Goal: Task Accomplishment & Management: Manage account settings

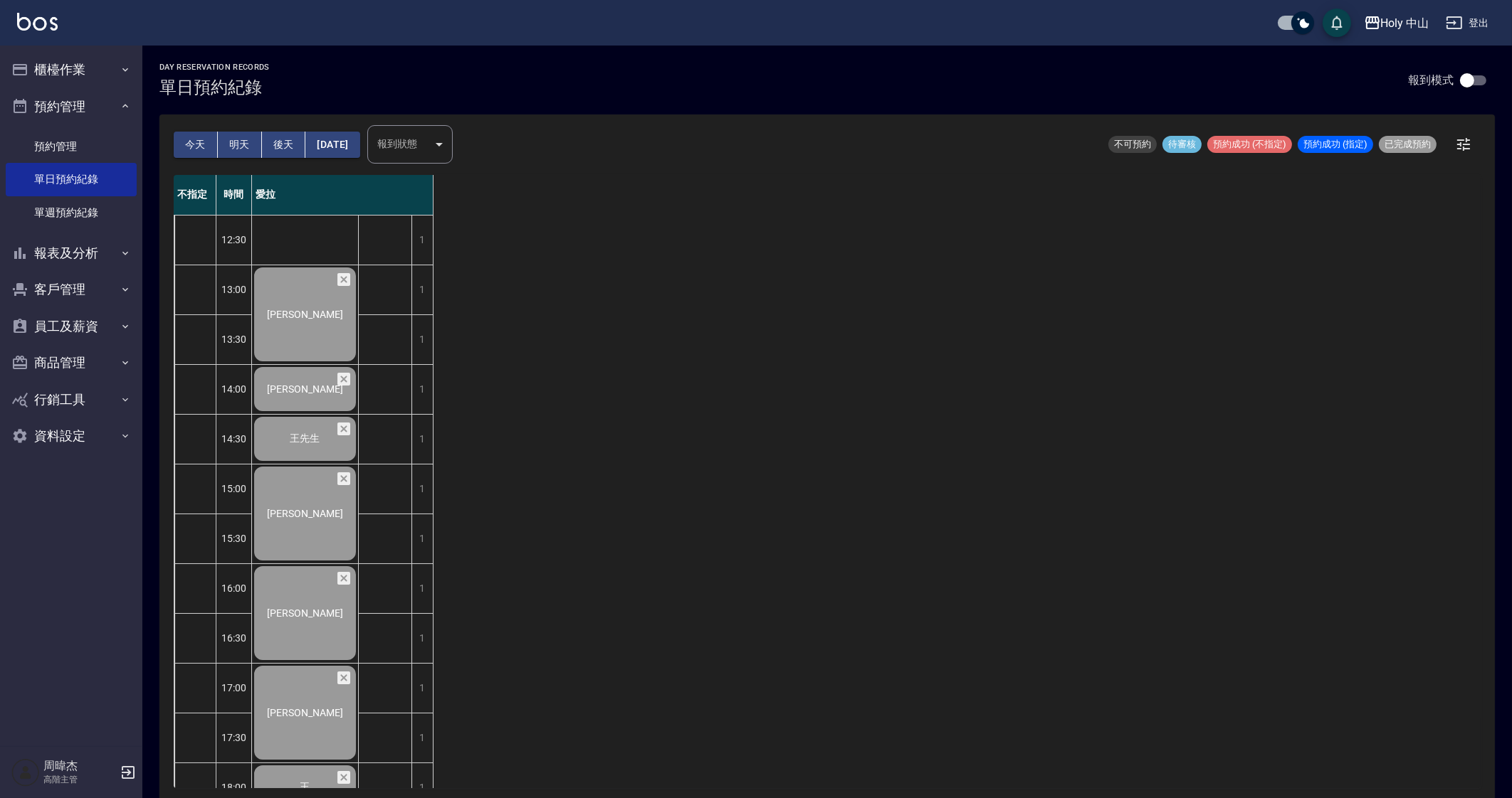
scroll to position [237, 0]
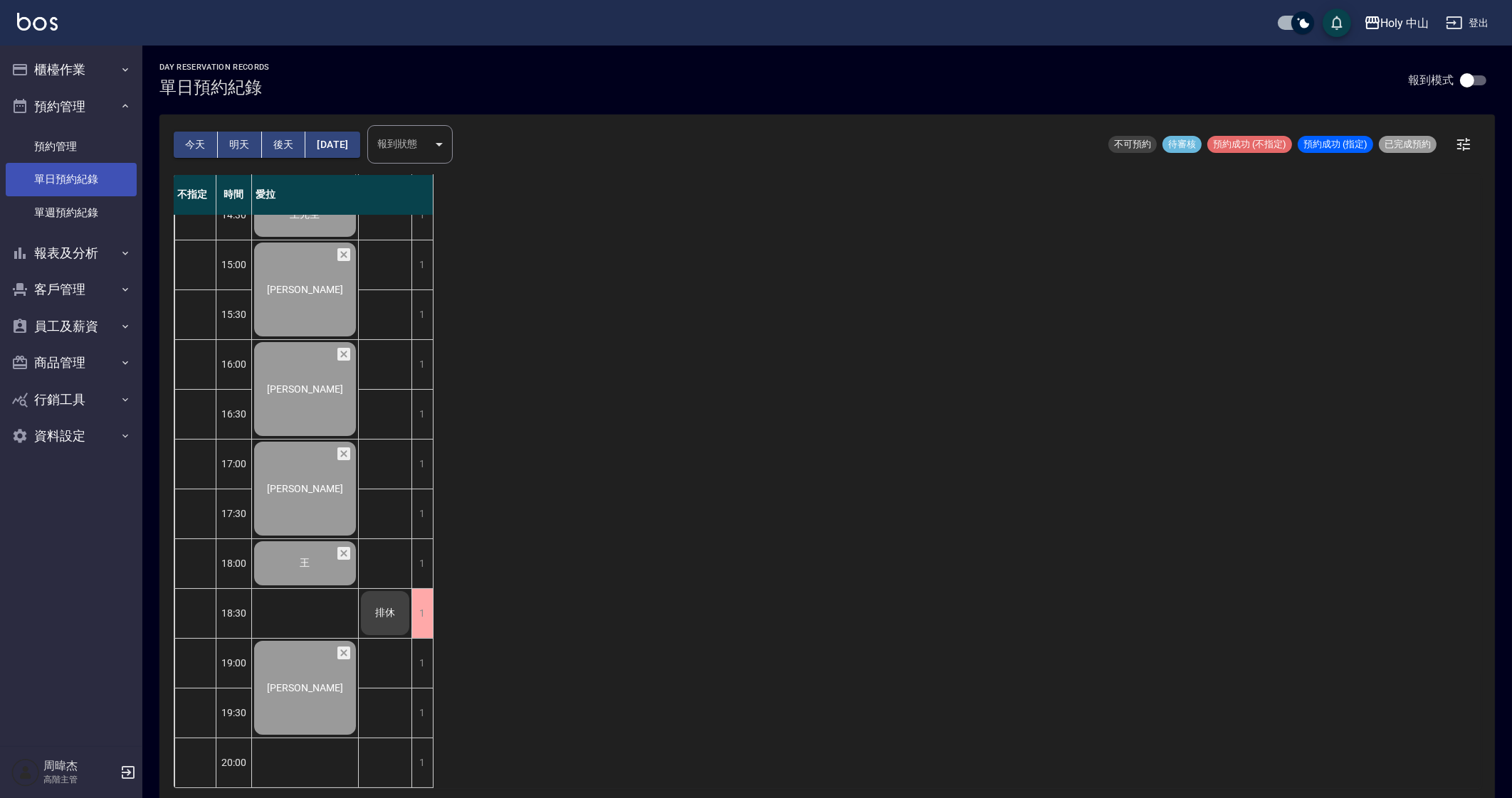
drag, startPoint x: 76, startPoint y: 137, endPoint x: 89, endPoint y: 172, distance: 37.3
click at [76, 136] on link "預約管理" at bounding box center [71, 145] width 131 height 32
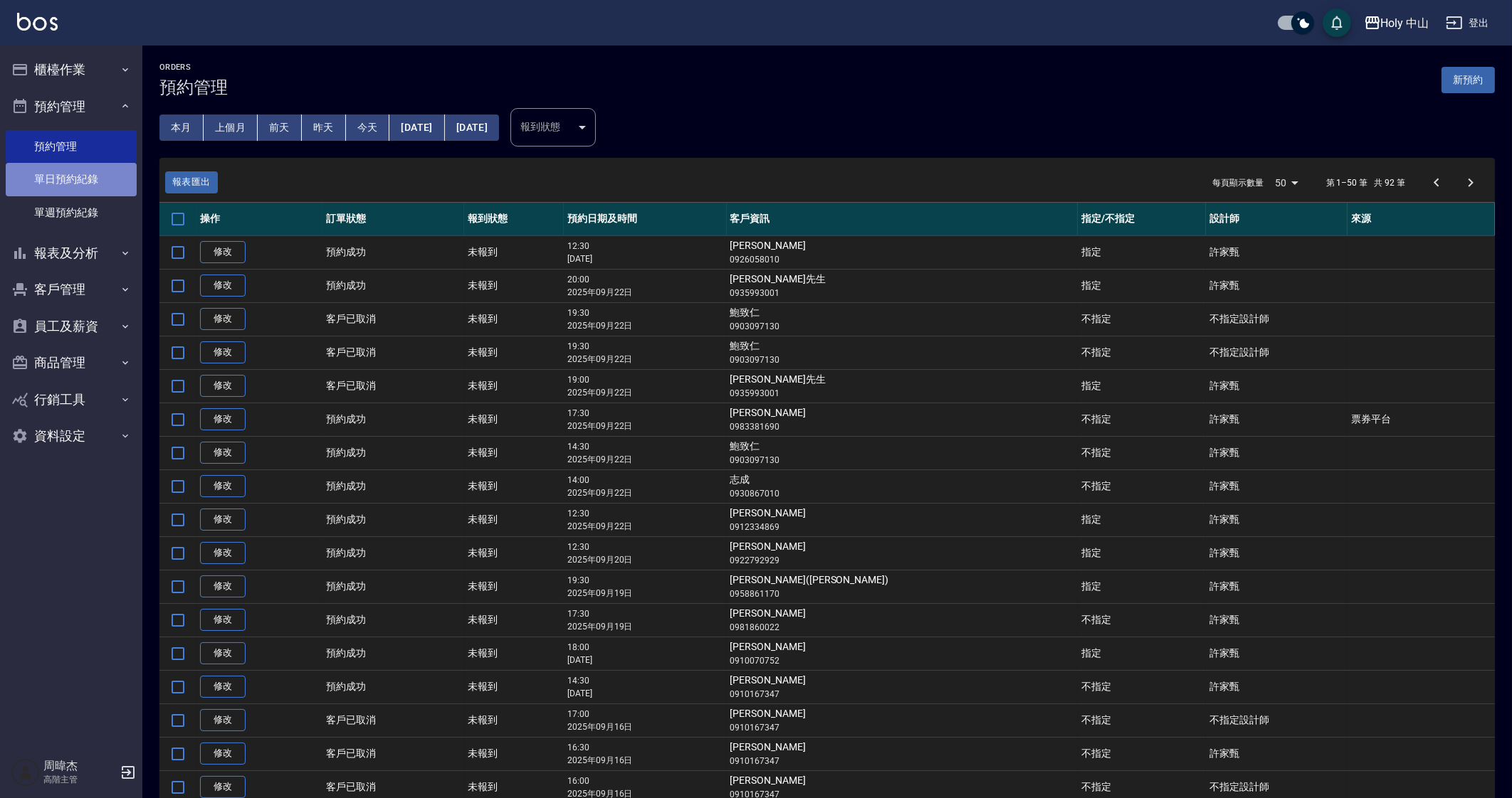
click at [91, 174] on link "單日預約紀錄" at bounding box center [71, 179] width 131 height 32
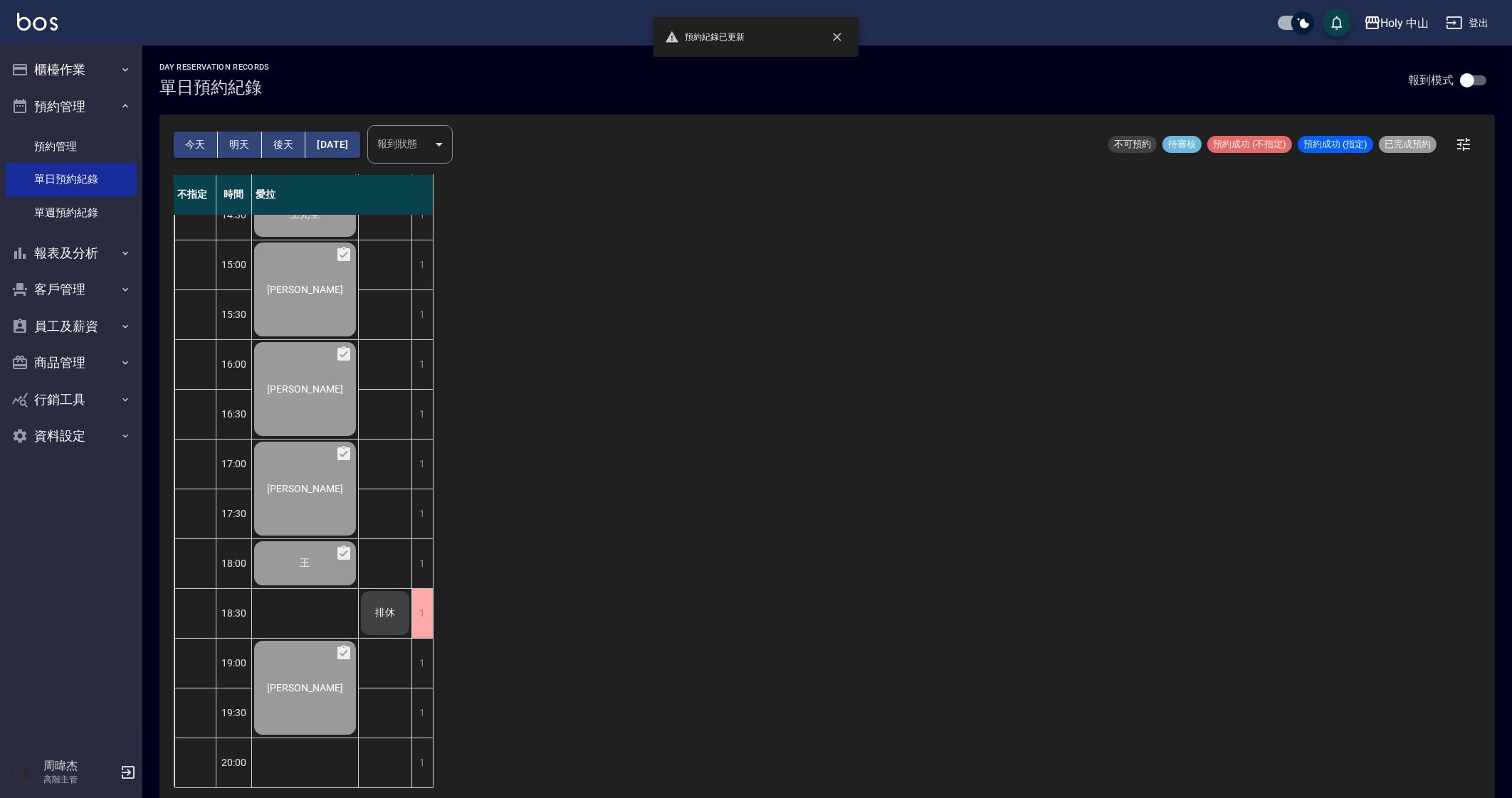
scroll to position [4, 0]
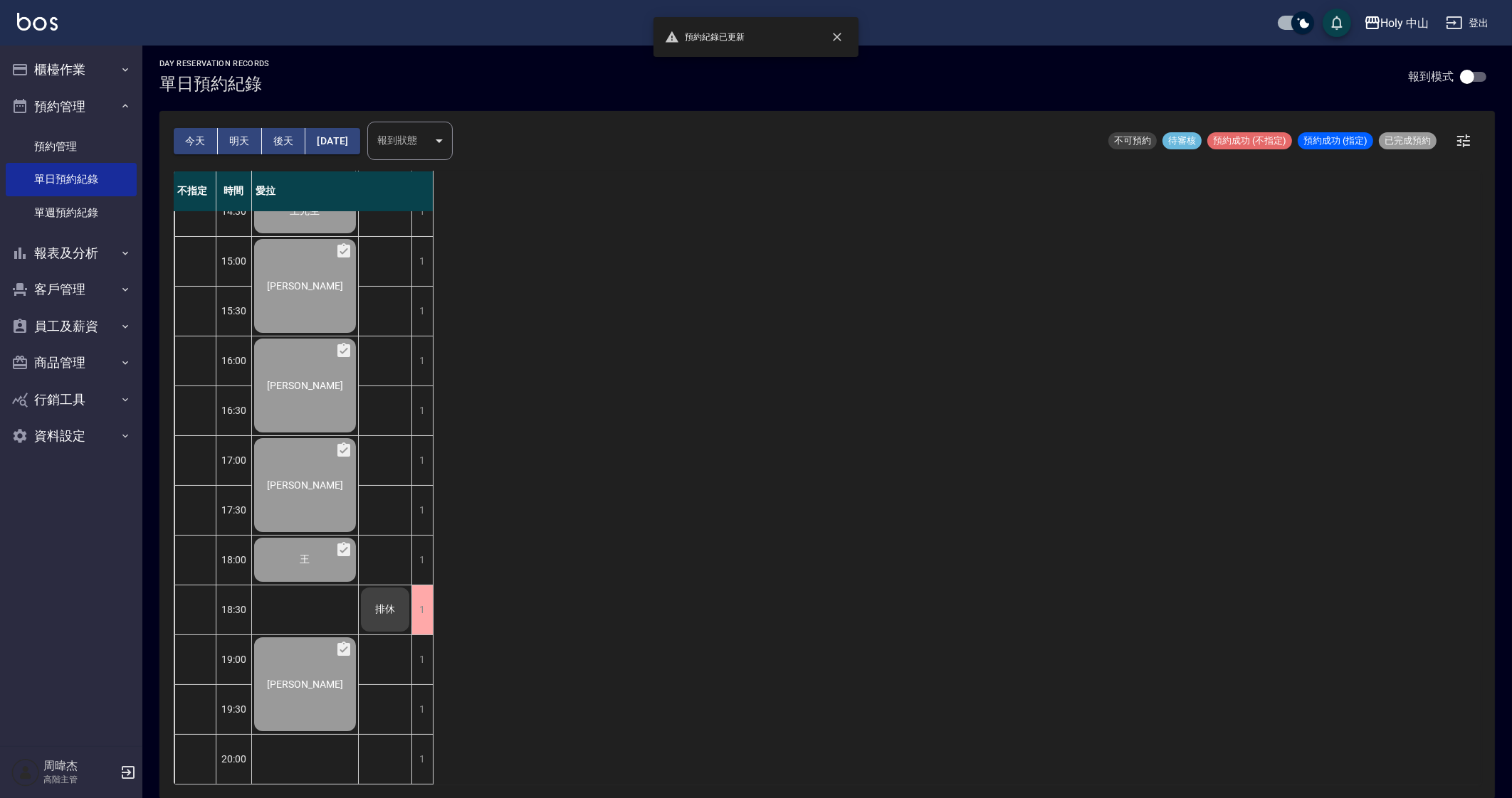
click at [824, 574] on div "不指定 時間 愛拉 12:30 13:00 13:30 14:00 14:30 15:00 15:30 16:00 16:30 17:00 17:30 18:…" at bounding box center [827, 478] width 1307 height 613
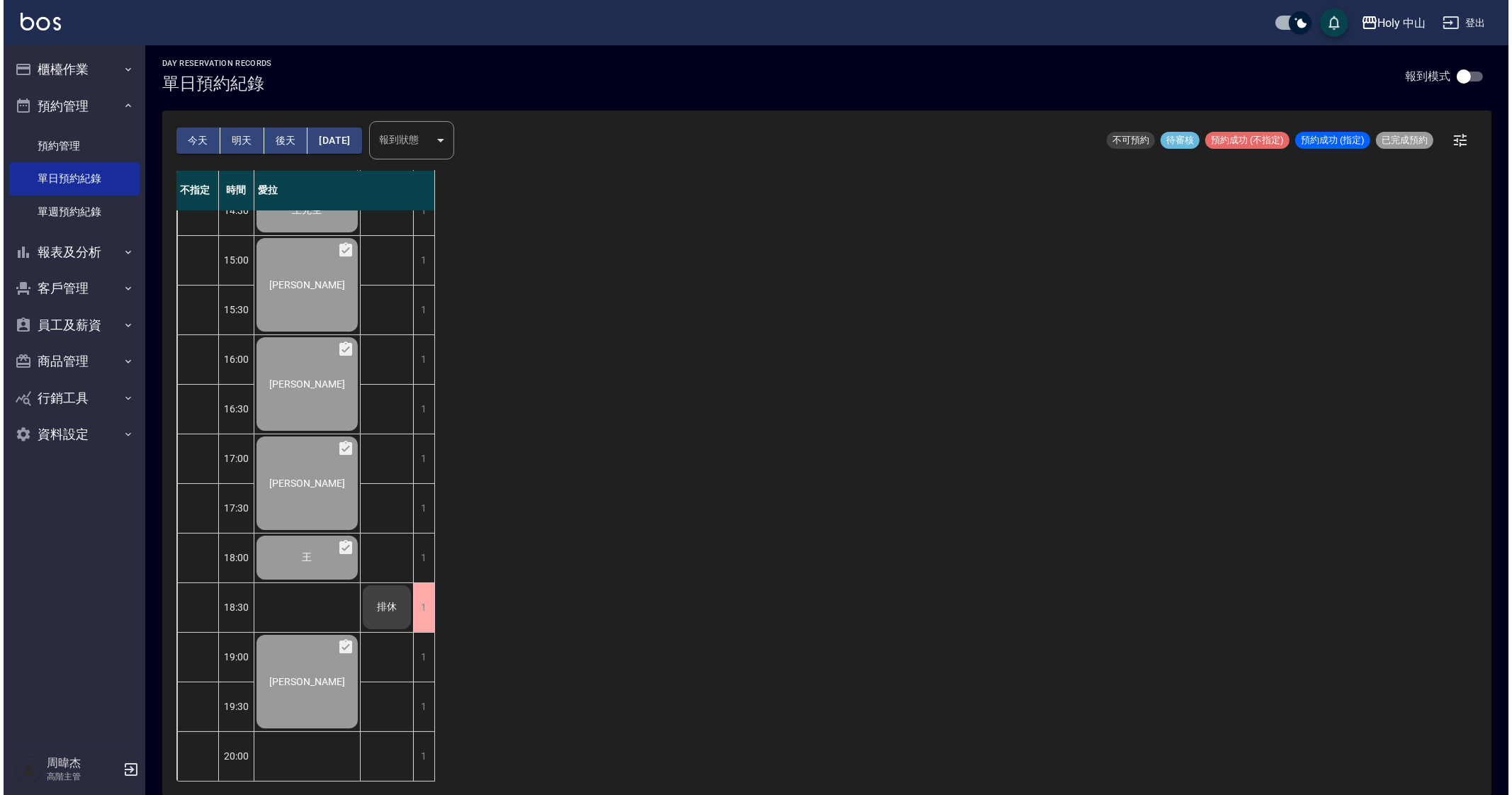
scroll to position [0, 0]
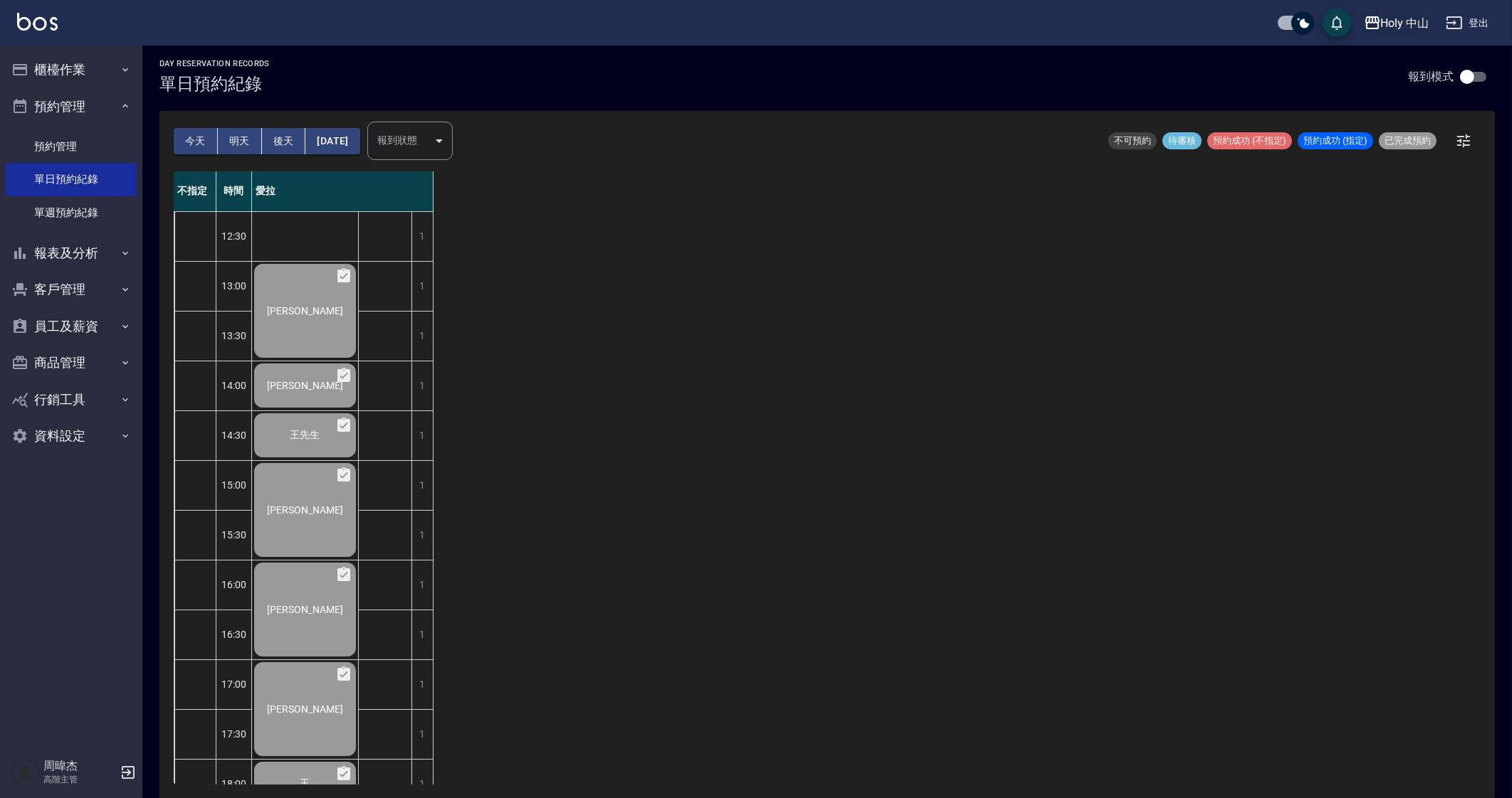
click at [1413, 12] on button "Holy 中山" at bounding box center [1396, 24] width 77 height 29
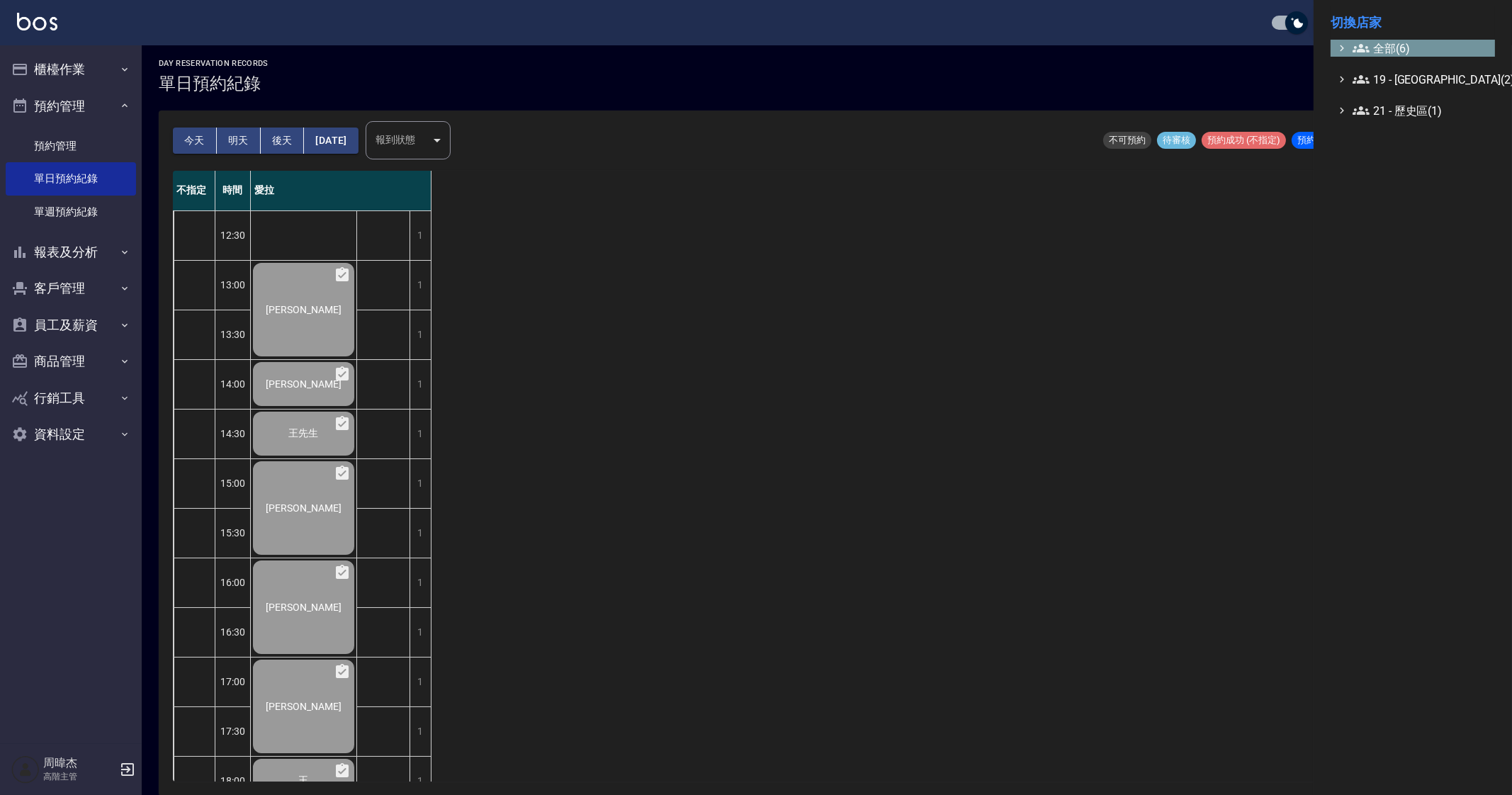
click at [1389, 41] on span "全部(6)" at bounding box center [1421, 48] width 137 height 17
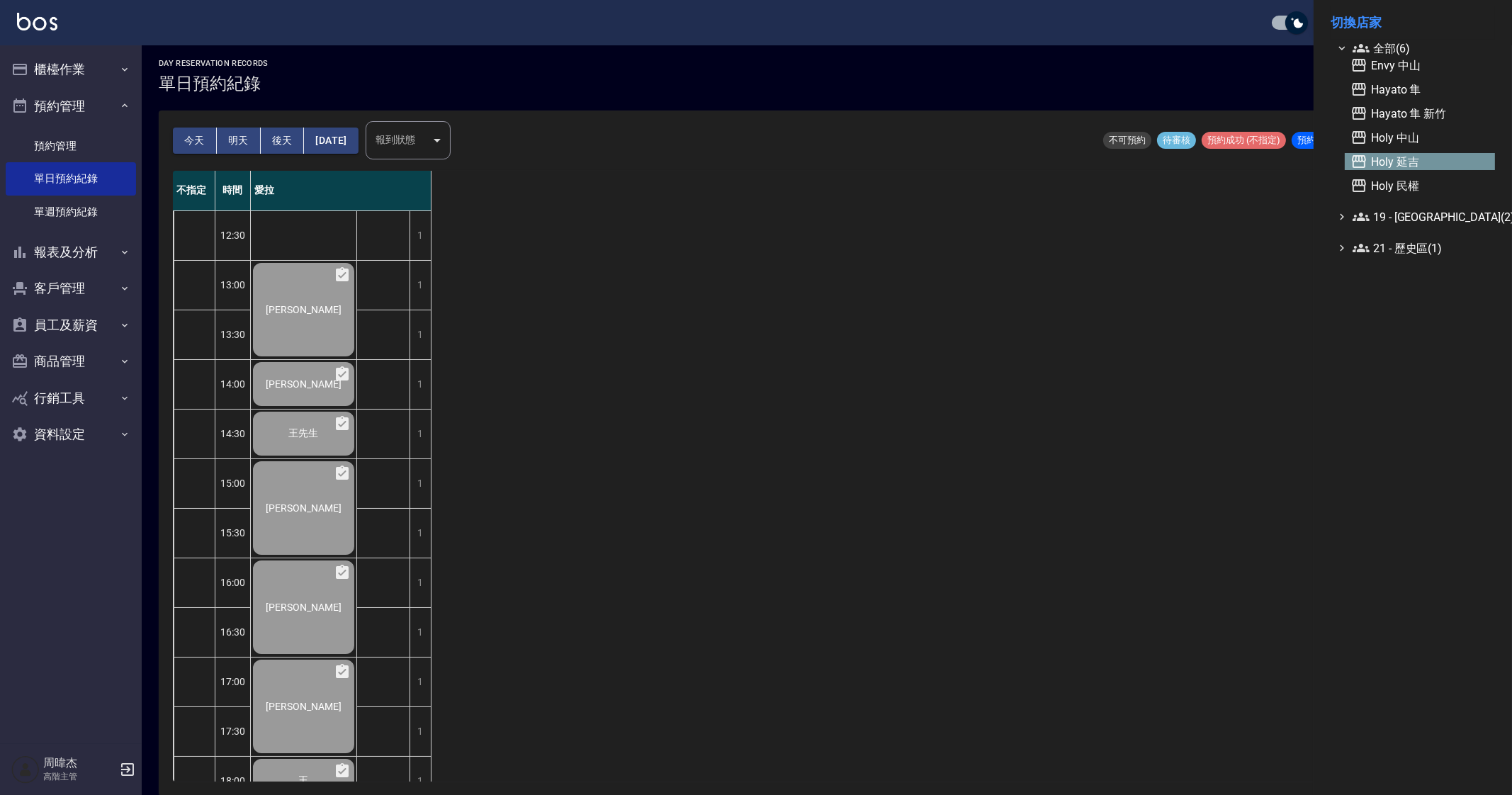
click at [1426, 165] on span "Holy 延吉" at bounding box center [1420, 161] width 139 height 17
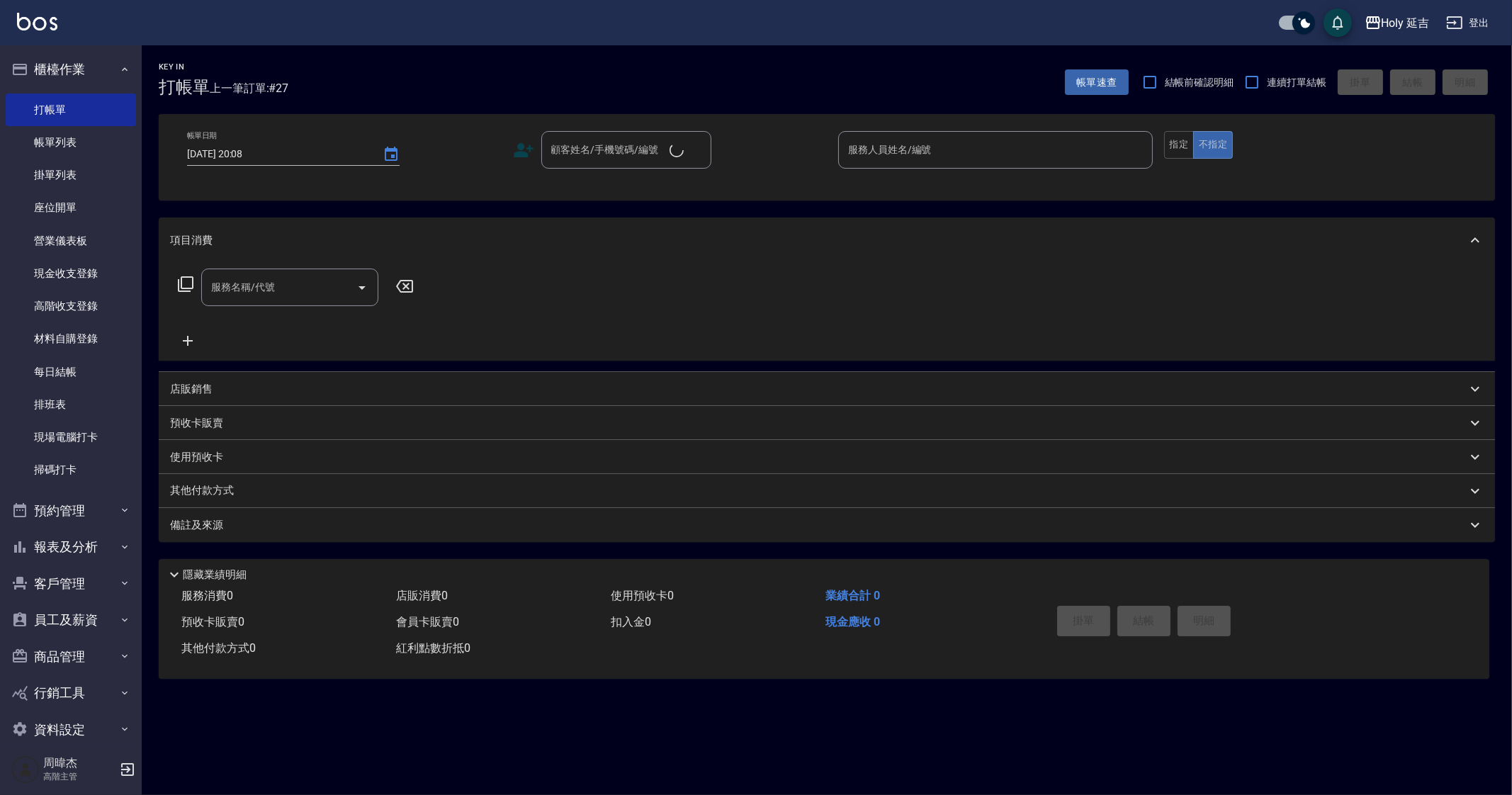
click at [78, 66] on button "櫃檯作業" at bounding box center [70, 70] width 130 height 37
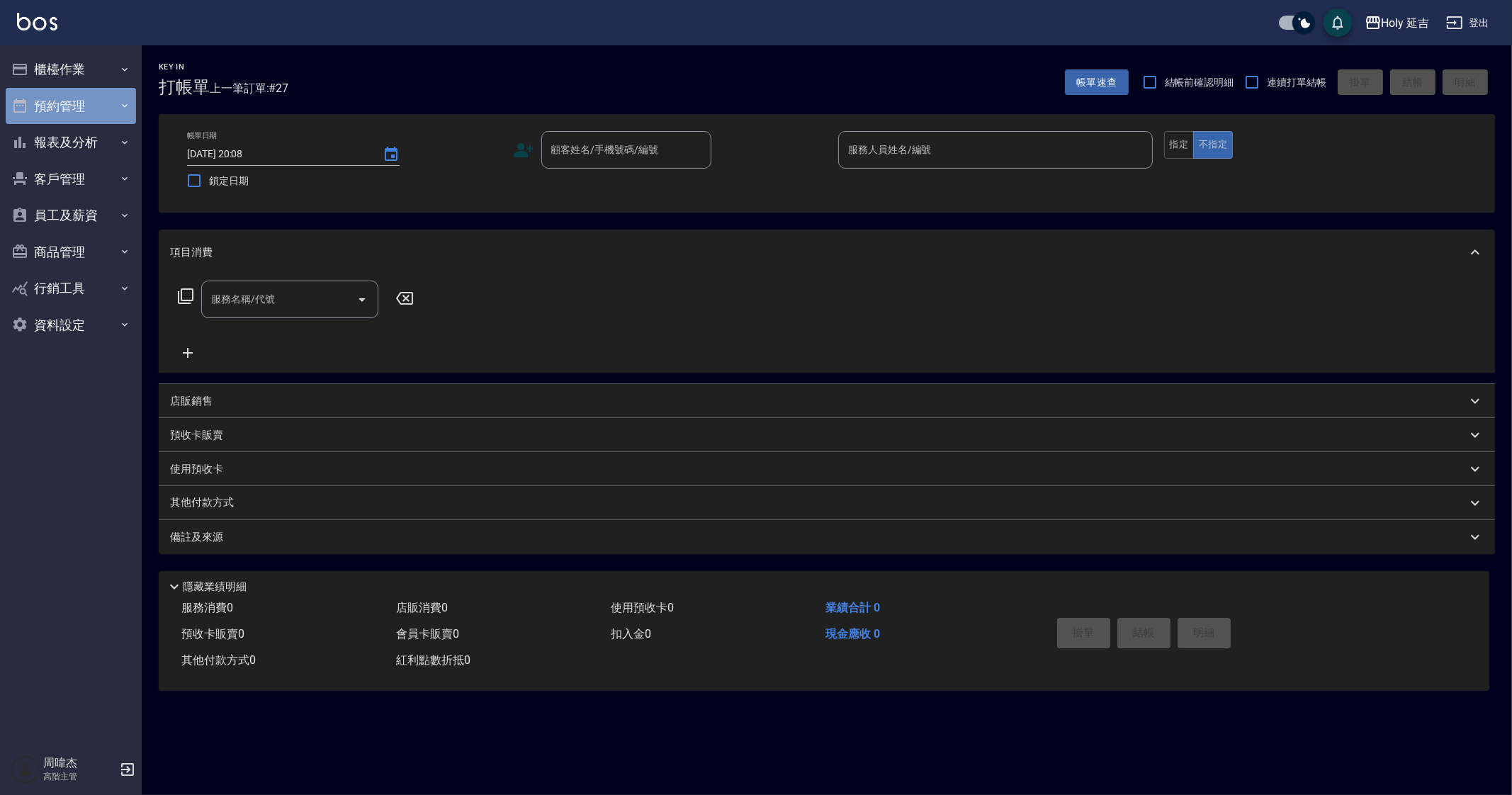
click at [96, 109] on button "預約管理" at bounding box center [70, 107] width 130 height 37
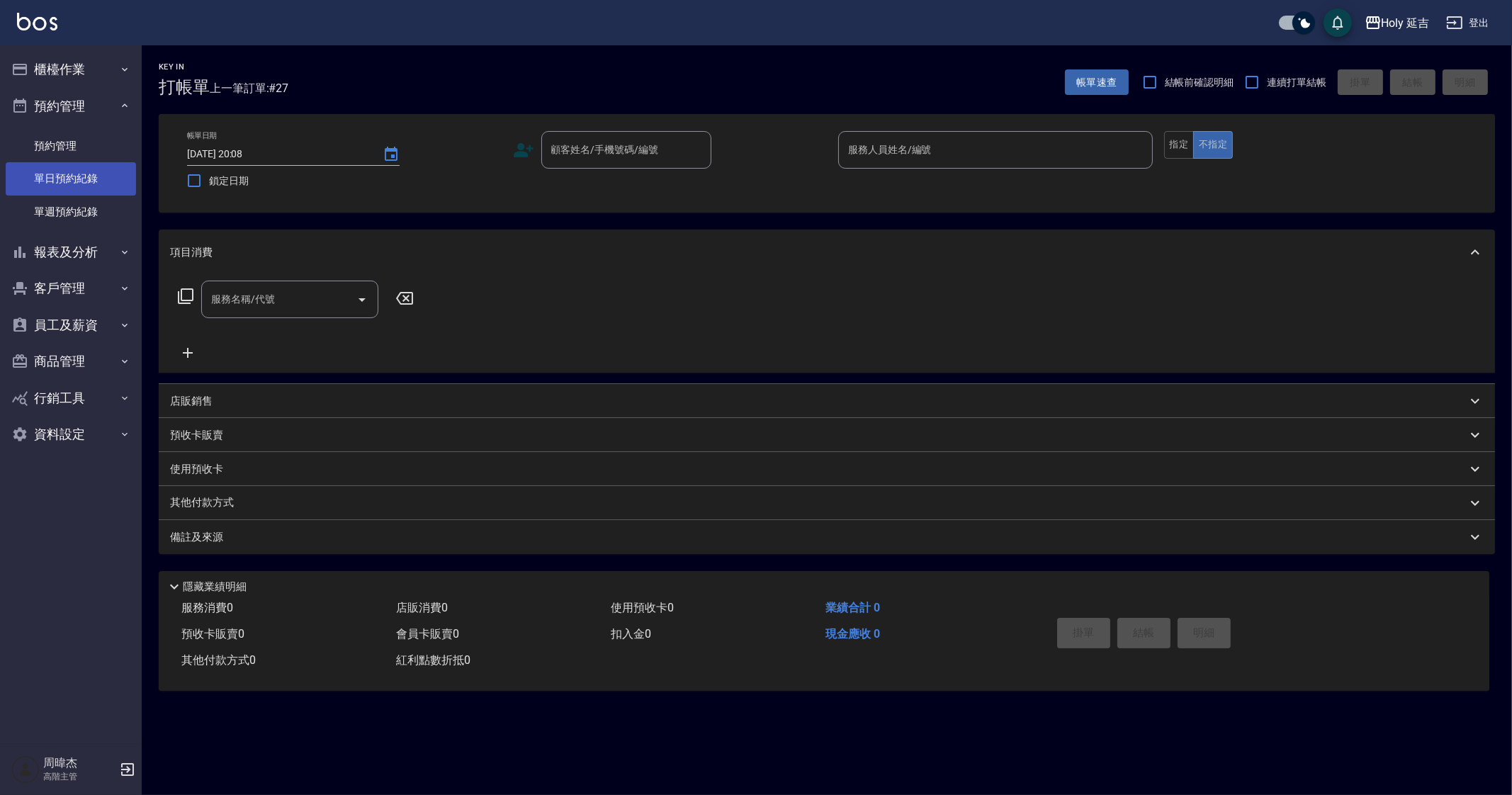
click at [90, 169] on link "單日預約紀錄" at bounding box center [70, 178] width 130 height 32
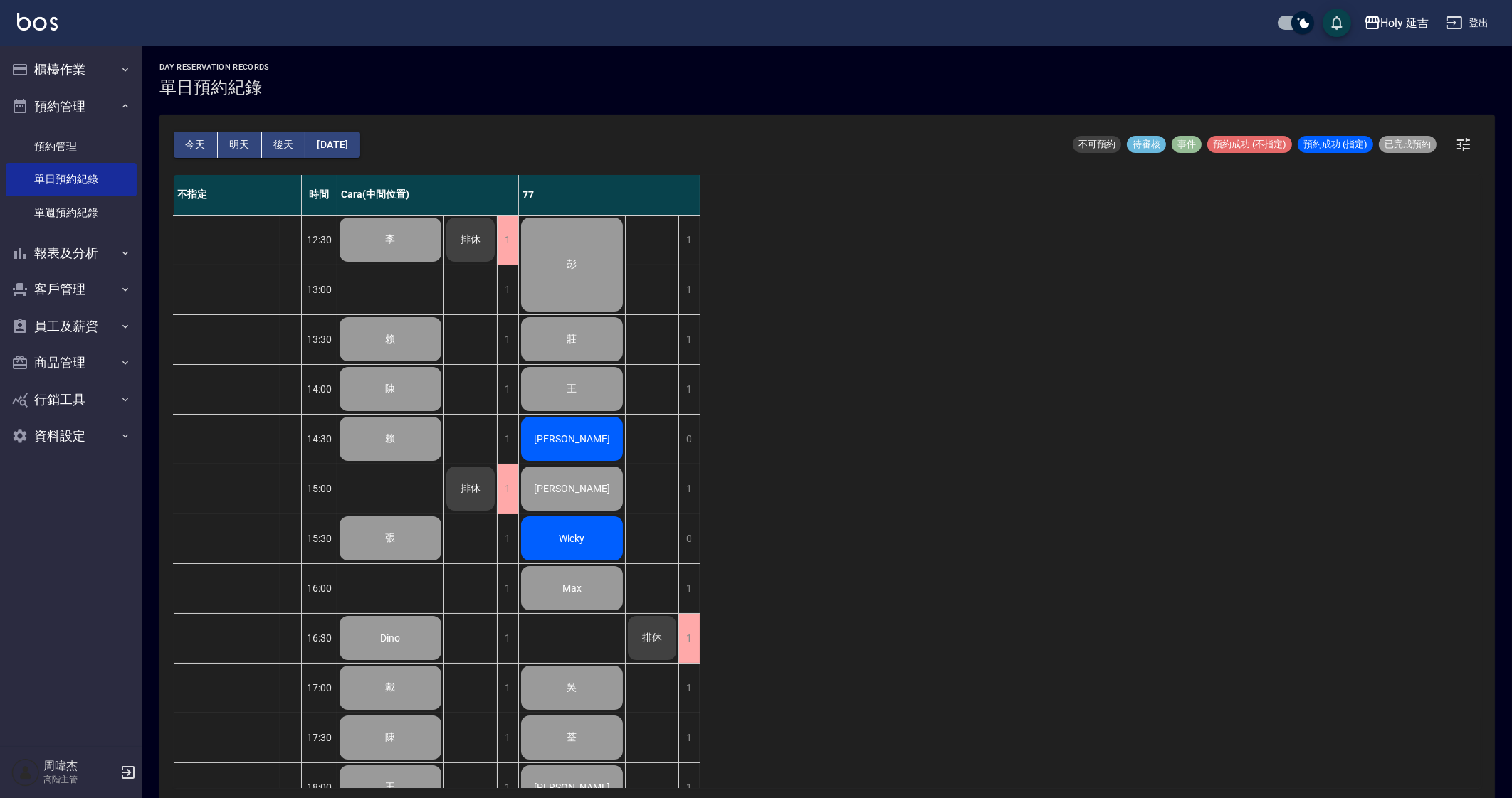
scroll to position [237, 0]
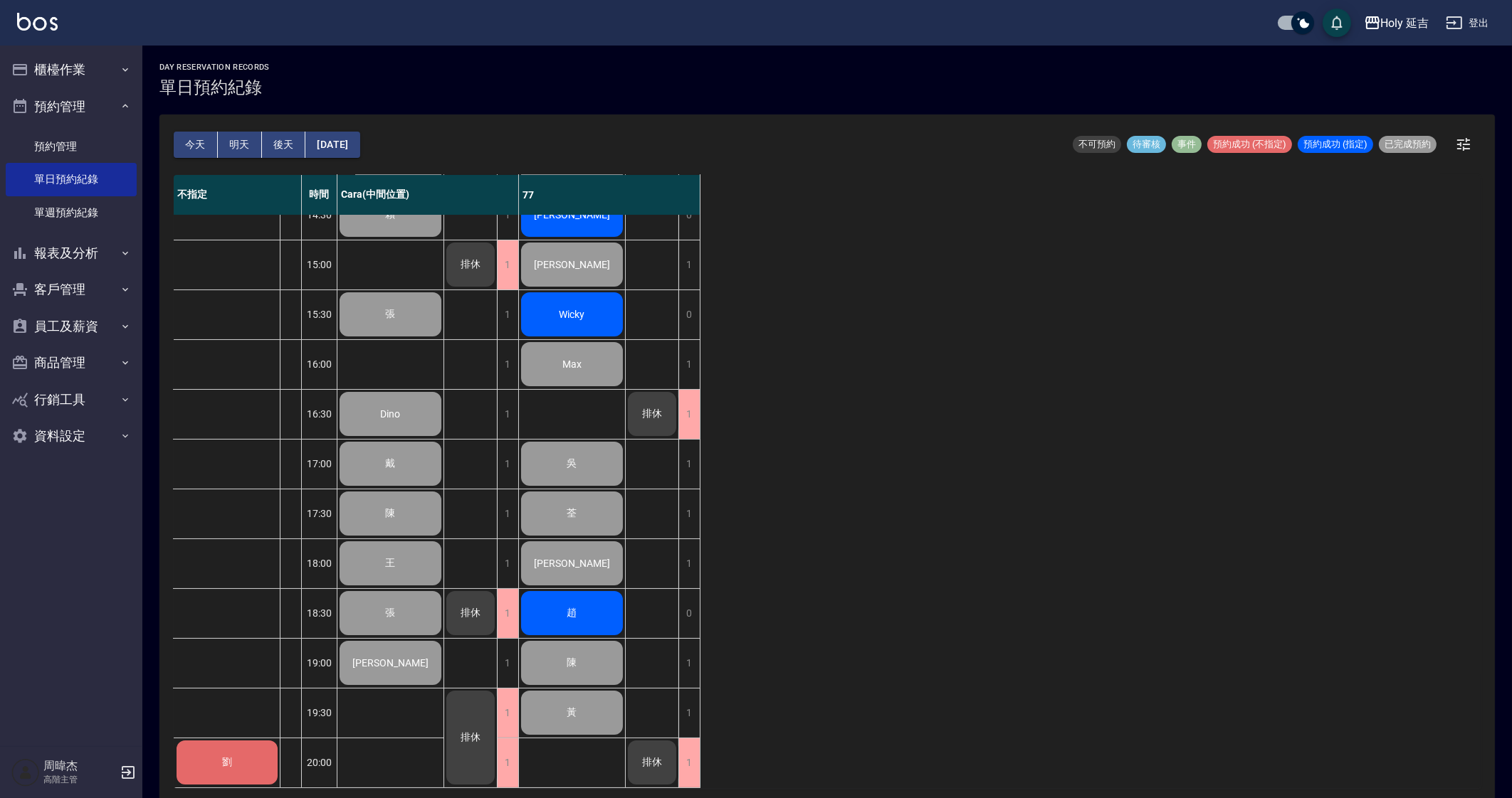
drag, startPoint x: 1105, startPoint y: 479, endPoint x: 1088, endPoint y: 468, distance: 20.2
click at [1105, 479] on div "不指定 時間 Cara(中間位置) 77 劉 12:30 13:00 13:30 14:00 14:30 15:00 15:30 16:00 16:30 17…" at bounding box center [827, 482] width 1307 height 613
drag, startPoint x: 84, startPoint y: 71, endPoint x: 82, endPoint y: 85, distance: 14.1
click at [84, 70] on button "櫃檯作業" at bounding box center [71, 70] width 131 height 37
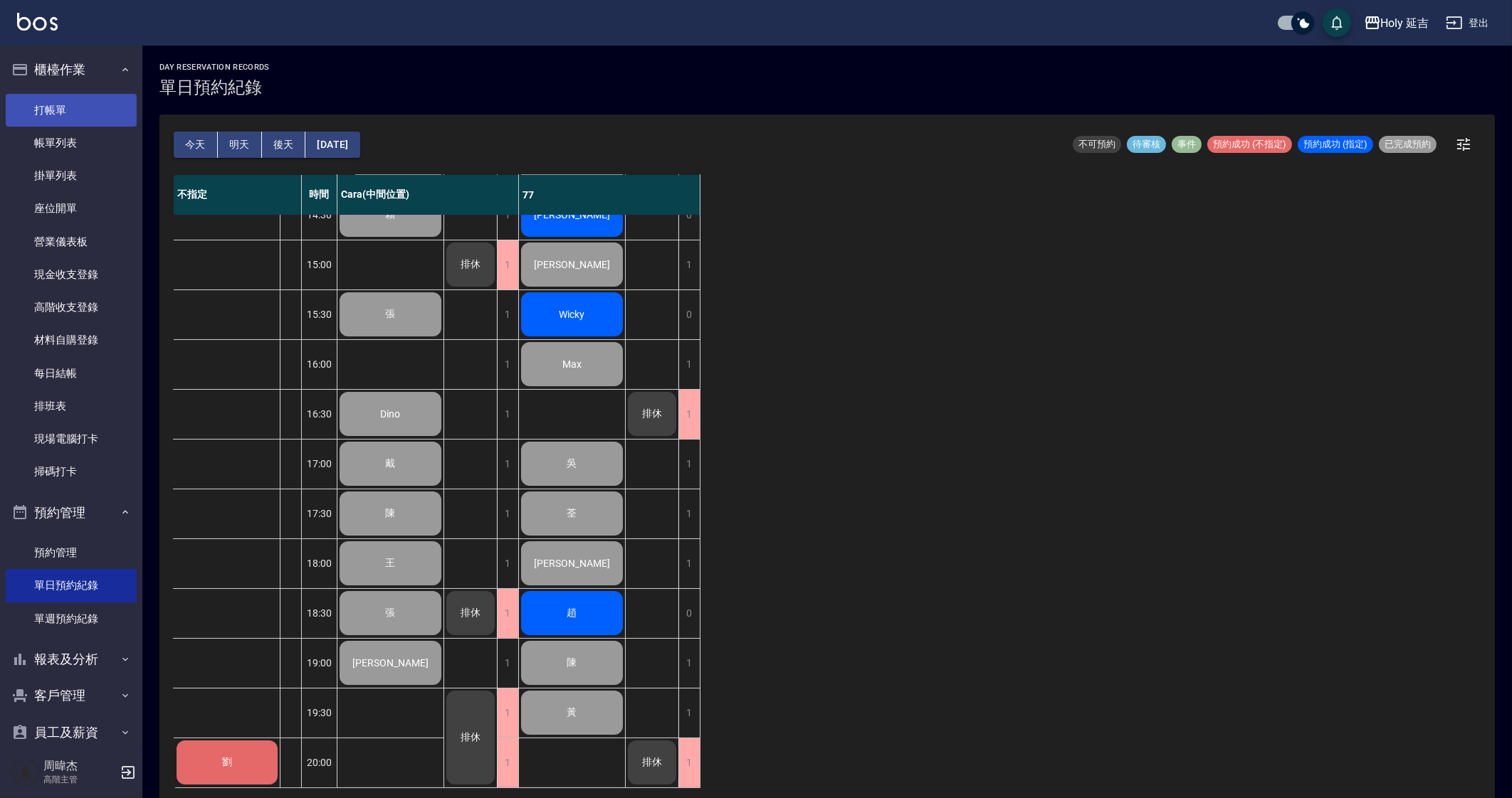
click at [87, 115] on link "打帳單" at bounding box center [71, 110] width 131 height 32
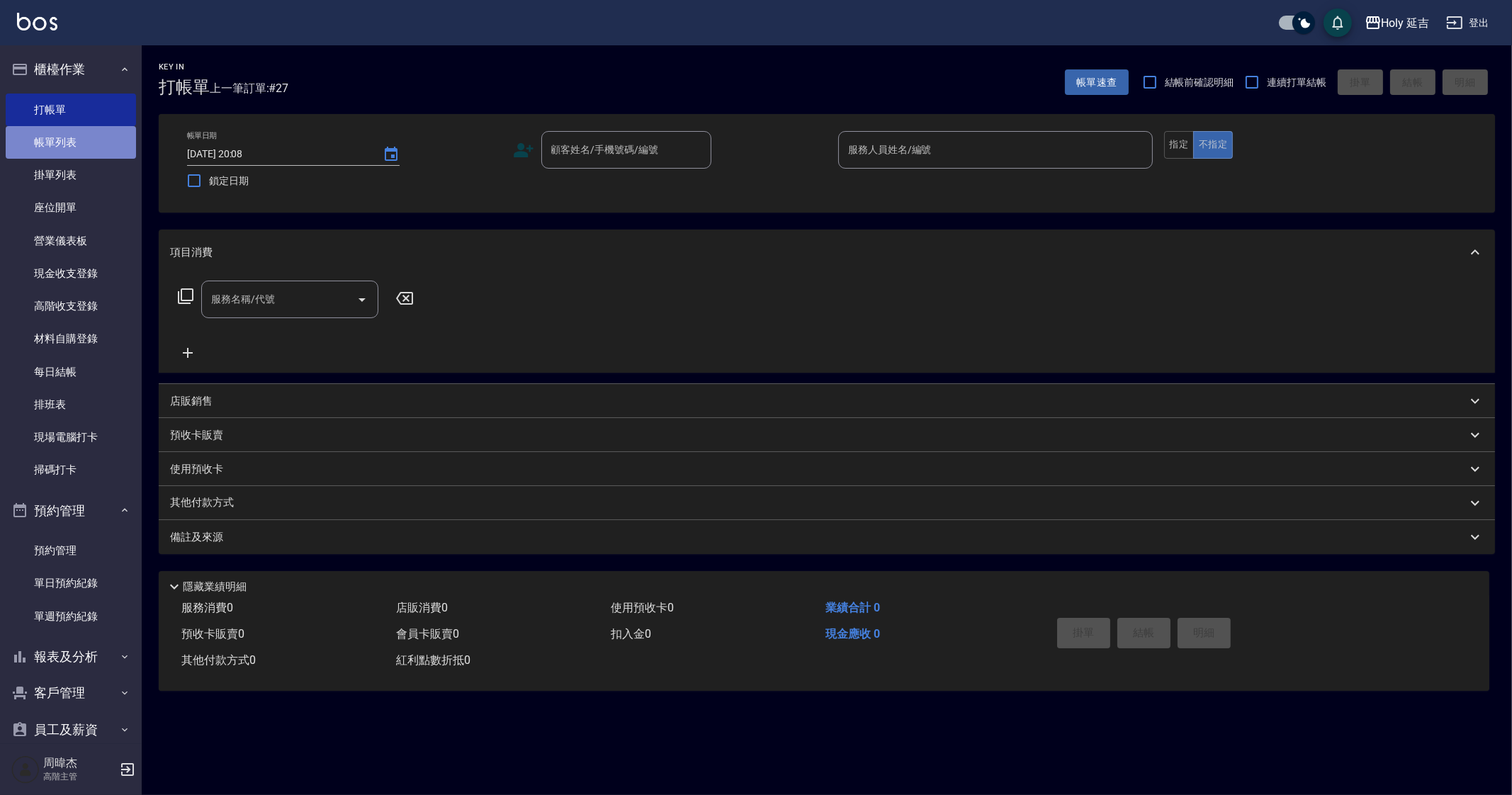
click at [76, 148] on link "帳單列表" at bounding box center [70, 142] width 130 height 32
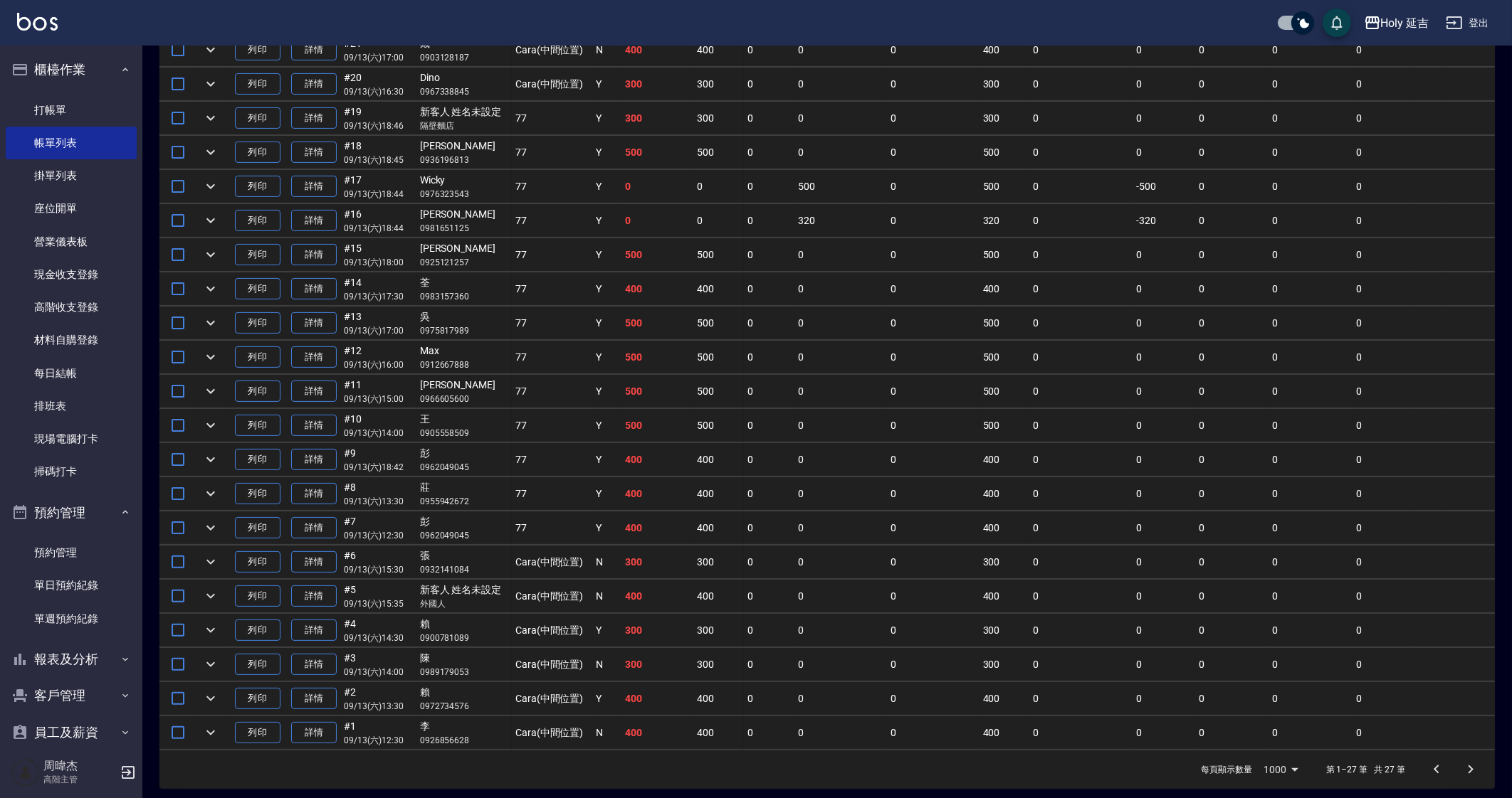
scroll to position [244, 0]
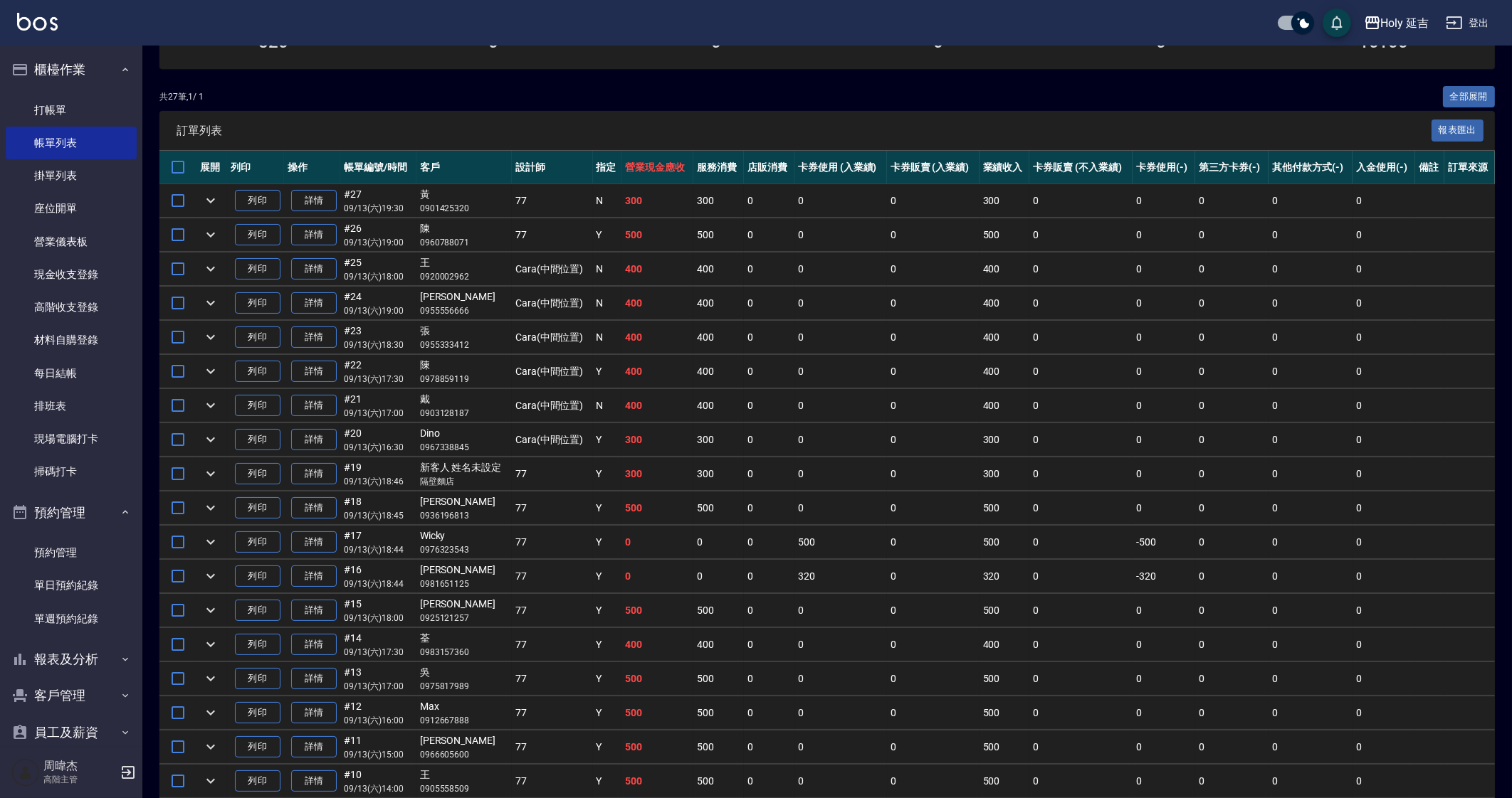
click at [1060, 394] on td "0" at bounding box center [1080, 406] width 103 height 33
click at [947, 512] on td "0" at bounding box center [933, 508] width 92 height 33
click at [42, 97] on link "打帳單" at bounding box center [71, 110] width 131 height 32
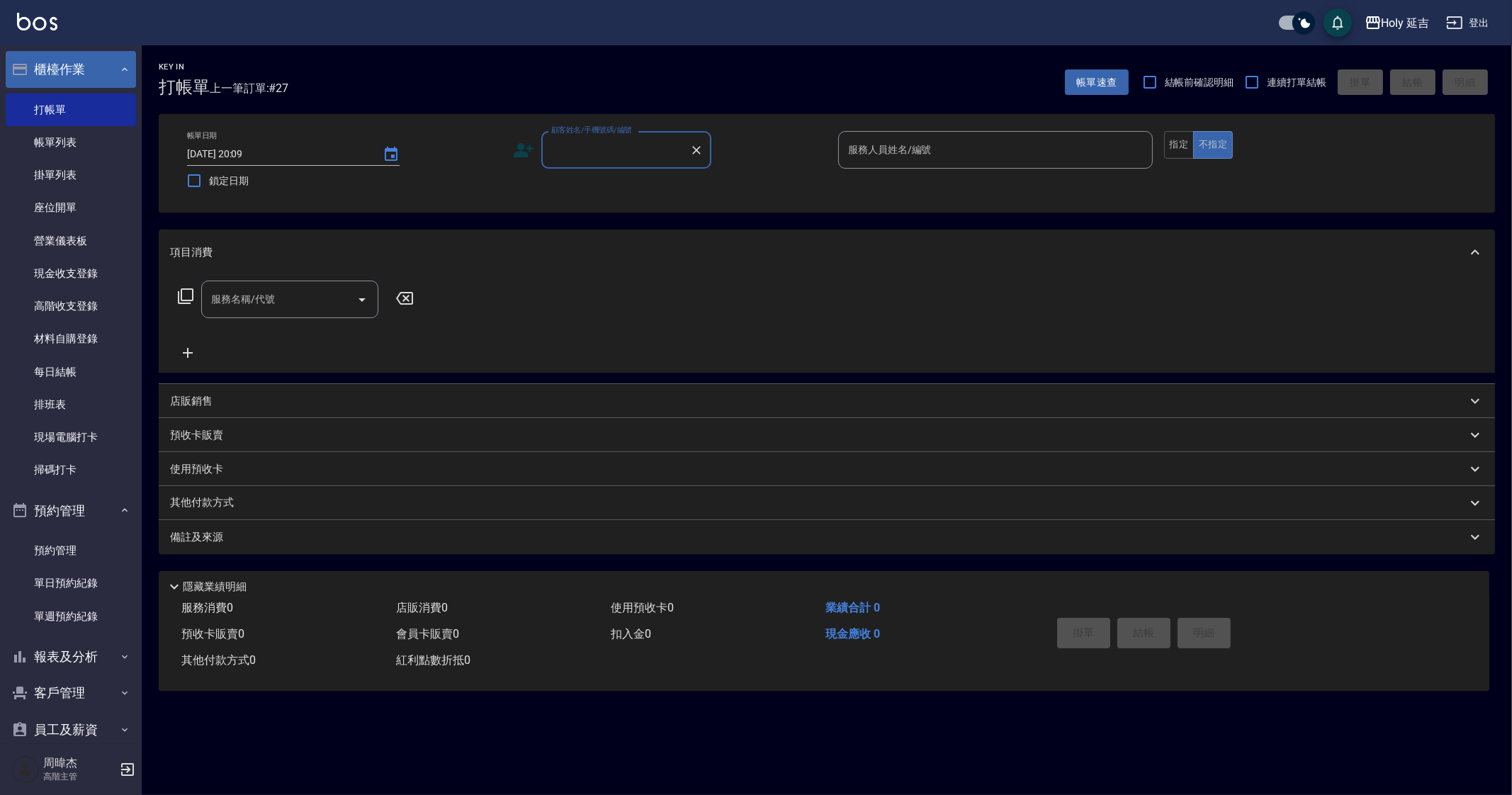
click at [86, 70] on button "櫃檯作業" at bounding box center [70, 70] width 130 height 37
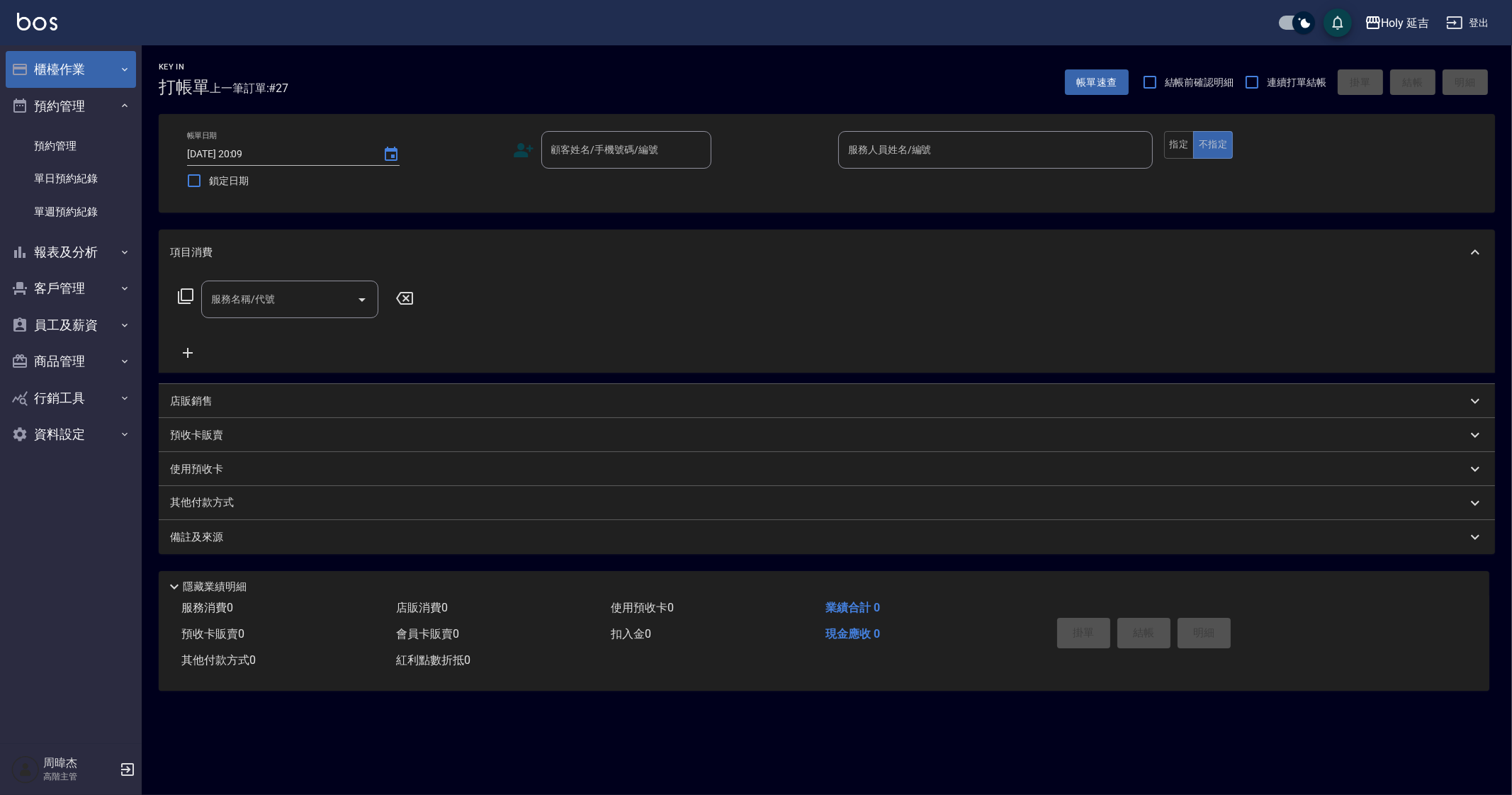
click at [86, 70] on button "櫃檯作業" at bounding box center [70, 70] width 130 height 37
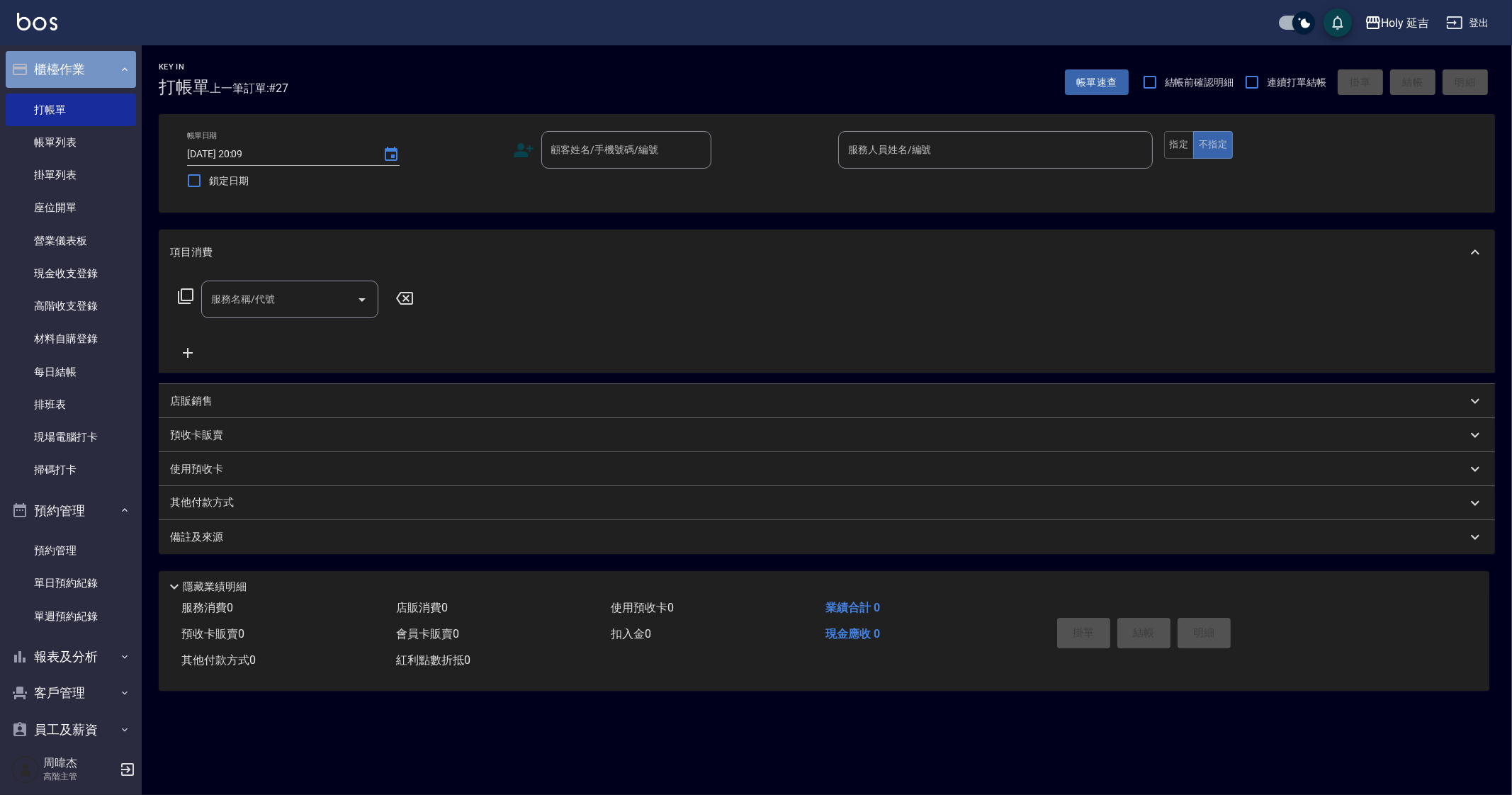
click at [107, 78] on button "櫃檯作業" at bounding box center [70, 70] width 130 height 37
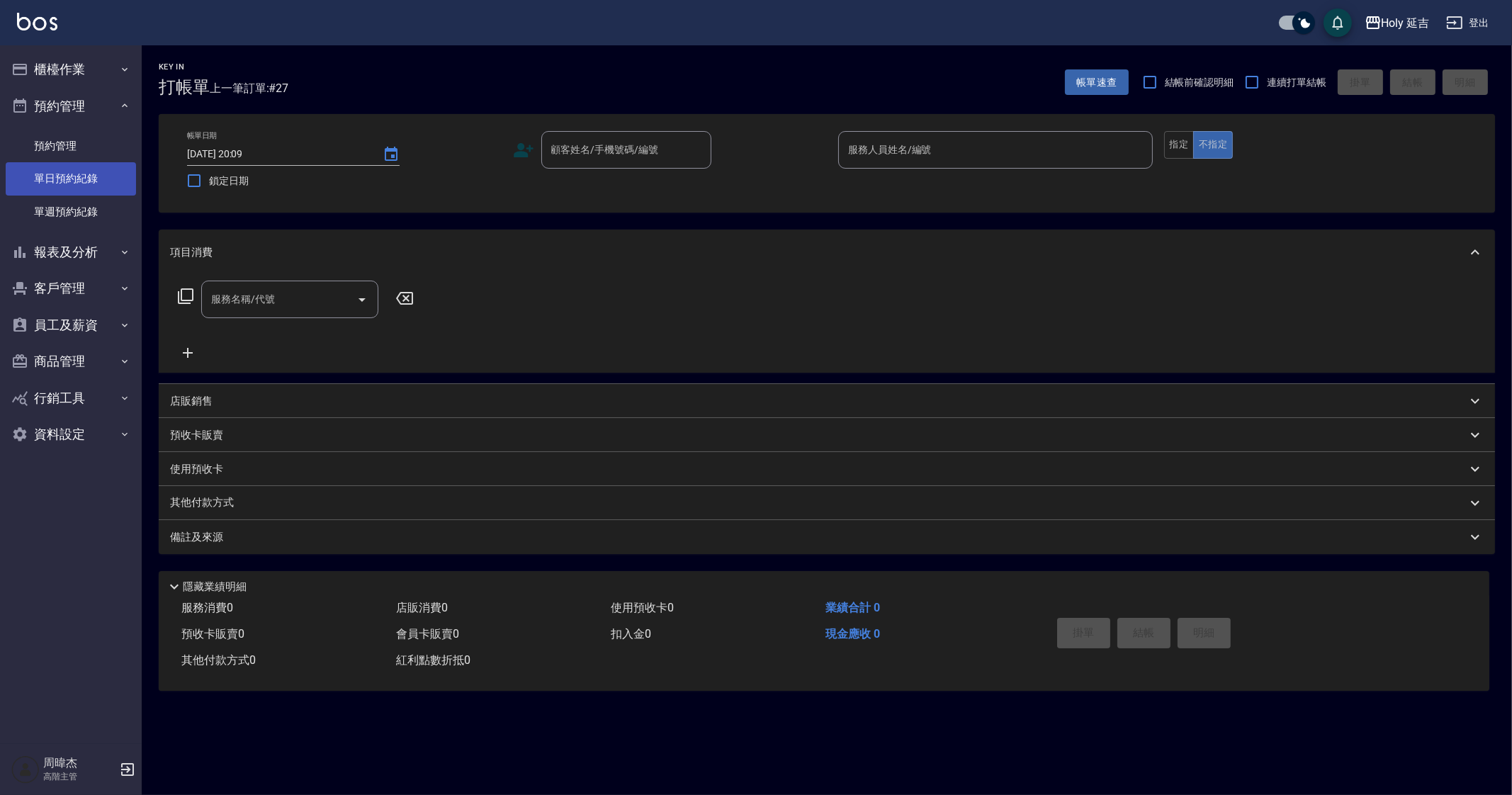
click at [82, 186] on link "單日預約紀錄" at bounding box center [70, 178] width 130 height 32
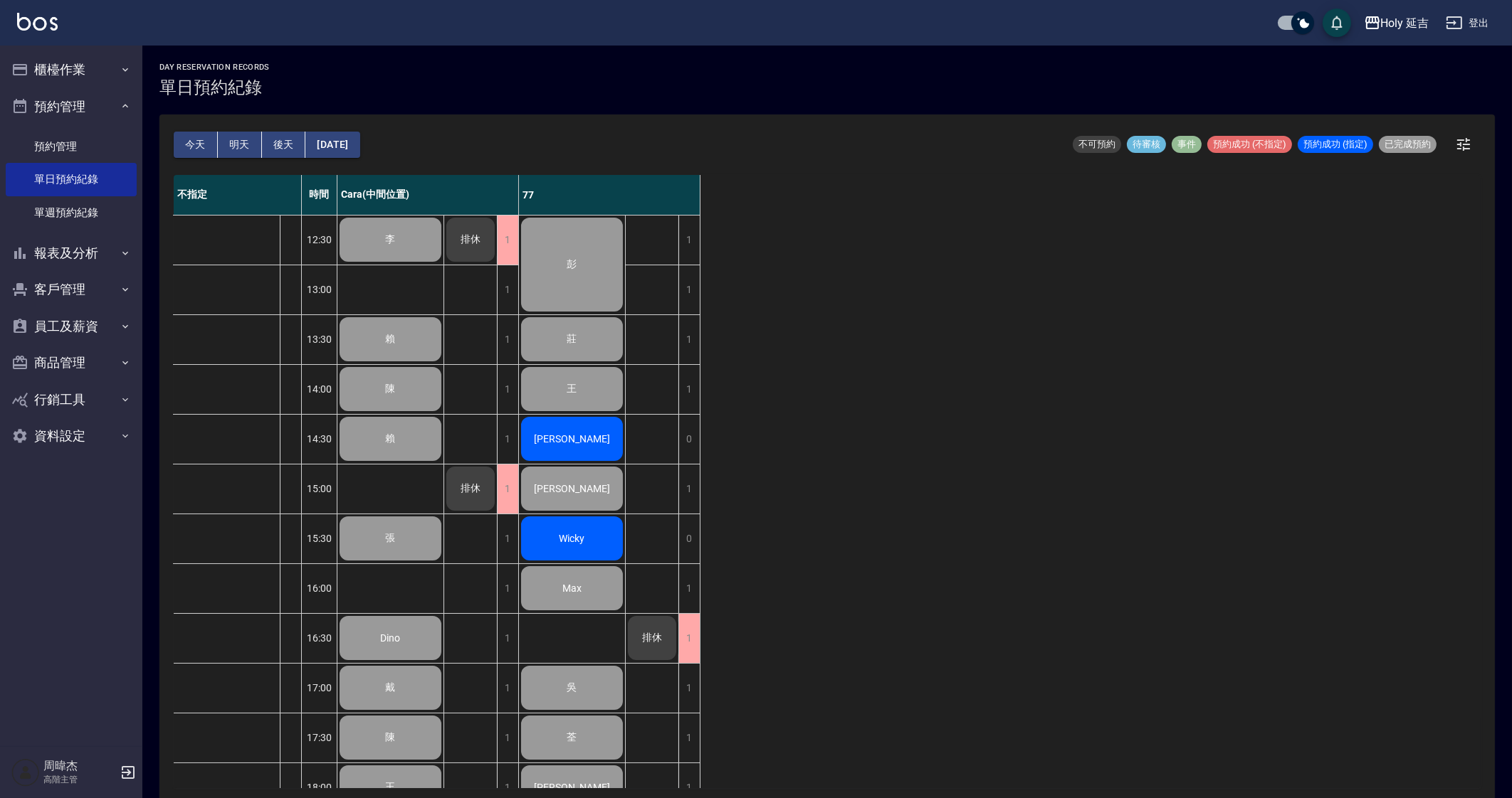
click at [904, 378] on div "不指定 時間 Cara(中間位置) 77 劉 12:30 13:00 13:30 14:00 14:30 15:00 15:30 16:00 16:30 17…" at bounding box center [827, 482] width 1307 height 613
click at [79, 85] on button "櫃檯作業" at bounding box center [71, 70] width 131 height 37
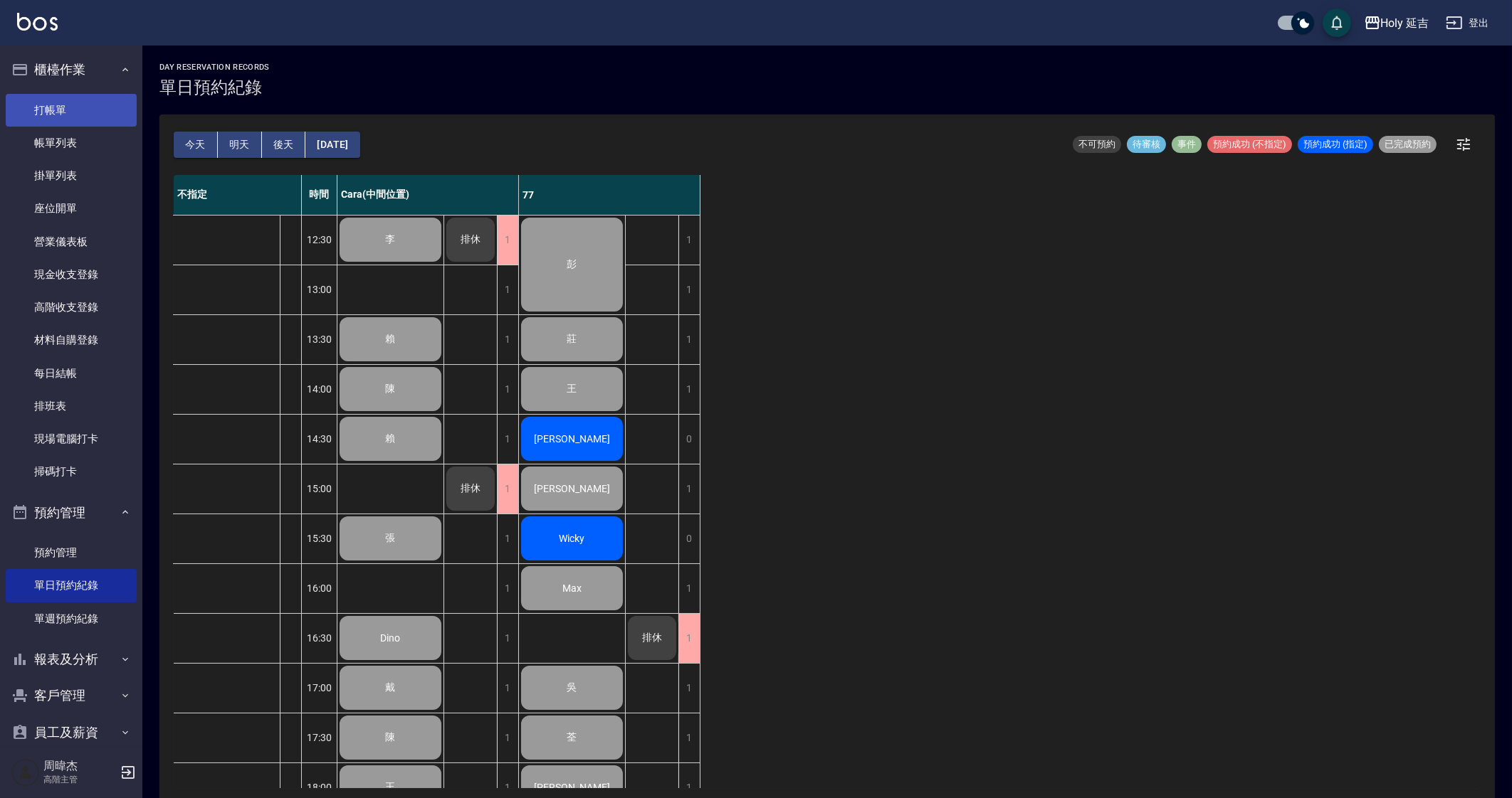
click at [87, 118] on link "打帳單" at bounding box center [71, 110] width 131 height 32
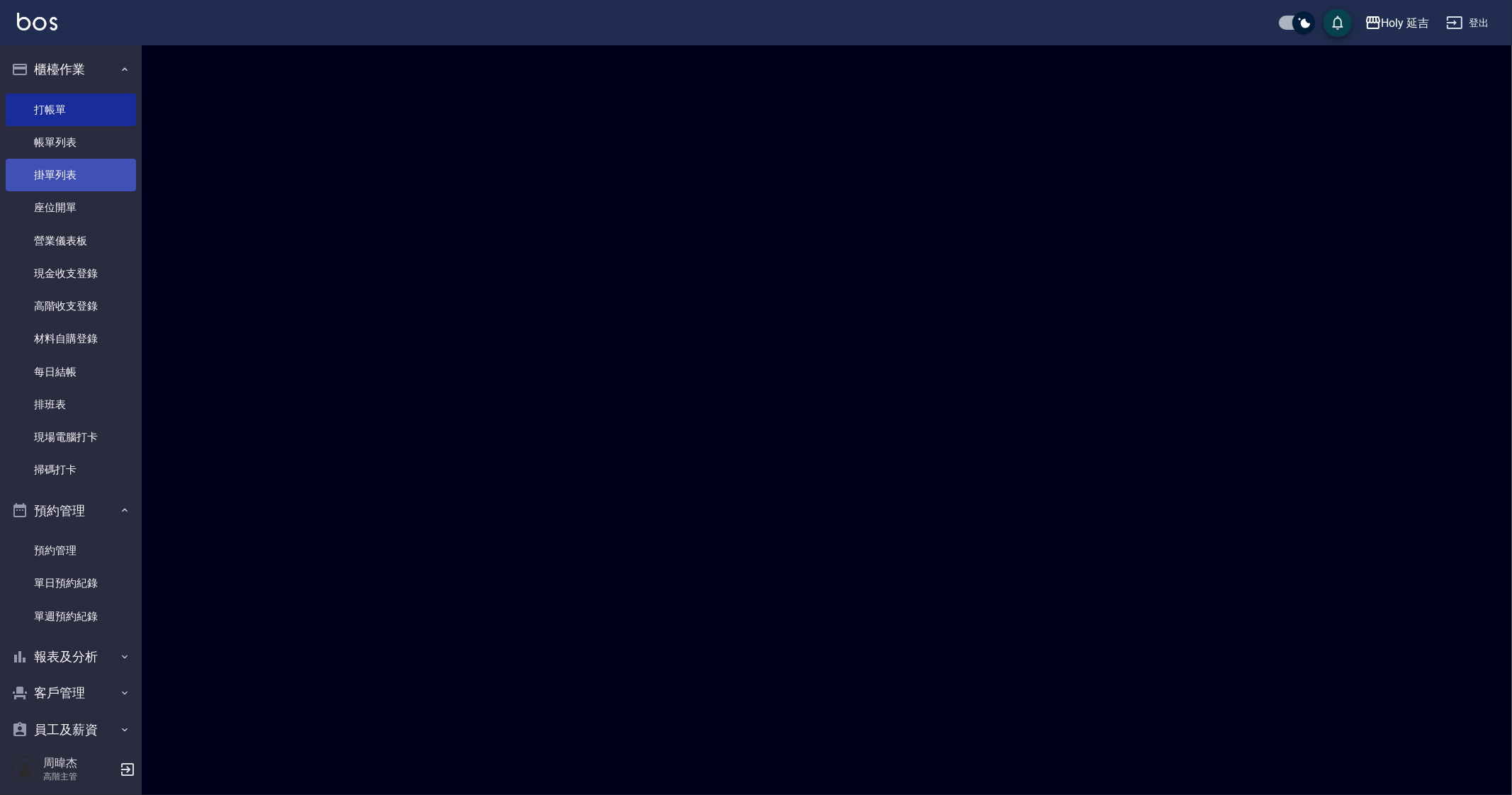
click at [86, 160] on link "掛單列表" at bounding box center [70, 174] width 130 height 32
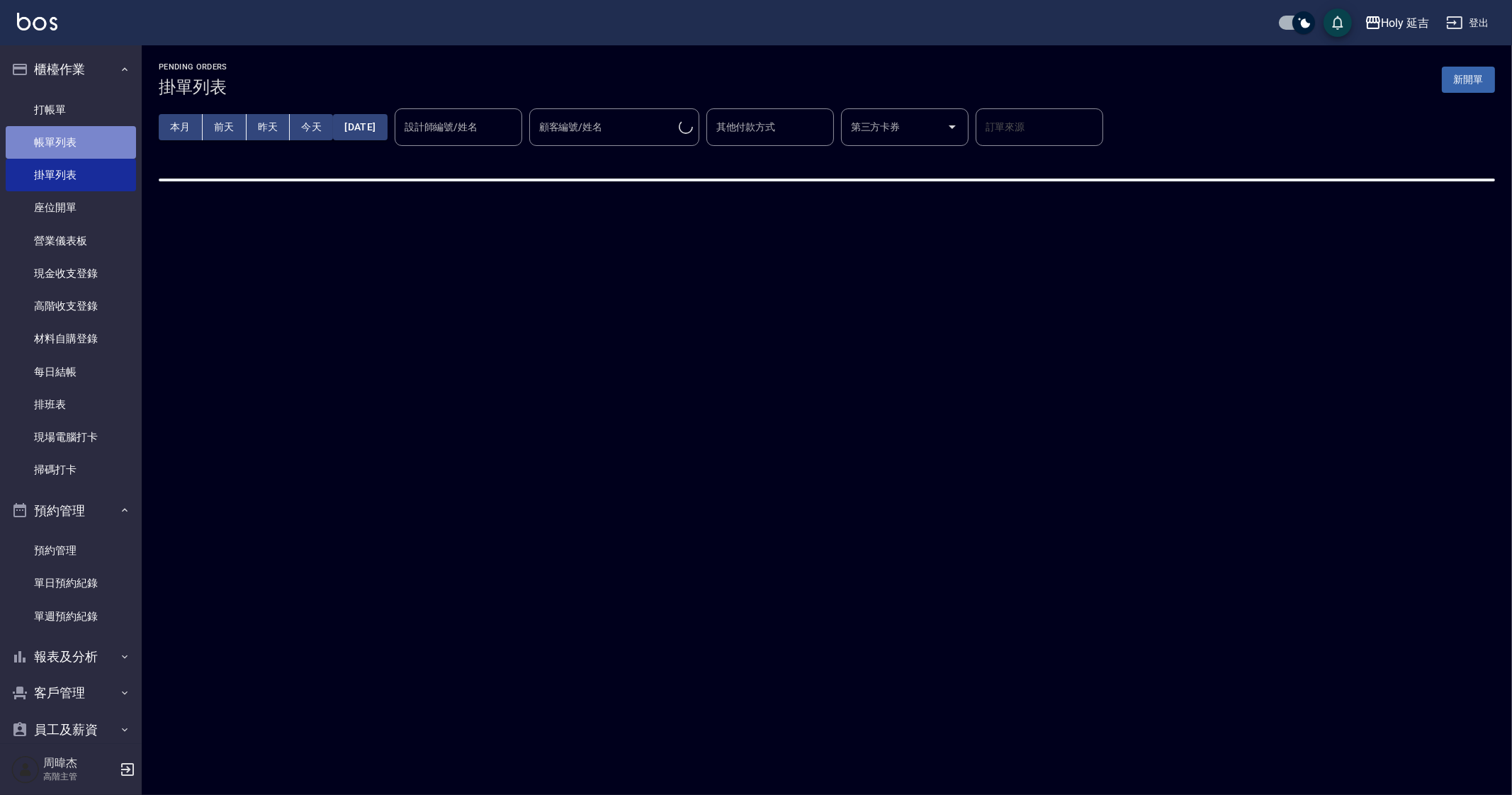
click at [87, 144] on link "帳單列表" at bounding box center [70, 142] width 130 height 32
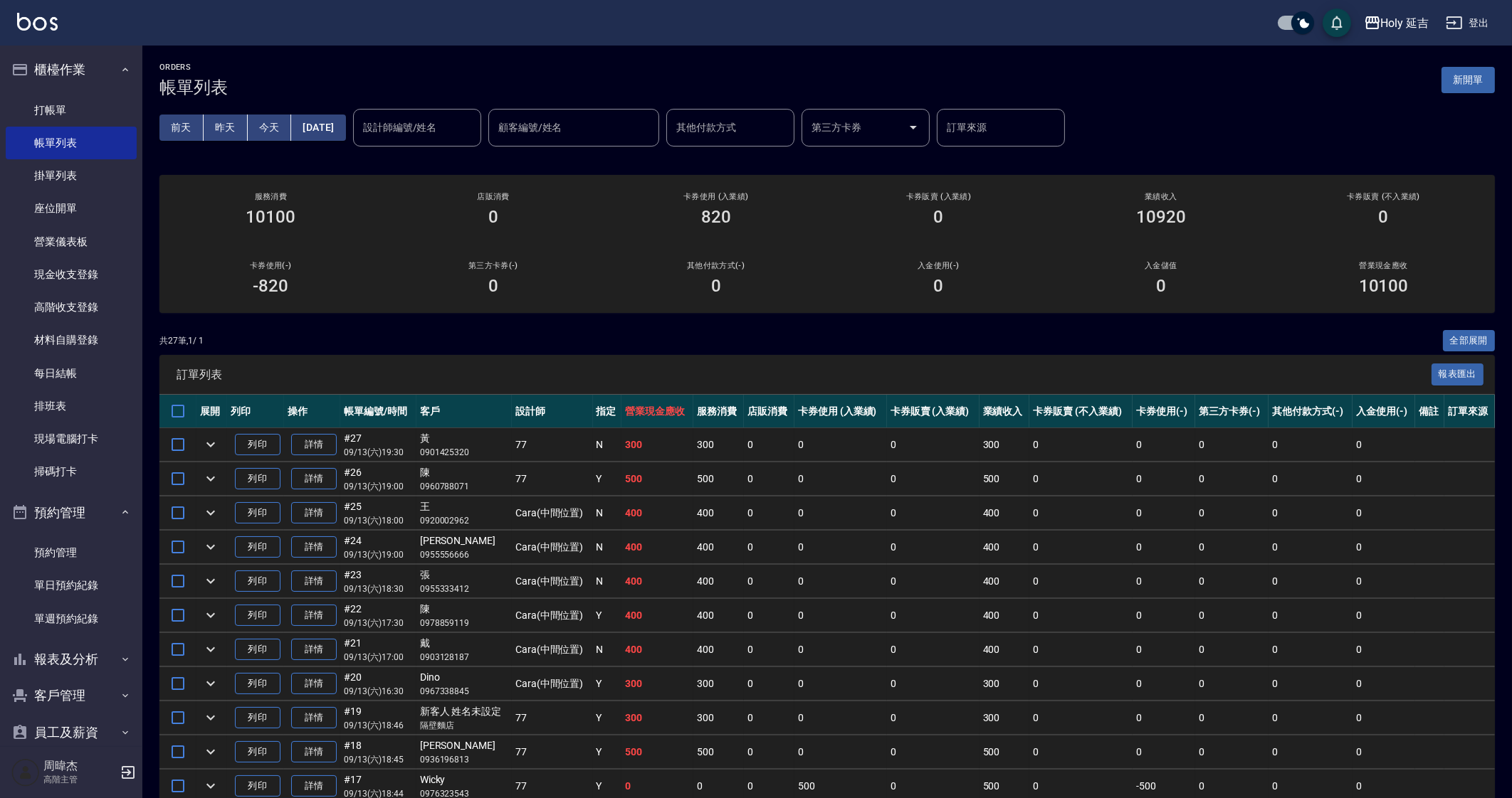
click at [683, 546] on td "400" at bounding box center [657, 547] width 72 height 33
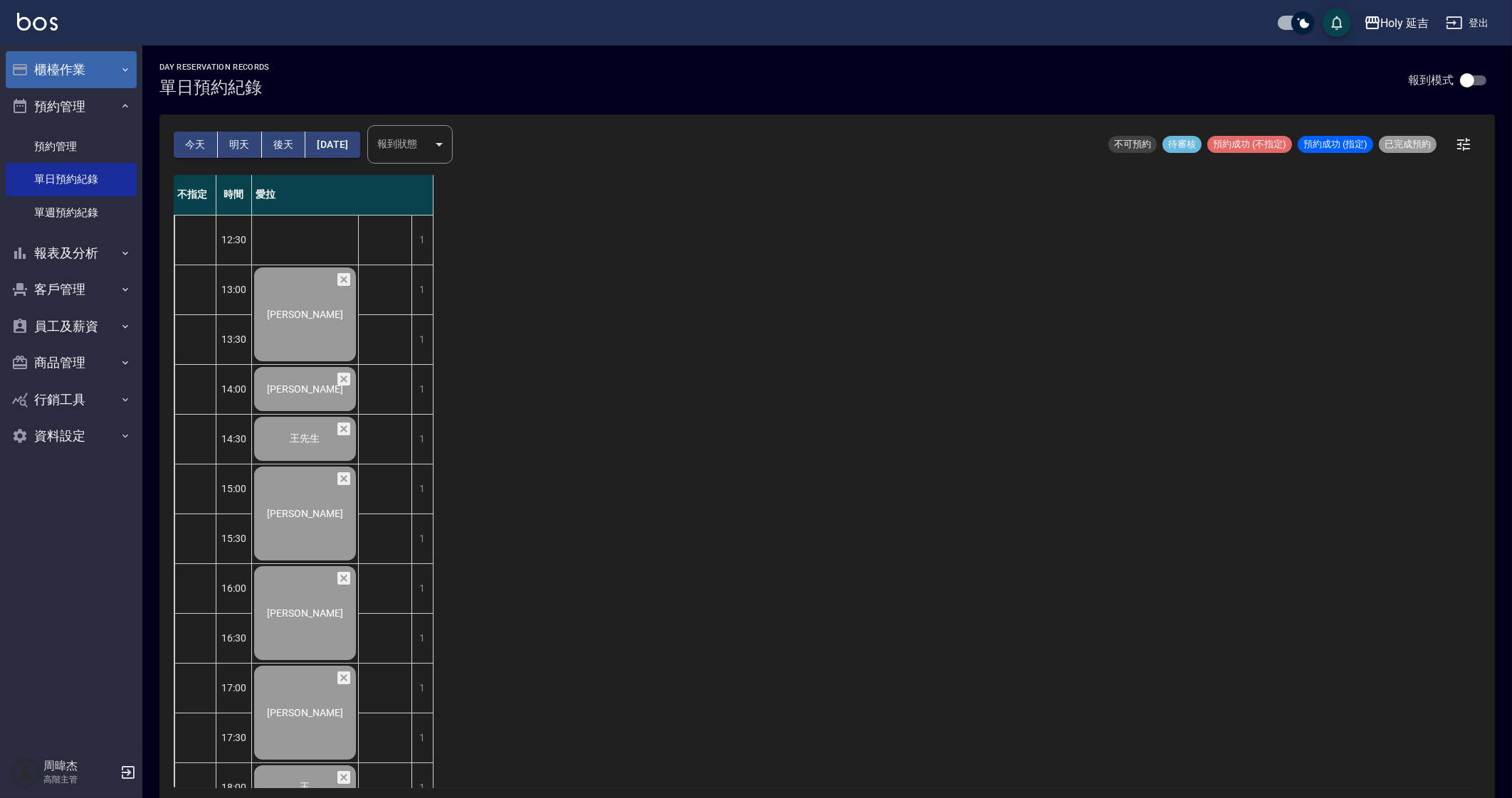
drag, startPoint x: 99, startPoint y: 62, endPoint x: 97, endPoint y: 69, distance: 7.3
click at [99, 62] on button "櫃檯作業" at bounding box center [71, 70] width 131 height 37
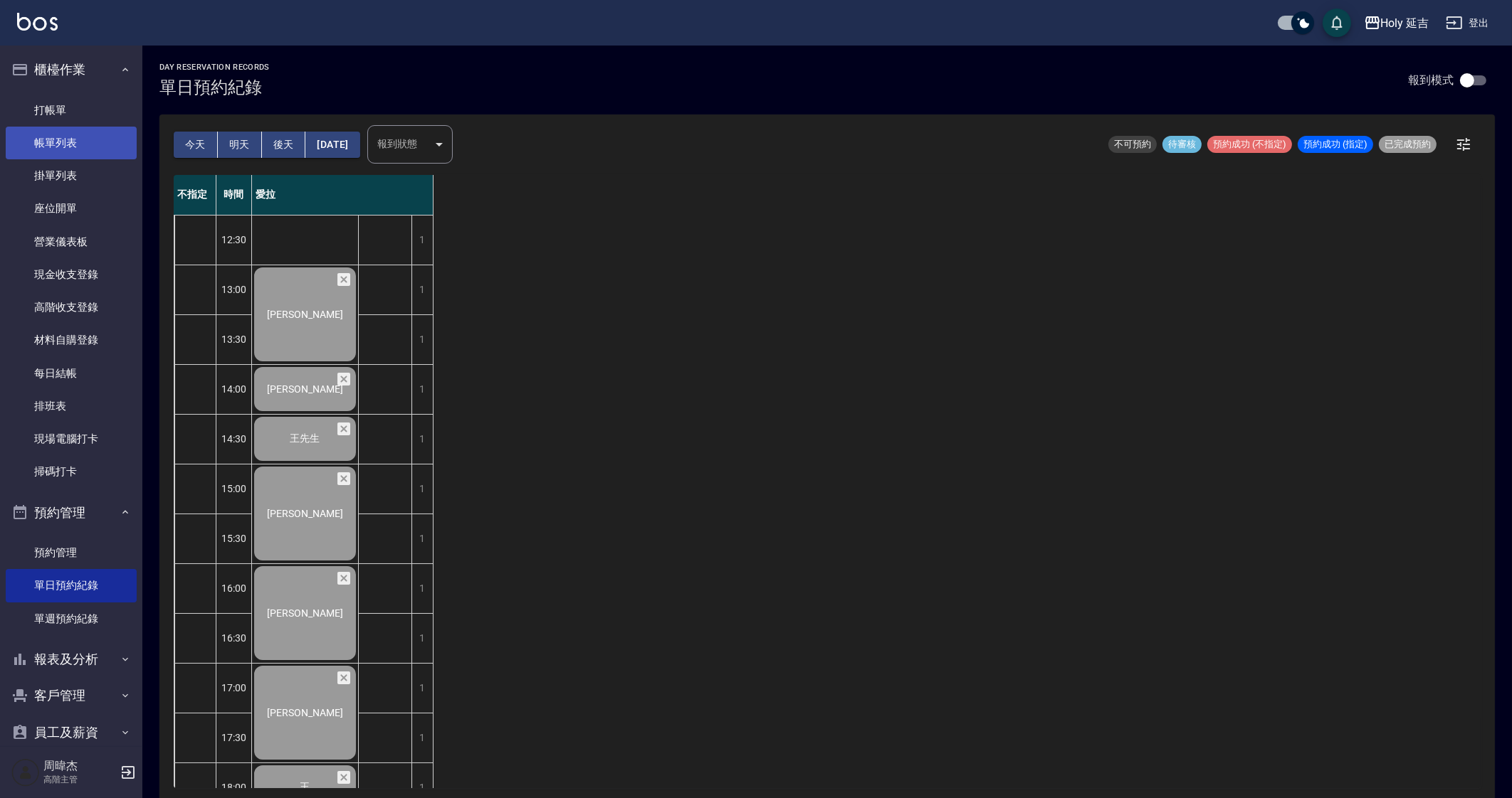
click at [87, 129] on link "帳單列表" at bounding box center [71, 142] width 131 height 32
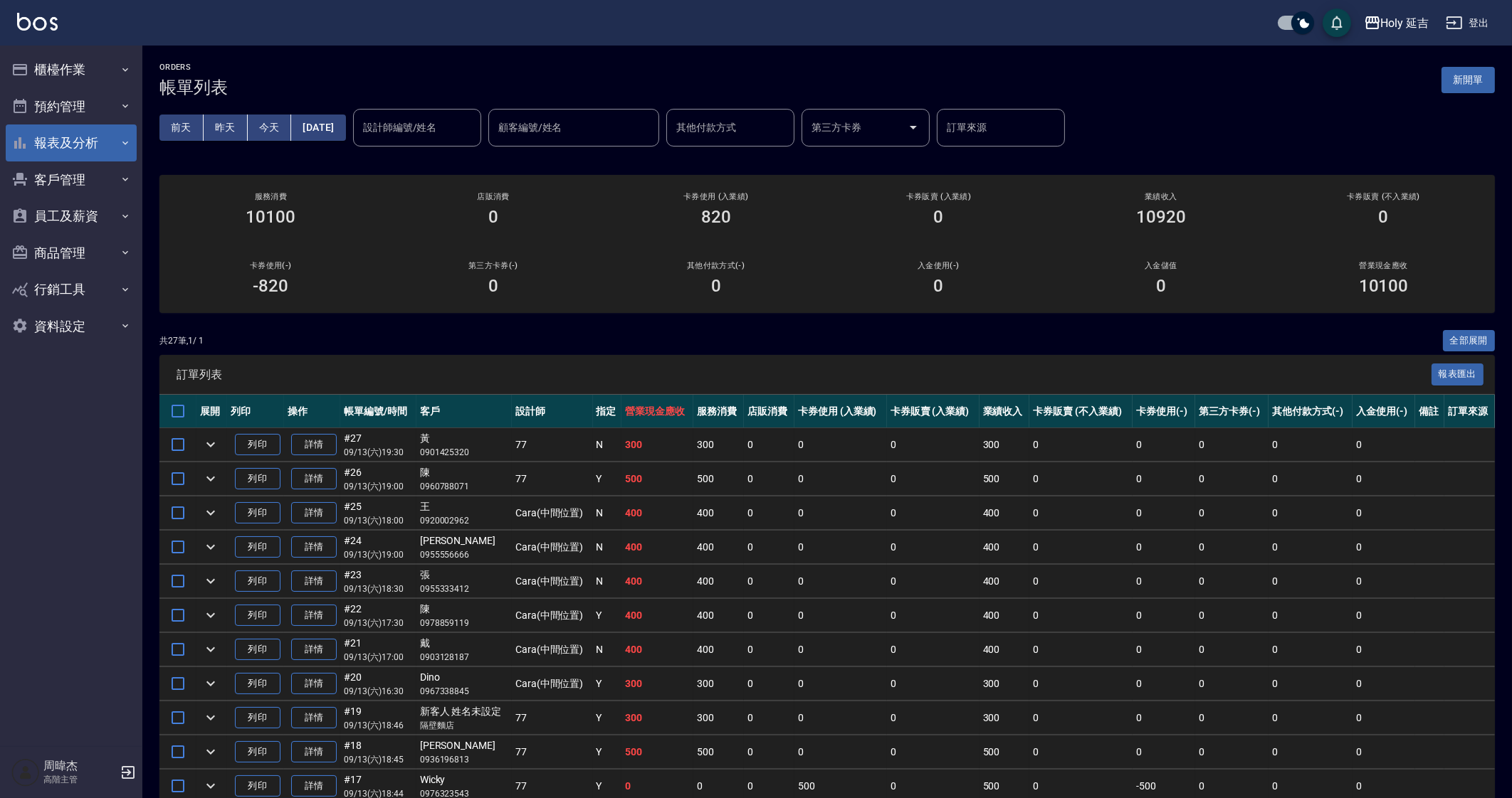
click at [83, 144] on button "報表及分析" at bounding box center [71, 143] width 131 height 37
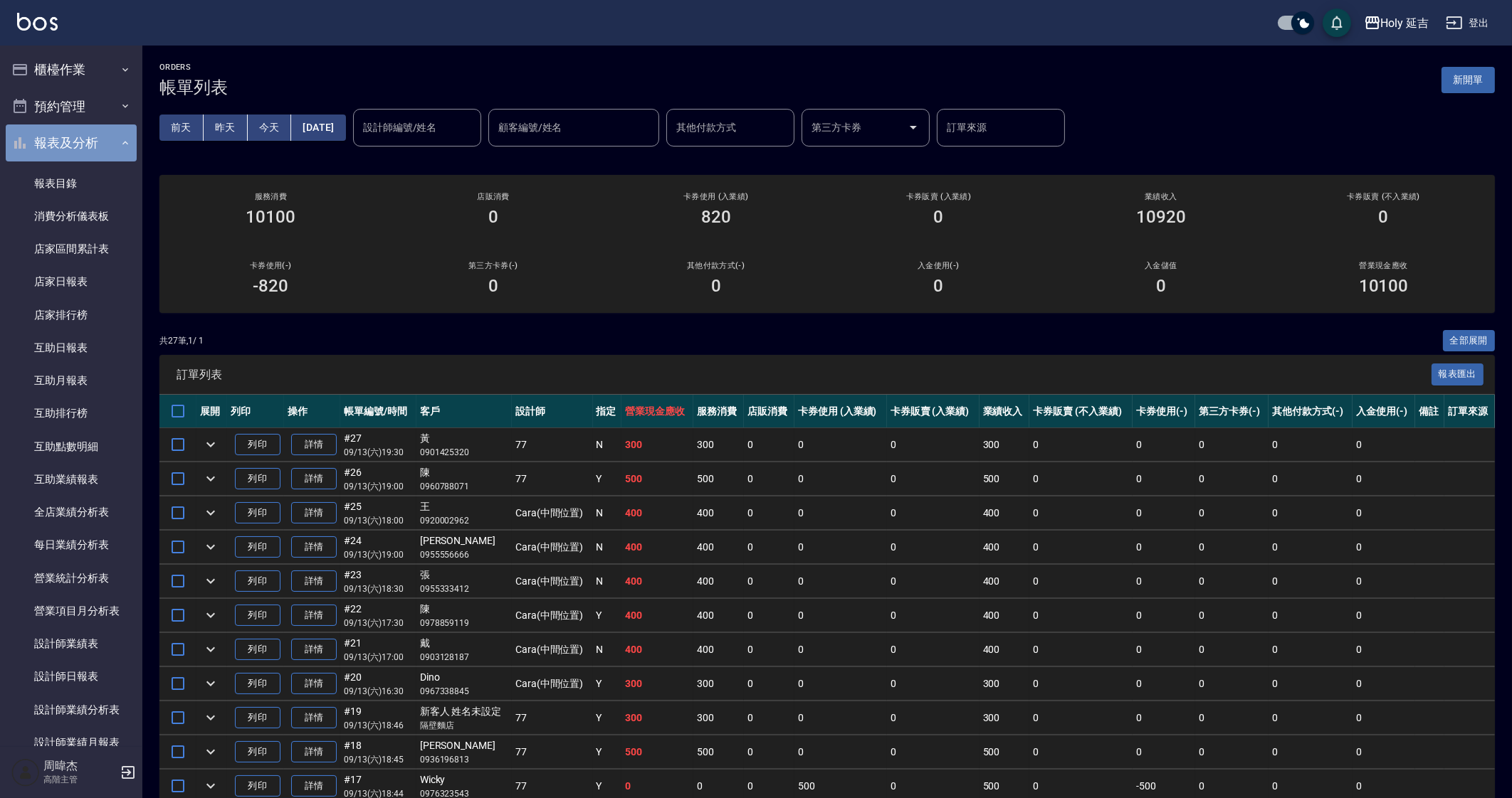
click at [75, 132] on button "報表及分析" at bounding box center [71, 143] width 131 height 37
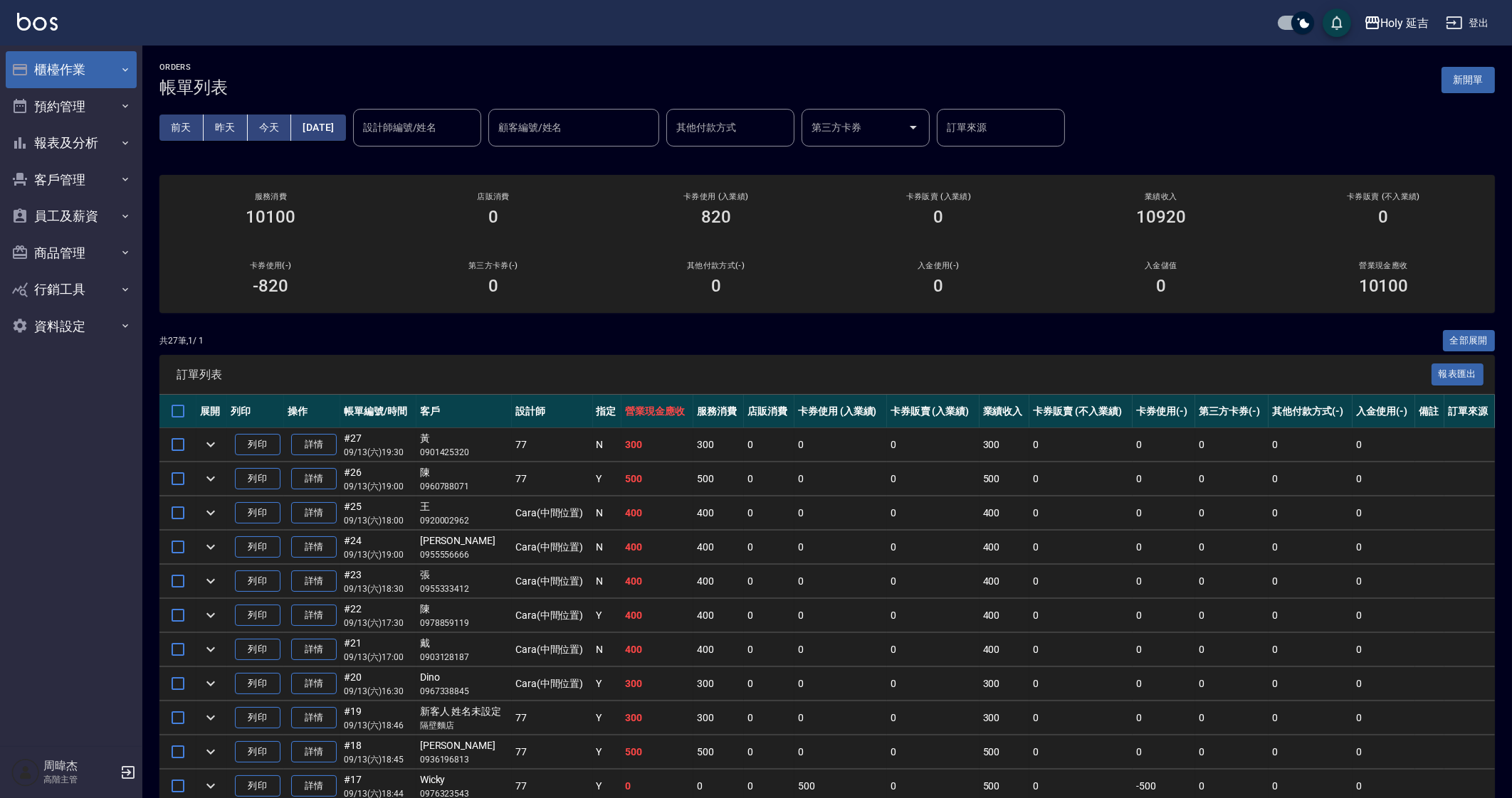
click at [106, 62] on button "櫃檯作業" at bounding box center [71, 70] width 131 height 37
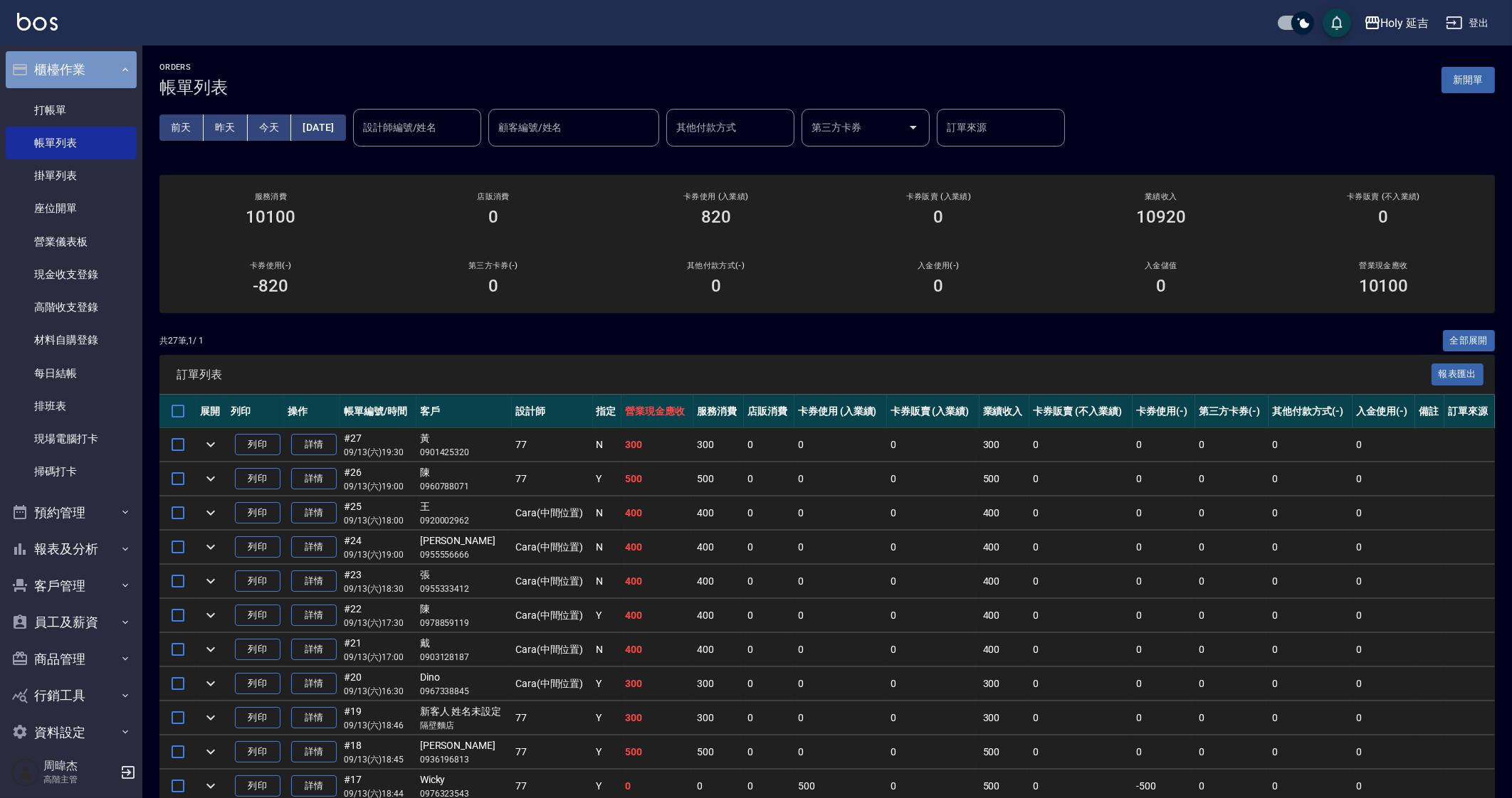
click at [106, 62] on button "櫃檯作業" at bounding box center [71, 70] width 131 height 37
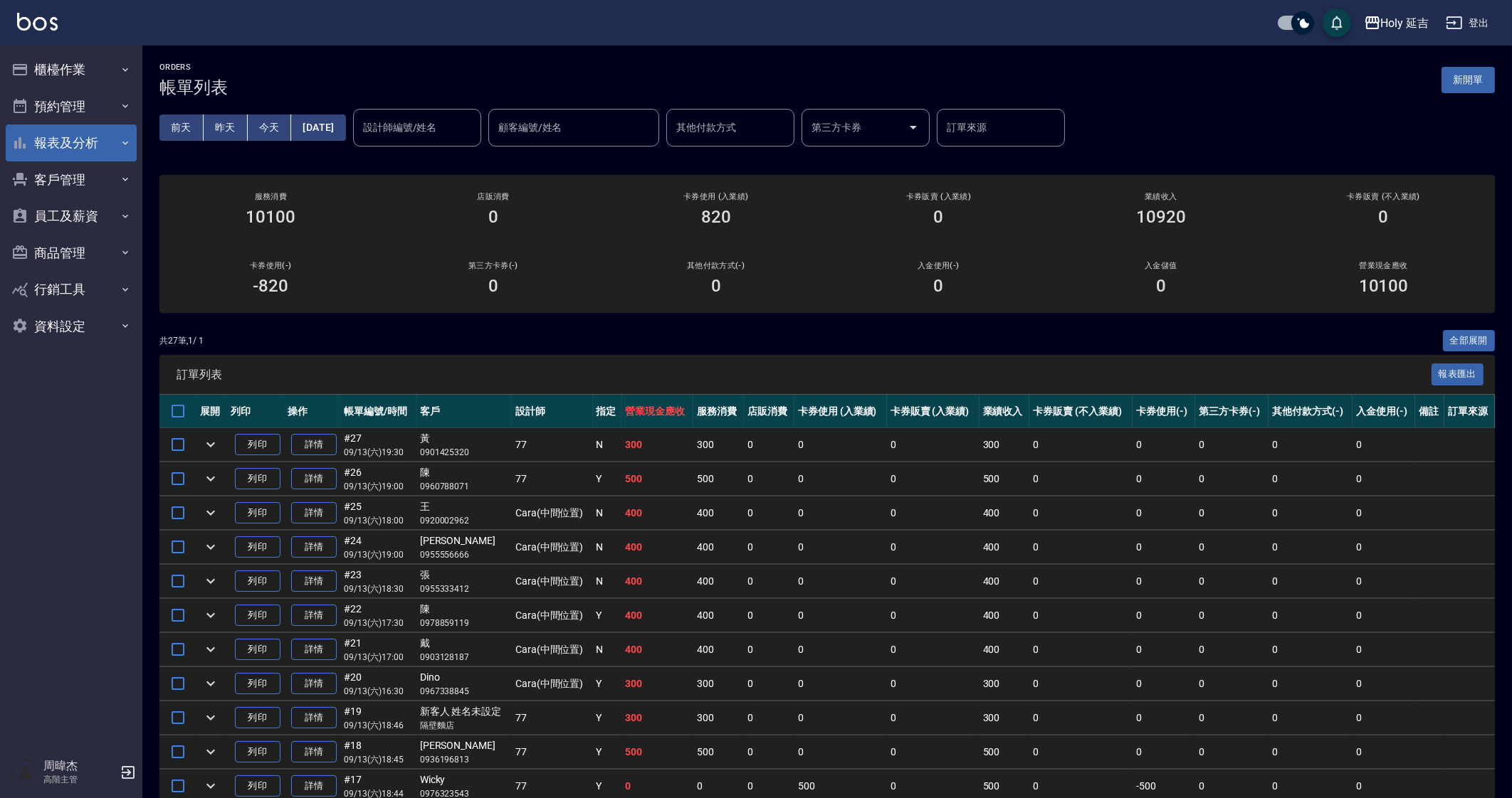
click at [120, 157] on button "報表及分析" at bounding box center [71, 143] width 131 height 37
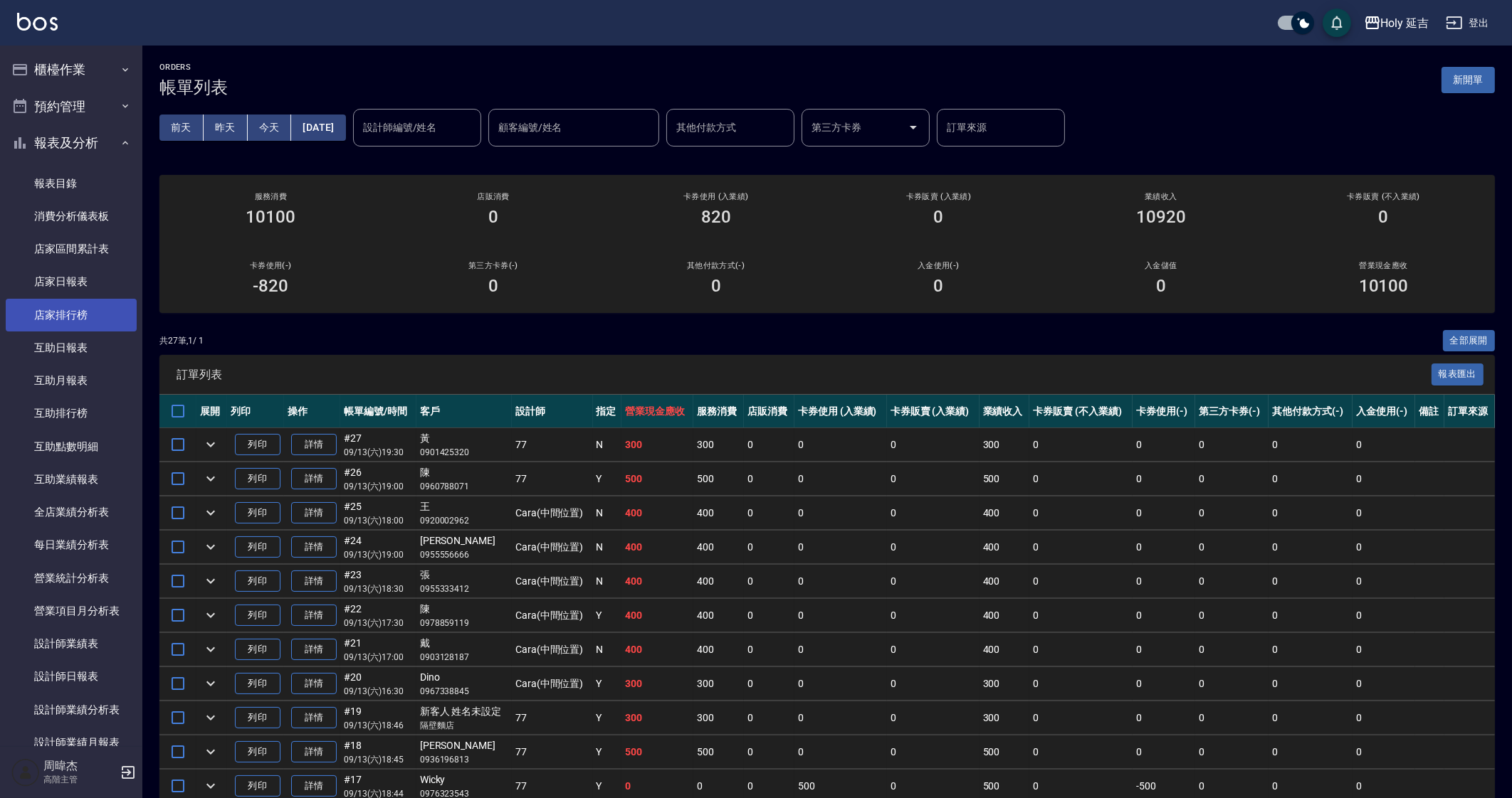
click at [73, 316] on link "店家排行榜" at bounding box center [71, 314] width 131 height 32
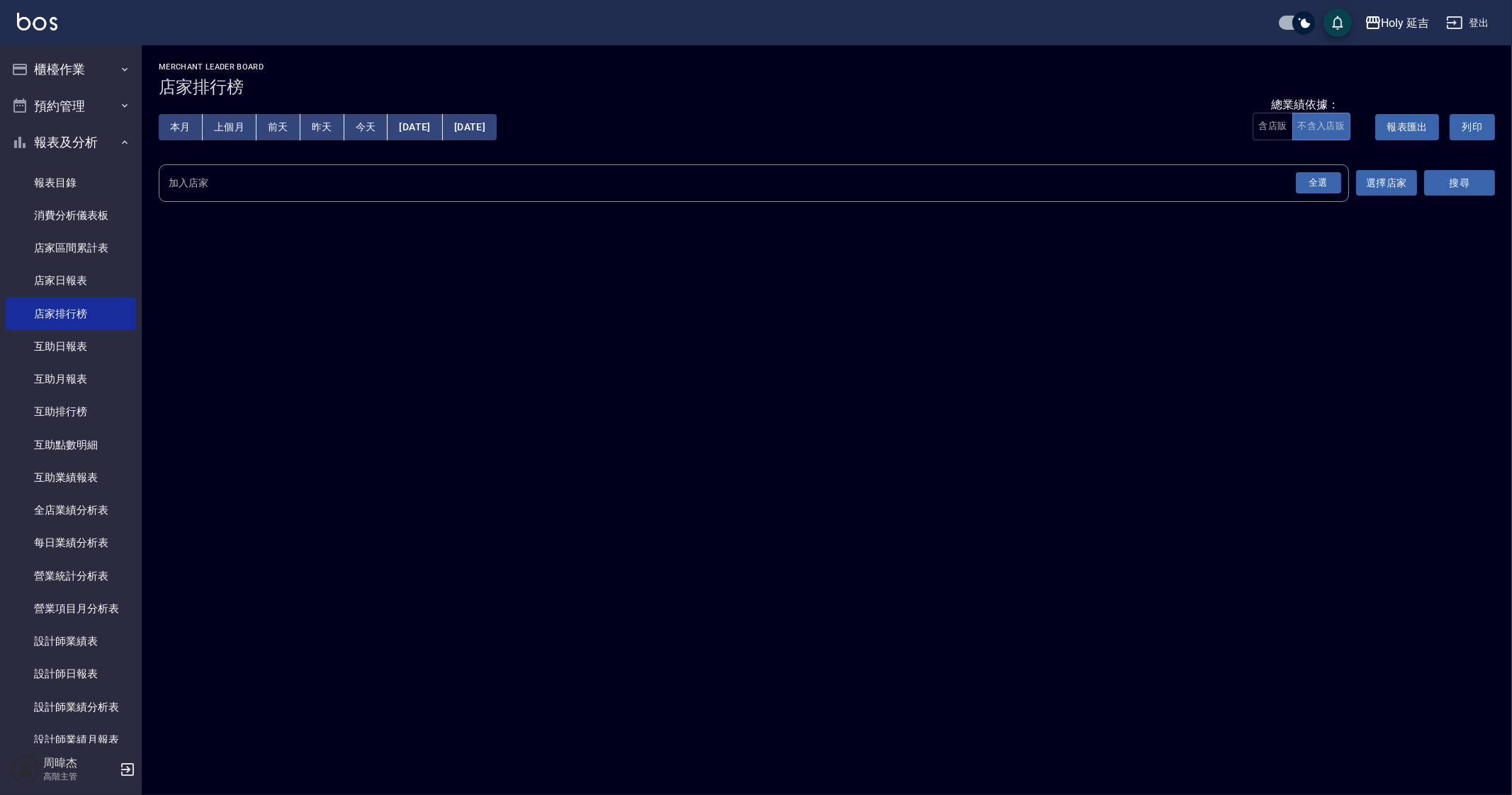
click at [1313, 182] on div "全選" at bounding box center [1318, 183] width 45 height 22
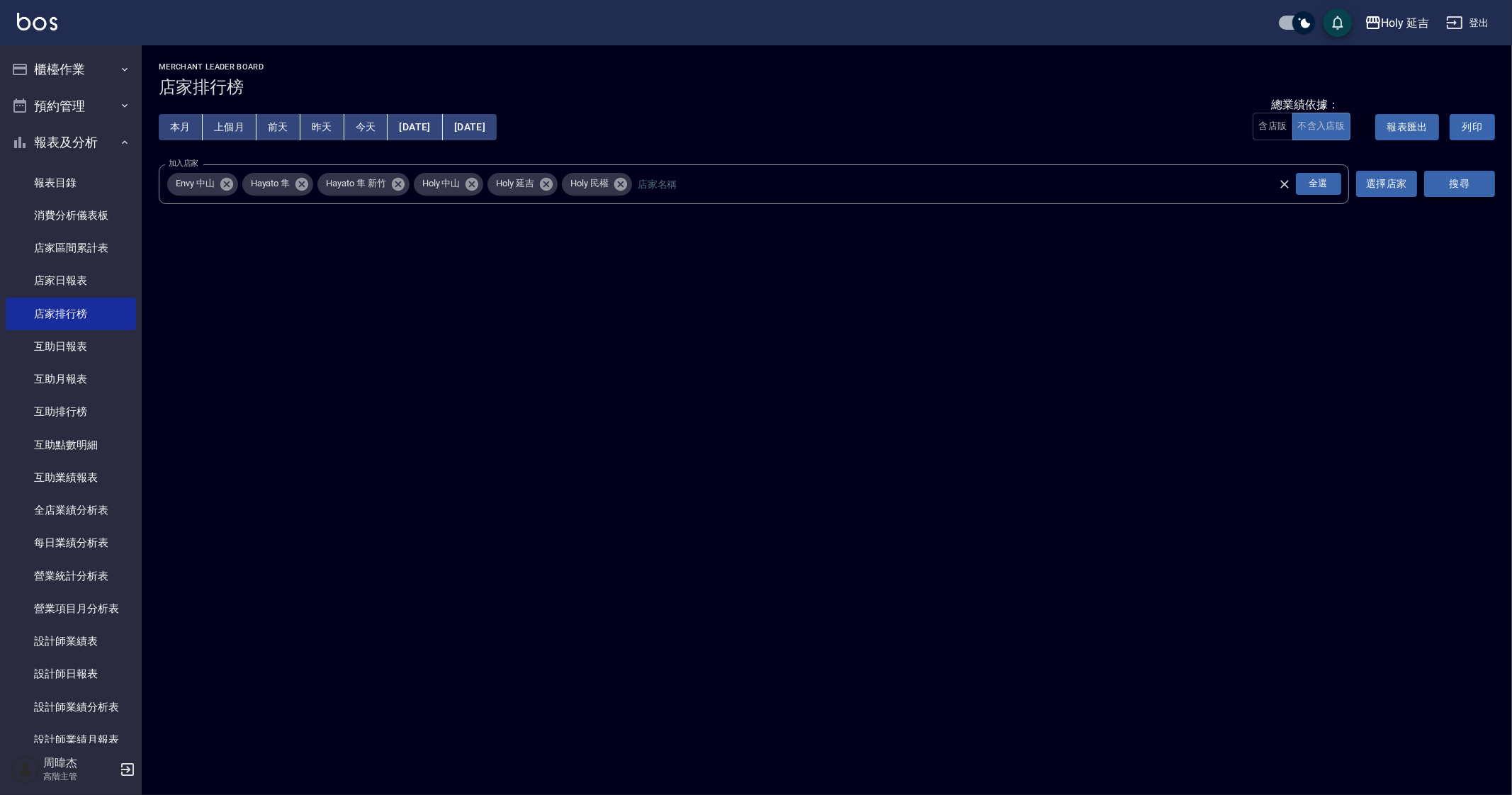
click at [1454, 185] on button "搜尋" at bounding box center [1459, 183] width 70 height 26
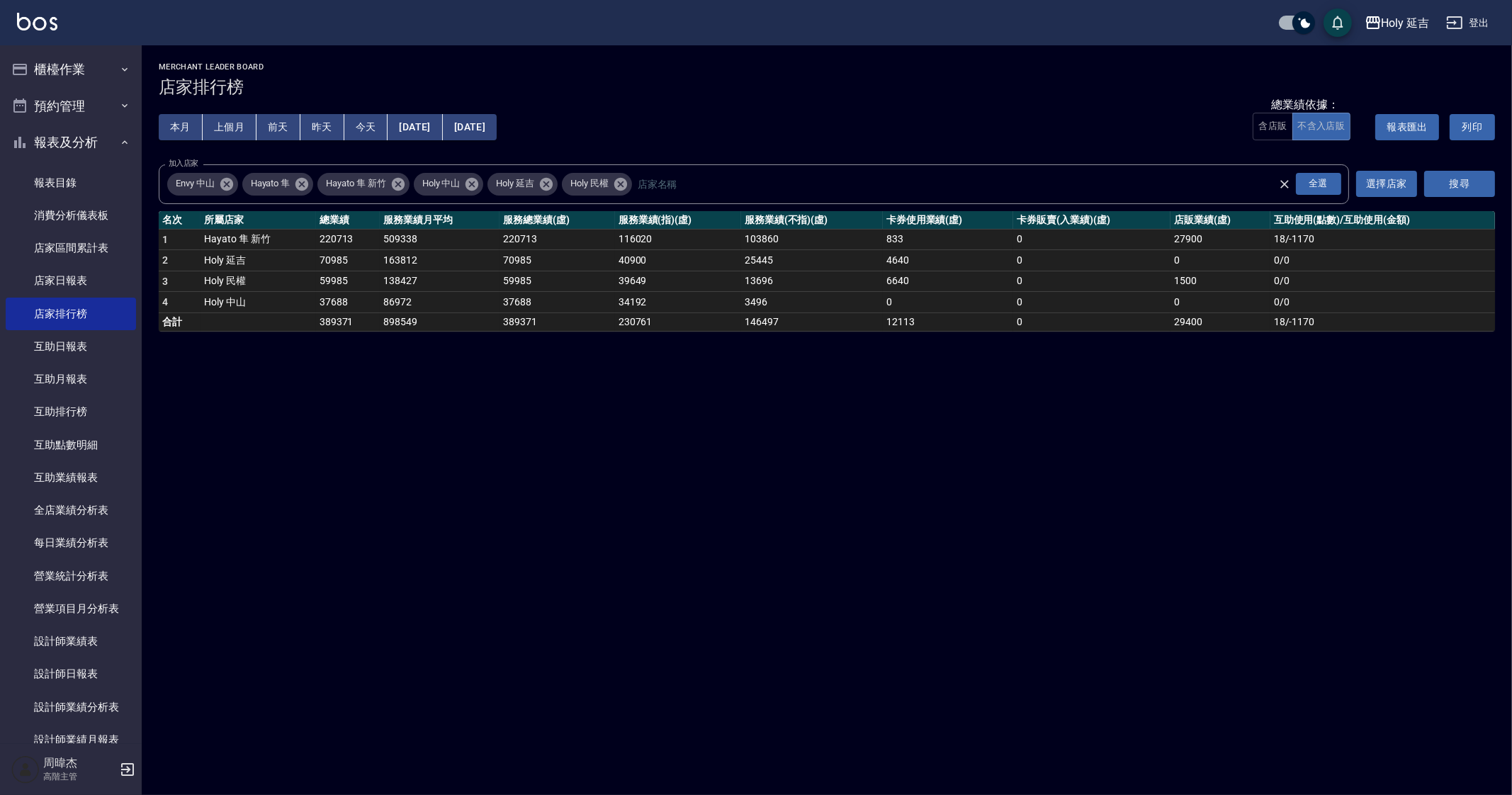
click at [535, 448] on div "Holy 延吉 2025-09-01 - 2025-09-13 店家排行榜 列印時間： 2025-09-13-20:09 Merchant Leader Bo…" at bounding box center [756, 398] width 1512 height 795
click at [880, 494] on div "Holy 延吉 2025-09-01 - 2025-09-13 店家排行榜 列印時間： 2025-09-13-20:09 Merchant Leader Bo…" at bounding box center [756, 398] width 1512 height 795
click at [781, 507] on div "Holy 延吉 2025-09-01 - 2025-09-13 店家排行榜 列印時間： 2025-09-13-20:09 Merchant Leader Bo…" at bounding box center [756, 398] width 1512 height 795
click at [867, 559] on div "Holy 延吉 2025-09-01 - 2025-09-13 店家排行榜 列印時間： 2025-09-13-20:09 Merchant Leader Bo…" at bounding box center [756, 398] width 1512 height 795
click at [437, 469] on div "Holy 延吉 2025-09-01 - 2025-09-13 店家排行榜 列印時間： 2025-09-13-20:09 Merchant Leader Bo…" at bounding box center [756, 398] width 1512 height 795
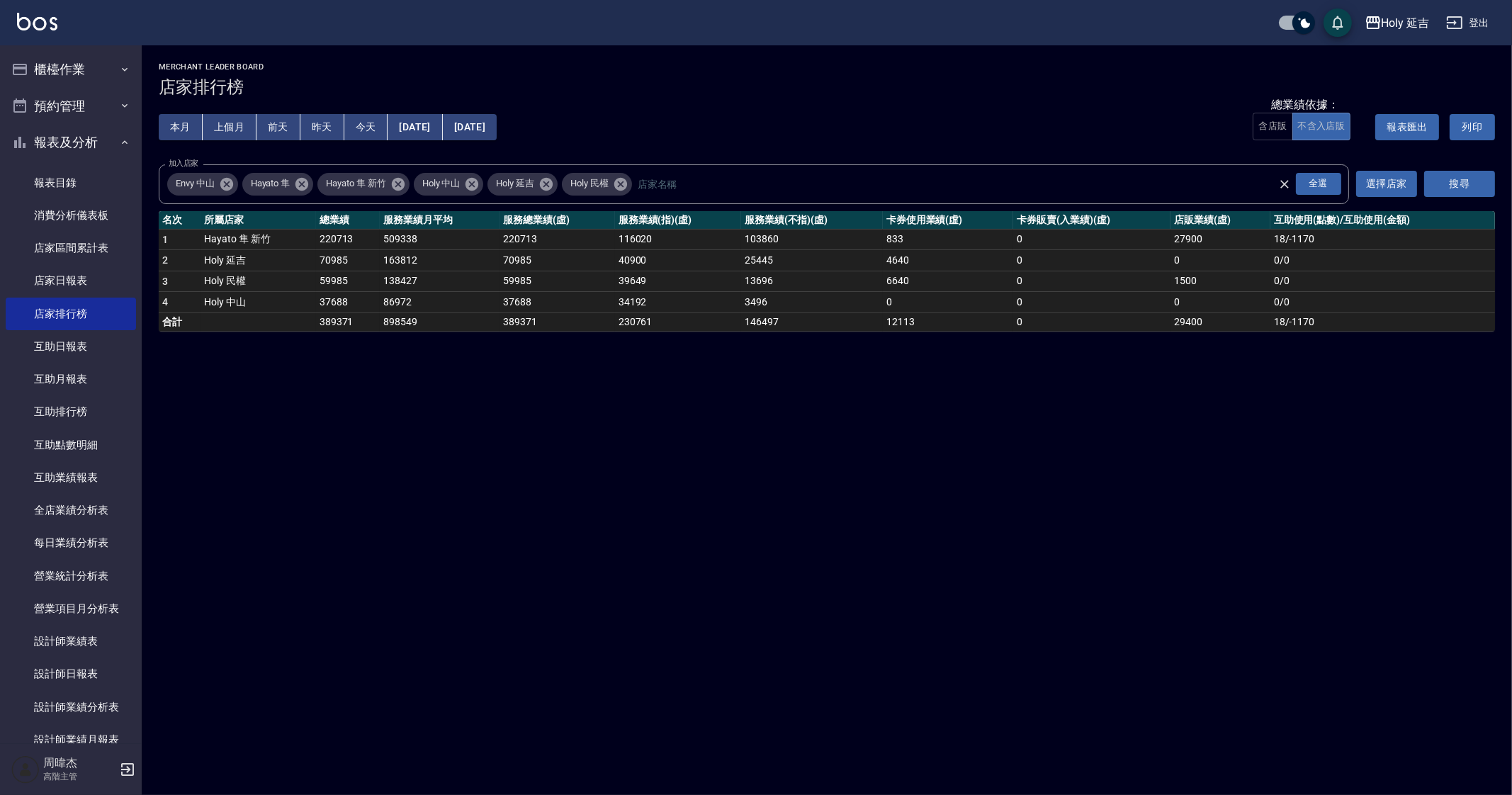
click at [953, 627] on div "Holy 延吉 2025-09-01 - 2025-09-13 店家排行榜 列印時間： 2025-09-13-20:09 Merchant Leader Bo…" at bounding box center [756, 398] width 1512 height 795
click at [1075, 651] on div "Holy 延吉 2025-09-01 - 2025-09-13 店家排行榜 列印時間： 2025-09-13-20:09 Merchant Leader Bo…" at bounding box center [756, 398] width 1512 height 795
click at [969, 626] on div "Holy 延吉 2025-09-01 - 2025-09-13 店家排行榜 列印時間： 2025-09-13-20:09 Merchant Leader Bo…" at bounding box center [756, 398] width 1512 height 795
click at [1299, 519] on div "Holy 延吉 2025-09-01 - 2025-09-13 店家排行榜 列印時間： 2025-09-13-20:09 Merchant Leader Bo…" at bounding box center [756, 398] width 1512 height 795
click at [1380, 27] on icon "button" at bounding box center [1372, 22] width 17 height 17
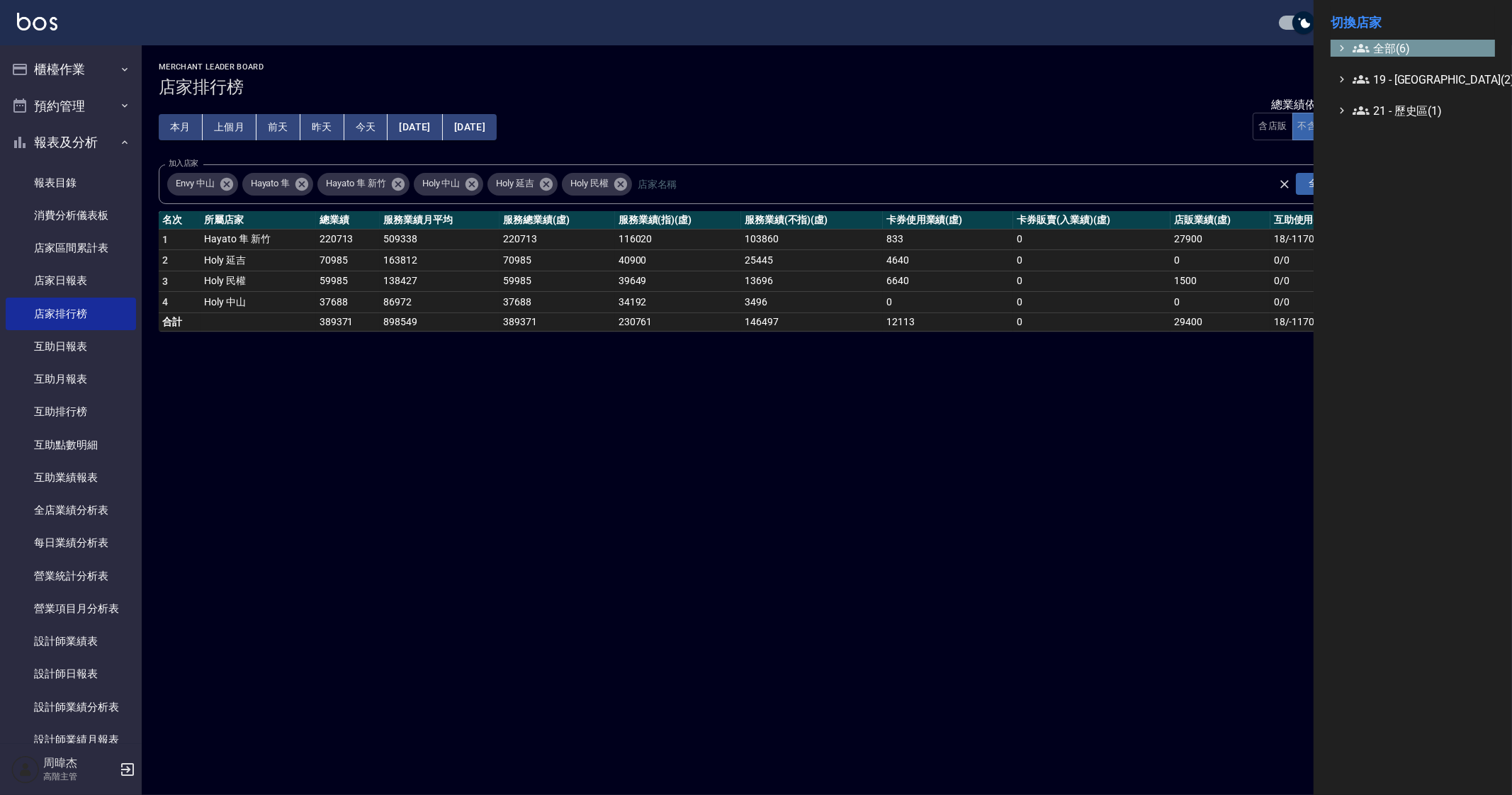
click at [1394, 49] on span "全部(6)" at bounding box center [1421, 48] width 137 height 17
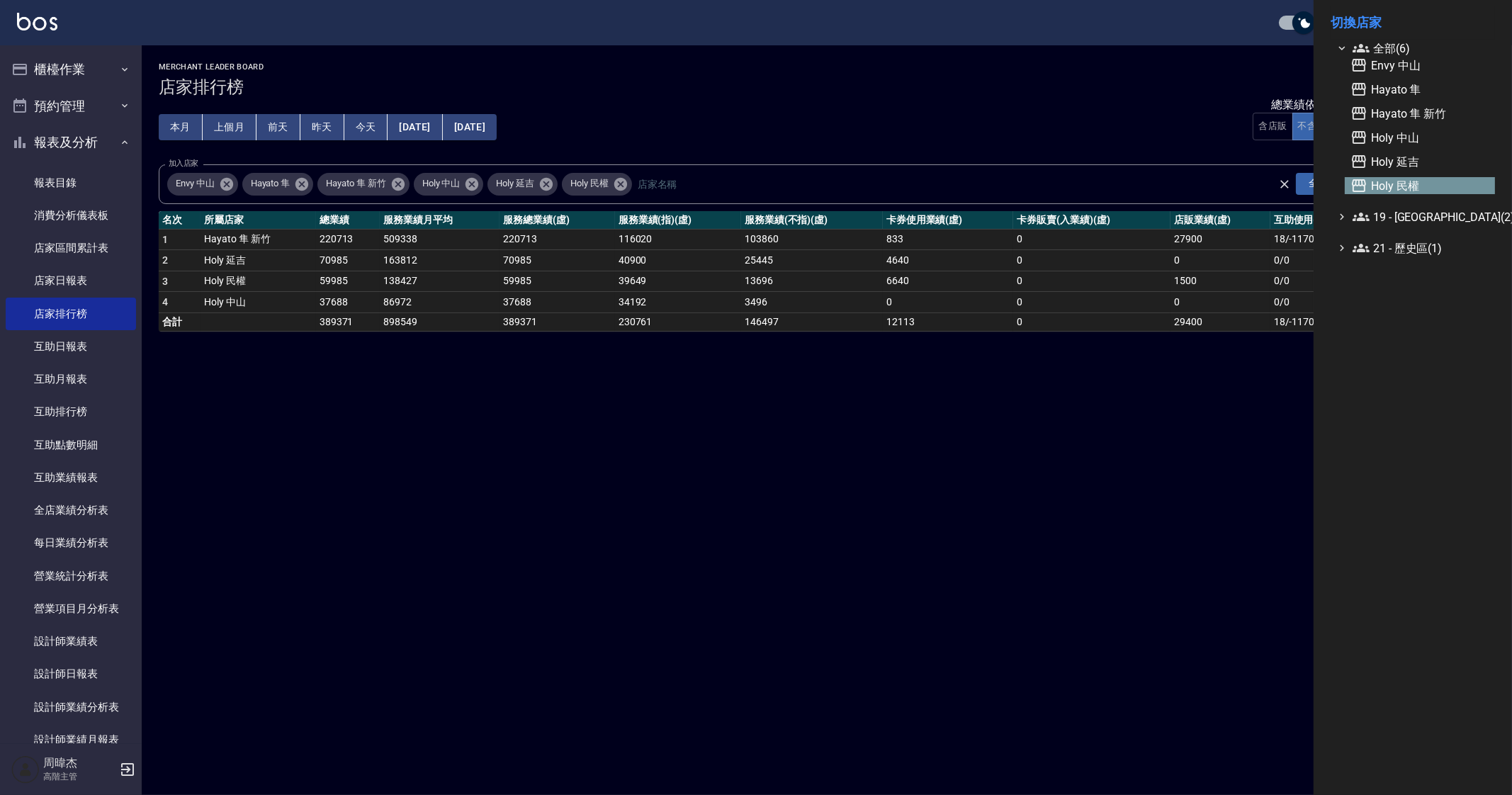
click at [1416, 182] on span "Holy 民權" at bounding box center [1420, 185] width 139 height 17
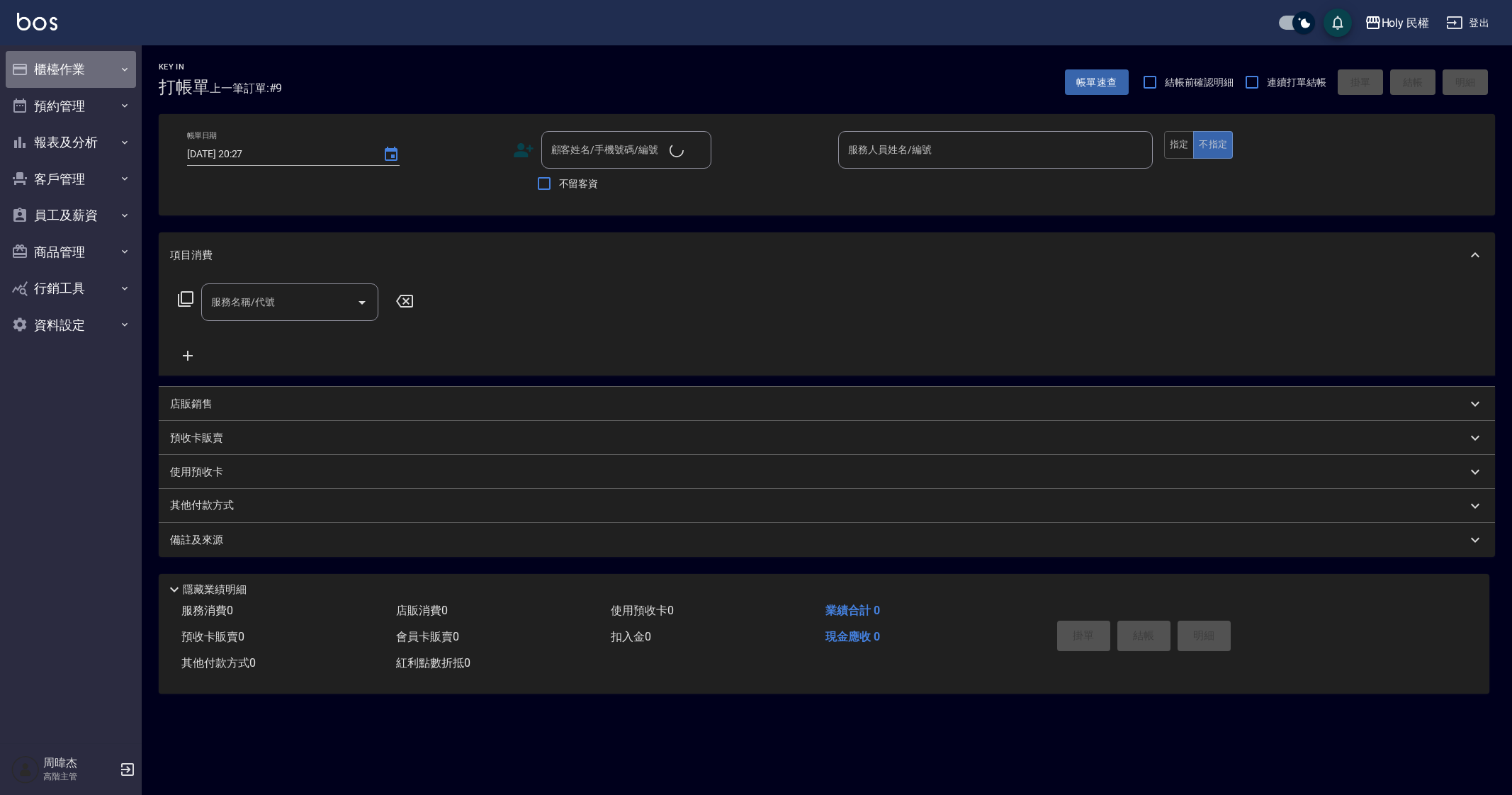
click at [64, 63] on button "櫃檯作業" at bounding box center [70, 70] width 130 height 37
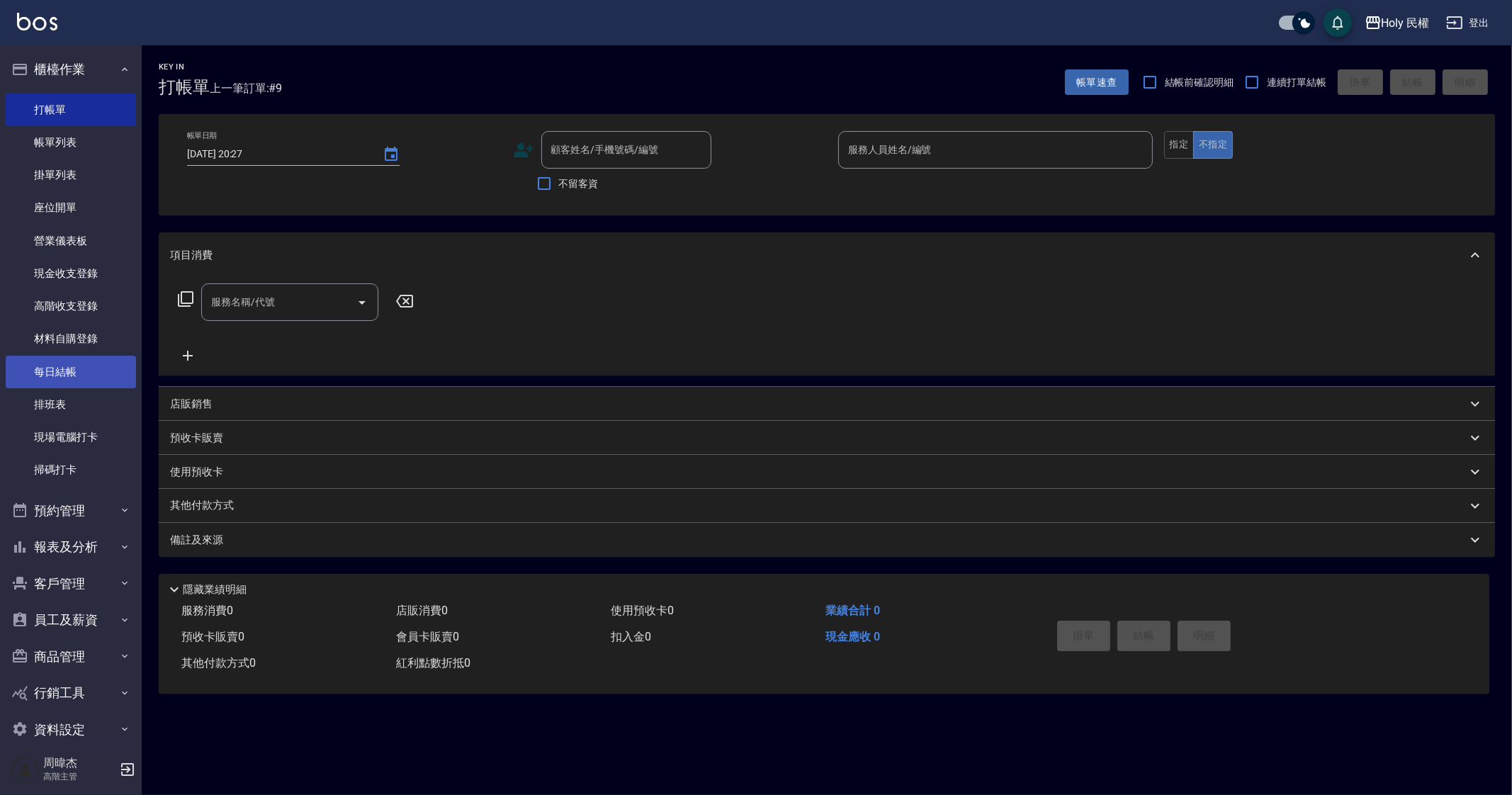
click at [89, 356] on link "每日結帳" at bounding box center [70, 371] width 130 height 32
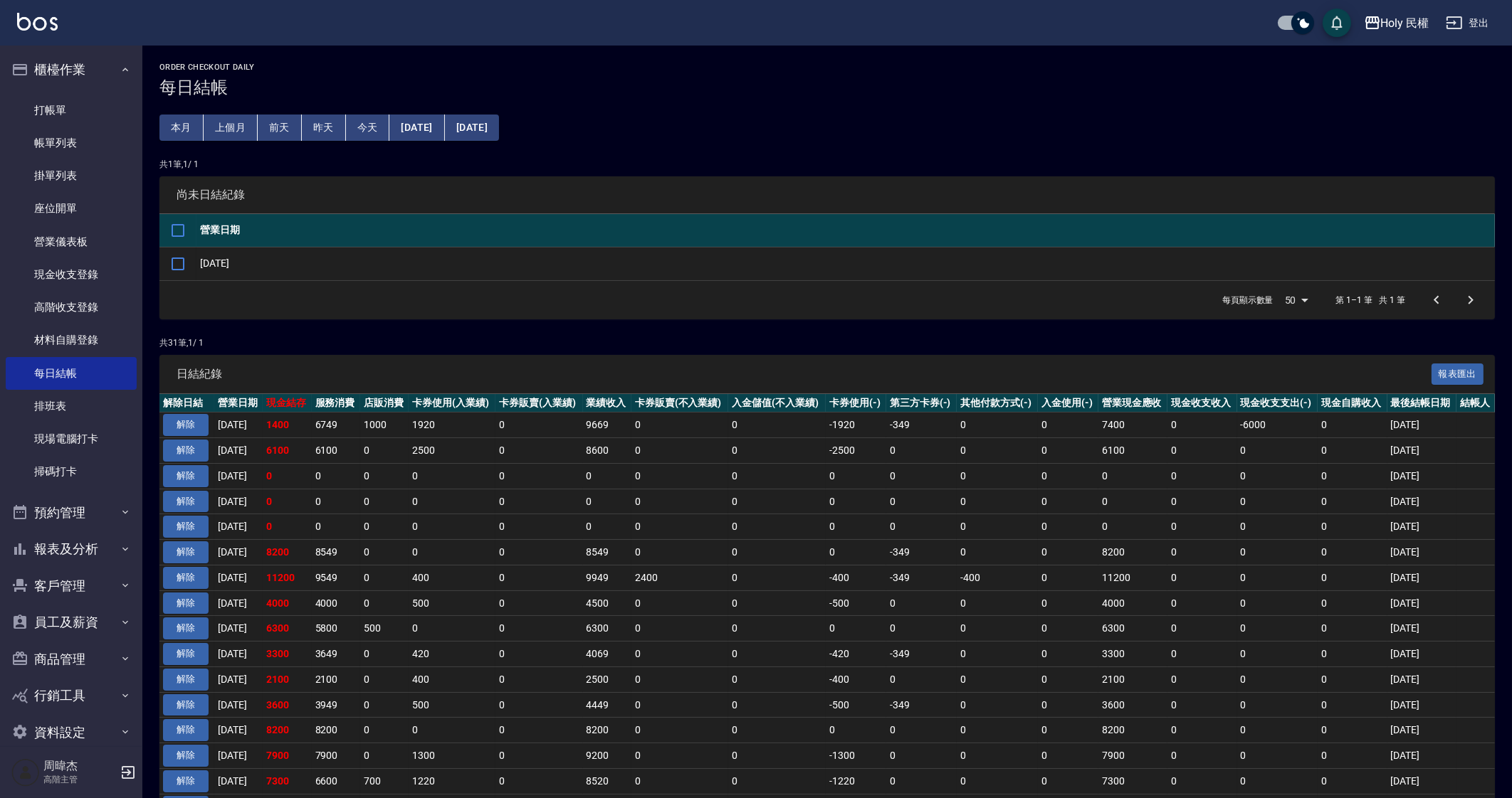
click at [517, 530] on td "0" at bounding box center [539, 527] width 87 height 26
click at [75, 86] on button "櫃檯作業" at bounding box center [71, 70] width 131 height 37
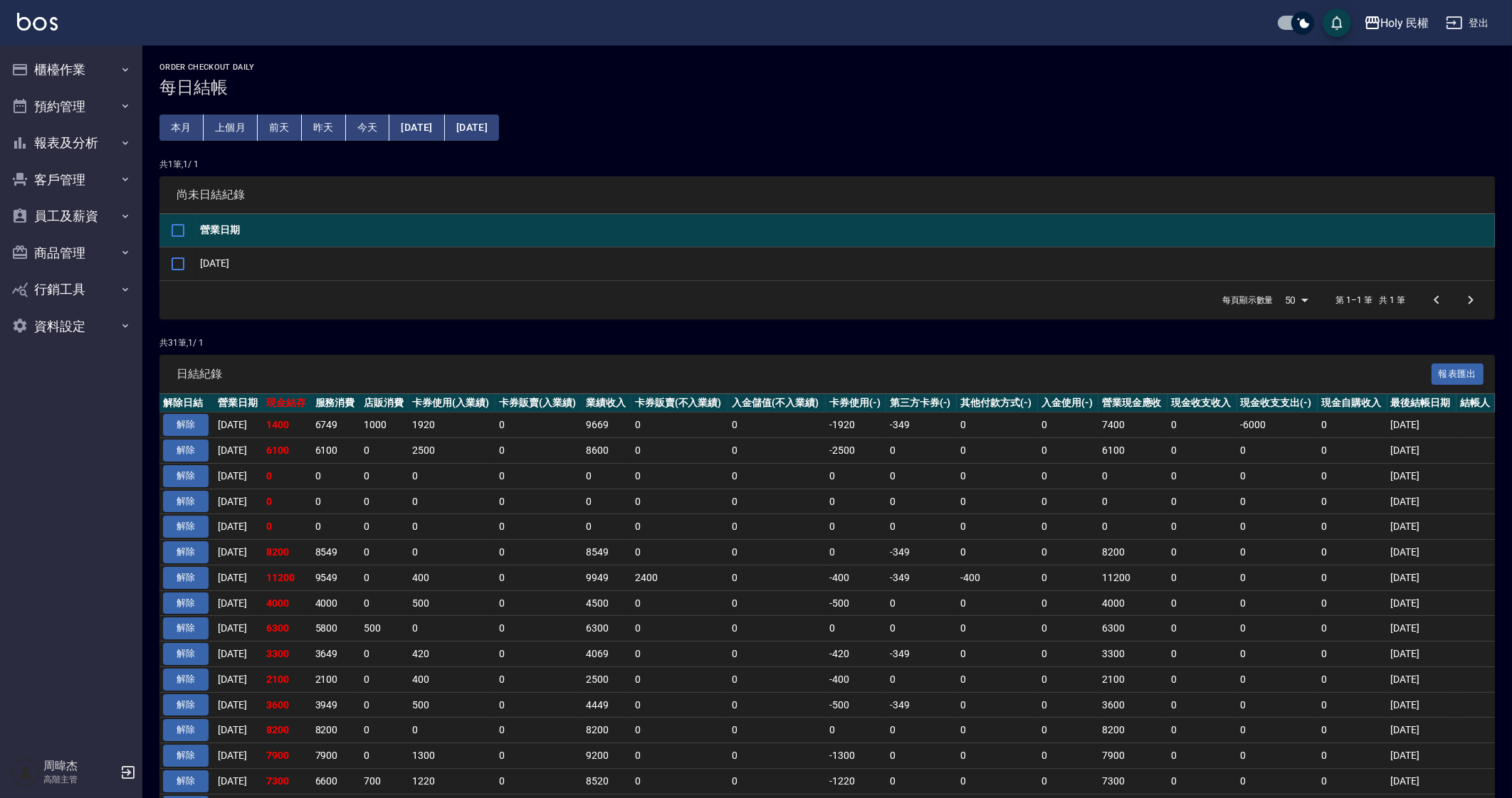
click at [1392, 37] on div "Holy 民權 登出" at bounding box center [756, 23] width 1512 height 45
click at [1402, 11] on button "Holy 民權" at bounding box center [1396, 24] width 77 height 29
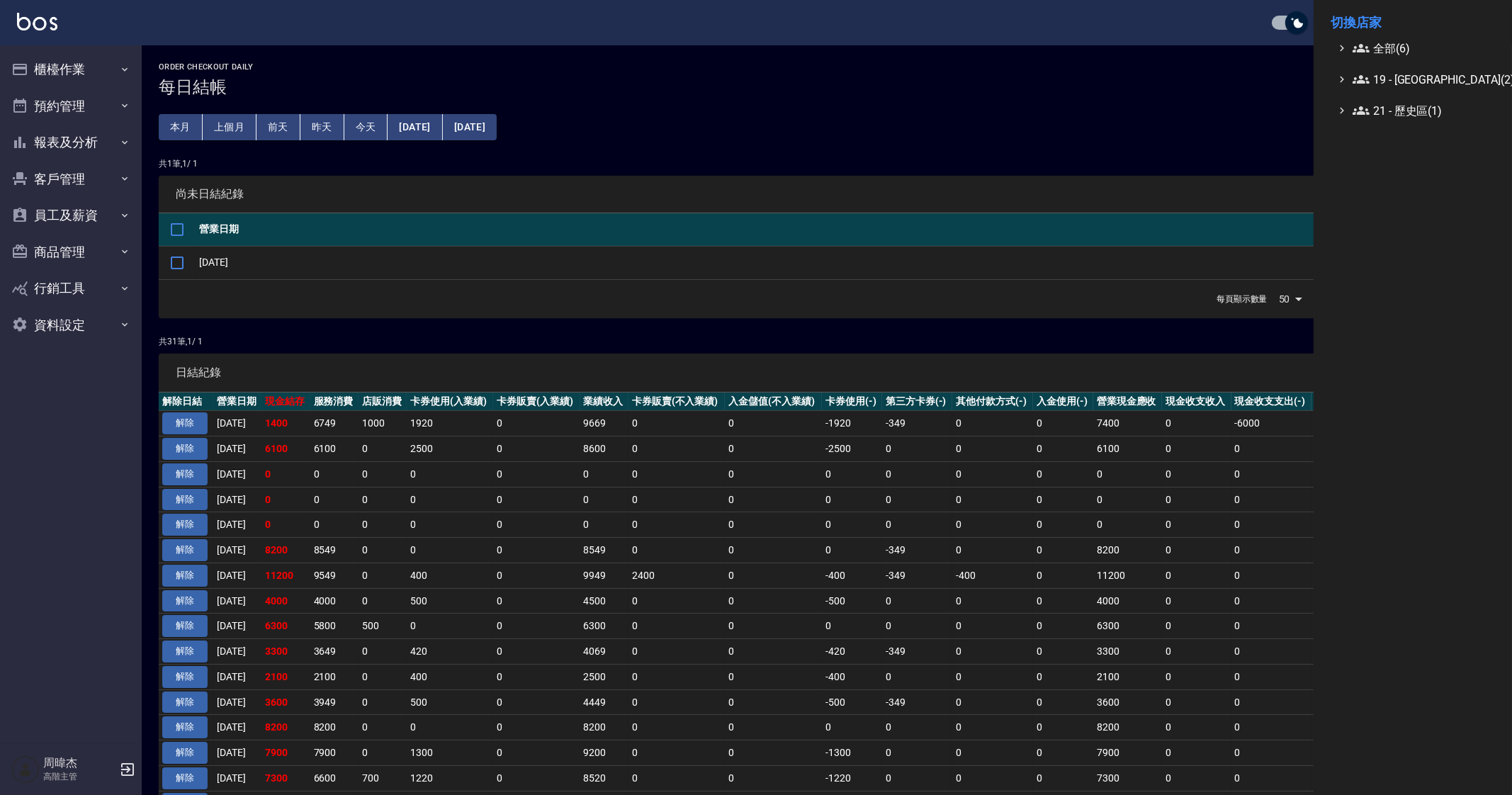
click at [1396, 32] on li "切換店家" at bounding box center [1413, 23] width 164 height 34
click at [1396, 44] on span "全部(6)" at bounding box center [1421, 48] width 137 height 17
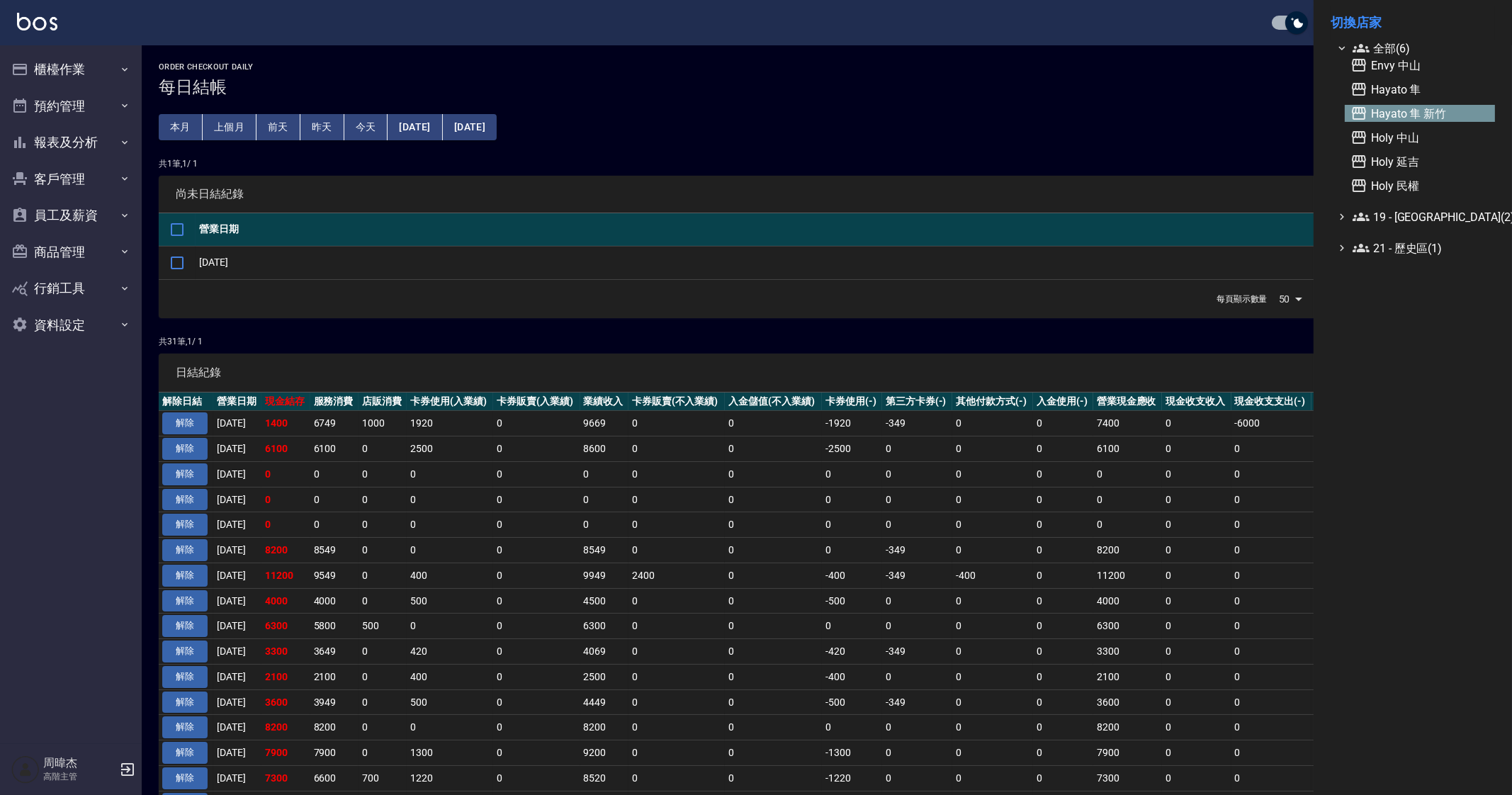
click at [1426, 113] on span "Hayato 隼 新竹" at bounding box center [1420, 113] width 139 height 17
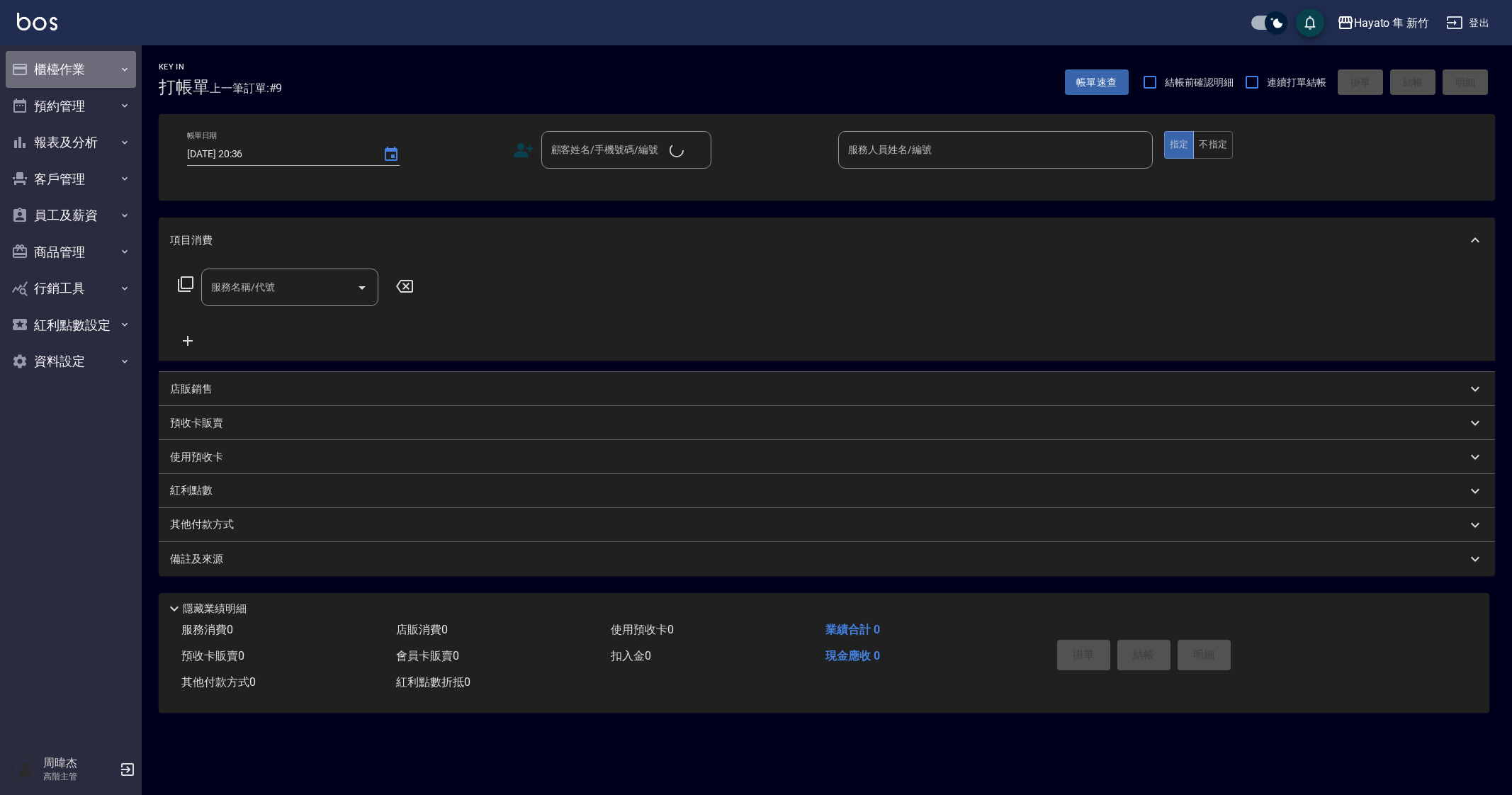
click at [66, 60] on button "櫃檯作業" at bounding box center [70, 70] width 130 height 37
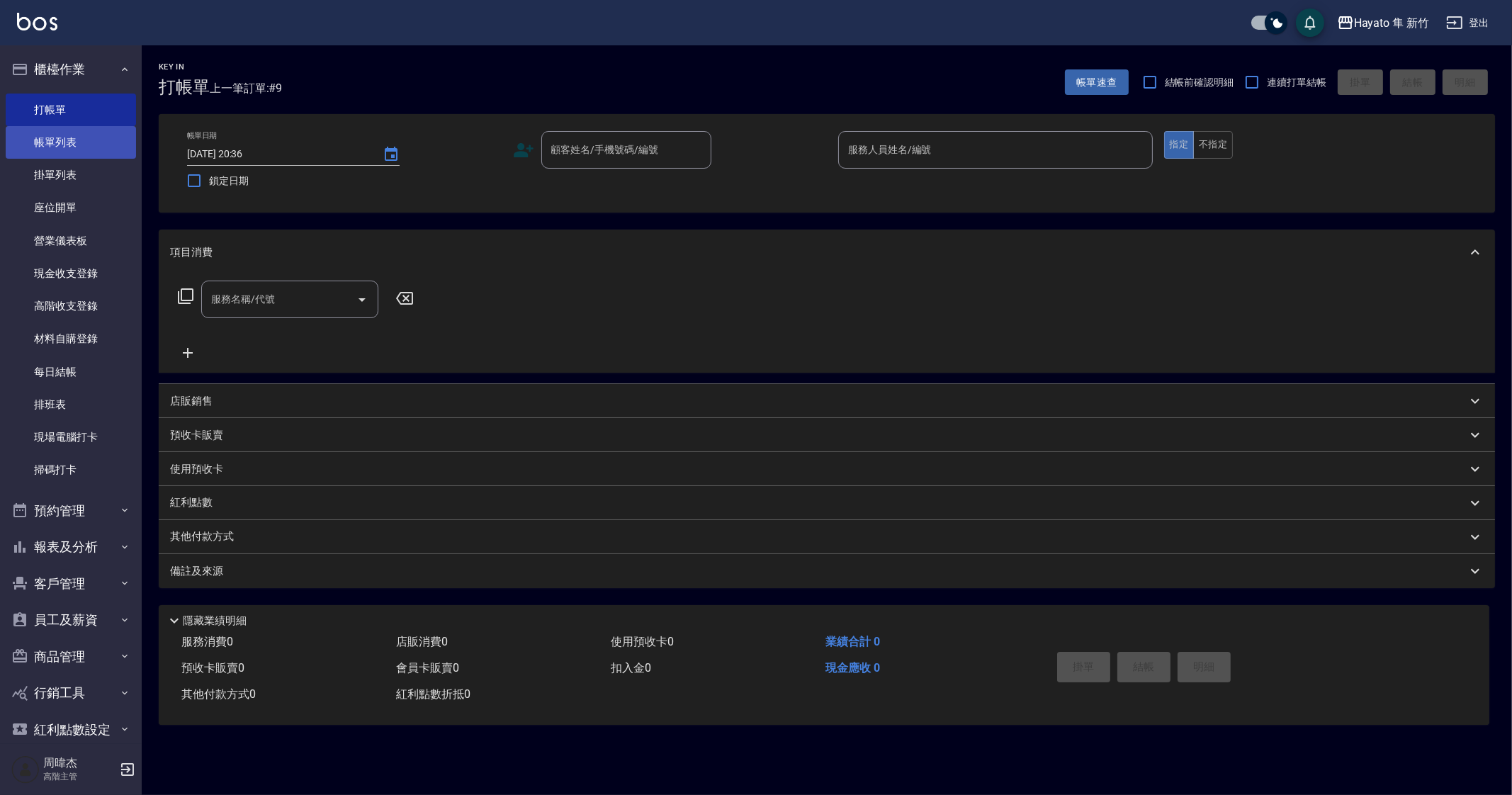
click at [103, 135] on link "帳單列表" at bounding box center [70, 142] width 130 height 32
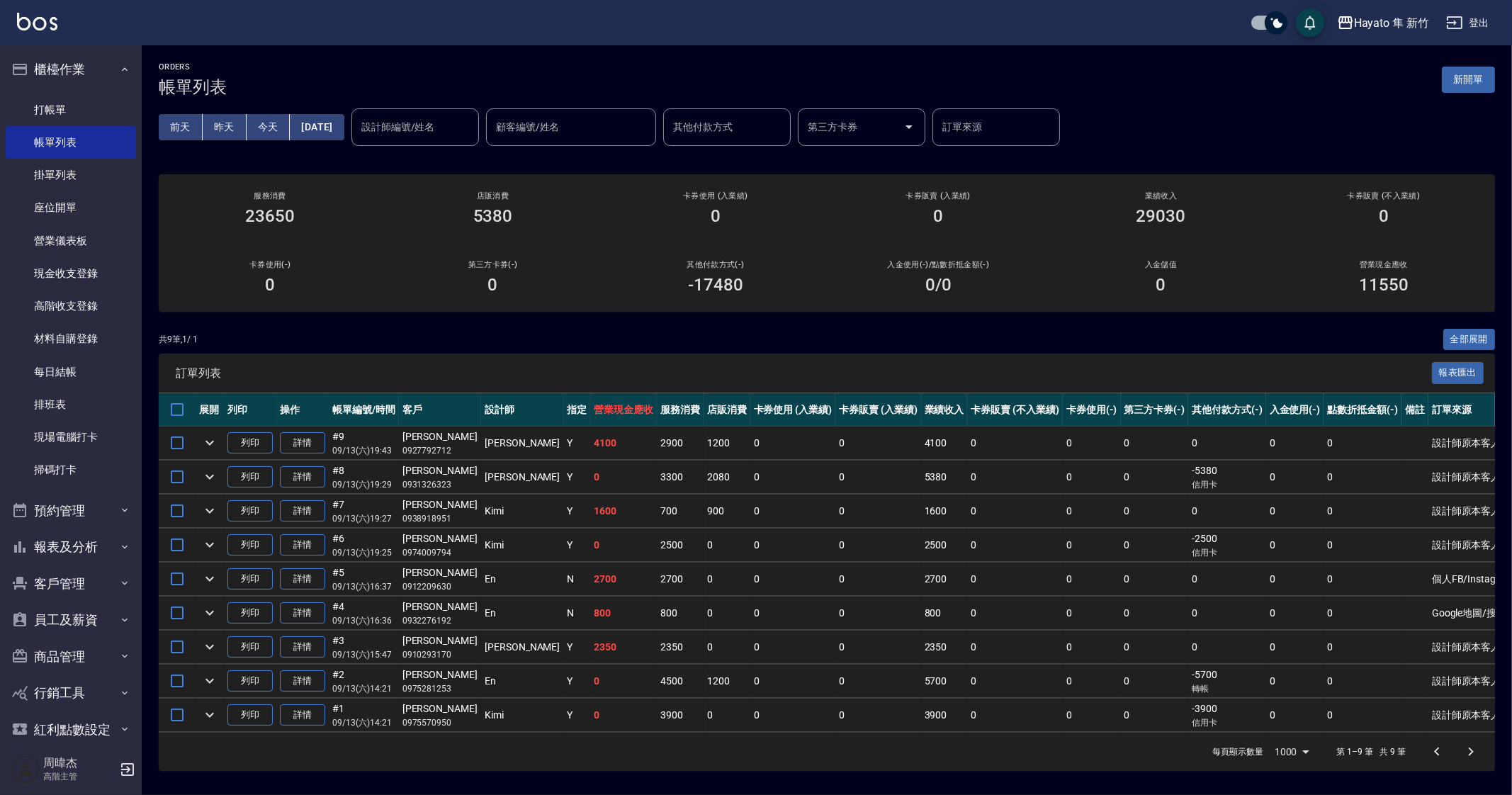
click at [901, 341] on div "共 9 筆, 1 / 1 全部展開" at bounding box center [827, 340] width 1337 height 22
click at [953, 389] on div "訂單列表 報表匯出" at bounding box center [827, 373] width 1337 height 39
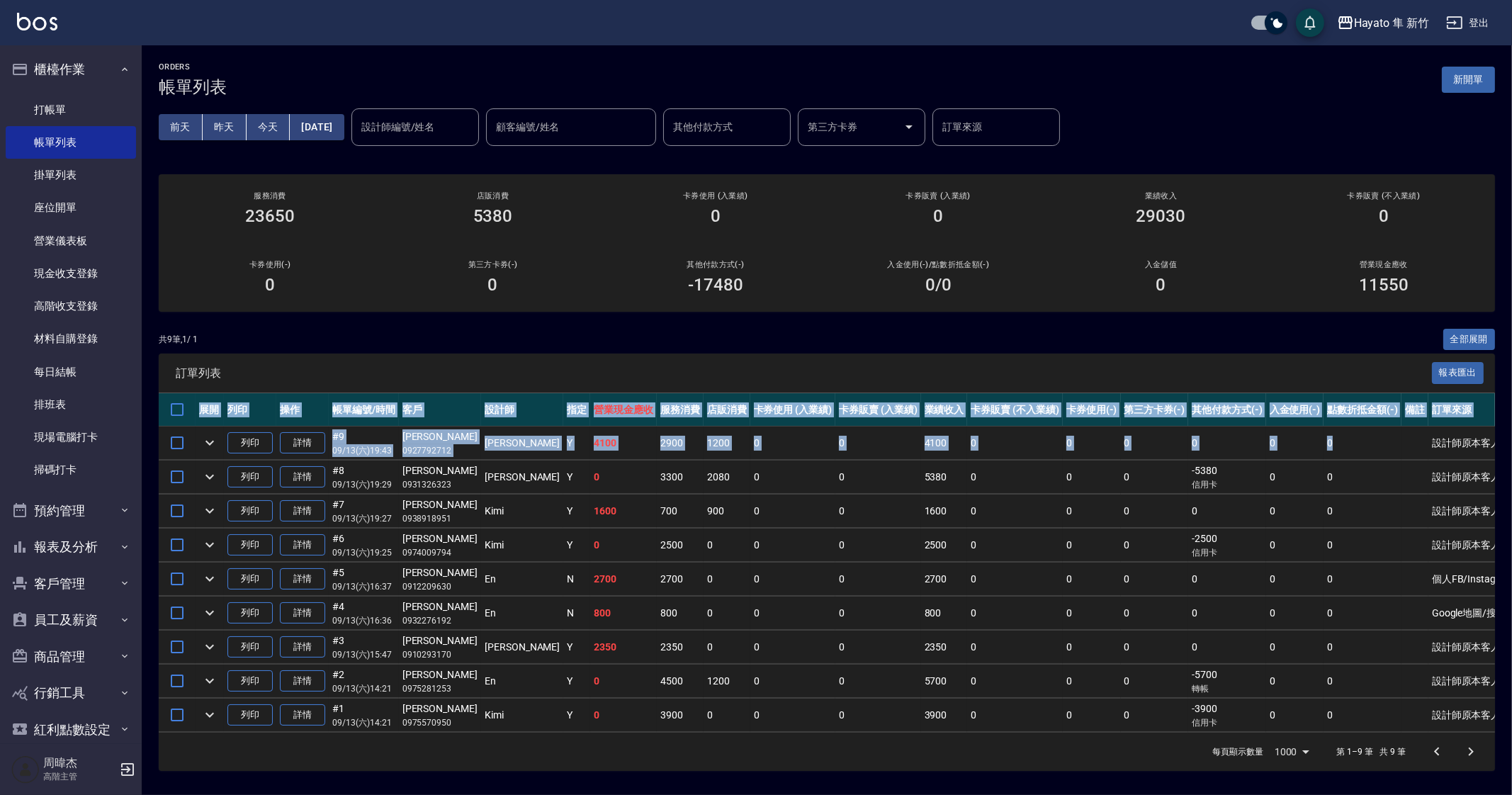
drag, startPoint x: 1376, startPoint y: 453, endPoint x: 1511, endPoint y: 654, distance: 242.1
click at [1511, 654] on div "ORDERS 帳單列表 新開單 [DATE] [DATE] [DATE] [DATE] 設計師編號/姓名 設計師編號/姓名 顧客編號/姓名 顧客編號/姓名 其…" at bounding box center [827, 416] width 1370 height 743
click at [1063, 520] on td "0" at bounding box center [1091, 511] width 58 height 33
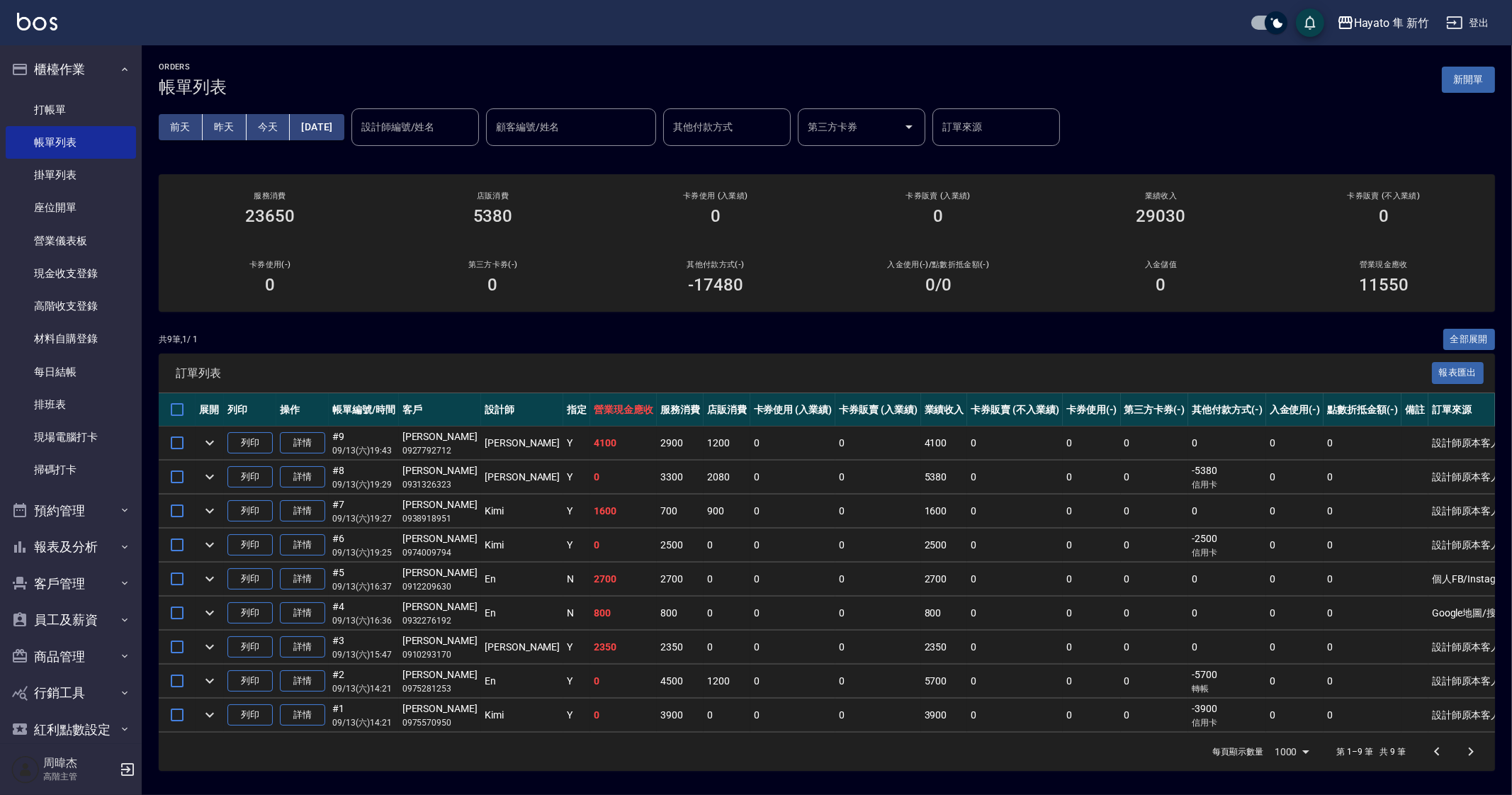
click at [836, 530] on td "0" at bounding box center [879, 545] width 86 height 33
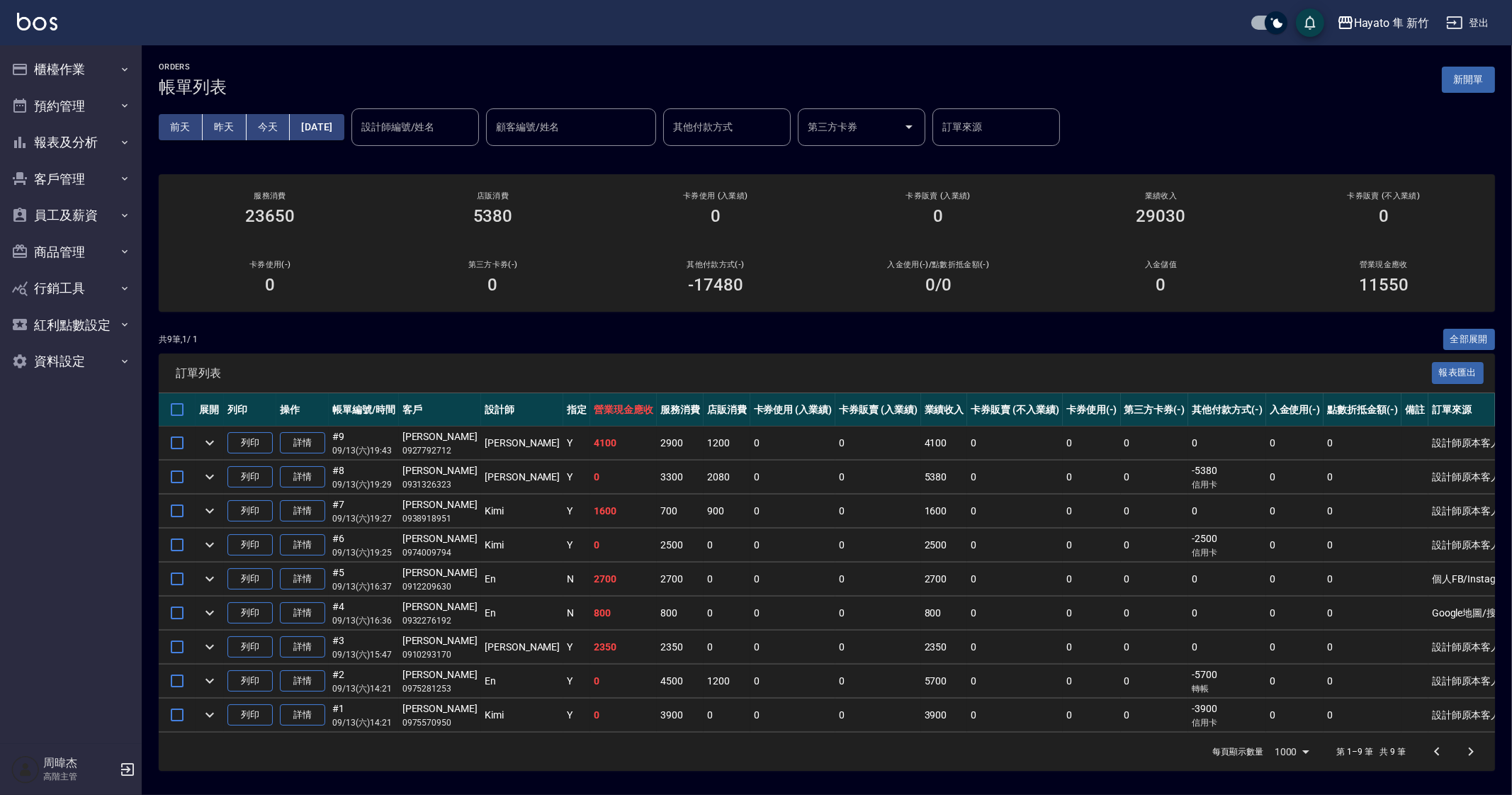
click at [1121, 495] on td "0" at bounding box center [1155, 511] width 69 height 33
click at [967, 523] on td "0" at bounding box center [1014, 511] width 95 height 33
click at [530, 351] on div "共 9 筆, 1 / 1 全部展開 訂單列表 報表匯出 展開 列印 操作 帳單編號/時間 客戶 設計師 指定 營業現金應收 服務消費 店販消費 卡券使用 (入…" at bounding box center [827, 550] width 1337 height 444
click at [1380, 26] on div "Hayato 隼 新竹" at bounding box center [1392, 23] width 75 height 18
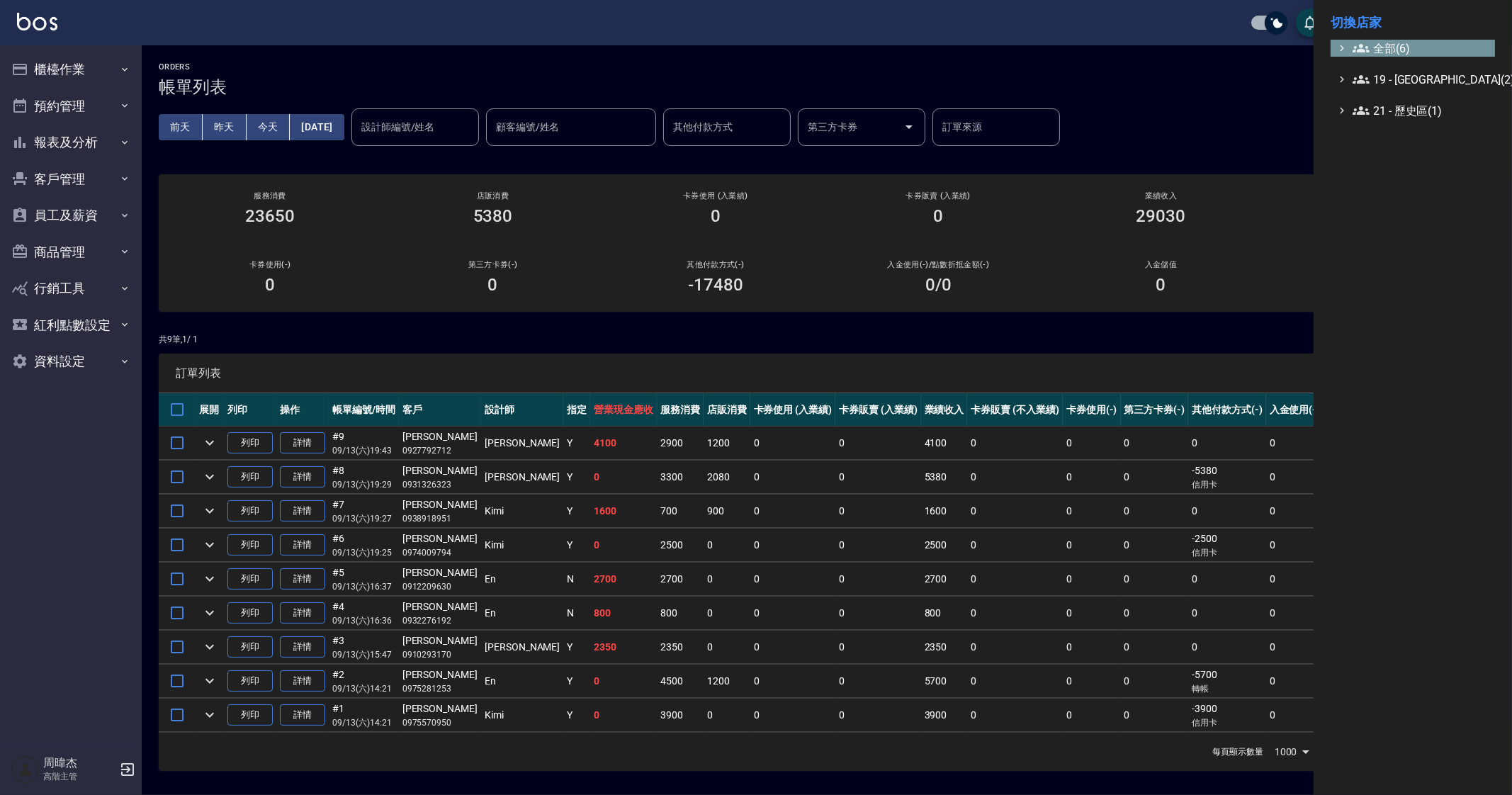
click at [1375, 45] on span "全部(6)" at bounding box center [1421, 48] width 137 height 17
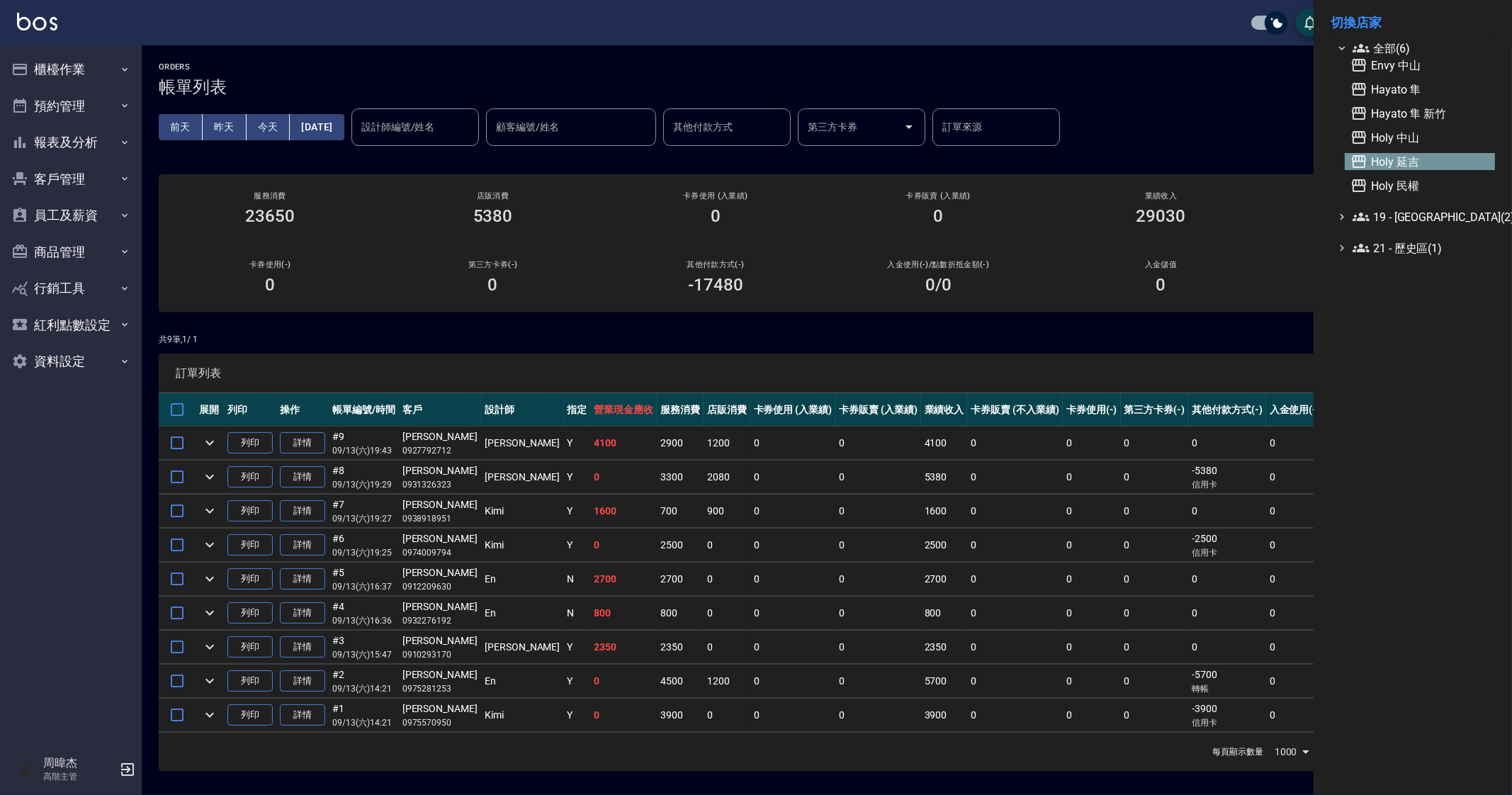
click at [1444, 161] on span "Holy 延吉" at bounding box center [1420, 161] width 139 height 17
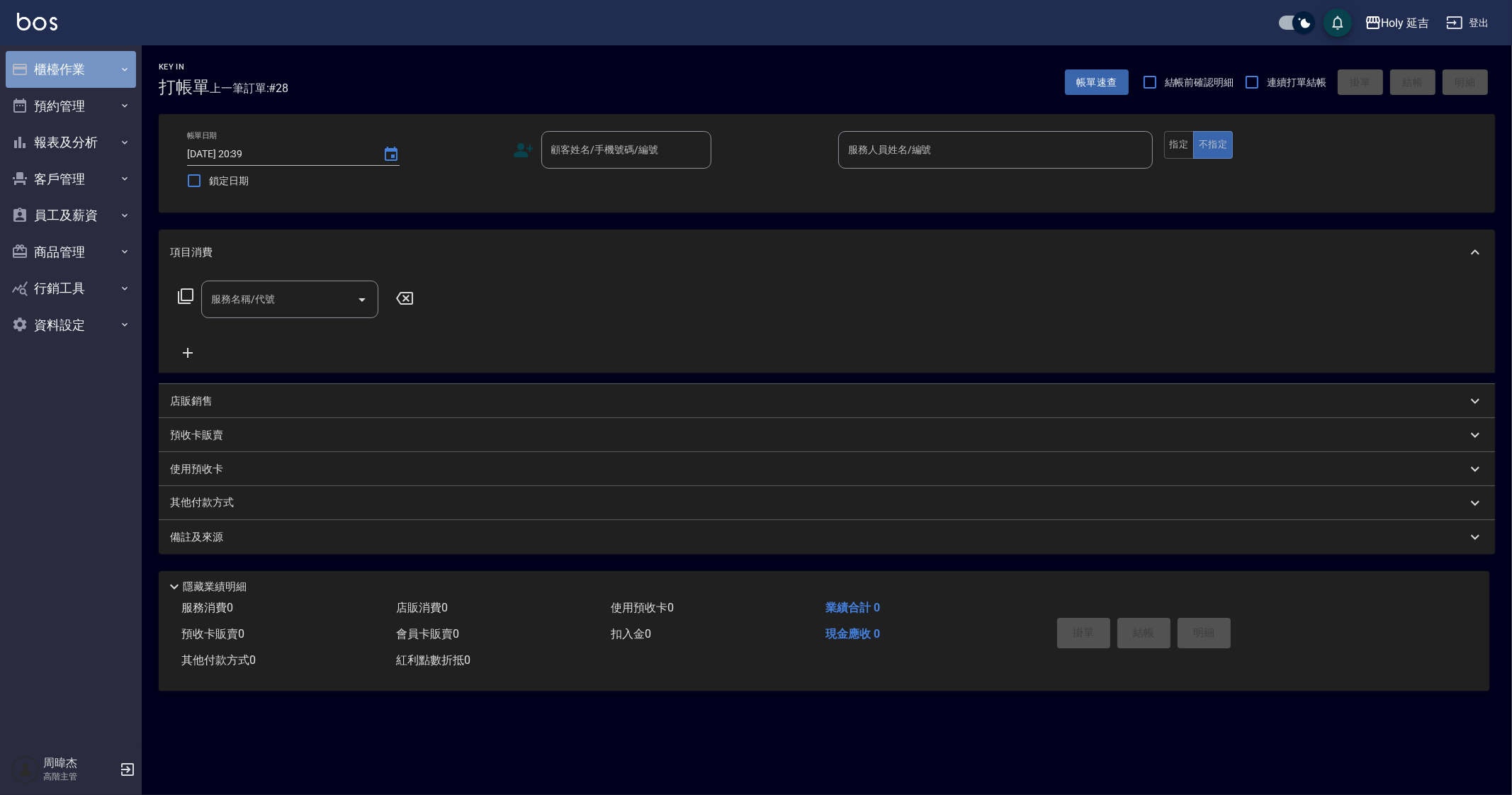
click at [56, 75] on button "櫃檯作業" at bounding box center [70, 70] width 130 height 37
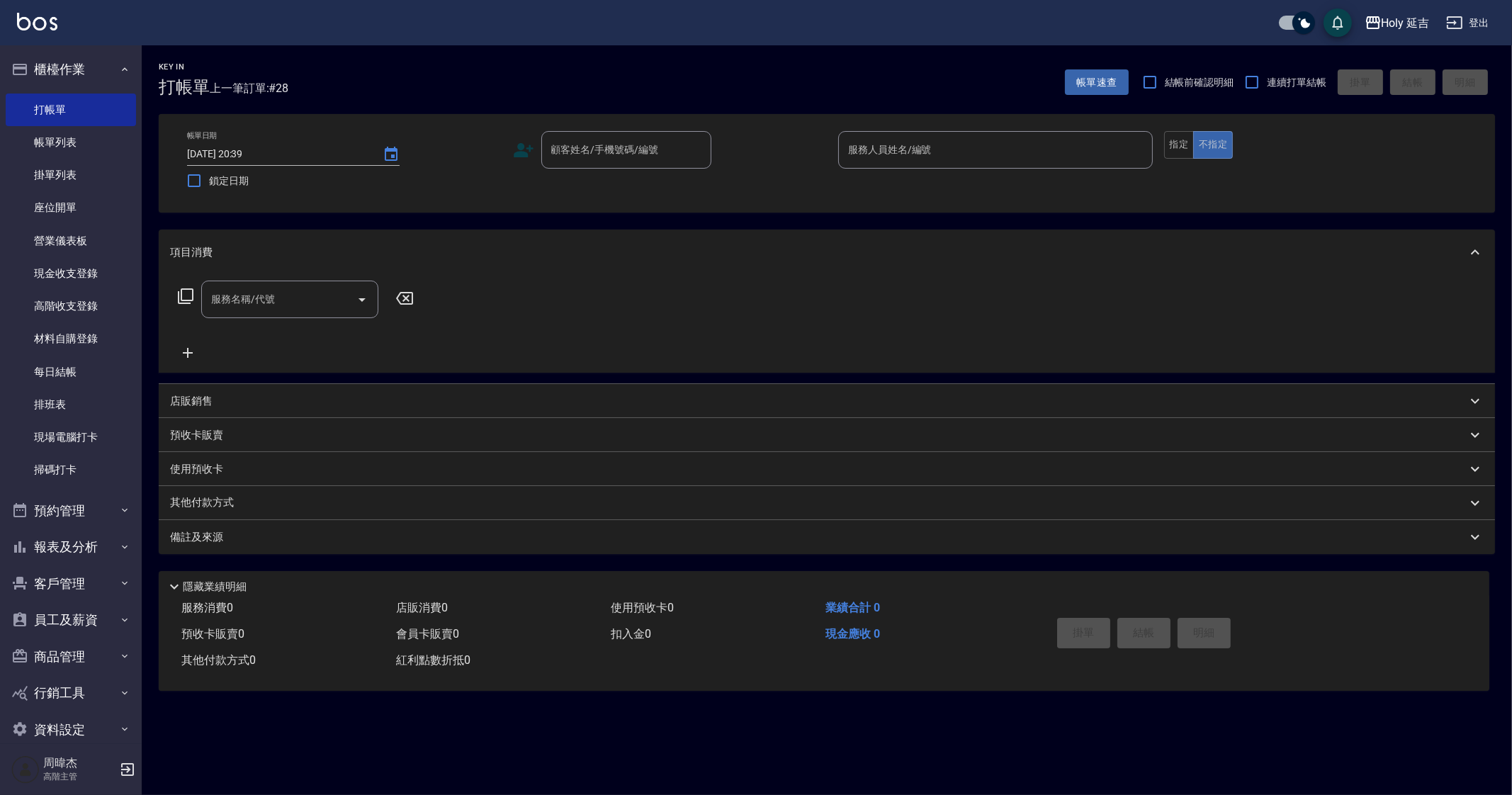
drag, startPoint x: 90, startPoint y: 373, endPoint x: 191, endPoint y: 374, distance: 101.0
click at [90, 373] on link "每日結帳" at bounding box center [70, 371] width 130 height 32
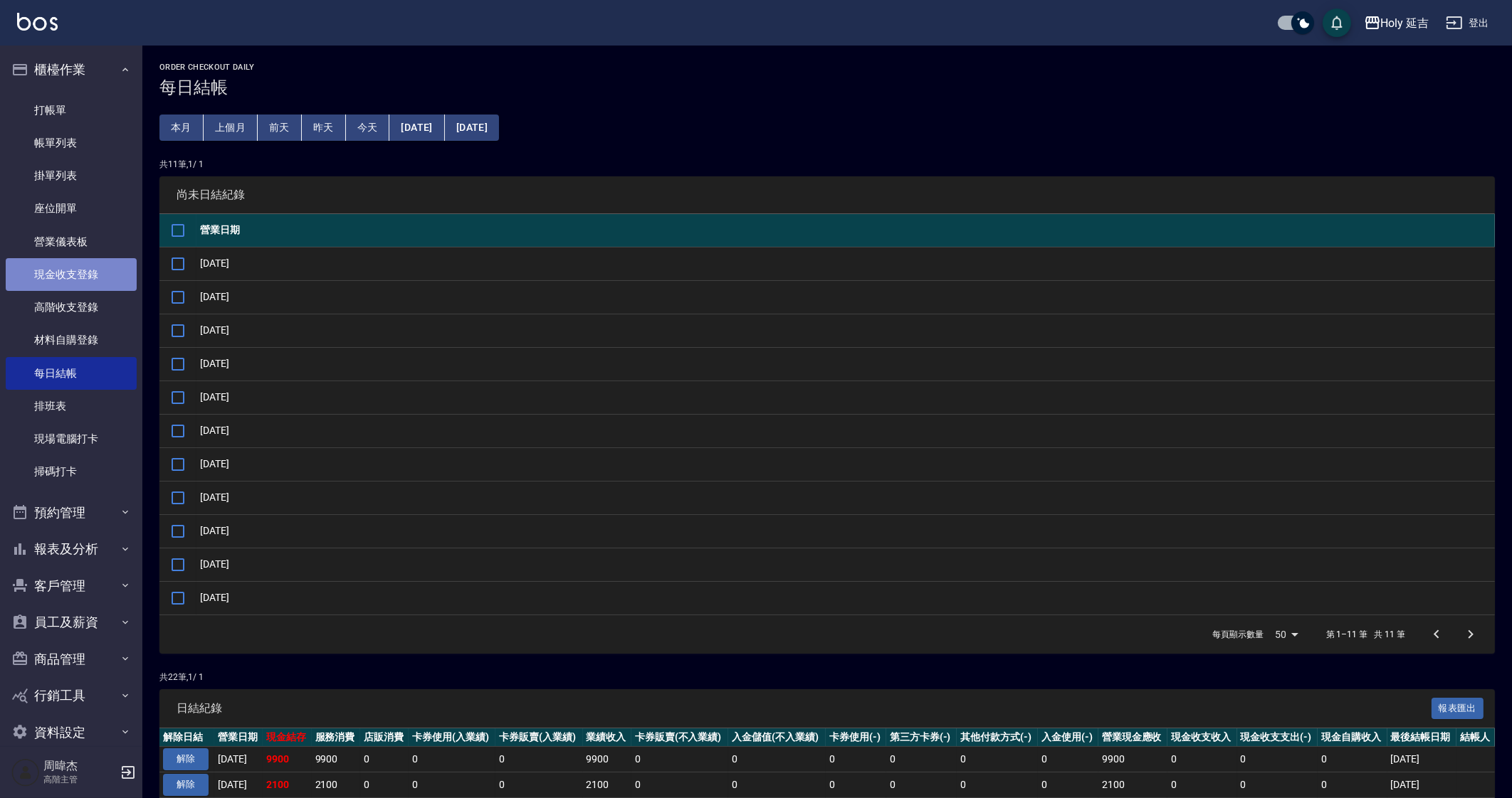
click at [71, 261] on link "現金收支登錄" at bounding box center [71, 274] width 131 height 32
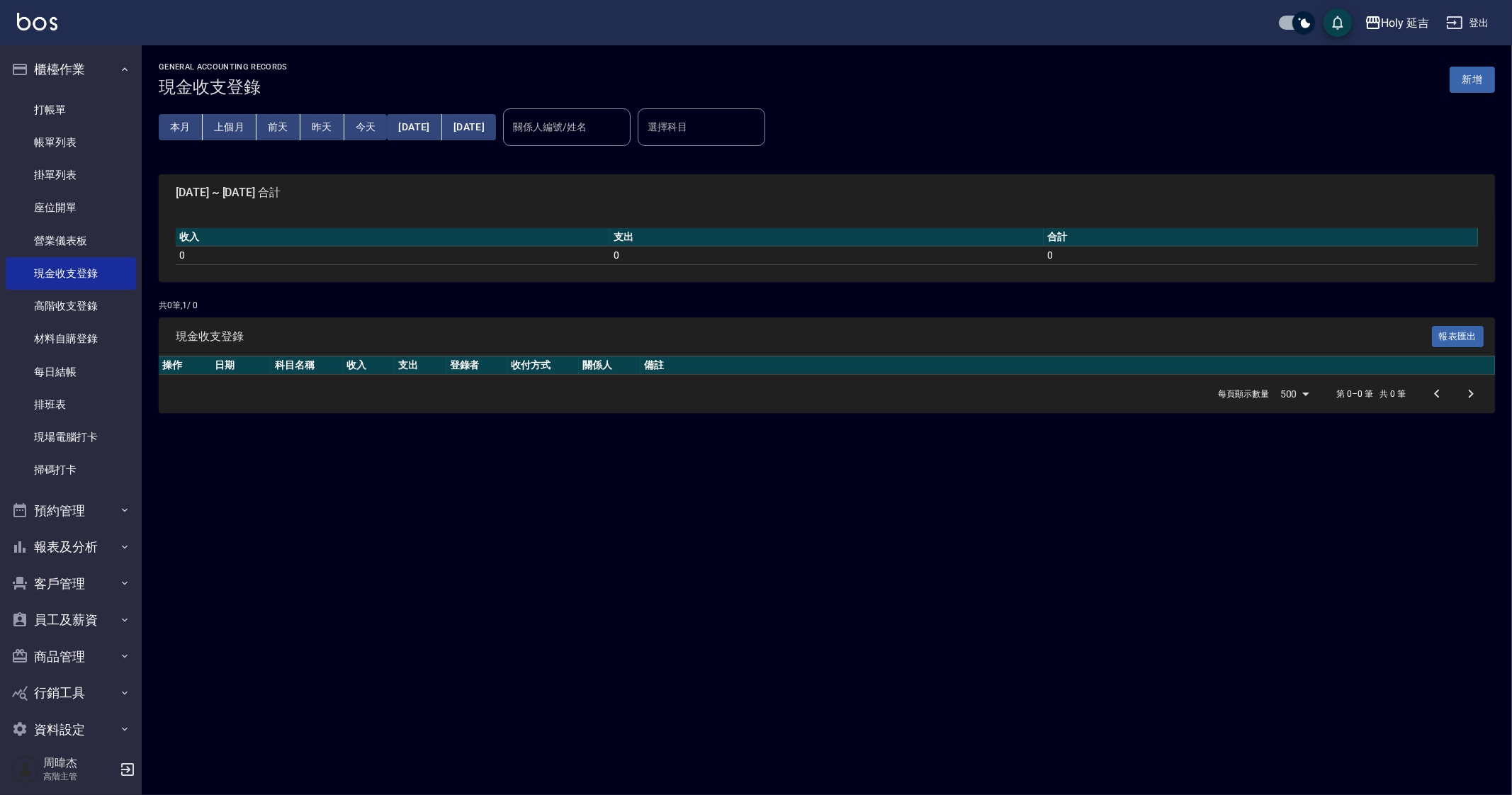
click at [1485, 75] on button "新增" at bounding box center [1472, 79] width 45 height 26
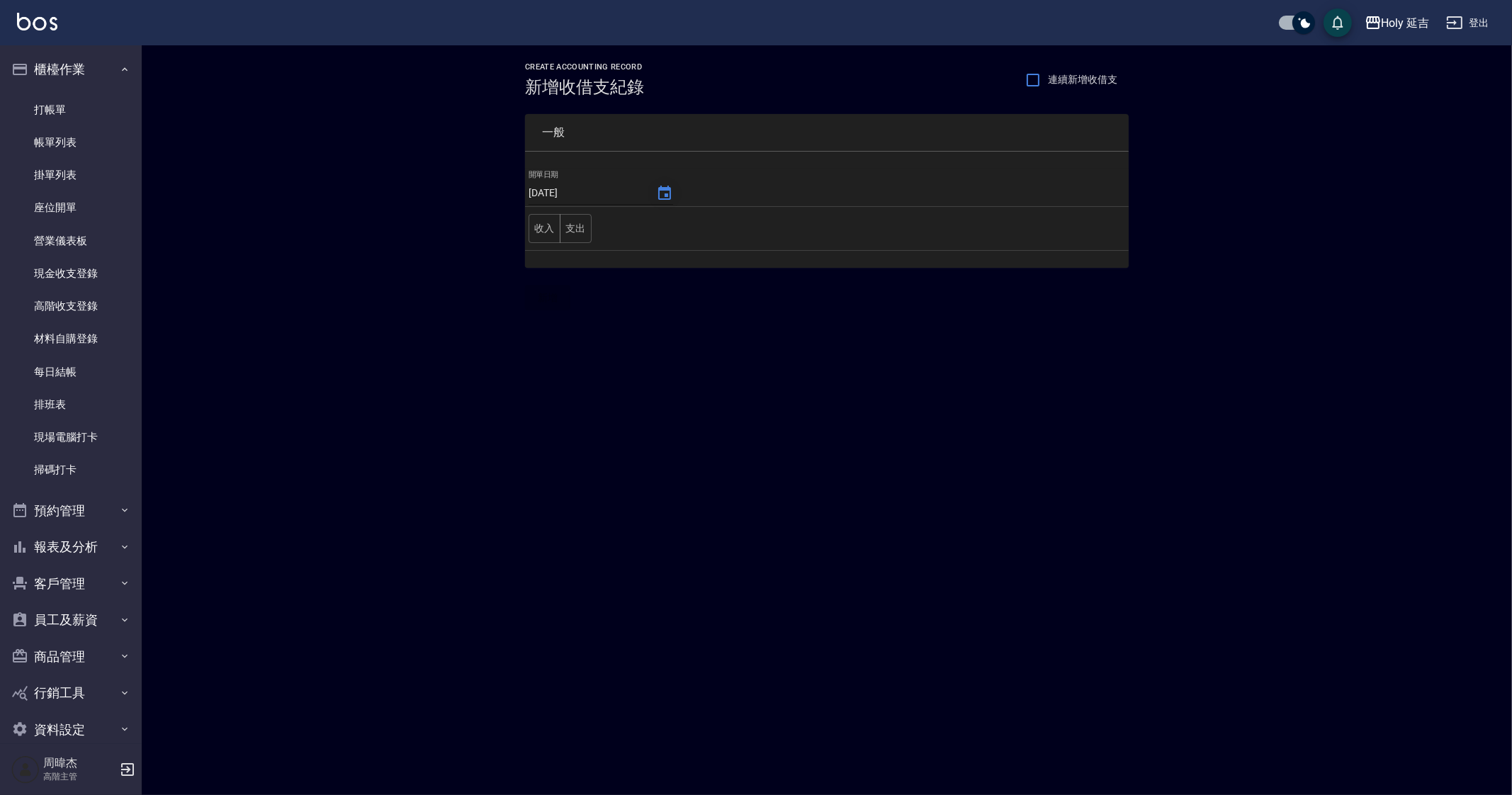
click at [648, 196] on button "Choose date, selected date is 2025-09-13" at bounding box center [664, 193] width 34 height 34
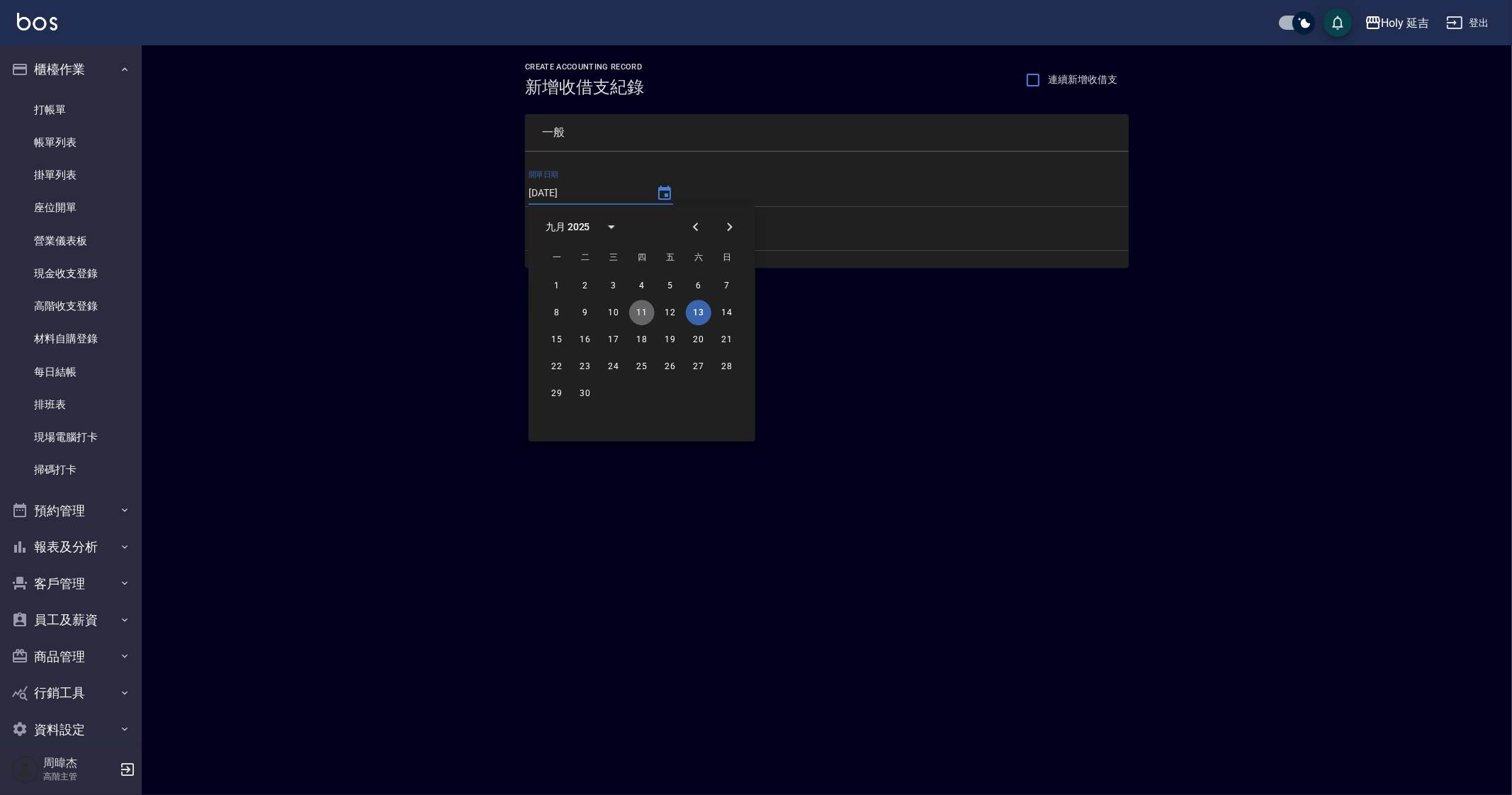
click at [645, 317] on button "11" at bounding box center [642, 312] width 25 height 25
type input "[DATE]"
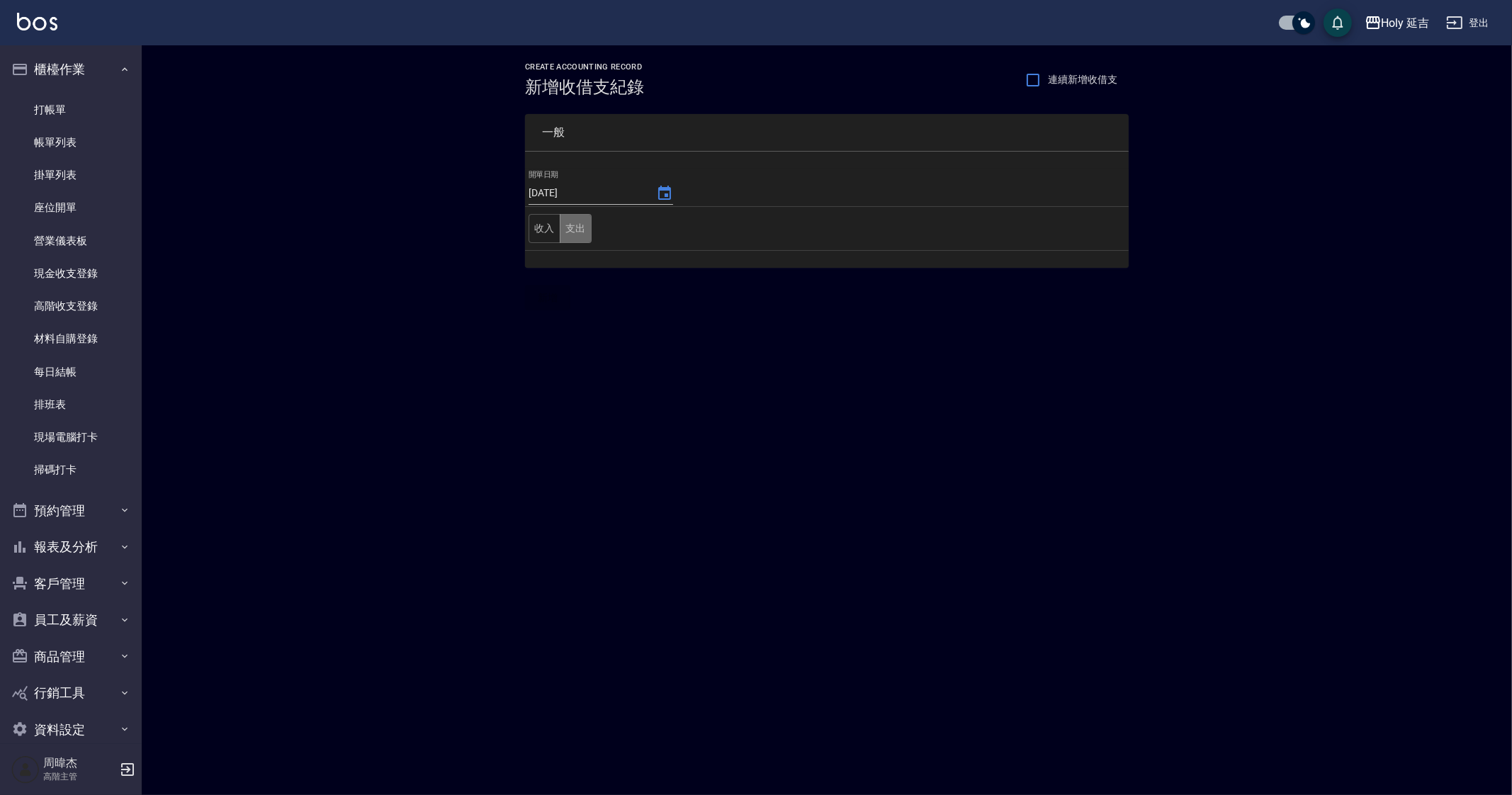
click at [575, 225] on button "支出" at bounding box center [575, 229] width 32 height 29
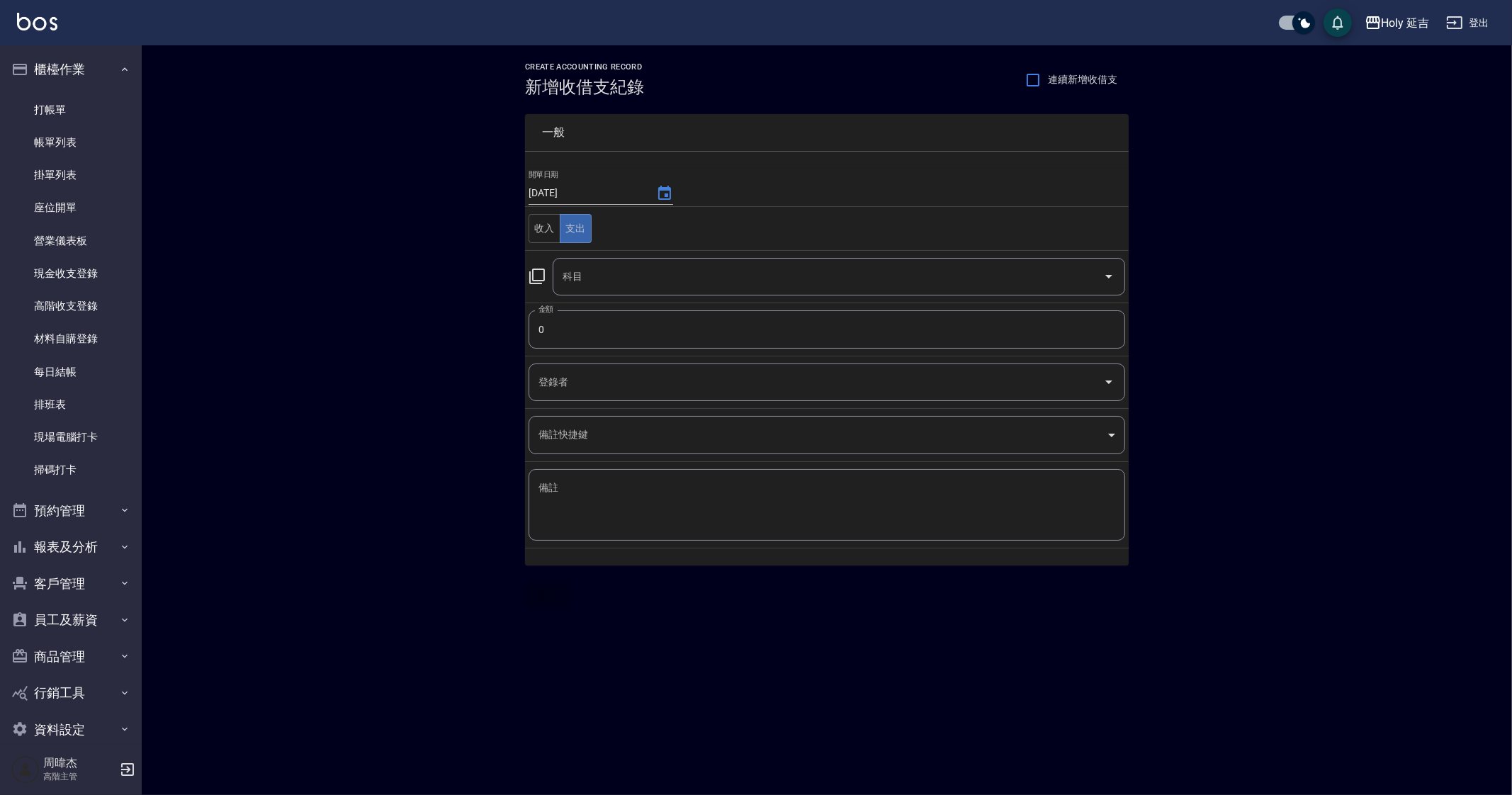
click at [641, 327] on input "0" at bounding box center [827, 329] width 597 height 38
type input "750"
click at [703, 494] on textarea "備註" at bounding box center [826, 505] width 576 height 48
type textarea "a"
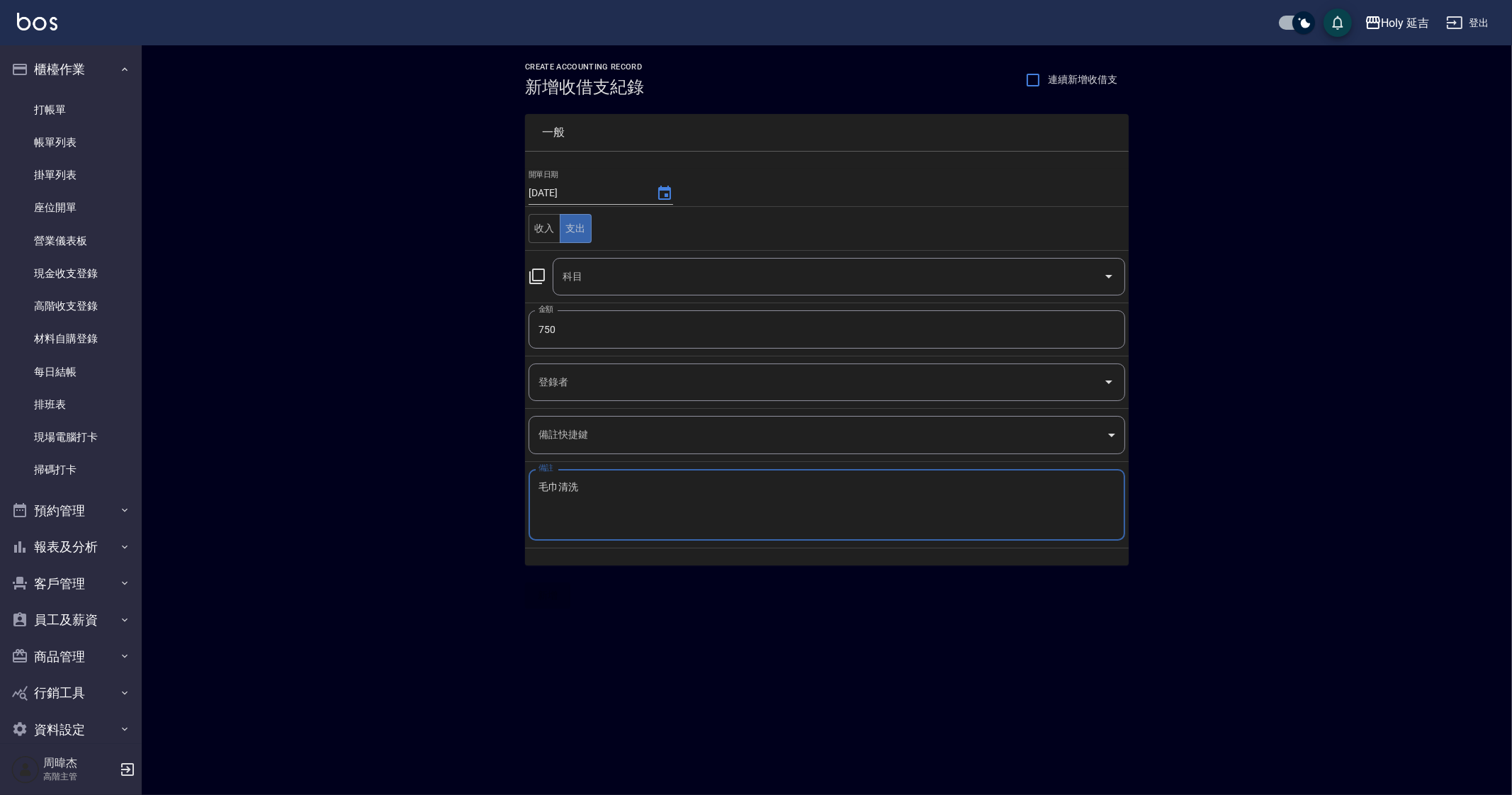
type textarea "毛巾清洗"
click at [605, 274] on input "科目" at bounding box center [828, 276] width 538 height 24
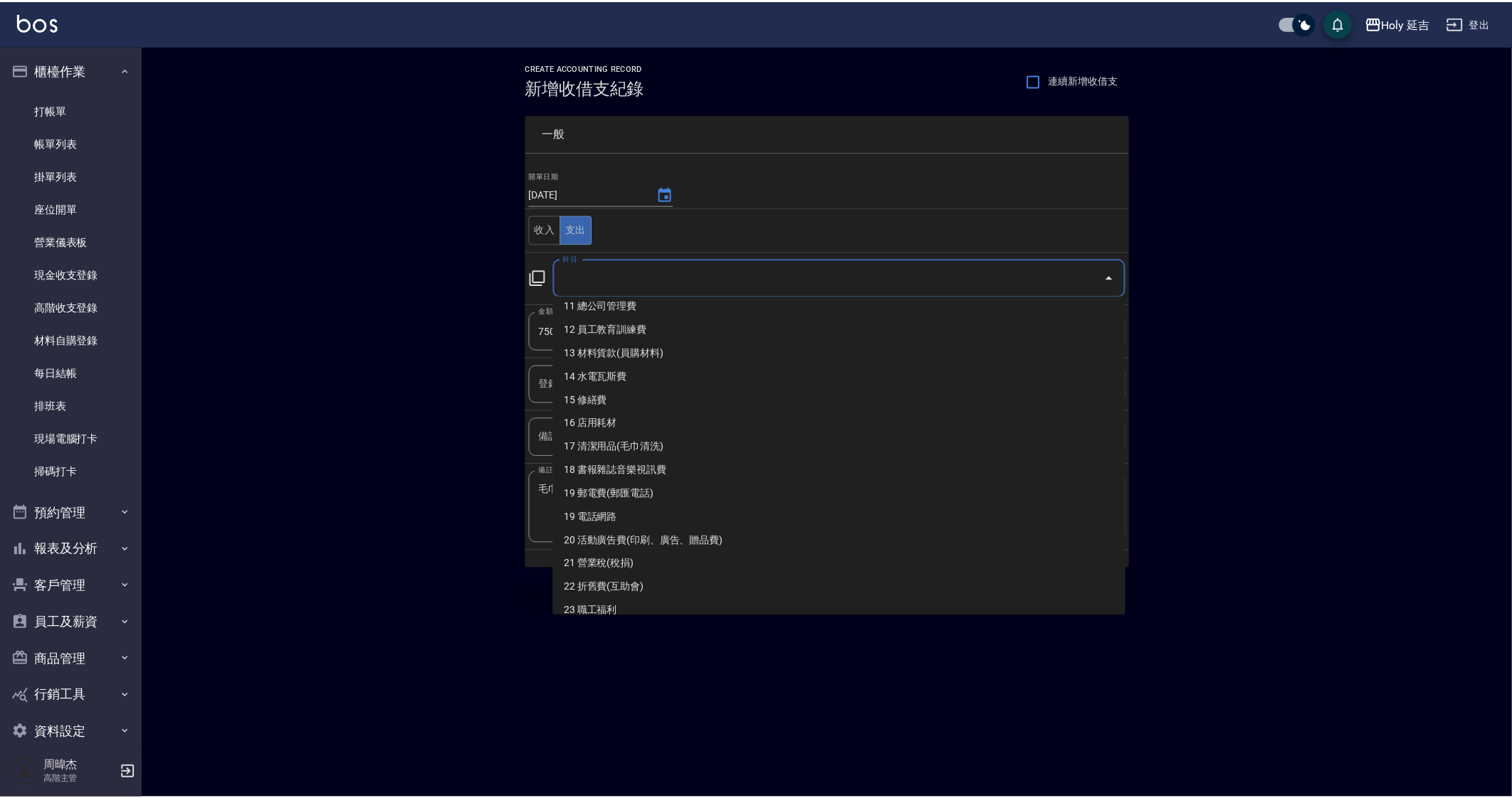
scroll to position [252, 0]
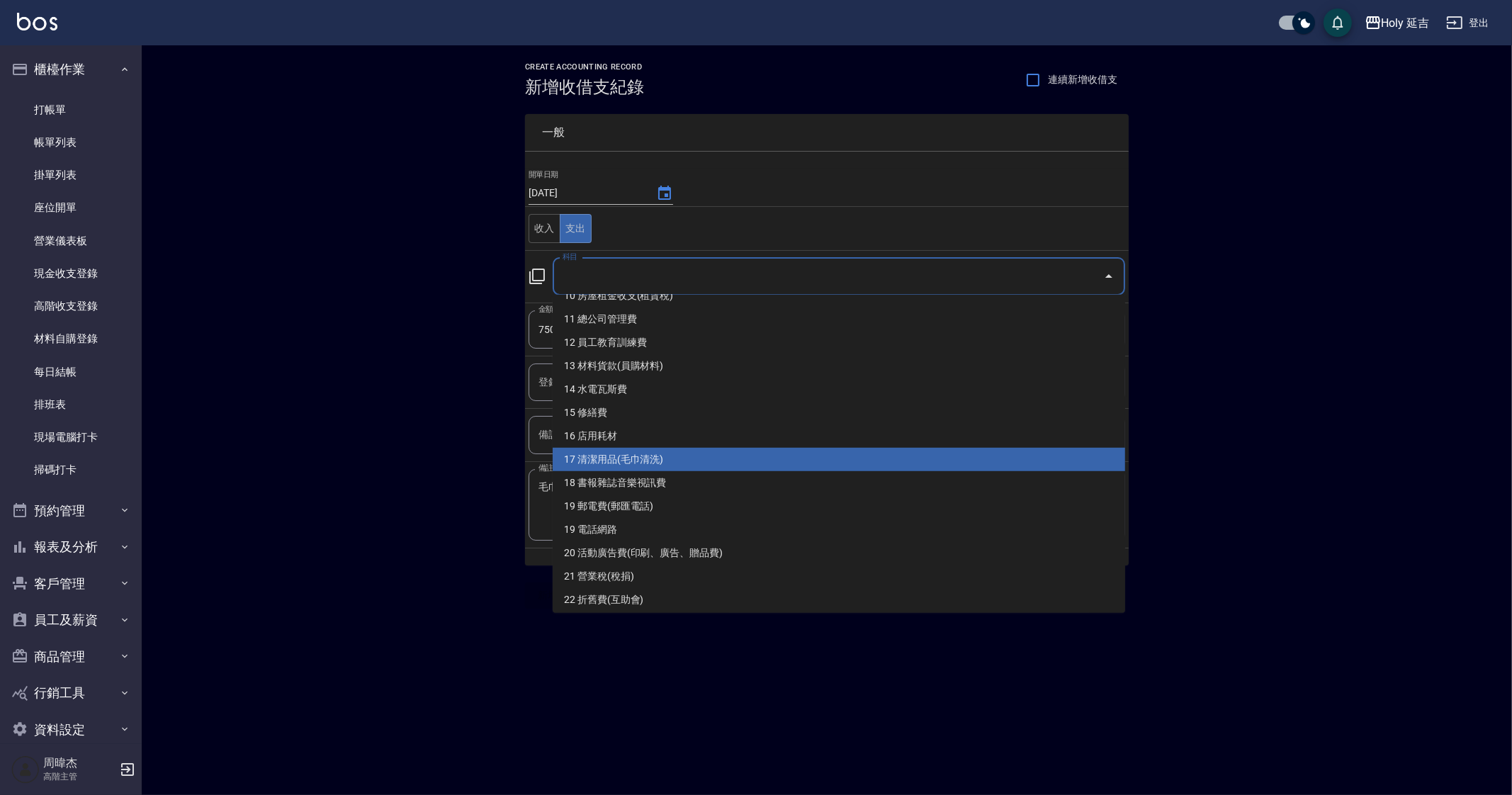
click at [719, 450] on li "17 清潔用品(毛巾清洗)" at bounding box center [839, 460] width 573 height 23
type input "17 清潔用品(毛巾清洗)"
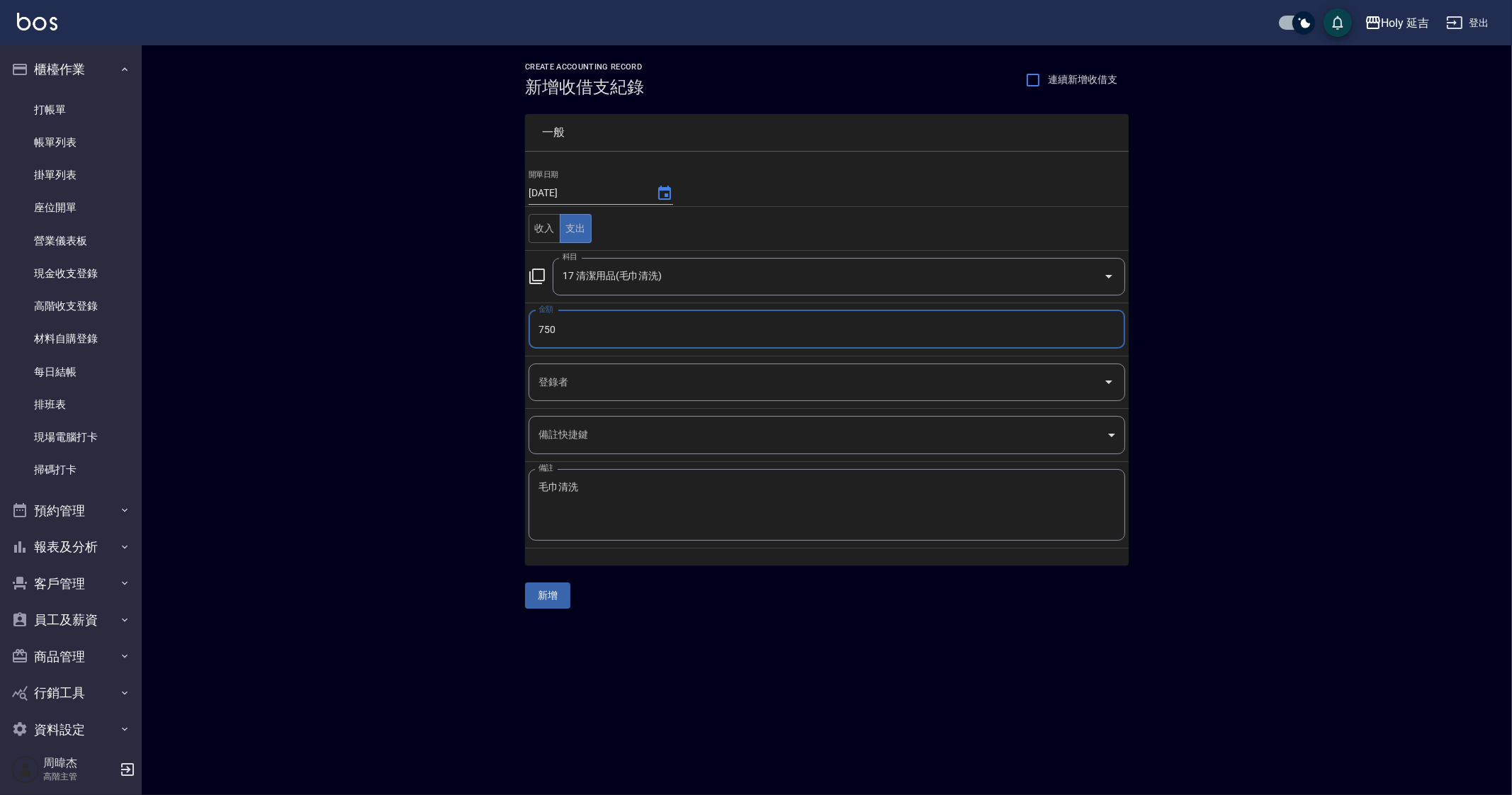
click at [535, 585] on button "新增" at bounding box center [548, 595] width 45 height 26
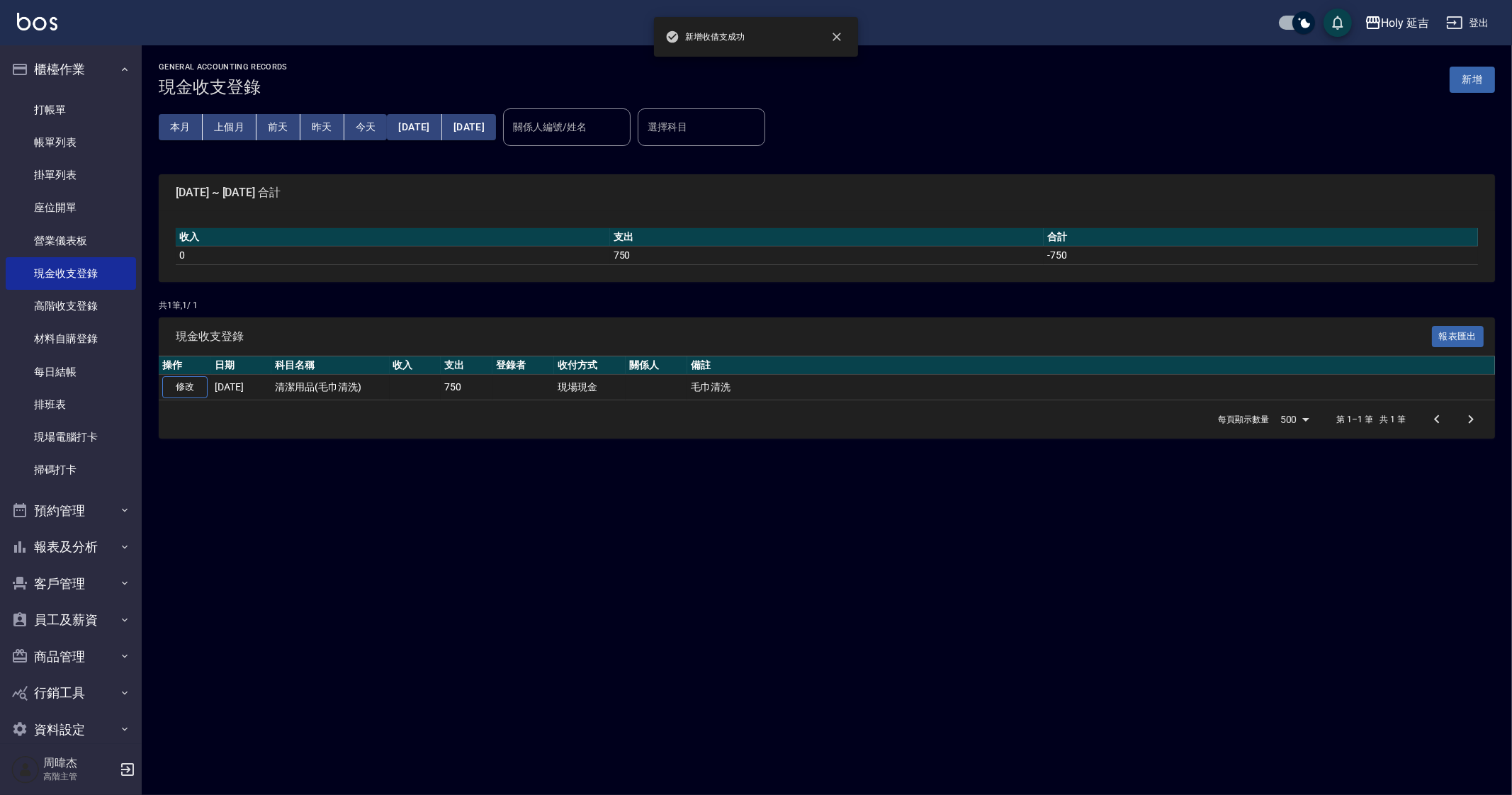
click at [512, 672] on div "GENERAL ACCOUNTING RECORDS 現金收支登錄 新增 本月 上個月 前天 昨天 今天 2025/09/01 2025/09/13 關係人編…" at bounding box center [756, 398] width 1512 height 795
click at [53, 366] on link "每日結帳" at bounding box center [70, 371] width 130 height 32
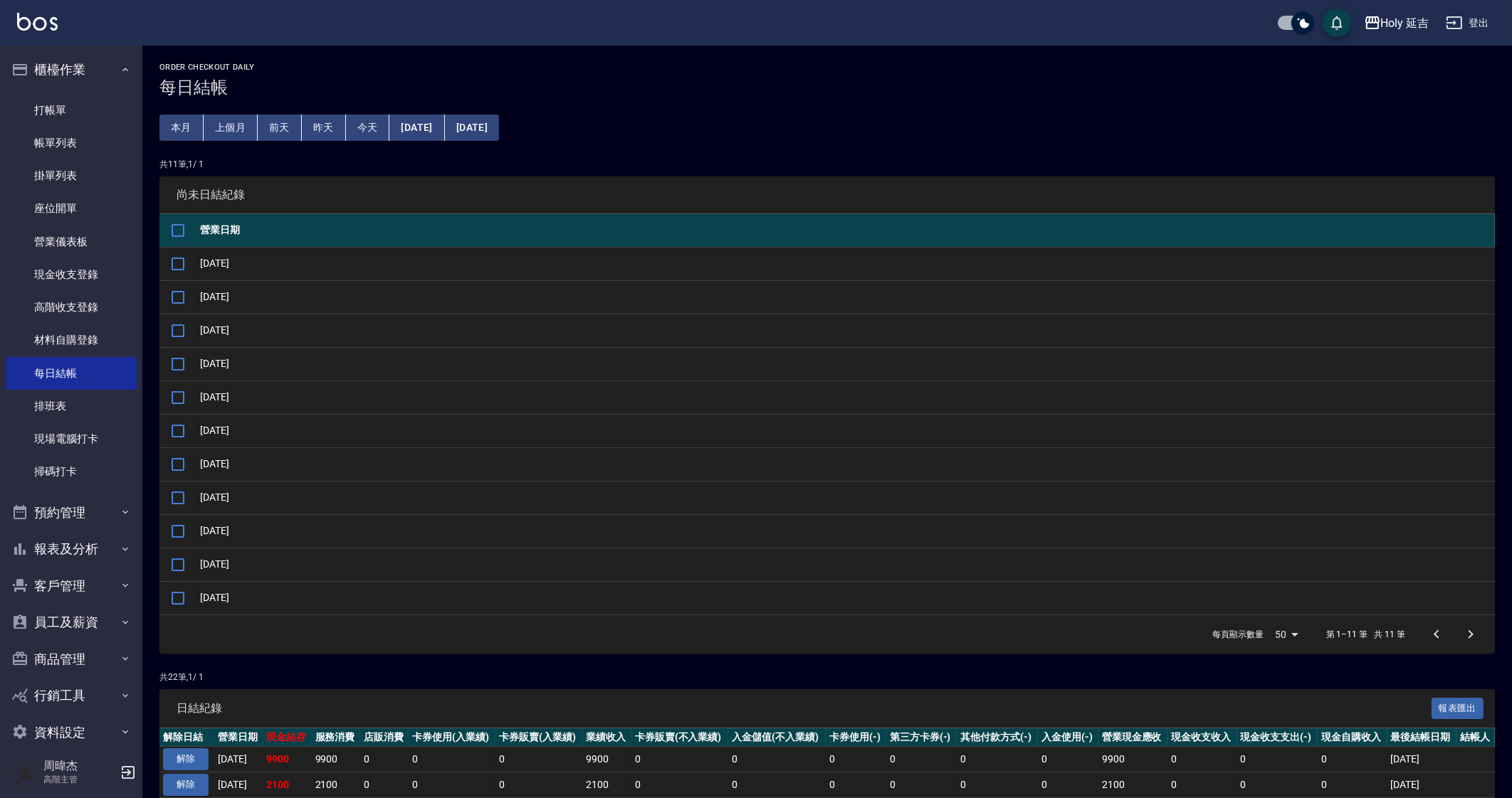
click at [185, 244] on input "checkbox" at bounding box center [178, 230] width 29 height 29
checkbox input "true"
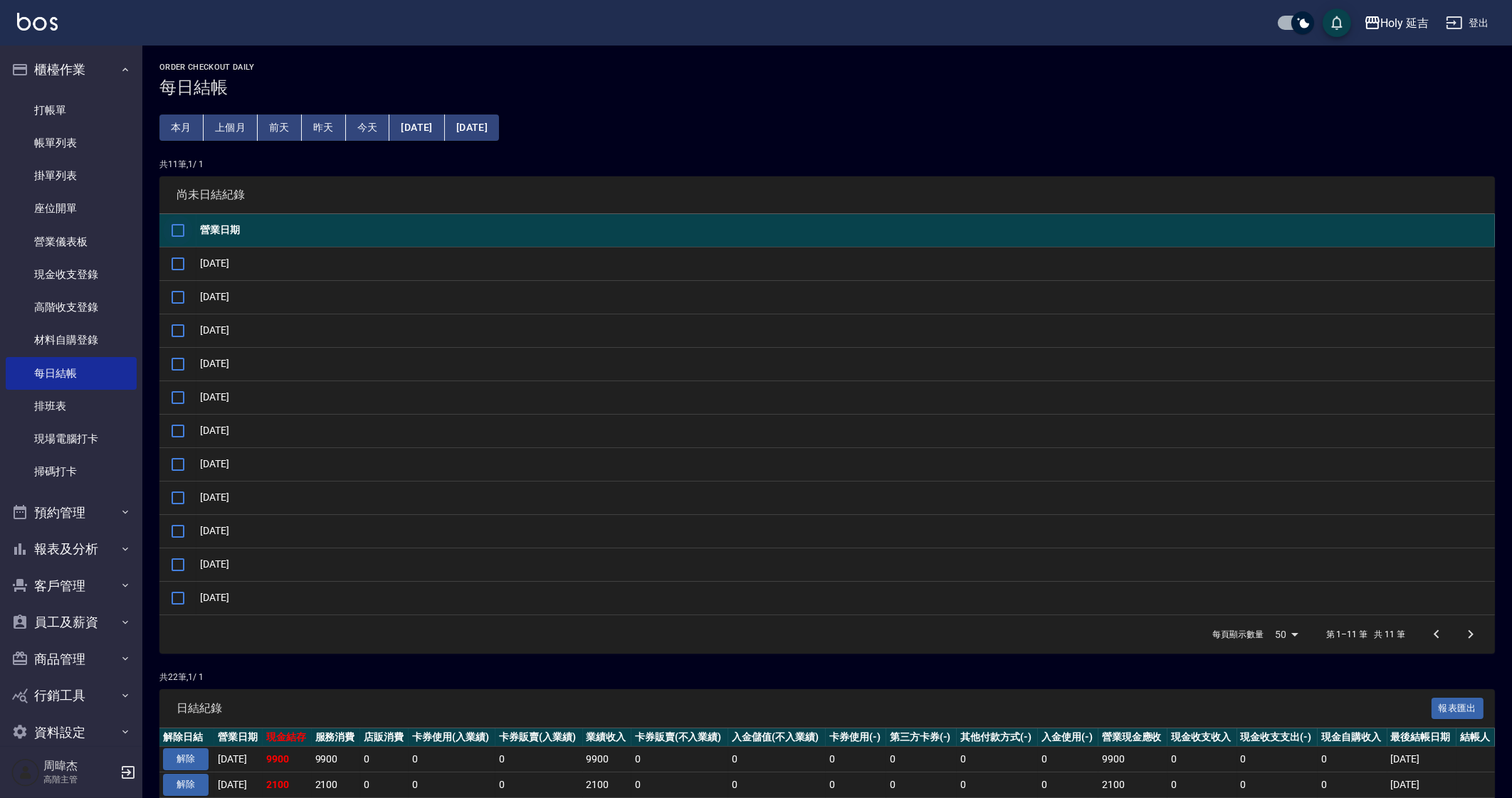
checkbox input "true"
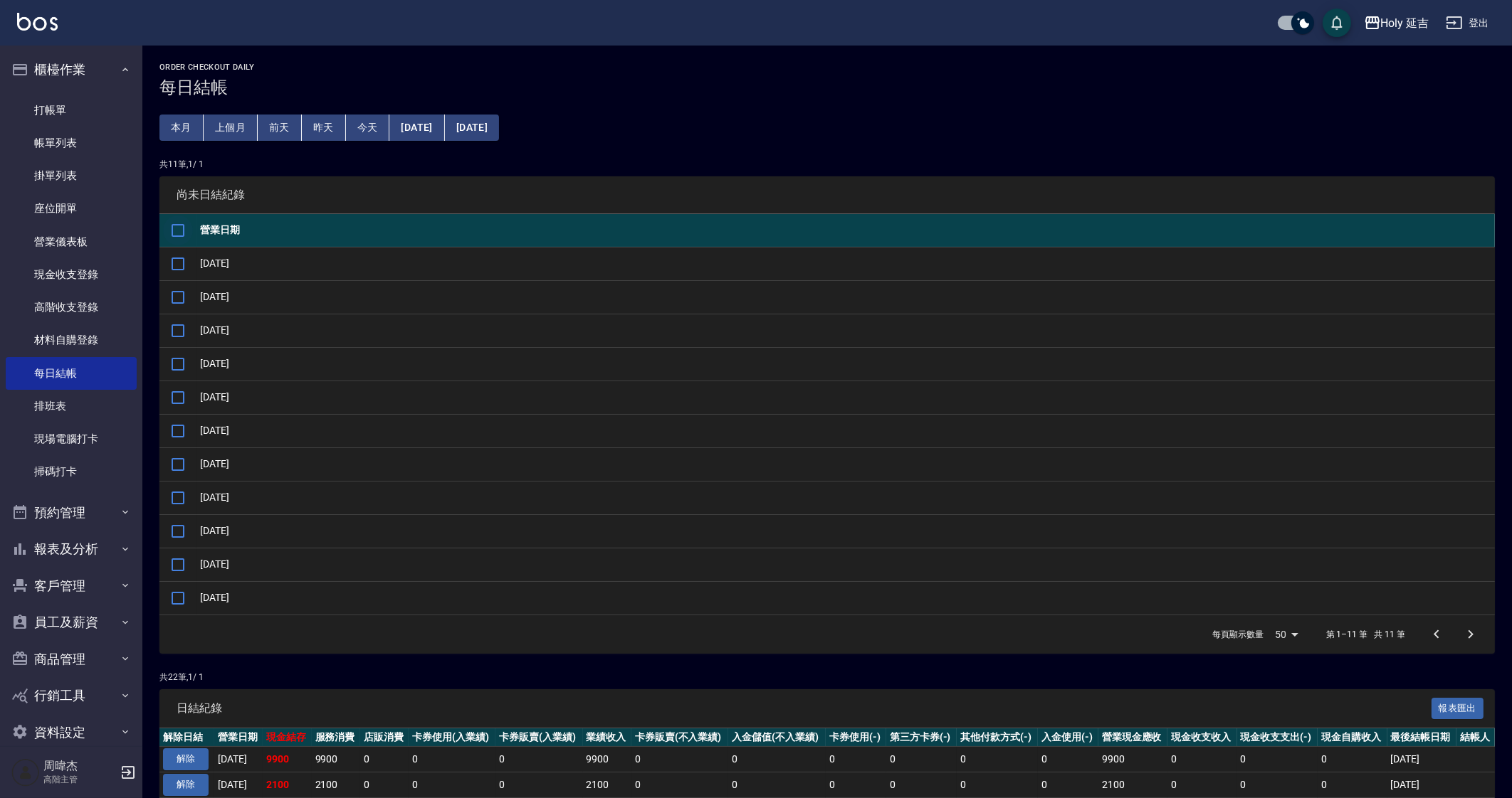
checkbox input "true"
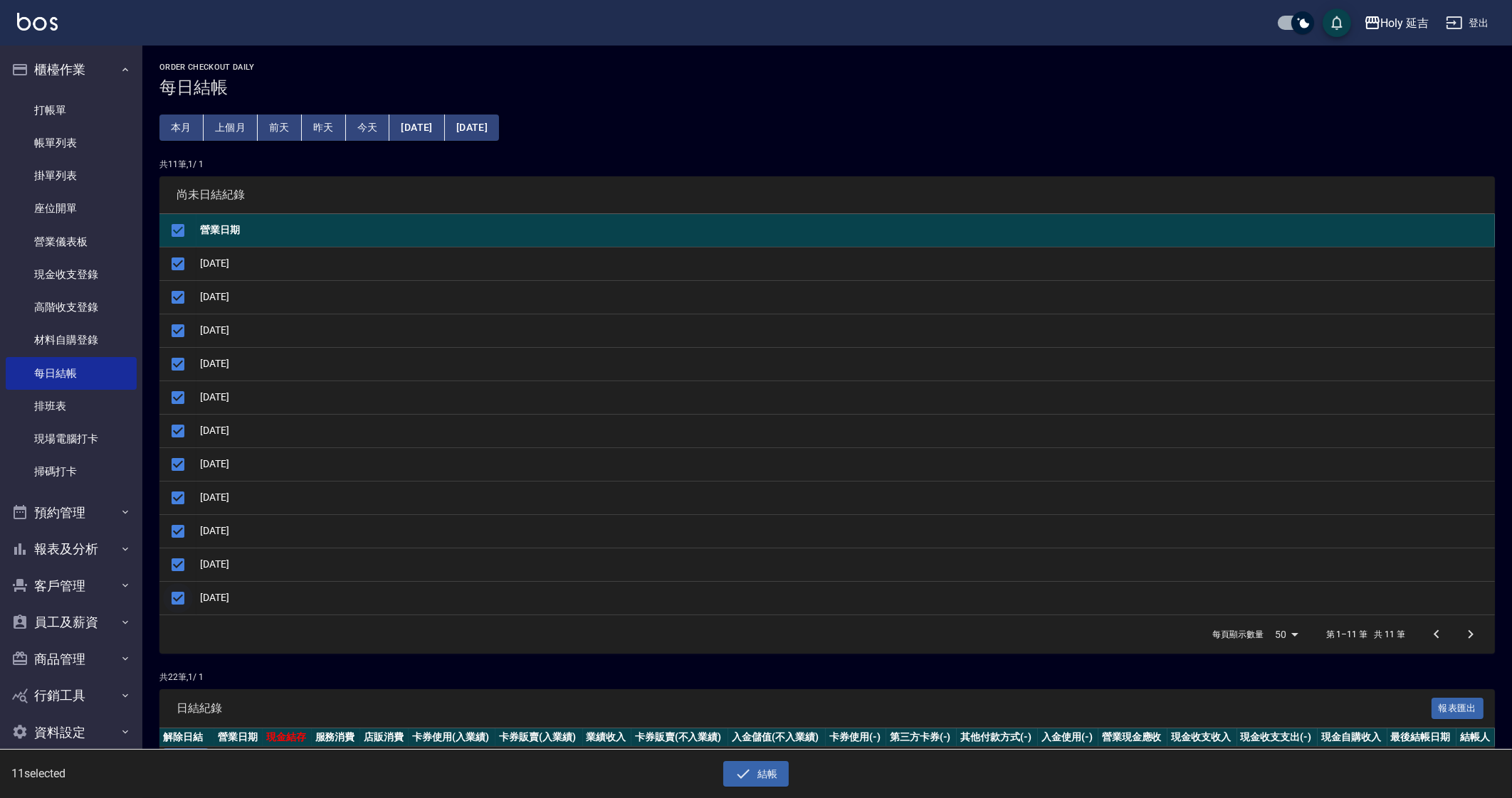
click at [182, 596] on input "checkbox" at bounding box center [178, 598] width 29 height 29
checkbox input "false"
click at [759, 781] on button "結帳" at bounding box center [756, 774] width 66 height 27
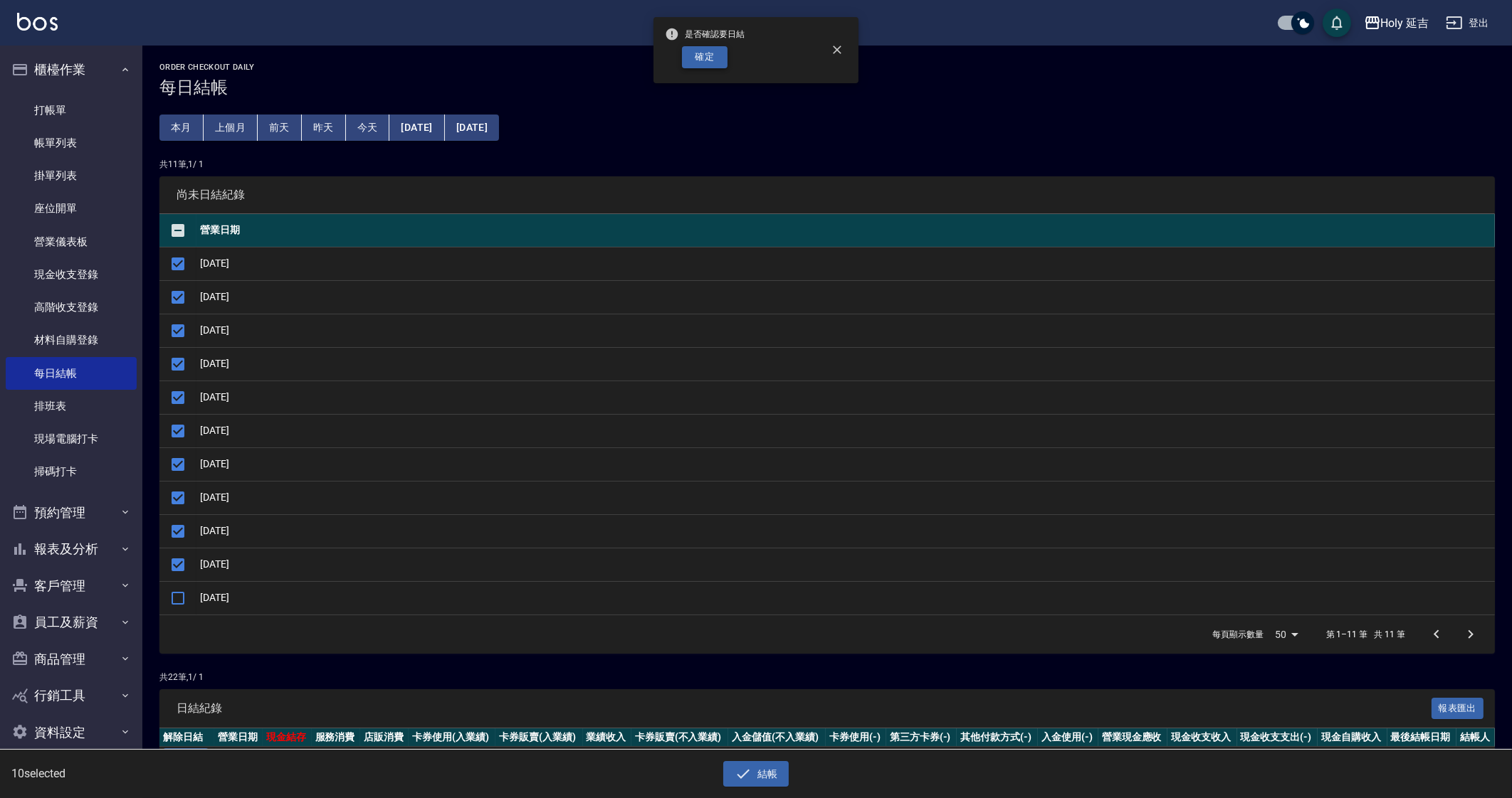
click at [706, 53] on button "確定" at bounding box center [705, 57] width 45 height 22
checkbox input "false"
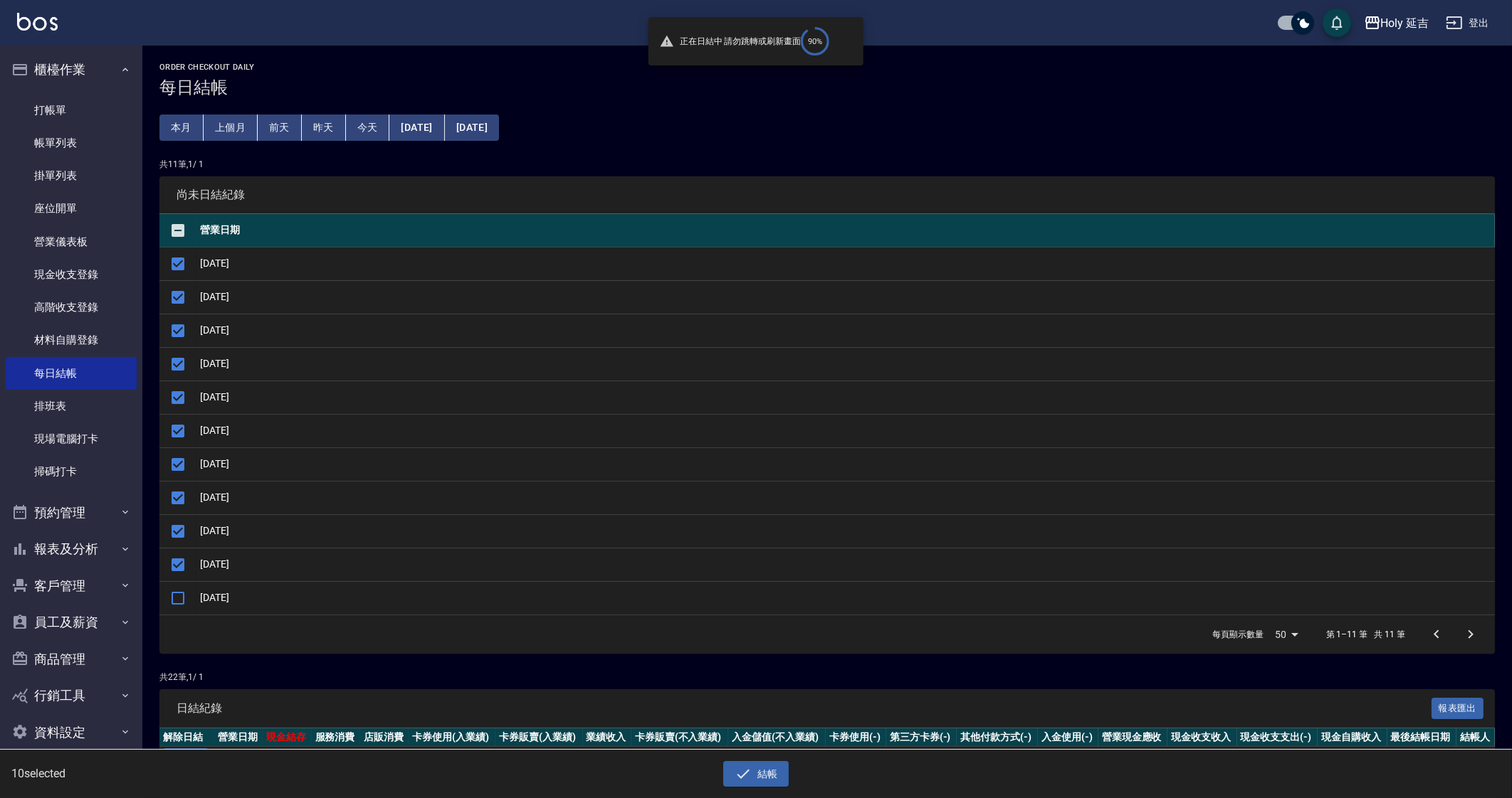
checkbox input "false"
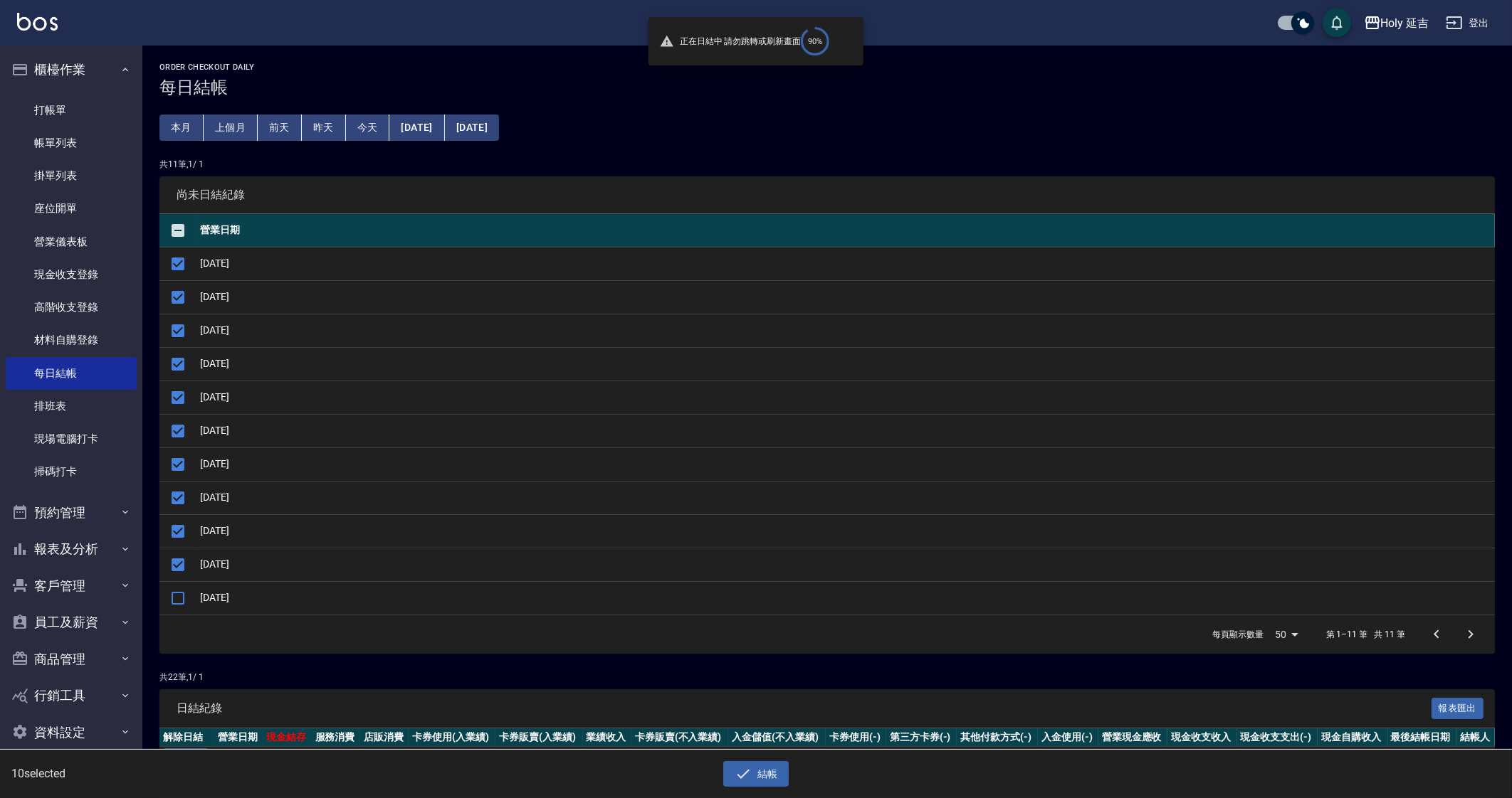
checkbox input "false"
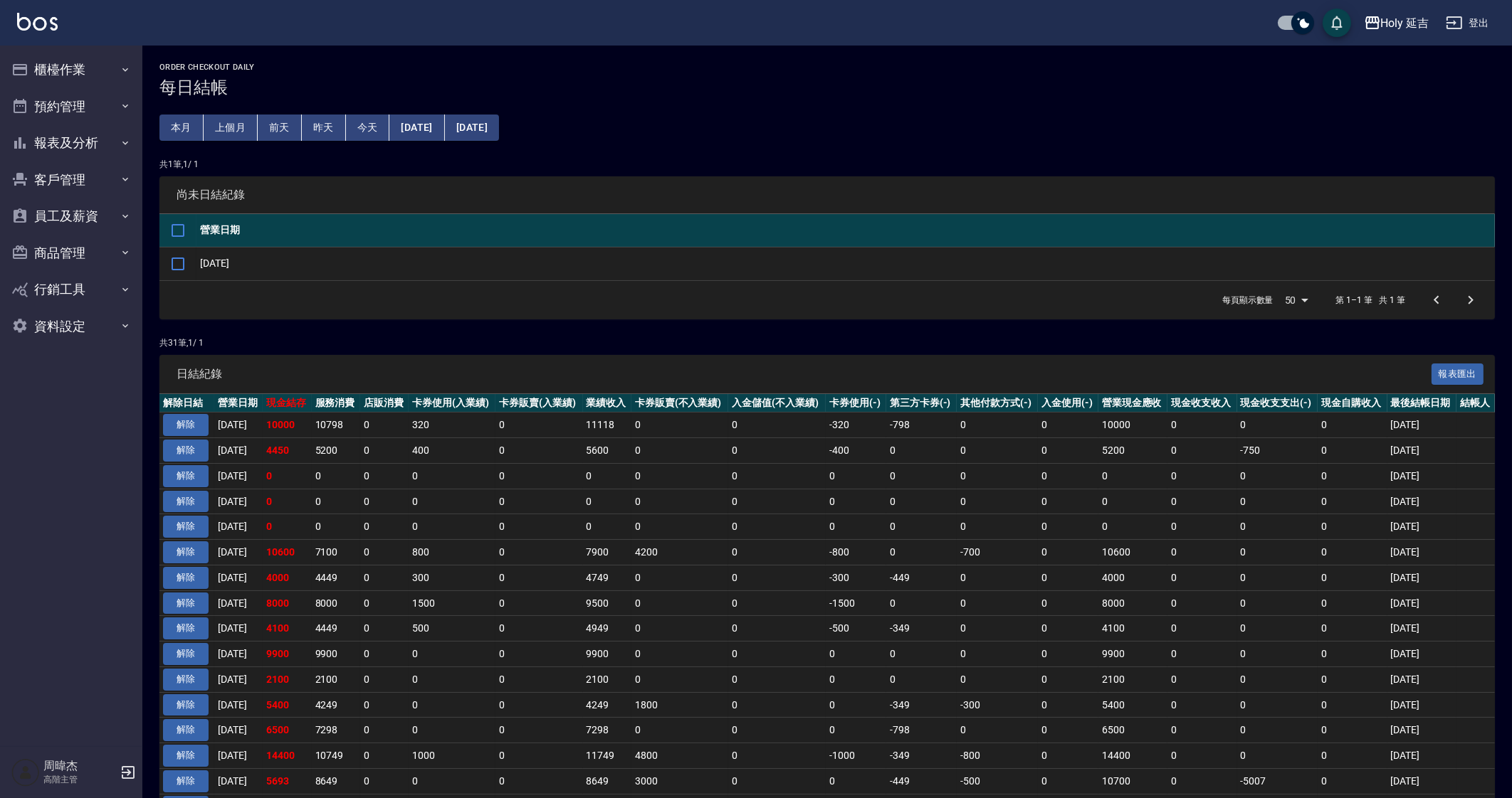
click at [495, 559] on td "800" at bounding box center [452, 553] width 87 height 26
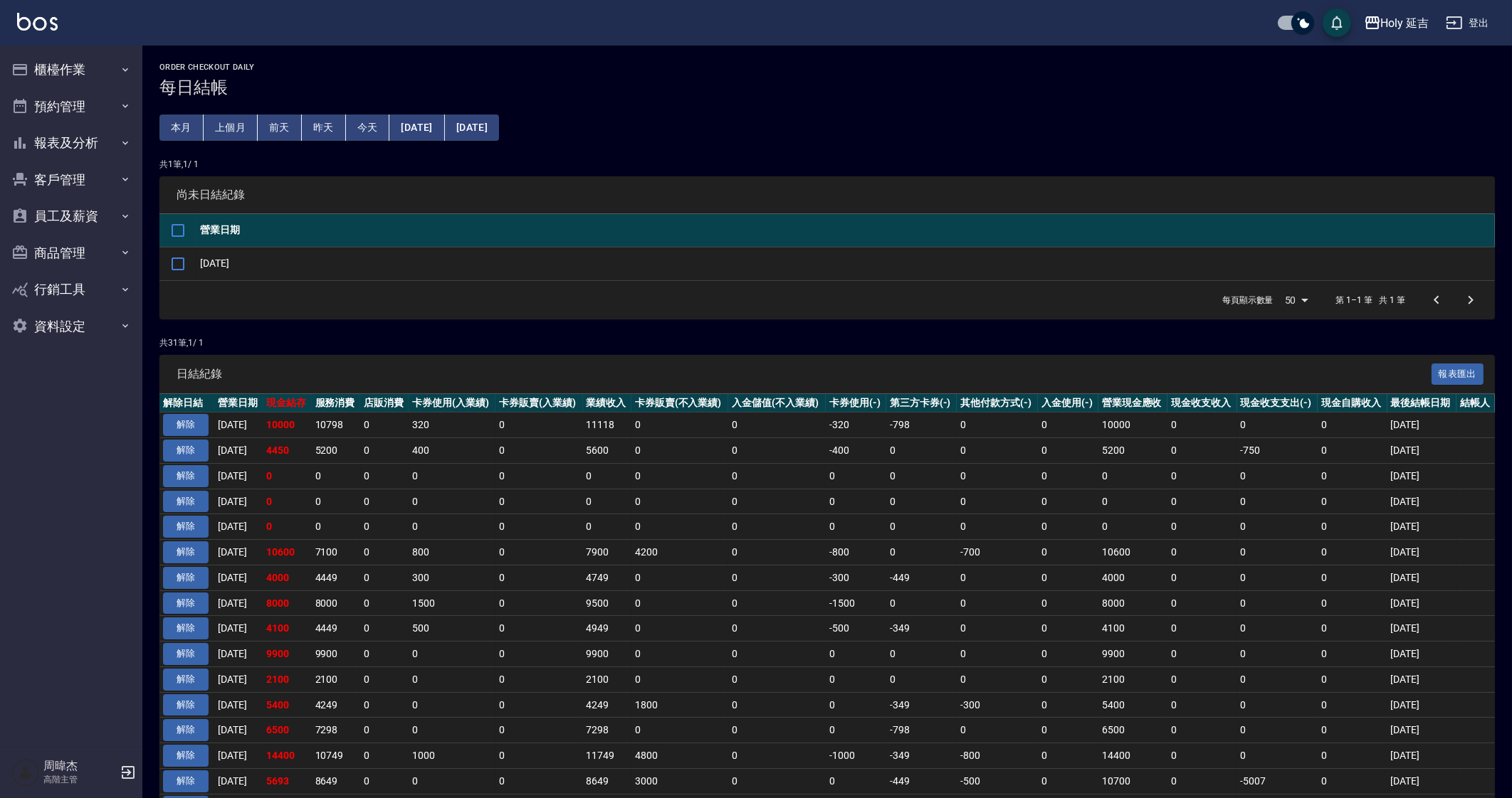
drag, startPoint x: 1137, startPoint y: 549, endPoint x: 1131, endPoint y: 585, distance: 36.5
click at [1137, 551] on td "10600" at bounding box center [1133, 553] width 69 height 26
click at [625, 133] on div "Order checkout daily 每日結帳 本月 上個月 前天 昨天 今天 2025/08/13 2025/09/13 共 1 筆, 1 / 1 尚未…" at bounding box center [827, 660] width 1369 height 1230
click at [1402, 19] on div "Holy 延吉" at bounding box center [1405, 23] width 48 height 18
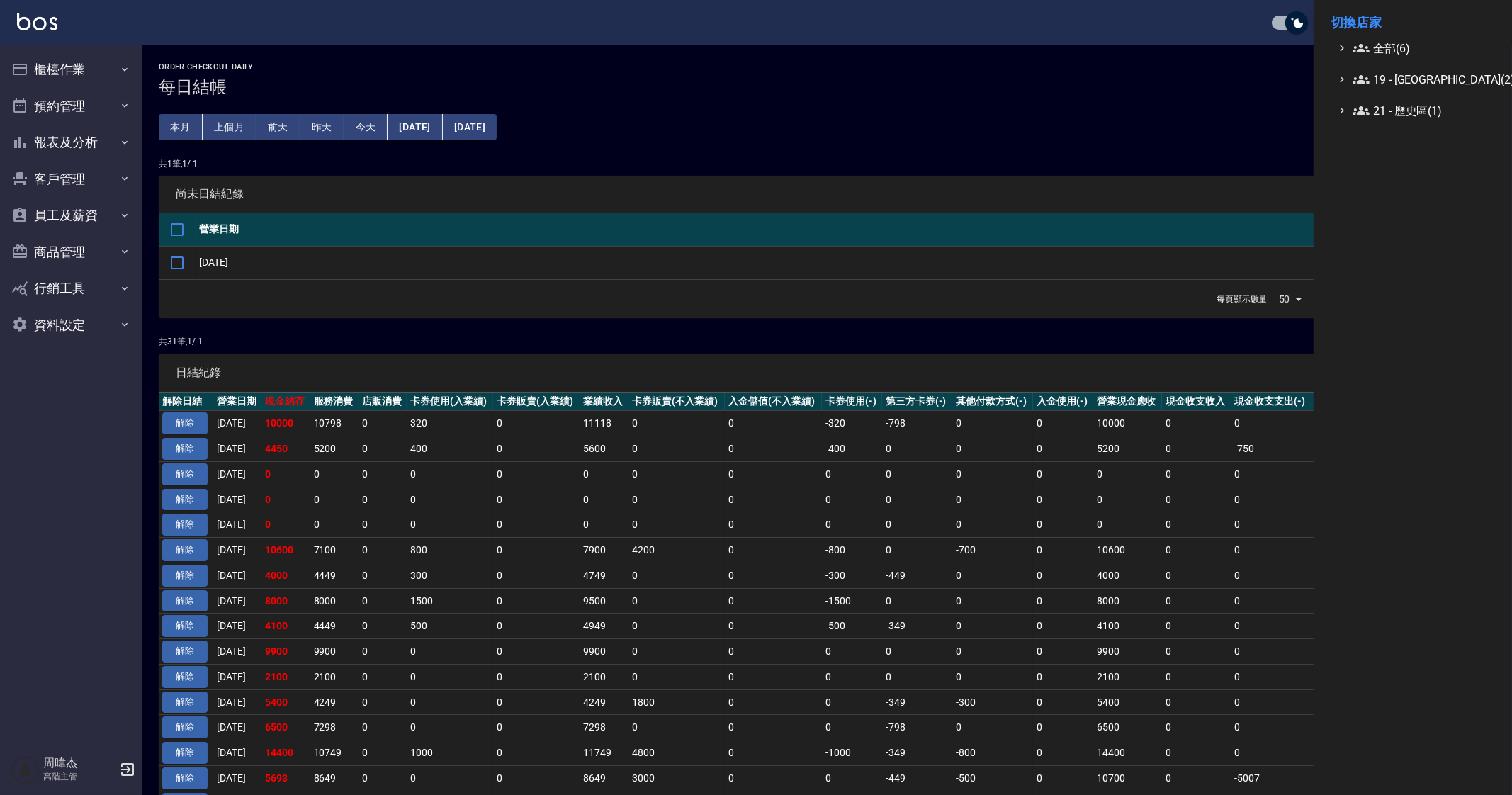
click at [1389, 38] on li "切換店家" at bounding box center [1413, 23] width 164 height 34
click at [1405, 37] on li "切換店家" at bounding box center [1413, 23] width 164 height 34
click at [1409, 45] on span "全部(6)" at bounding box center [1421, 48] width 137 height 17
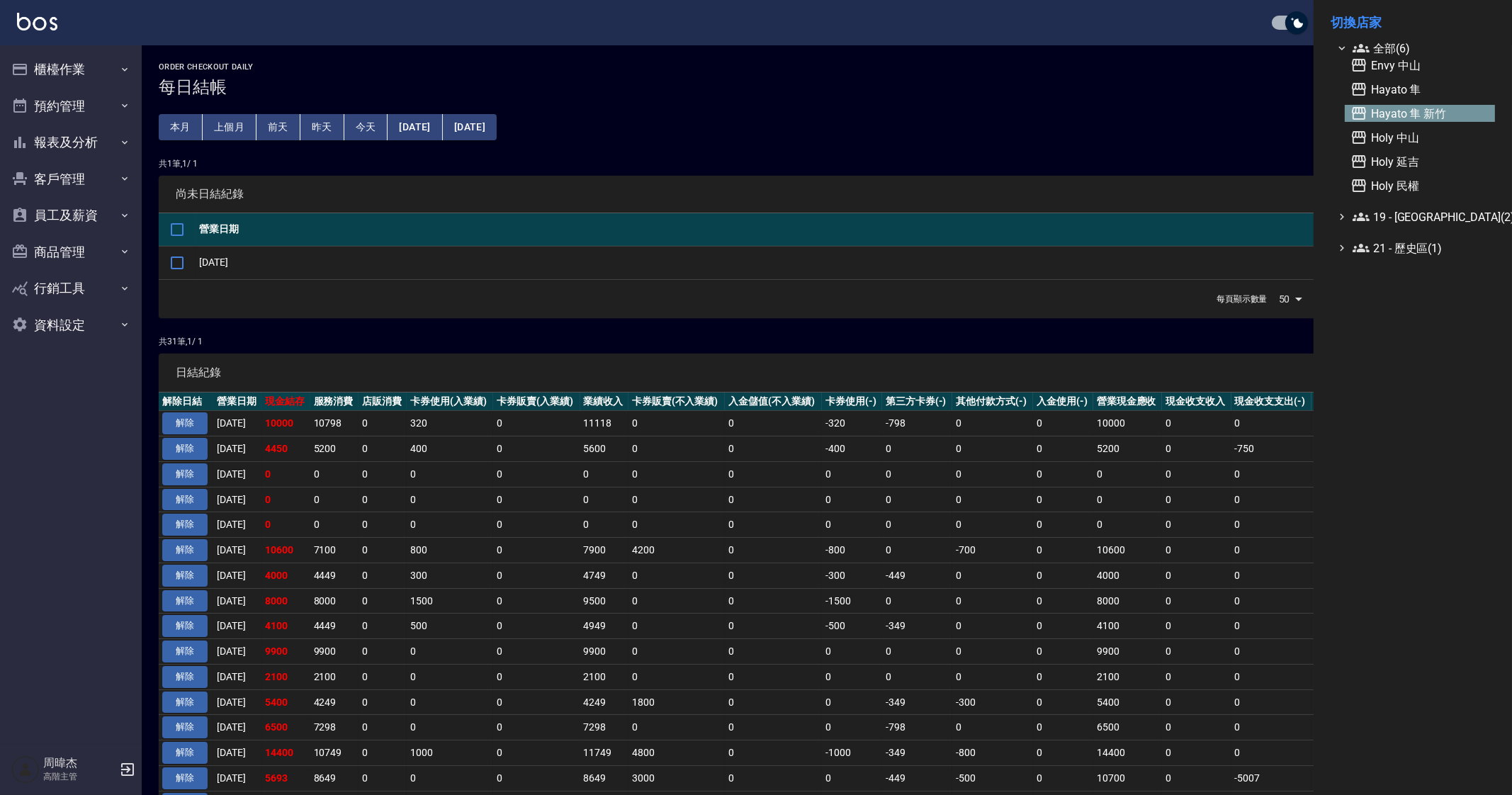
click at [1449, 113] on span "Hayato 隼 新竹" at bounding box center [1420, 113] width 139 height 17
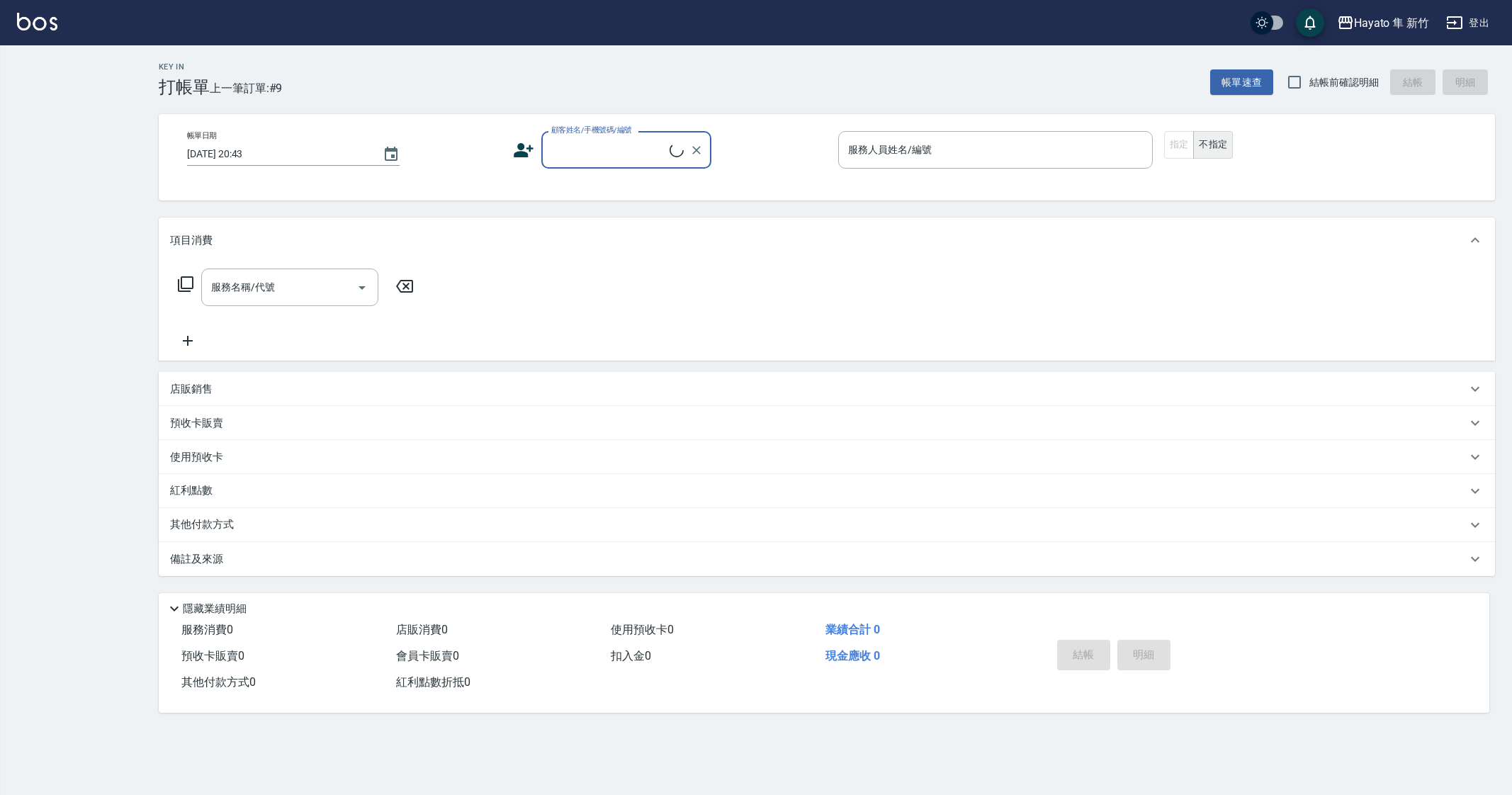
checkbox input "true"
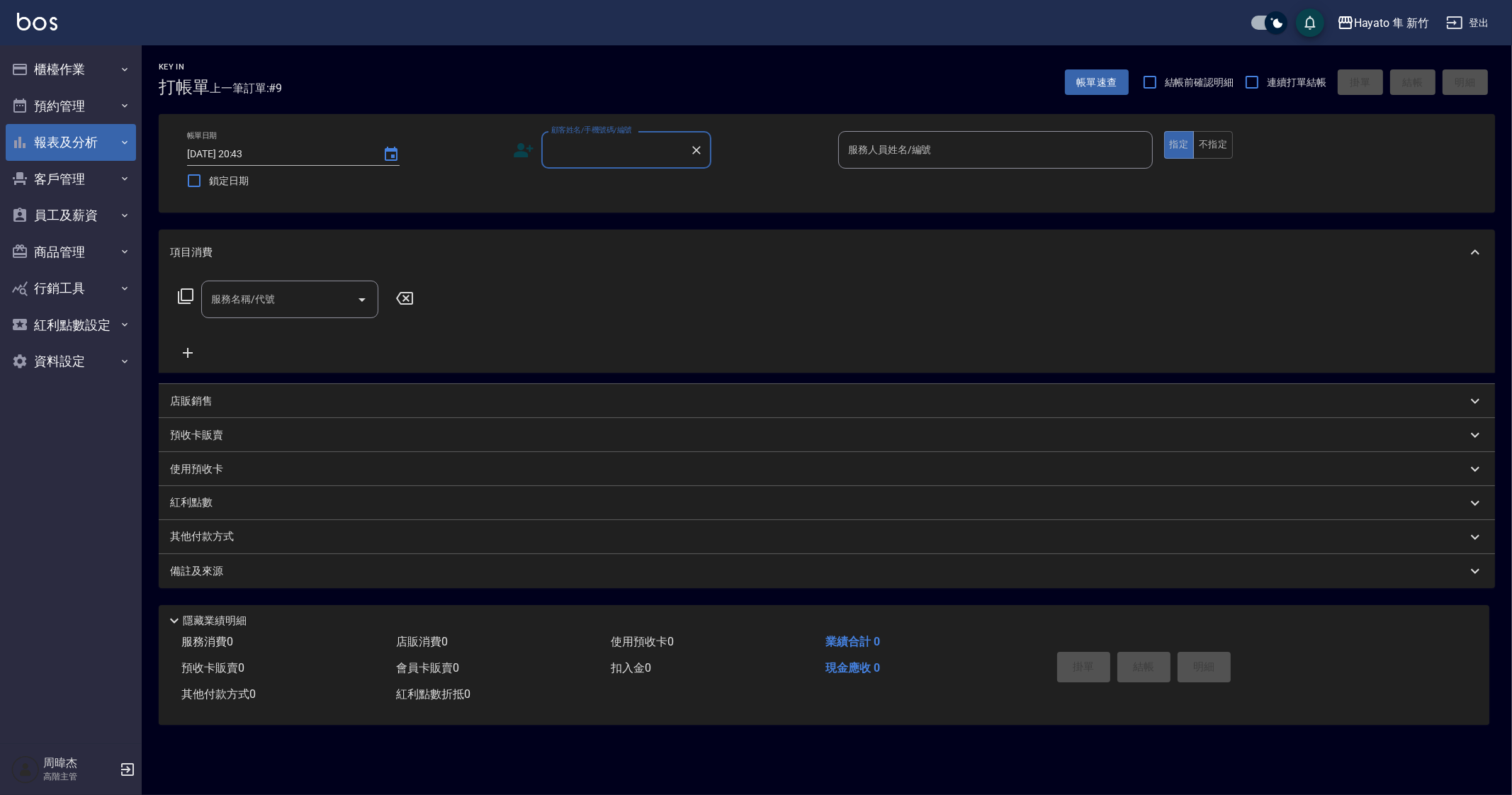
click at [107, 138] on button "報表及分析" at bounding box center [70, 143] width 130 height 37
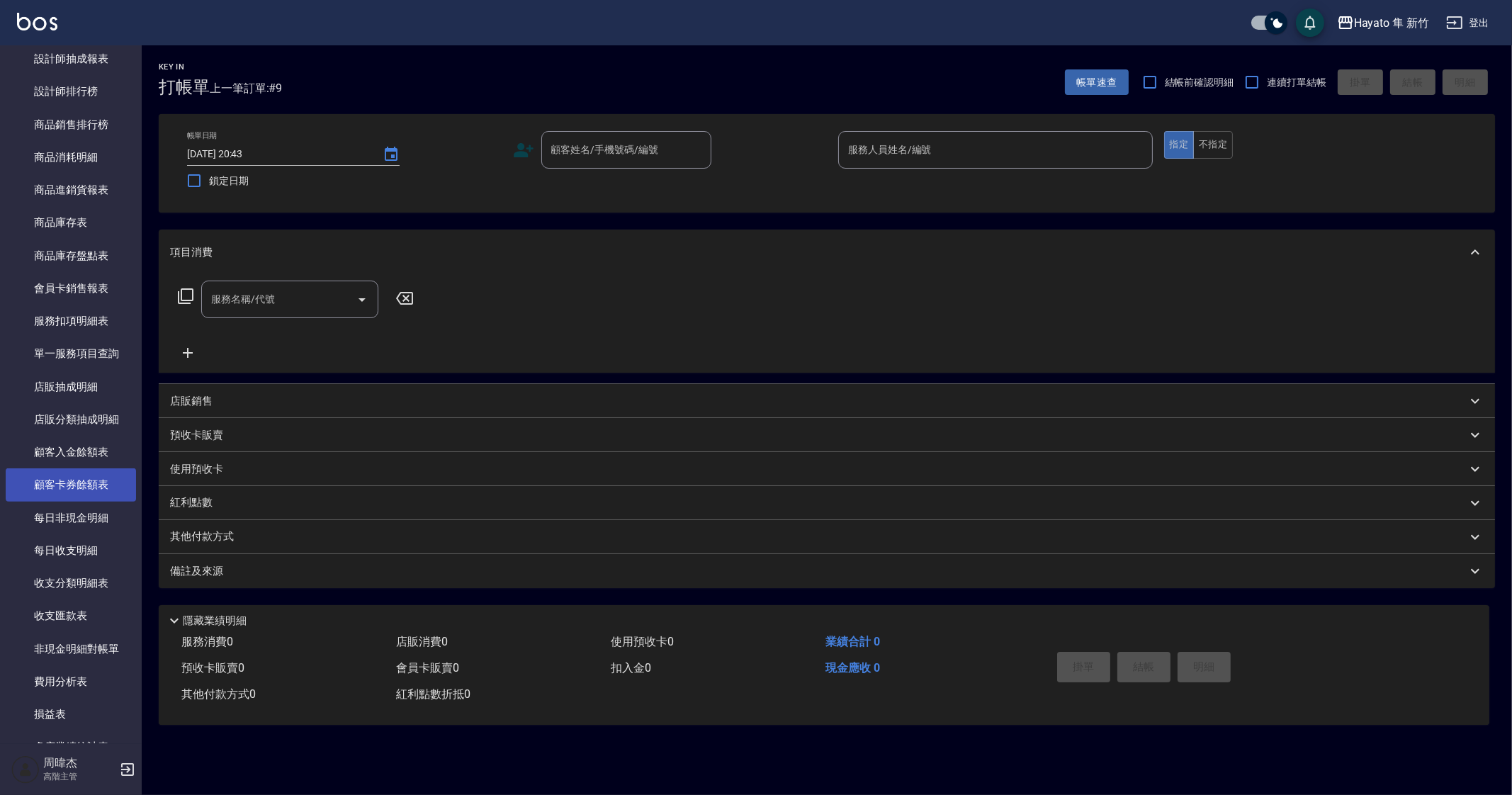
scroll to position [708, 0]
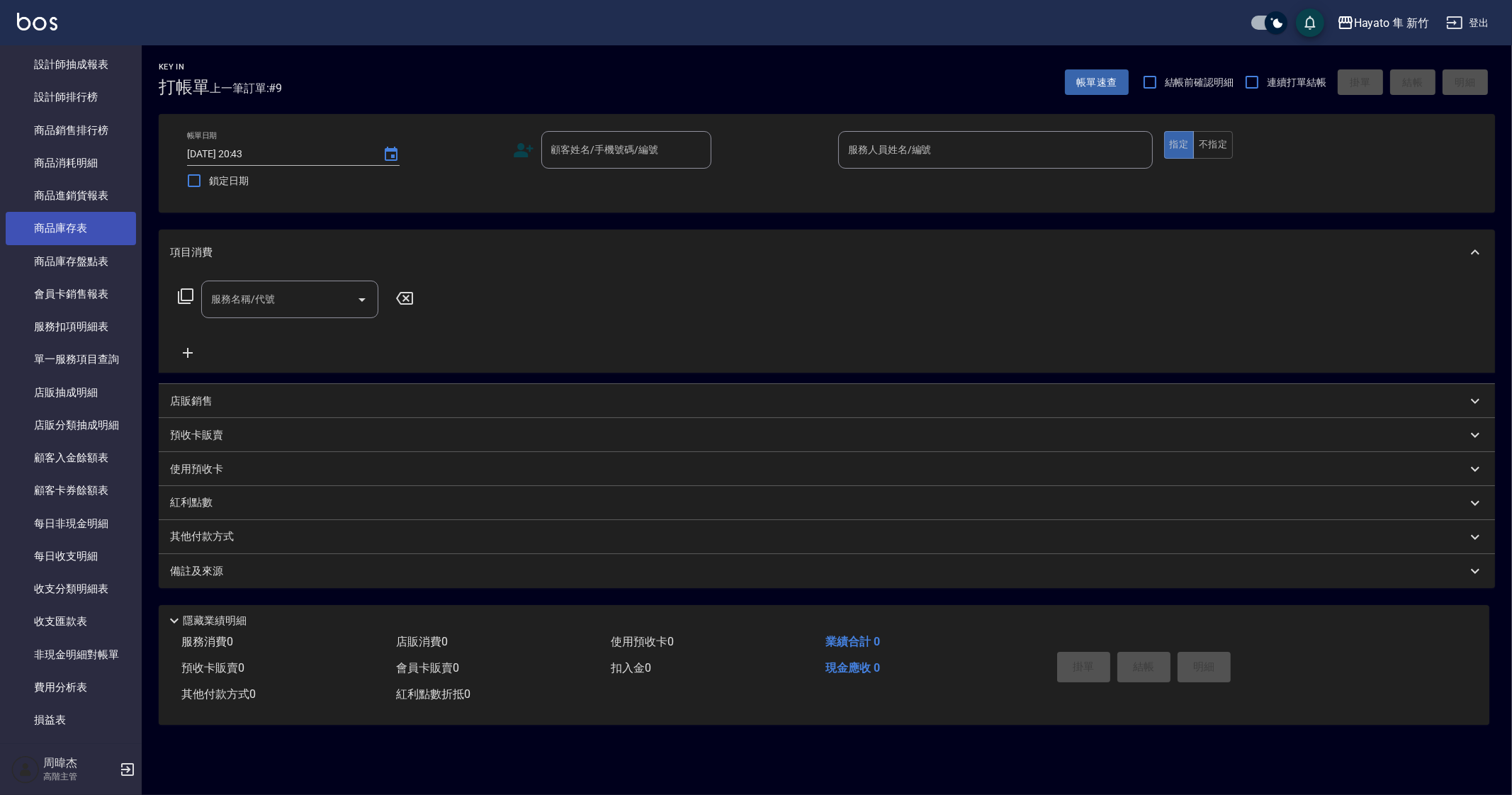
click at [96, 233] on link "商品庫存表" at bounding box center [70, 227] width 130 height 32
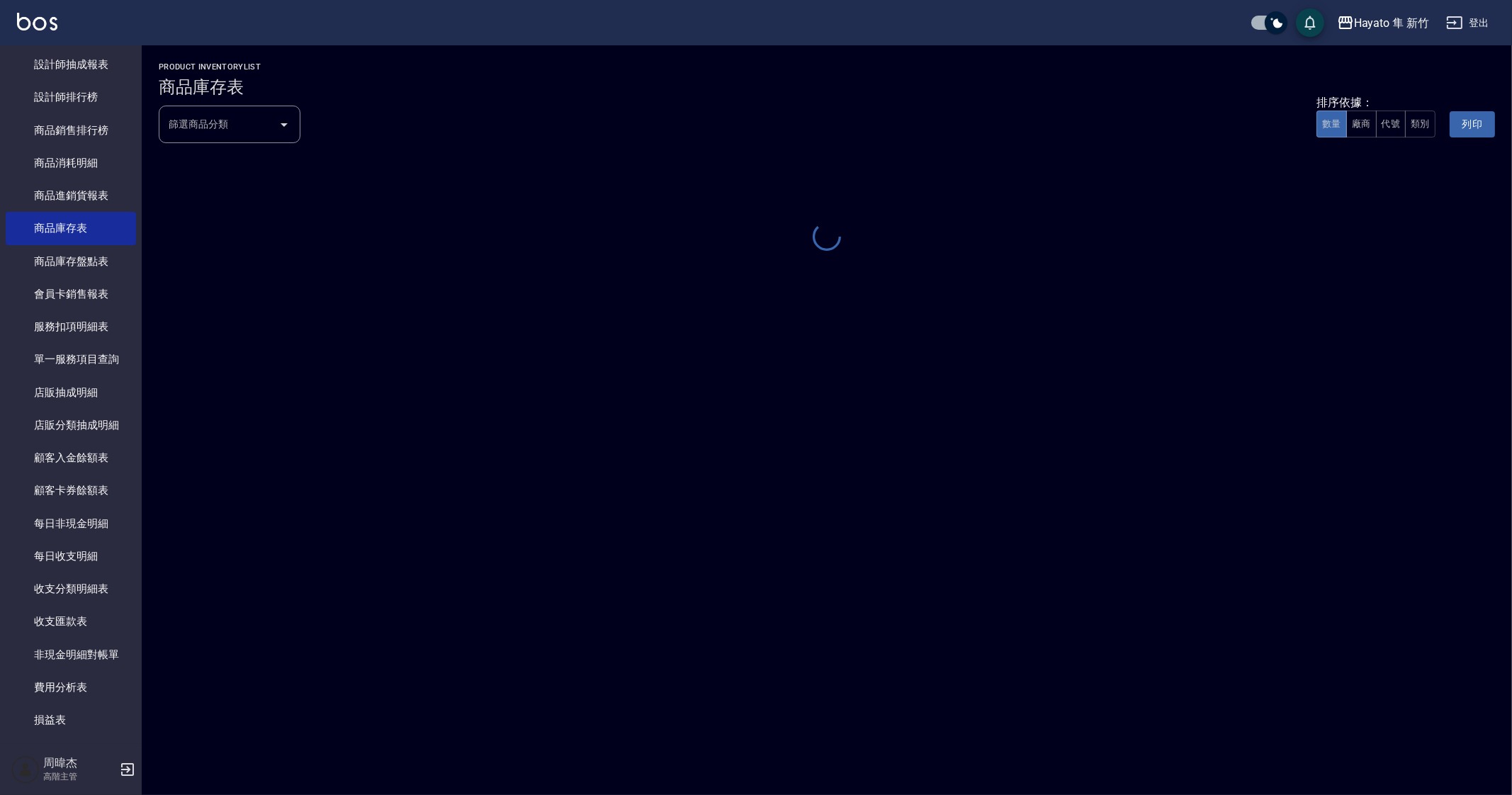
click at [224, 132] on input "篩選商品分類" at bounding box center [219, 123] width 108 height 24
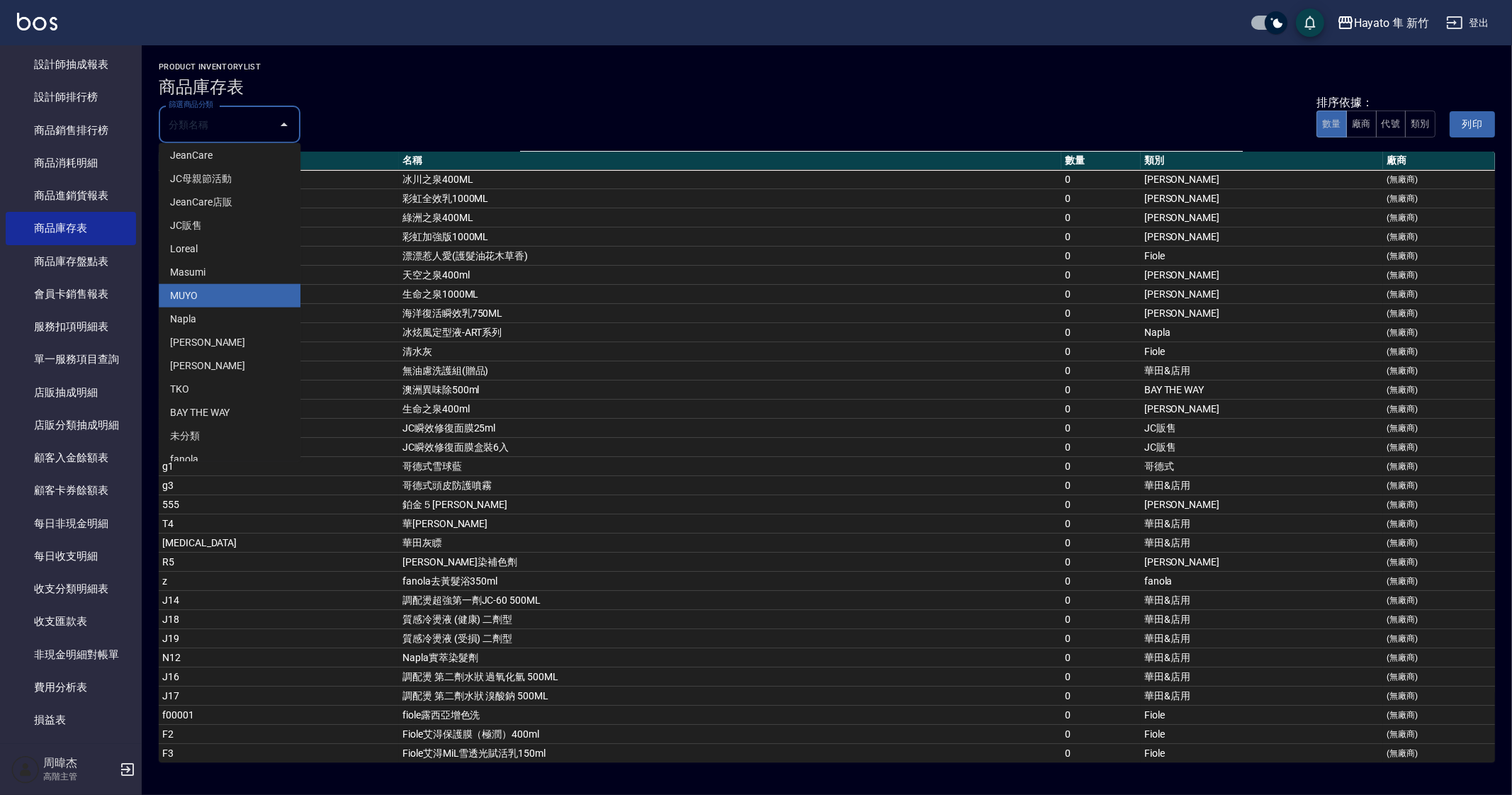
scroll to position [137, 0]
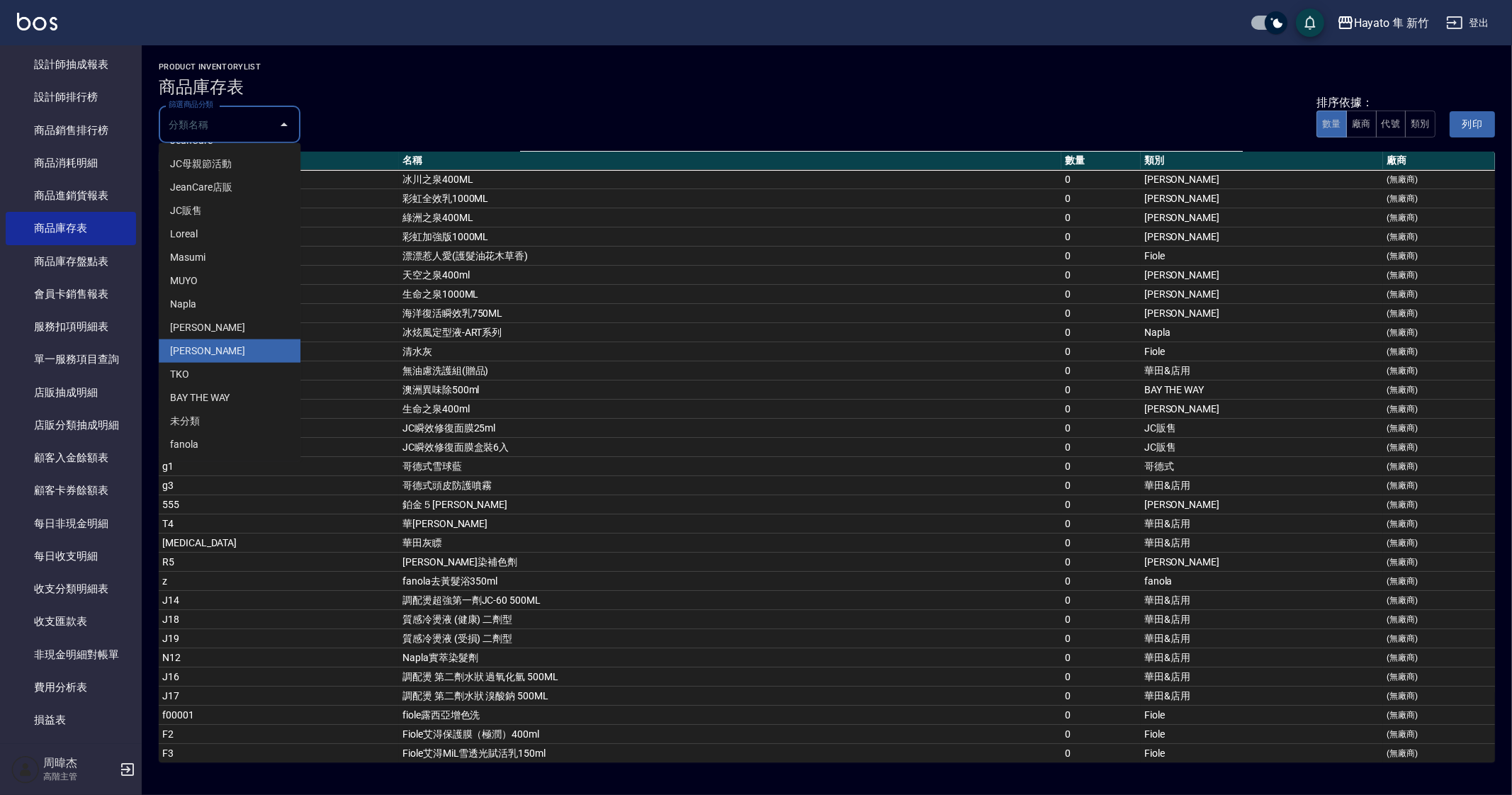
click at [211, 352] on li "[PERSON_NAME]" at bounding box center [229, 351] width 142 height 23
type input "[PERSON_NAME]"
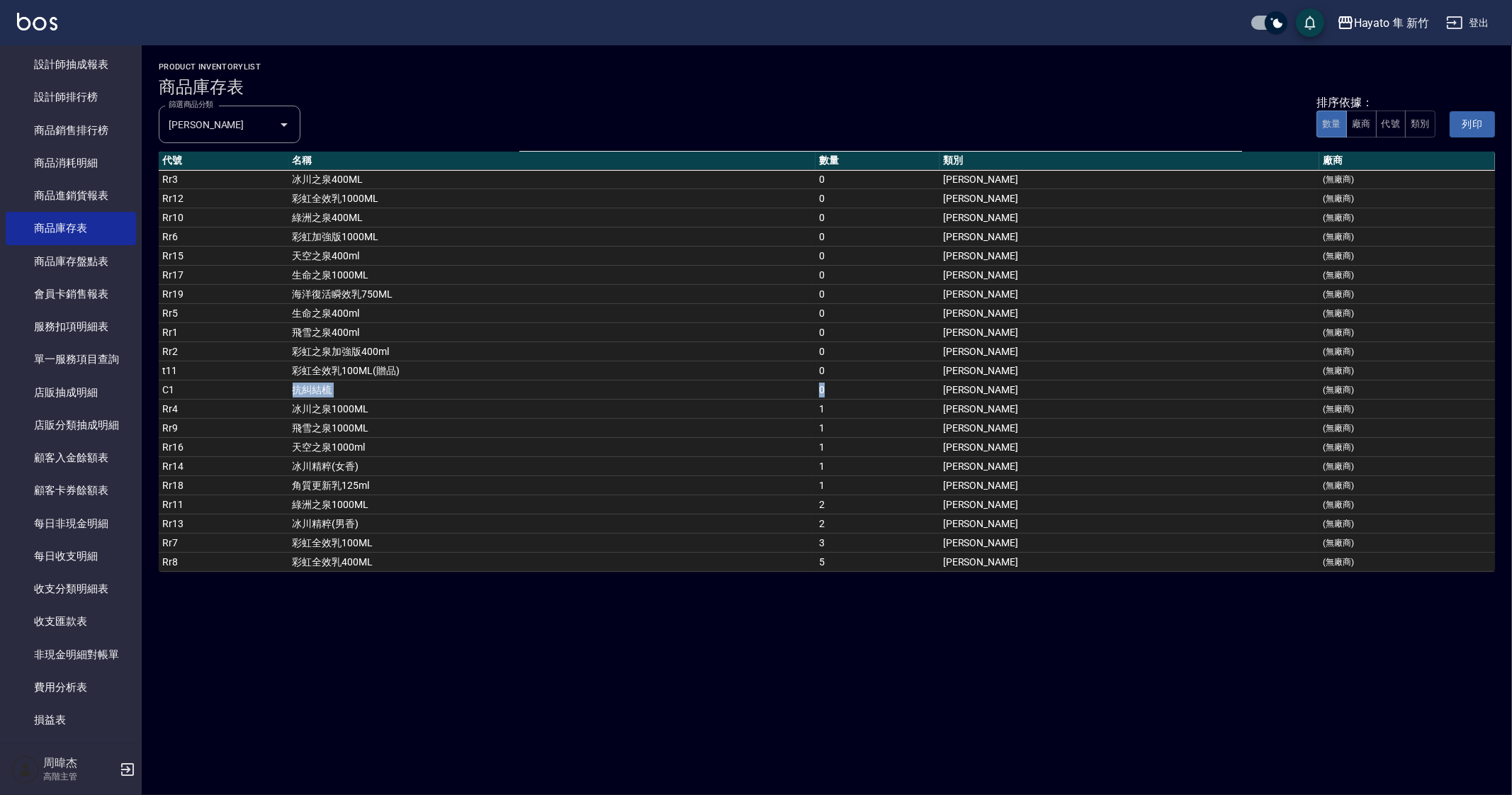
drag, startPoint x: 304, startPoint y: 388, endPoint x: 1030, endPoint y: 387, distance: 726.0
click at [1030, 387] on tr "C1 抗糾結梳 0 宏雲 (無廠商)" at bounding box center [827, 391] width 1337 height 20
click at [736, 608] on div "Hayato 隼 新竹 商品庫存表 列印時間： [DATE][PHONE_NUMBER]:44 product inventoryList 商品庫存表 篩選商…" at bounding box center [756, 398] width 1512 height 795
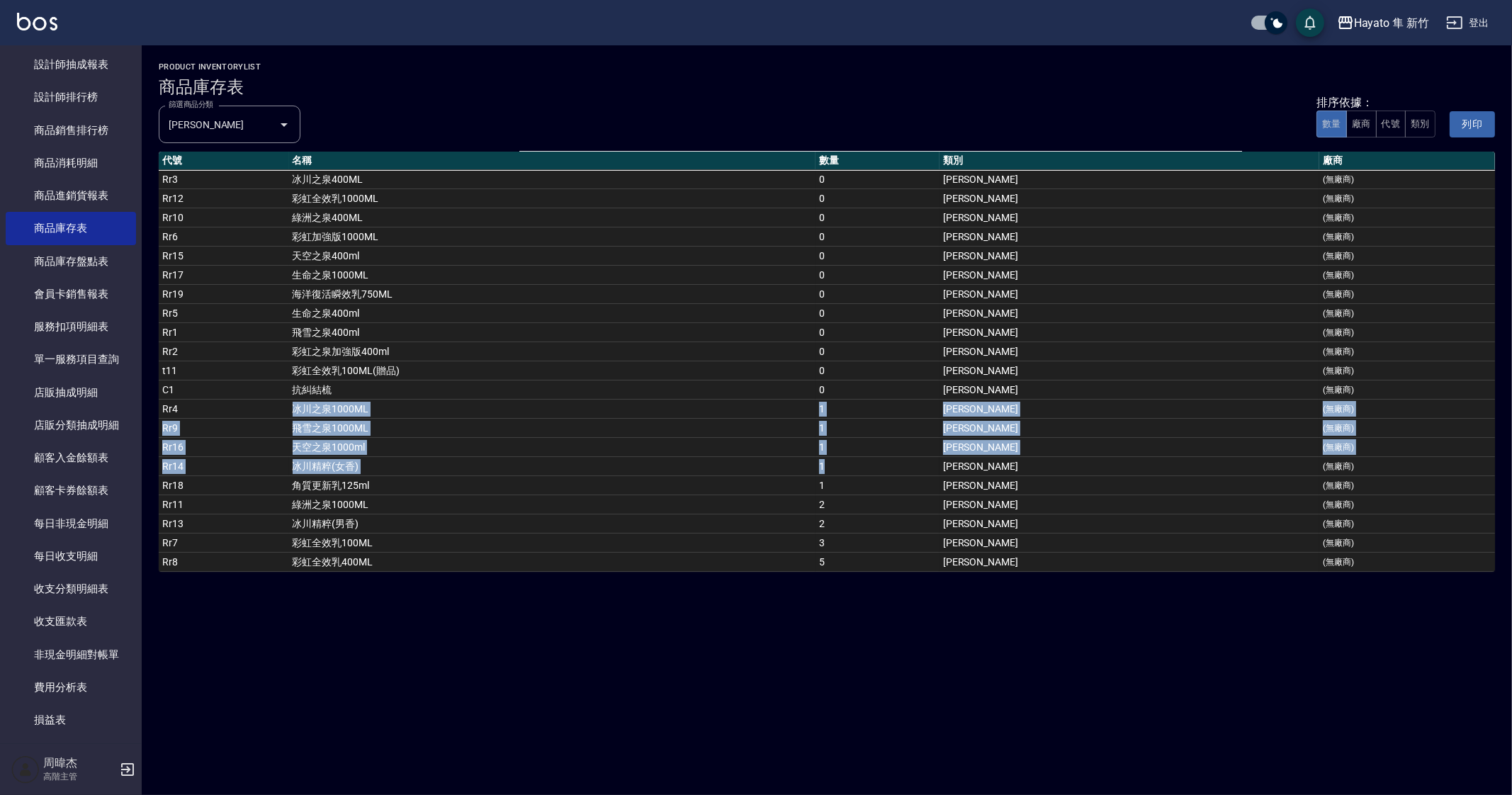
drag, startPoint x: 317, startPoint y: 407, endPoint x: 1057, endPoint y: 469, distance: 742.6
click at [1057, 469] on tbody "Rr3 冰川之泉400ML 0 宏雲 (無廠商) Rr12 彩虹全效乳1000ML 0 宏雲 (無廠商) Rr10 綠洲之泉400ML 0 宏雲 (無廠商) …" at bounding box center [827, 371] width 1337 height 402
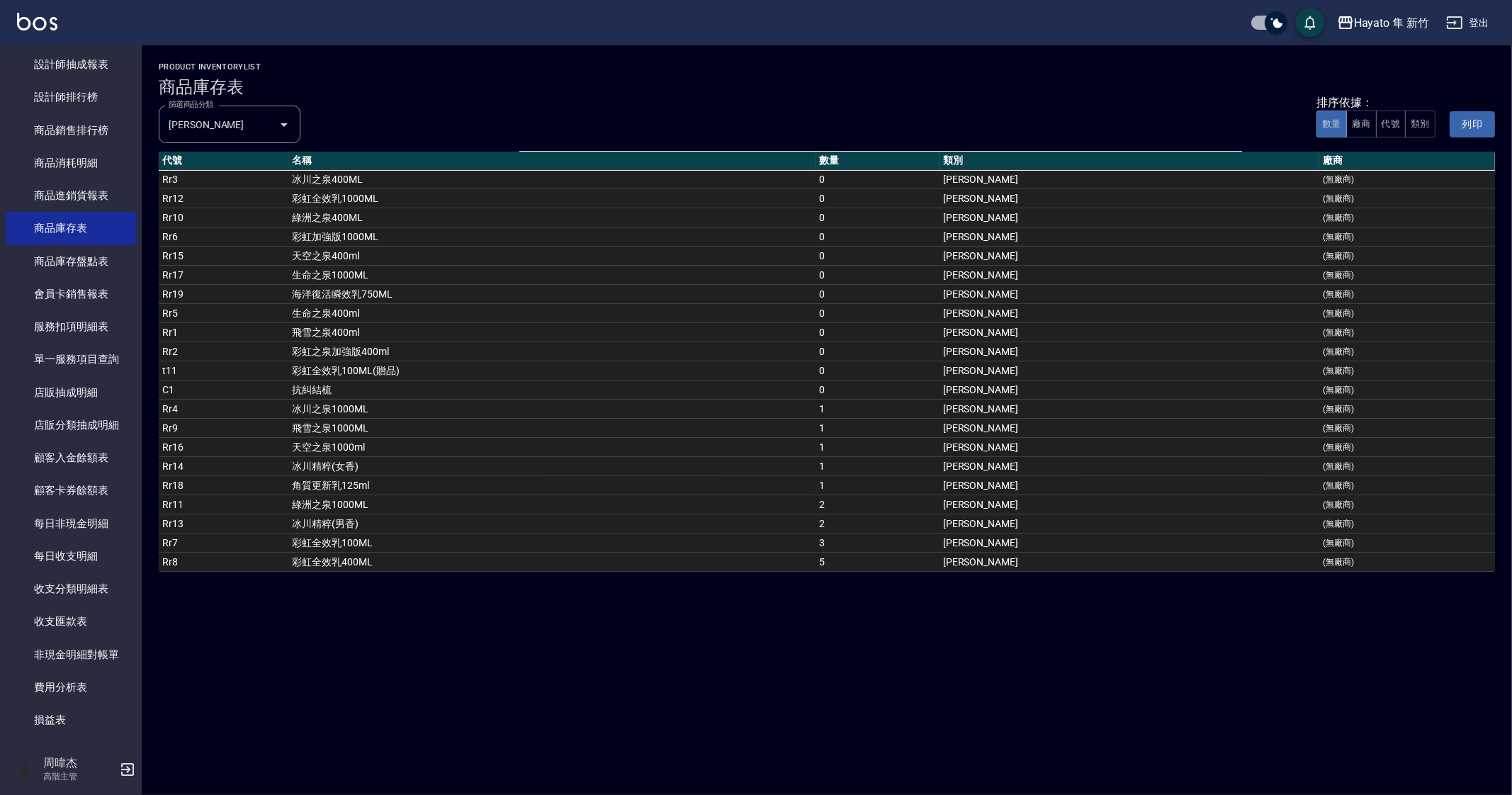
click at [837, 710] on div "Hayato 隼 新竹 商品庫存表 列印時間： [DATE][PHONE_NUMBER]:44 product inventoryList 商品庫存表 篩選商…" at bounding box center [756, 398] width 1512 height 795
click at [725, 682] on div "Hayato 隼 新竹 商品庫存表 列印時間： [DATE][PHONE_NUMBER]:44 product inventoryList 商品庫存表 篩選商…" at bounding box center [756, 398] width 1512 height 795
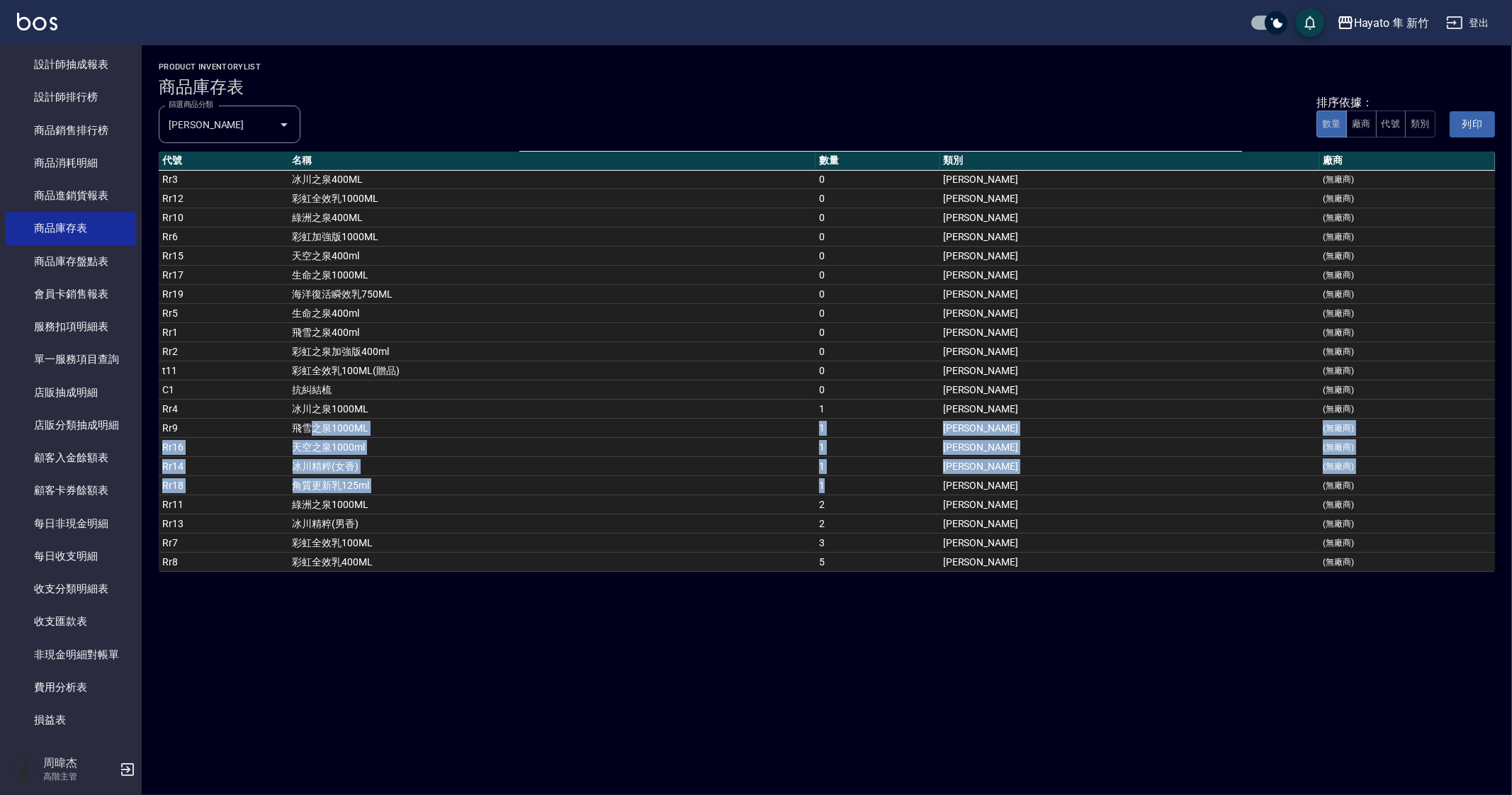
drag, startPoint x: 338, startPoint y: 423, endPoint x: 1107, endPoint y: 487, distance: 771.7
click at [1107, 487] on tbody "Rr3 冰川之泉400ML 0 宏雲 (無廠商) Rr12 彩虹全效乳1000ML 0 宏雲 (無廠商) Rr10 綠洲之泉400ML 0 宏雲 (無廠商) …" at bounding box center [827, 371] width 1337 height 402
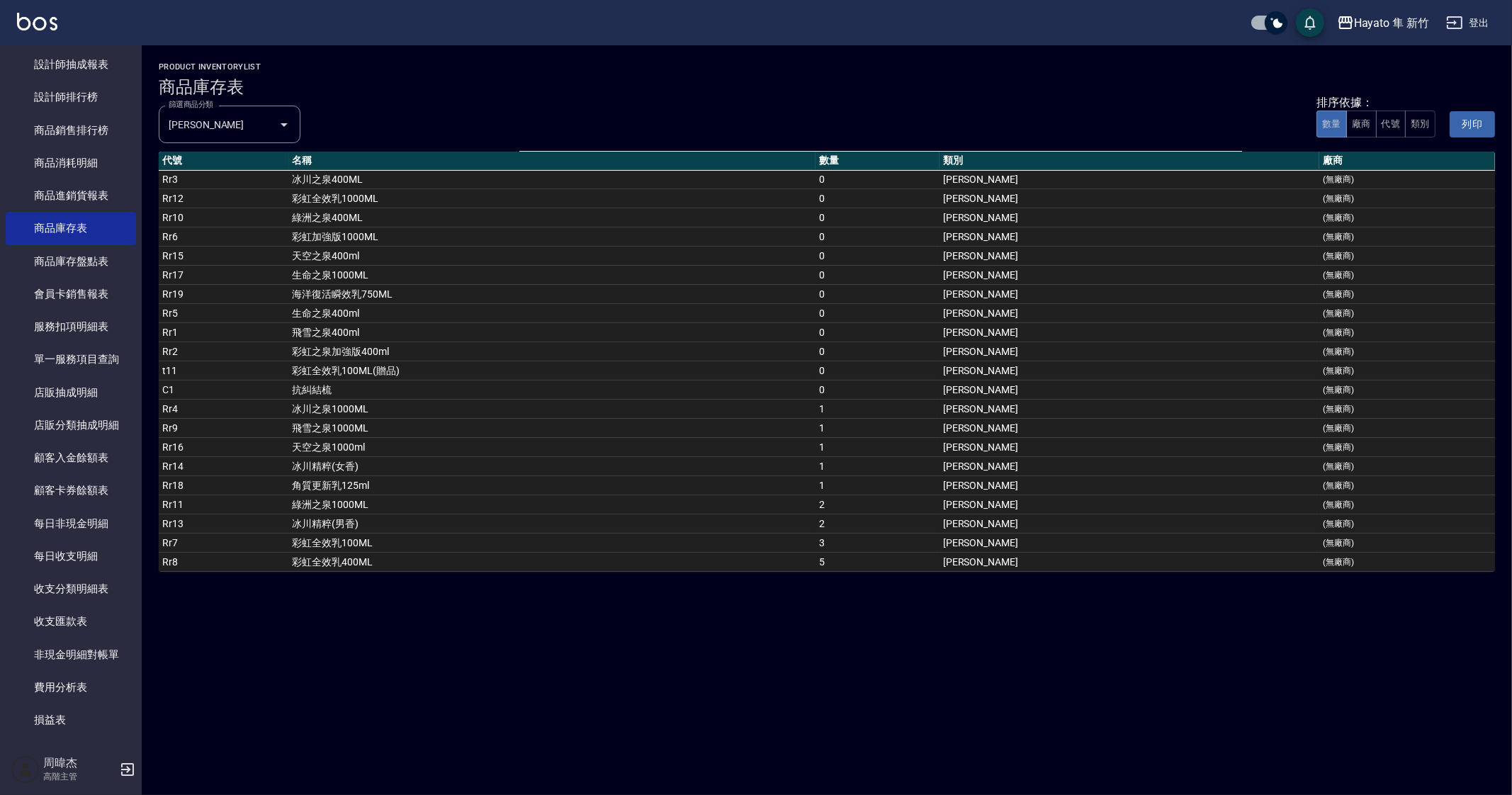
click at [564, 610] on div "Hayato 隼 新竹 商品庫存表 列印時間： [DATE][PHONE_NUMBER]:44 product inventoryList 商品庫存表 篩選商…" at bounding box center [756, 398] width 1512 height 795
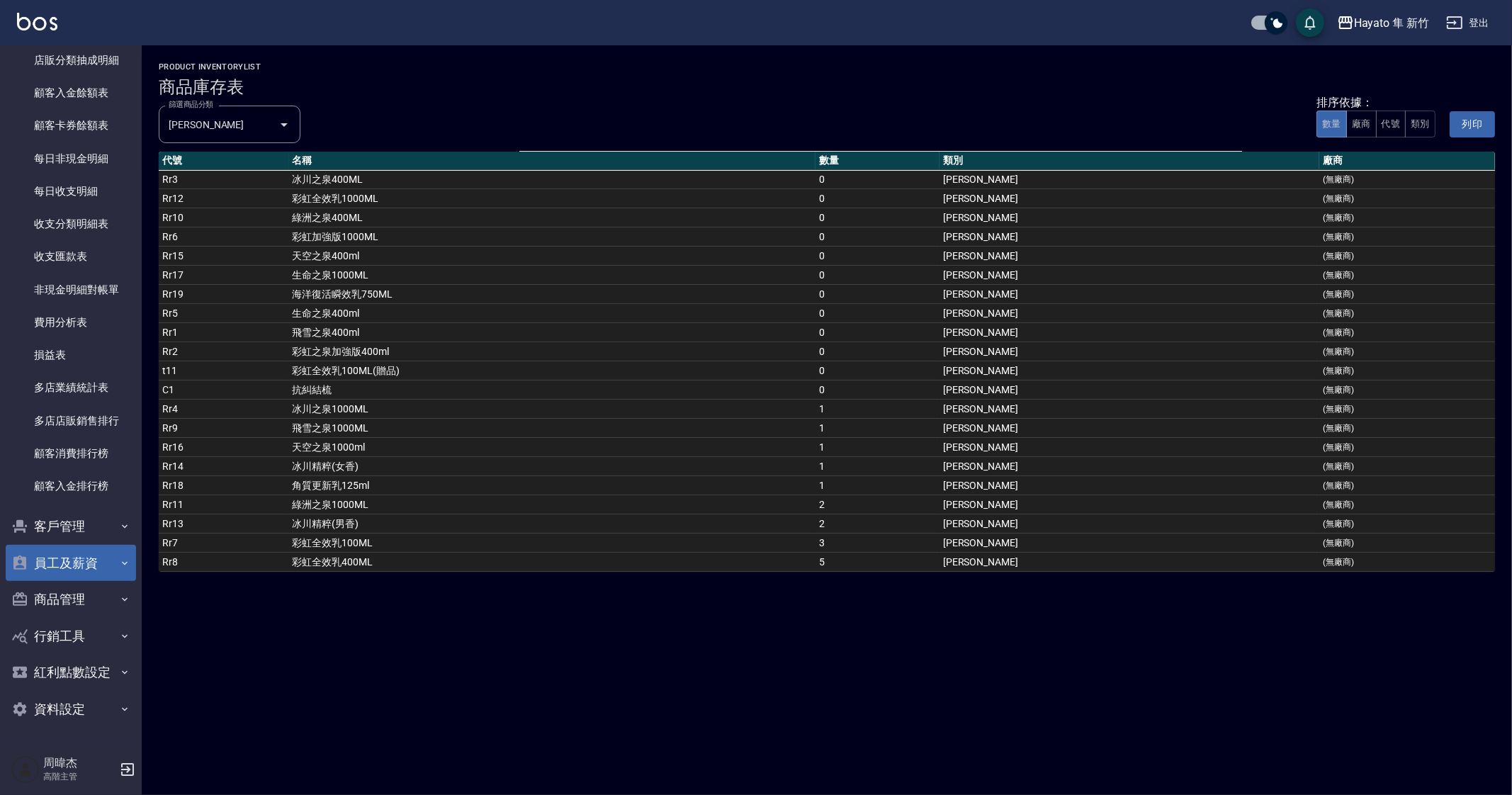
click at [91, 572] on button "員工及薪資" at bounding box center [70, 564] width 130 height 37
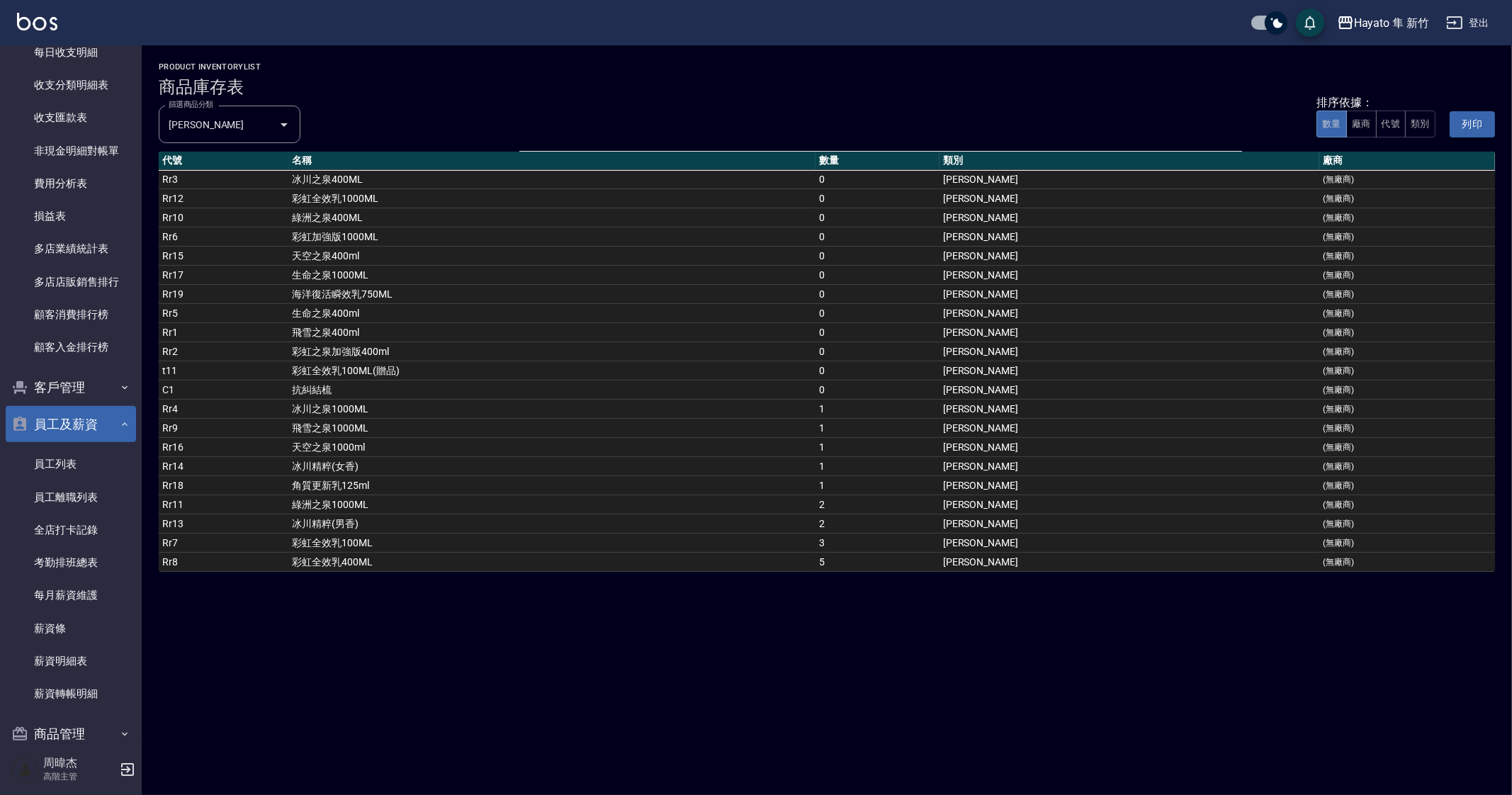
scroll to position [1344, 0]
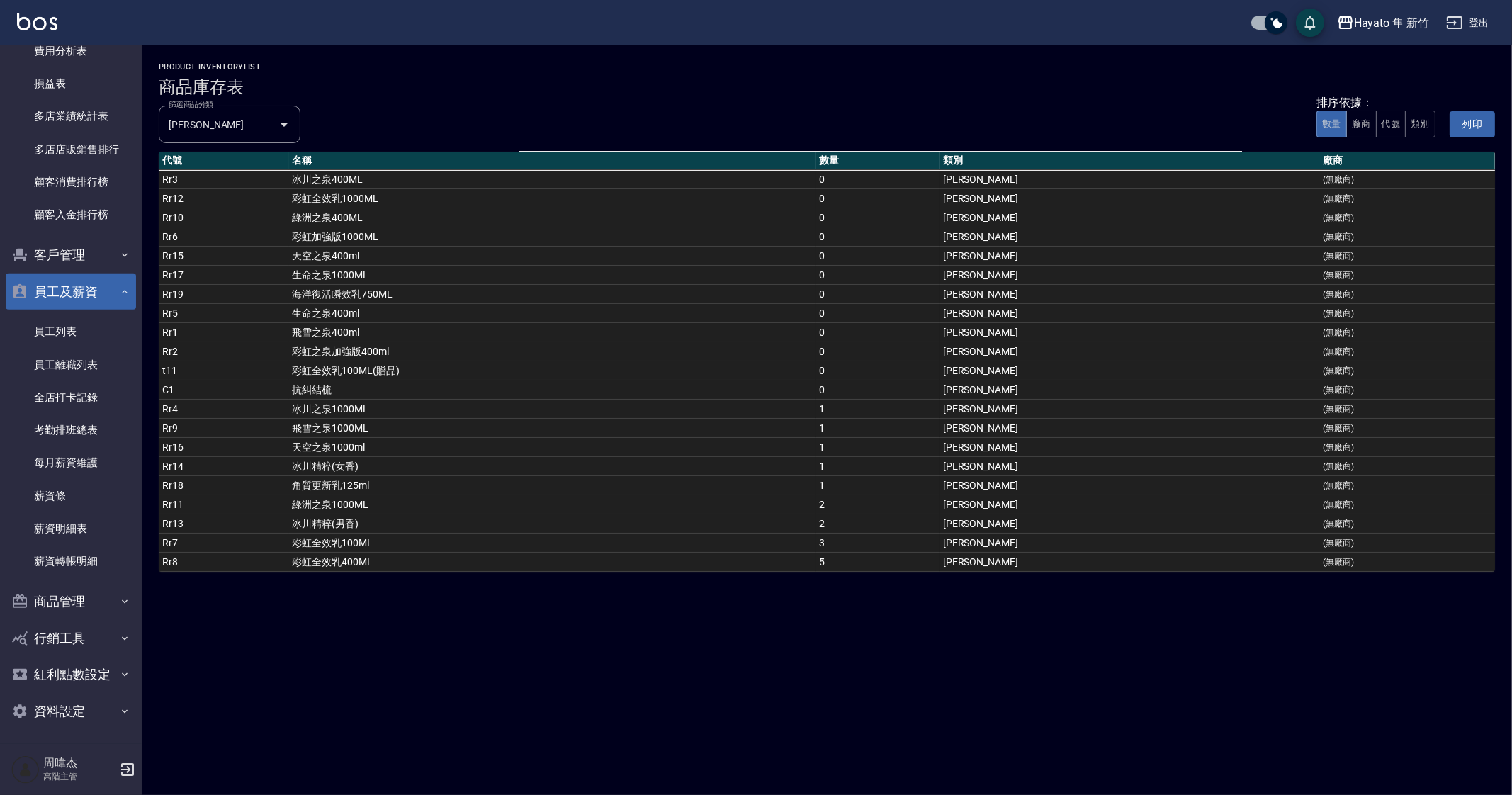
click at [74, 285] on button "員工及薪資" at bounding box center [70, 292] width 130 height 37
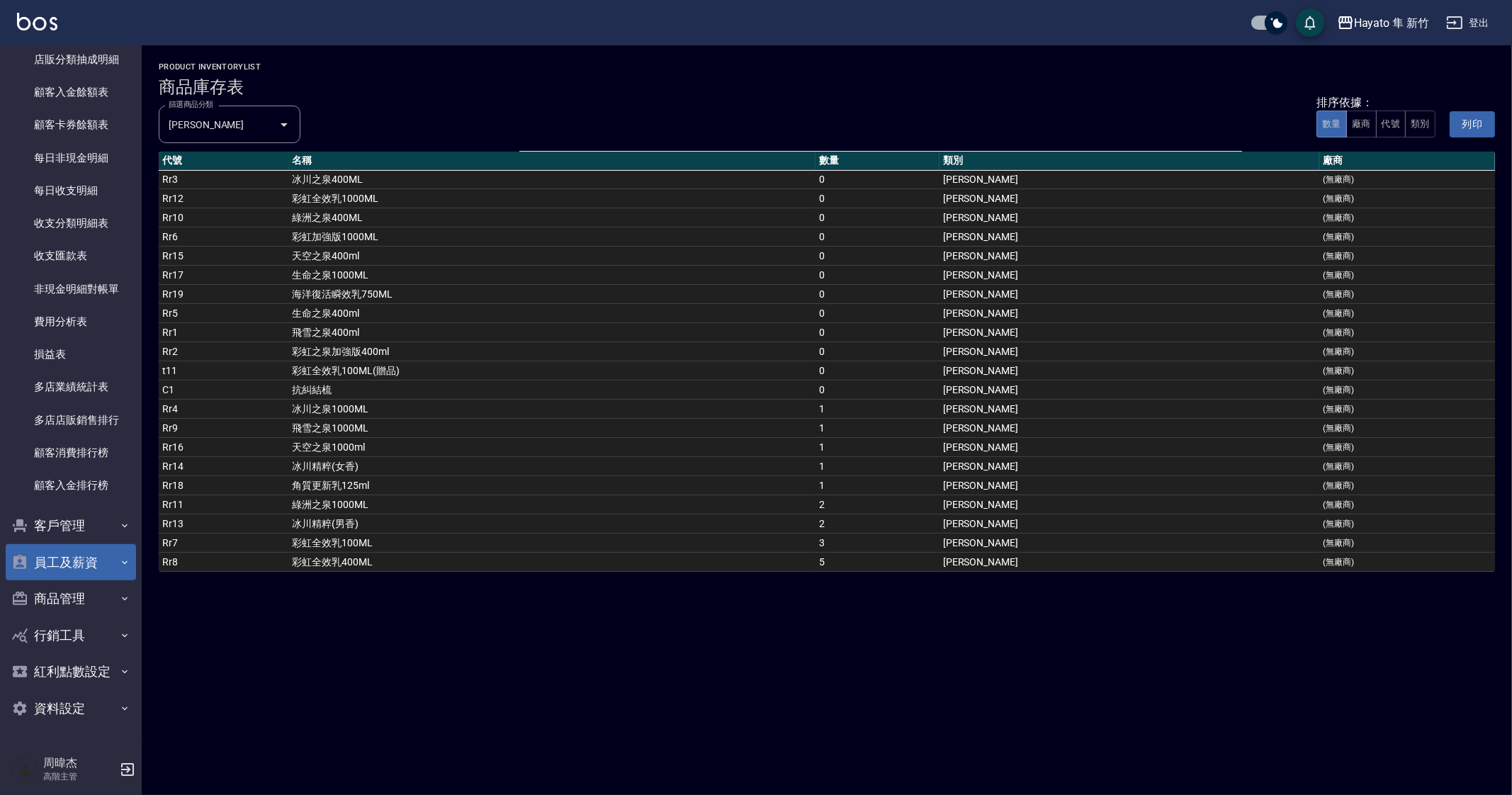
scroll to position [1073, 0]
click at [86, 601] on button "商品管理" at bounding box center [70, 600] width 130 height 37
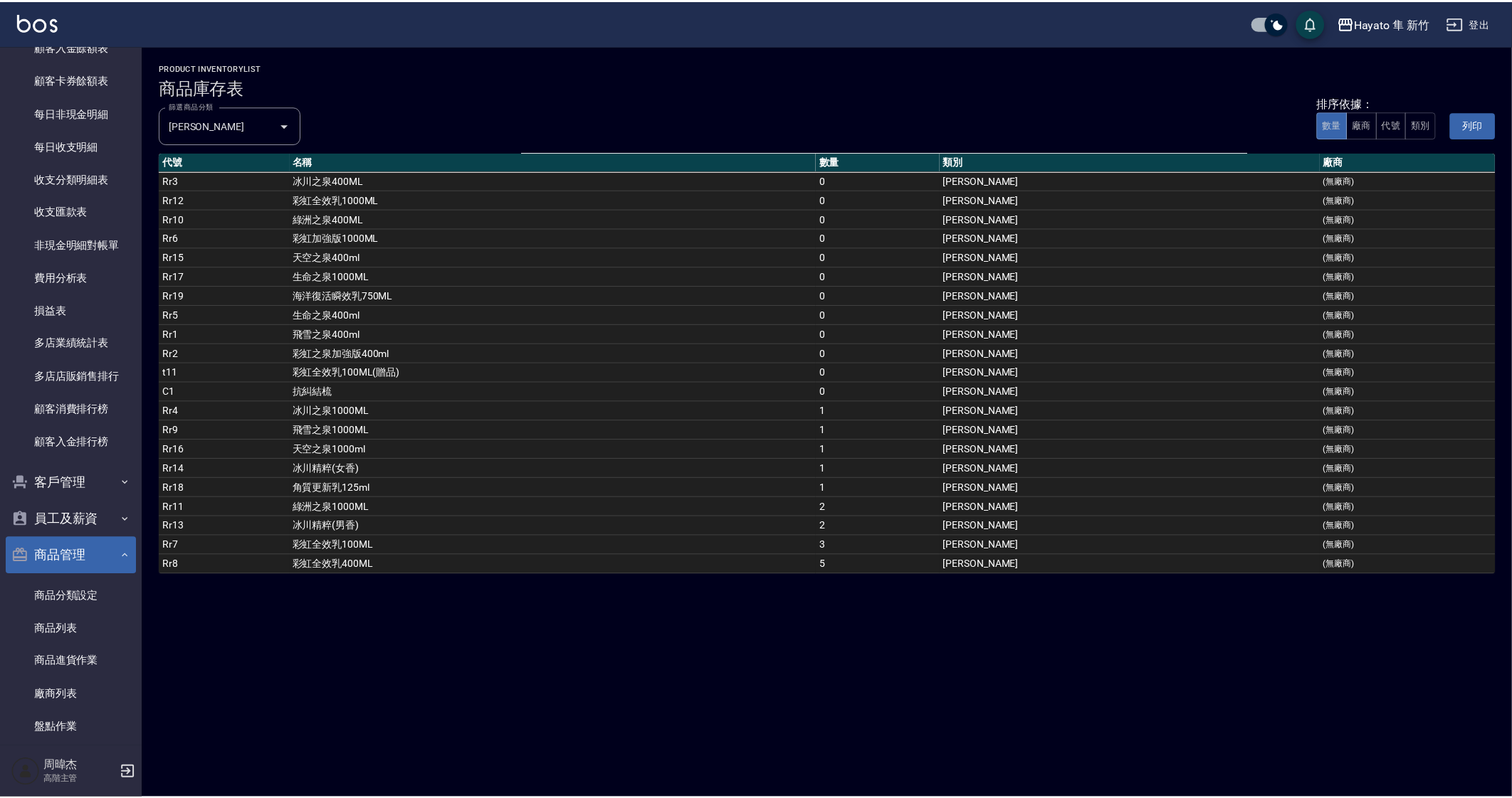
scroll to position [1253, 0]
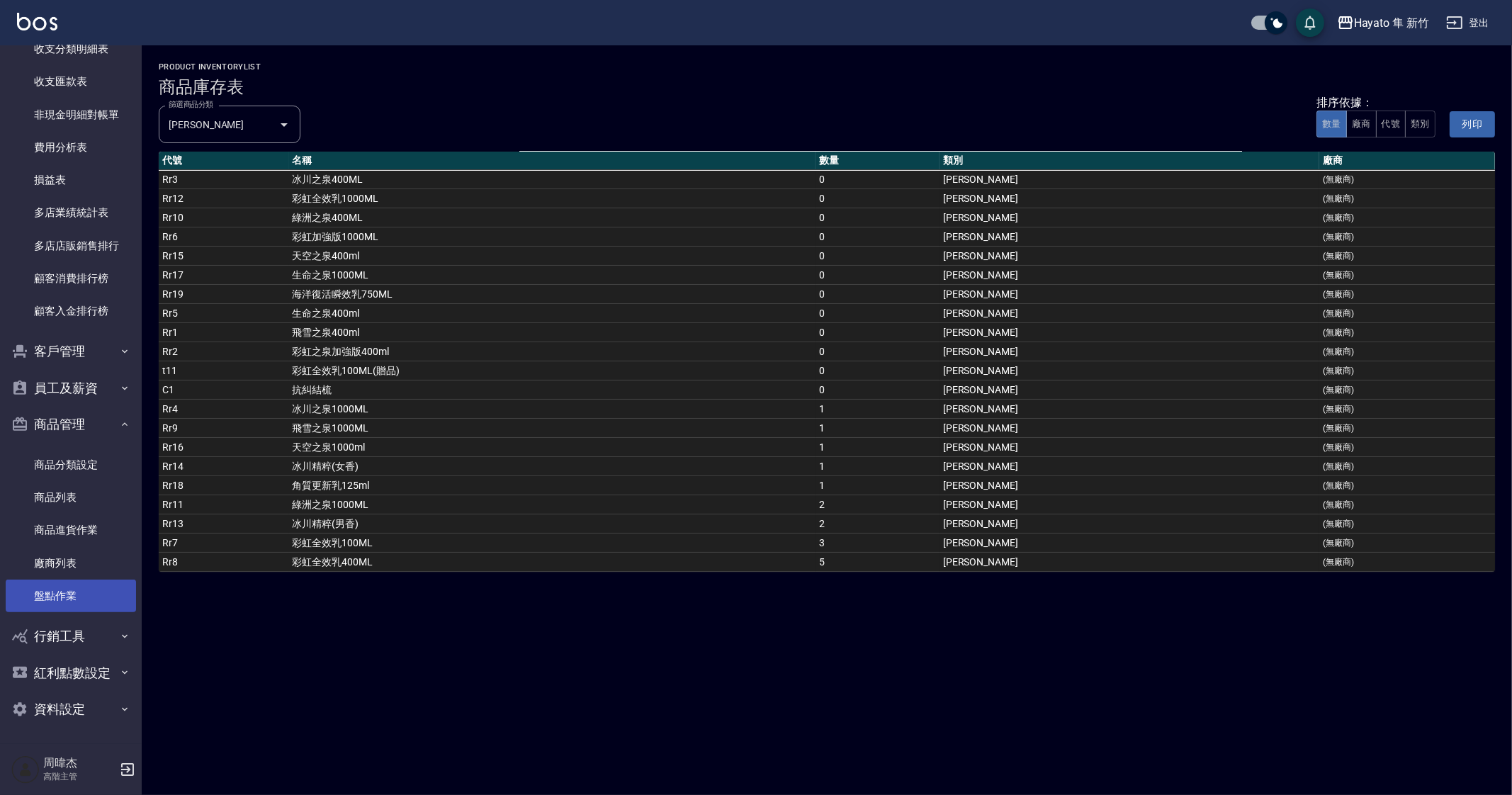
click at [89, 598] on link "盤點作業" at bounding box center [70, 595] width 130 height 32
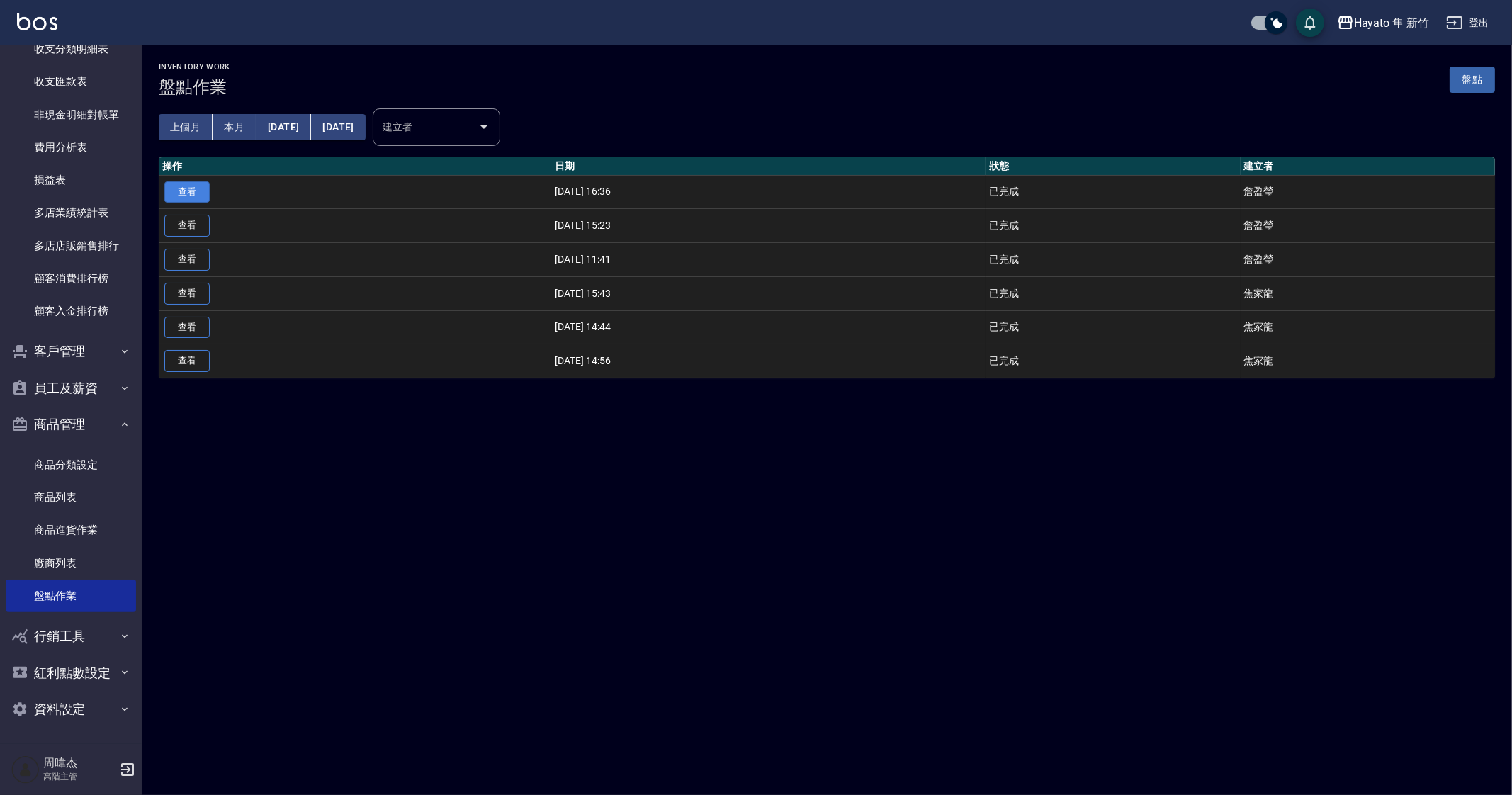
click at [180, 189] on link "查看" at bounding box center [187, 192] width 45 height 22
click at [931, 563] on div "Inventory Work 盤點作業 盤點 上個月 本月 [DATE] [DATE] 建立者 建立者 操作 日期 狀態 建立者 查看 [DATE] 16:3…" at bounding box center [756, 398] width 1512 height 795
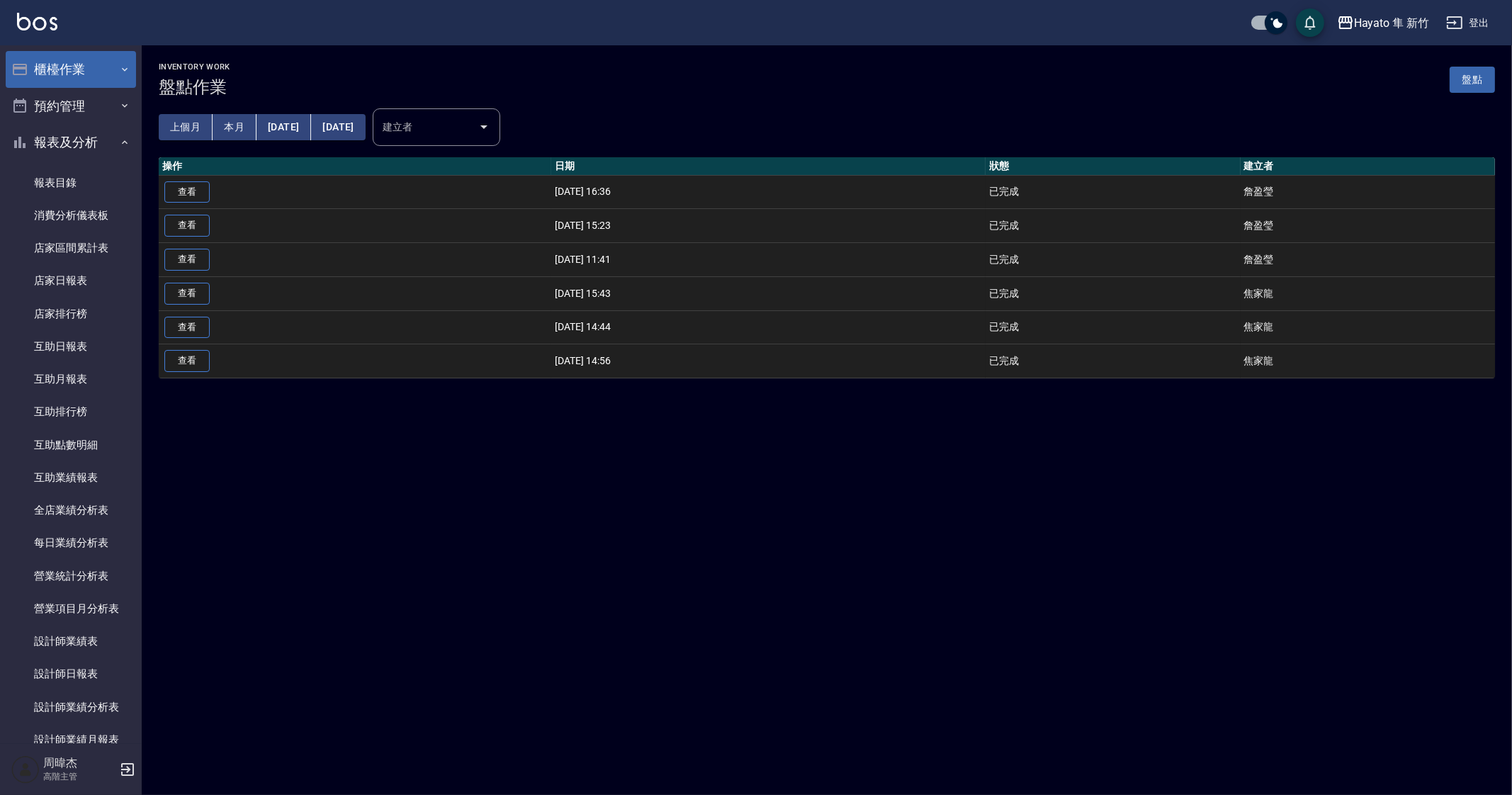
click at [58, 66] on button "櫃檯作業" at bounding box center [70, 70] width 130 height 37
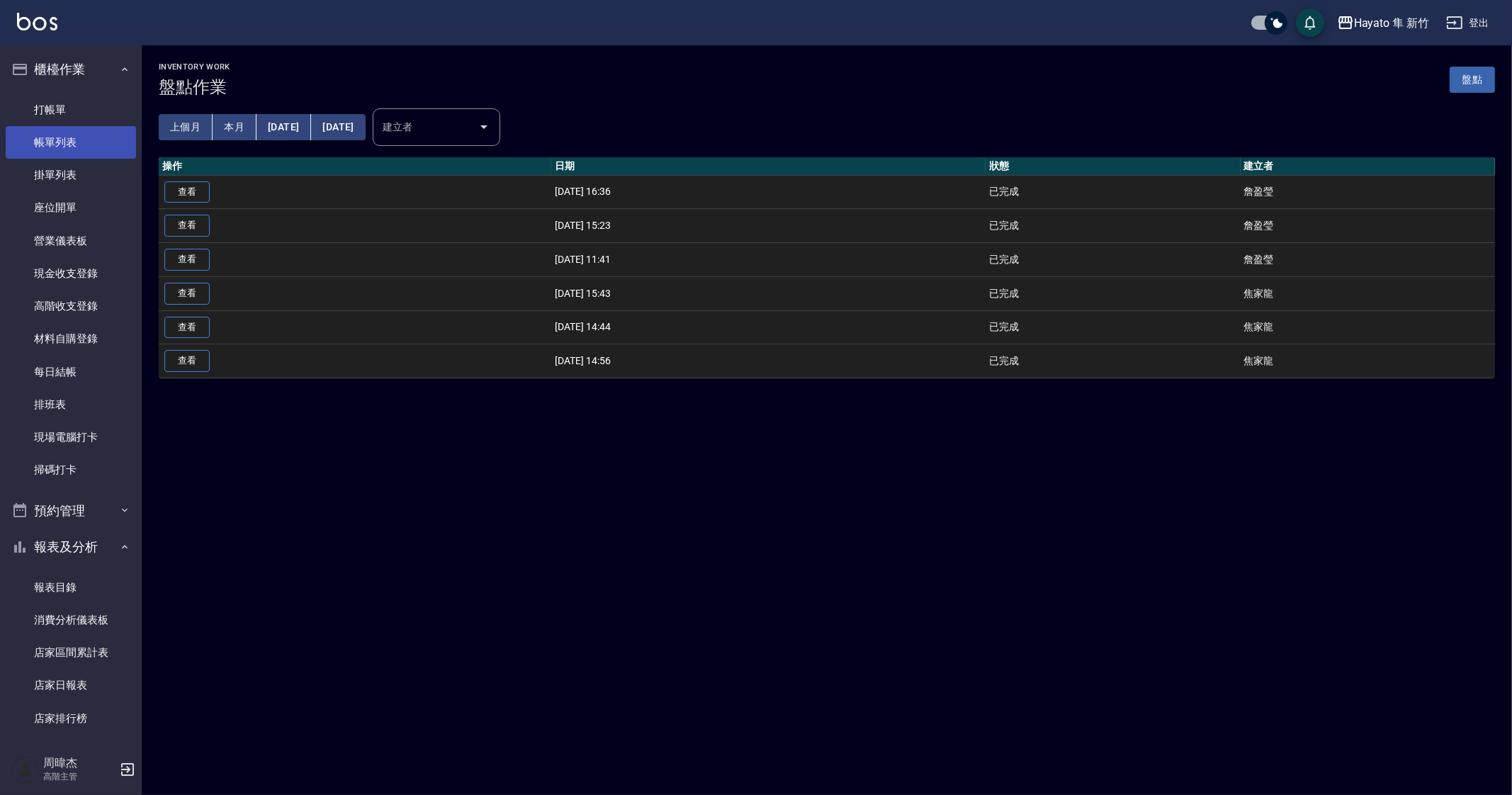
click at [105, 143] on link "帳單列表" at bounding box center [70, 142] width 130 height 32
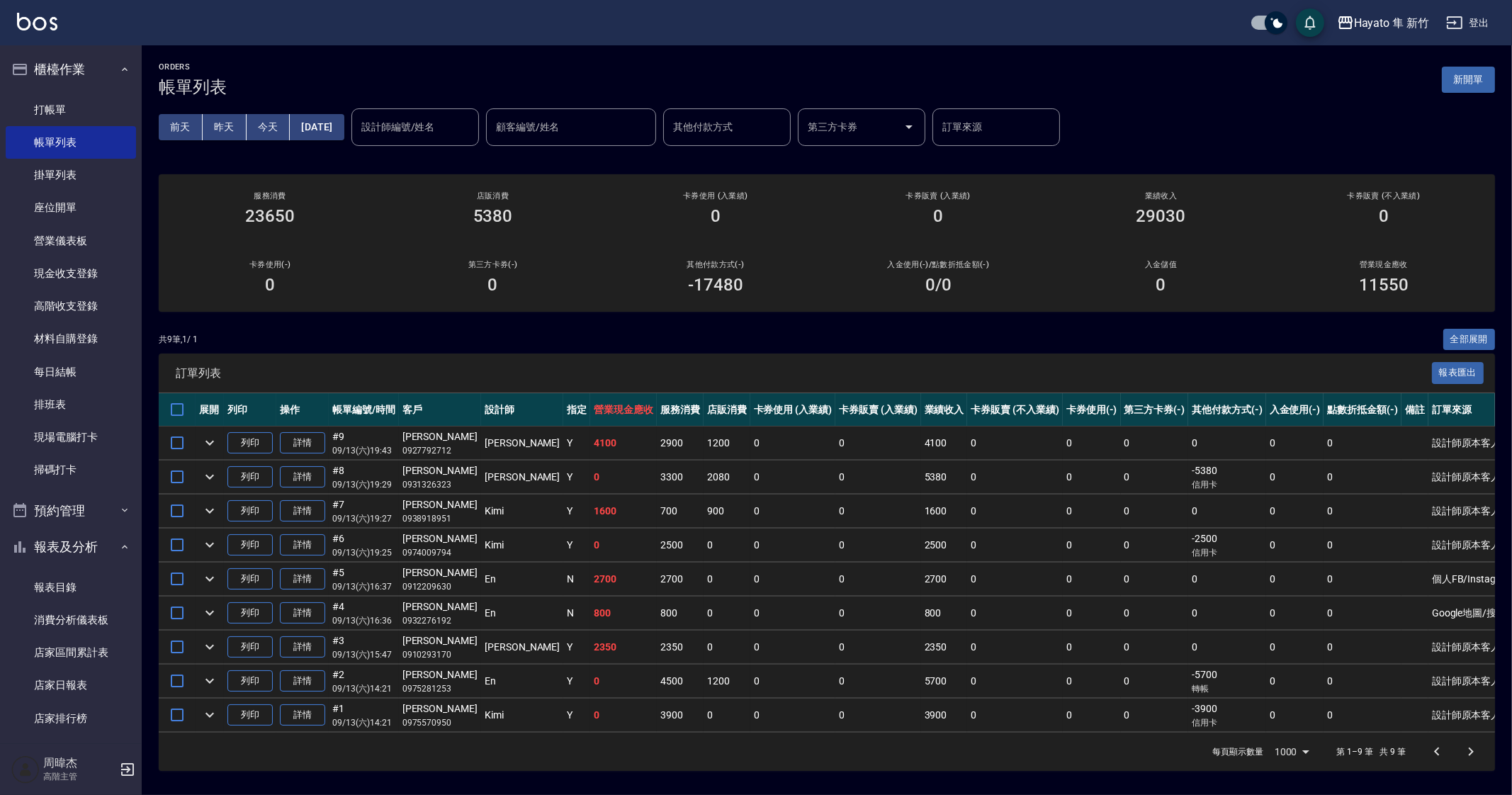
click at [751, 621] on td "0" at bounding box center [794, 614] width 86 height 33
click at [70, 58] on button "櫃檯作業" at bounding box center [70, 70] width 130 height 37
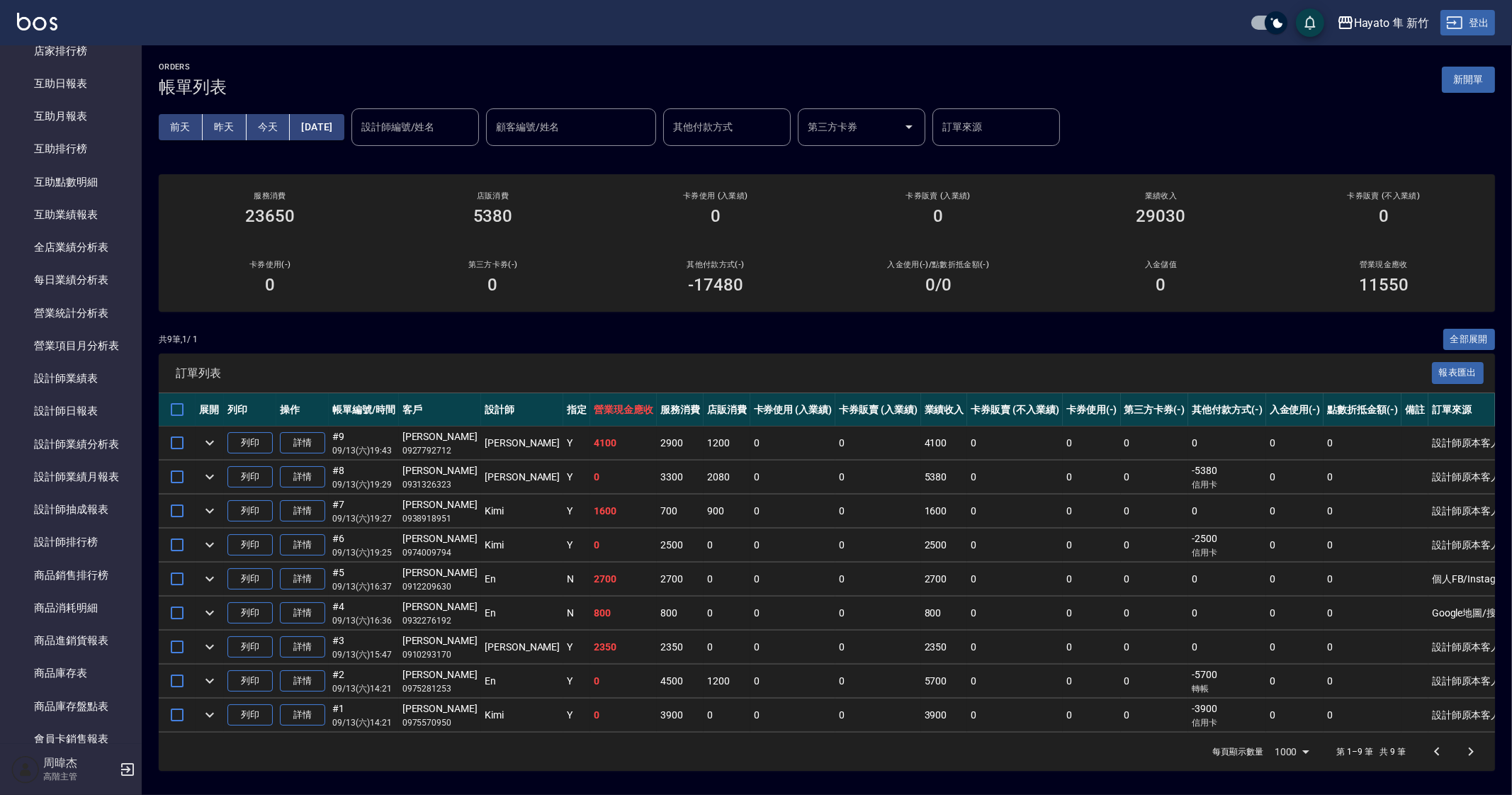
scroll to position [266, 0]
click at [1208, 371] on span "訂單列表" at bounding box center [804, 373] width 1257 height 14
click at [1152, 407] on th "第三方卡券(-)" at bounding box center [1155, 410] width 69 height 33
click at [1364, 16] on div "Hayato 隼 新竹" at bounding box center [1392, 23] width 75 height 18
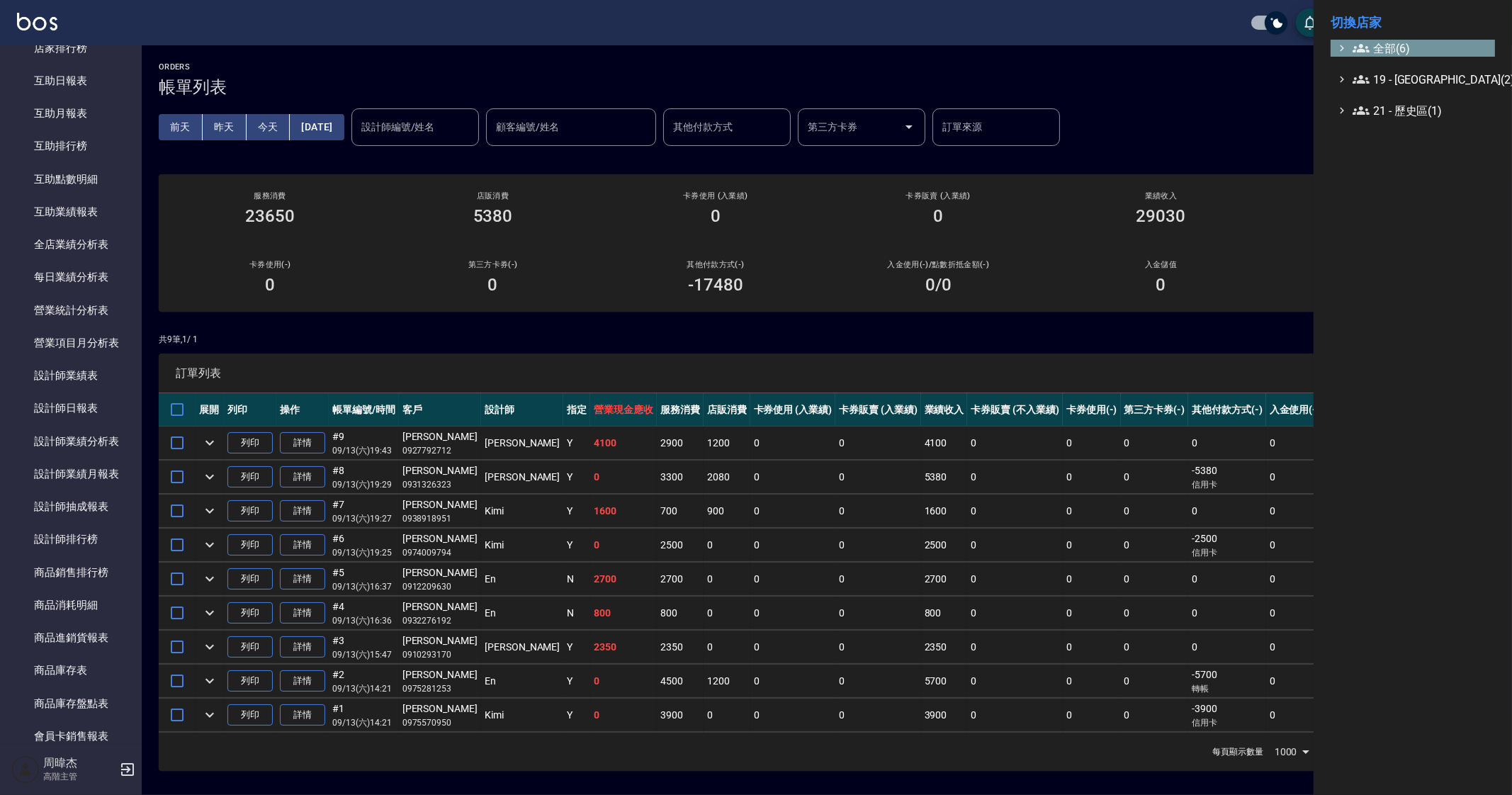
click at [1374, 55] on span "全部(6)" at bounding box center [1421, 48] width 137 height 17
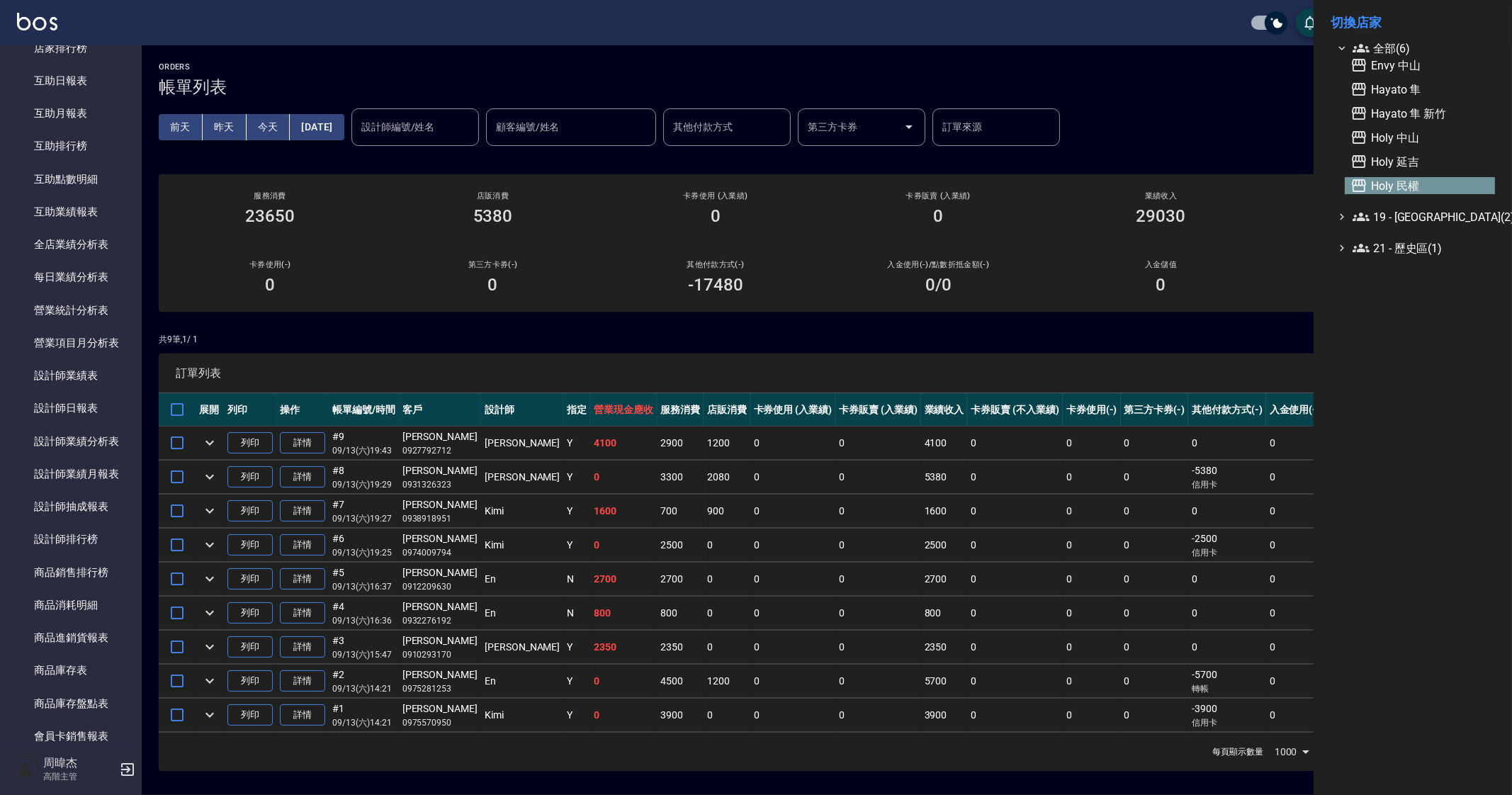
click at [1408, 187] on span "Holy 民權" at bounding box center [1420, 185] width 139 height 17
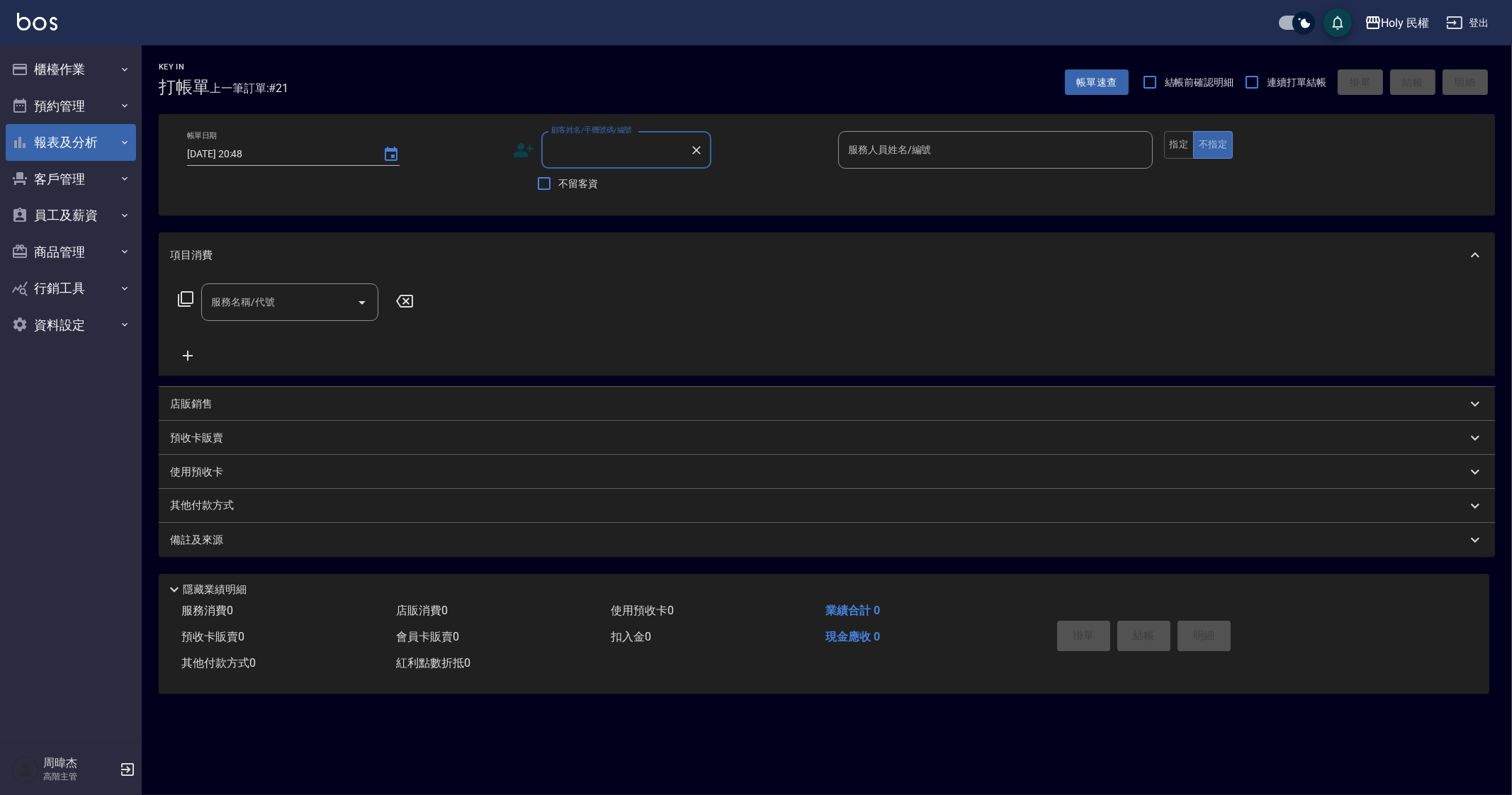
click at [92, 145] on button "報表及分析" at bounding box center [70, 143] width 130 height 37
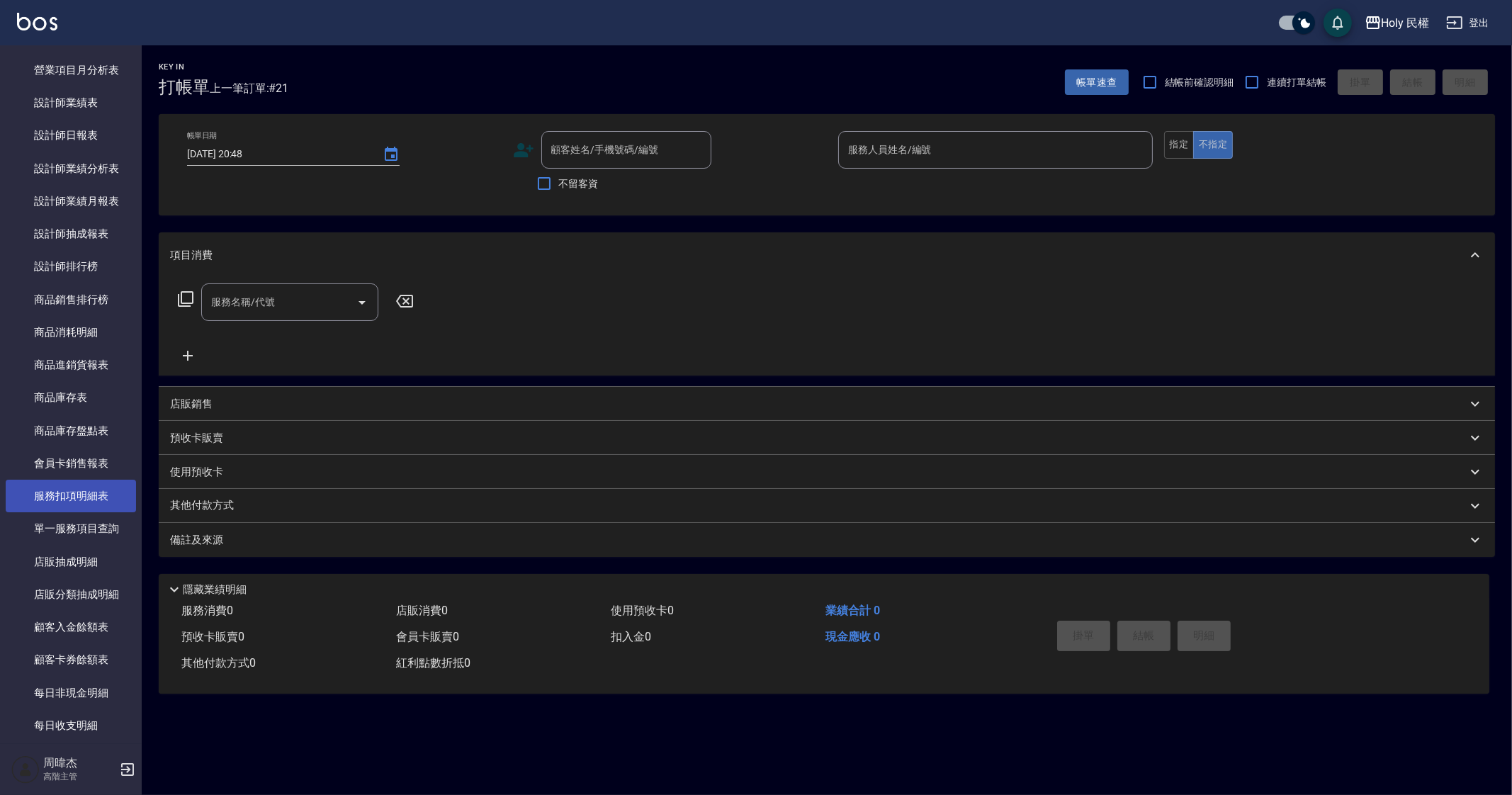
scroll to position [532, 0]
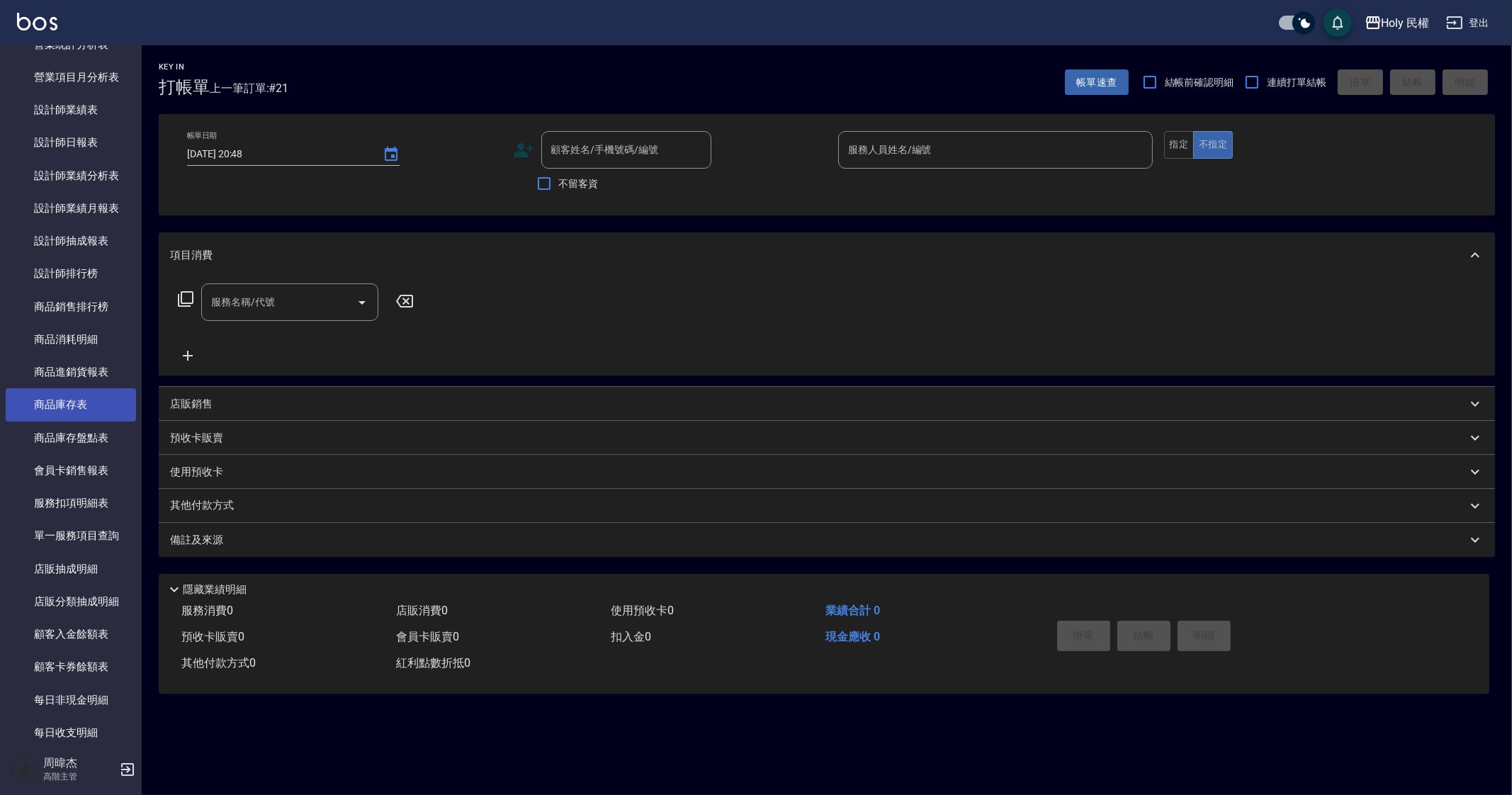
click at [99, 400] on link "商品庫存表" at bounding box center [70, 404] width 130 height 32
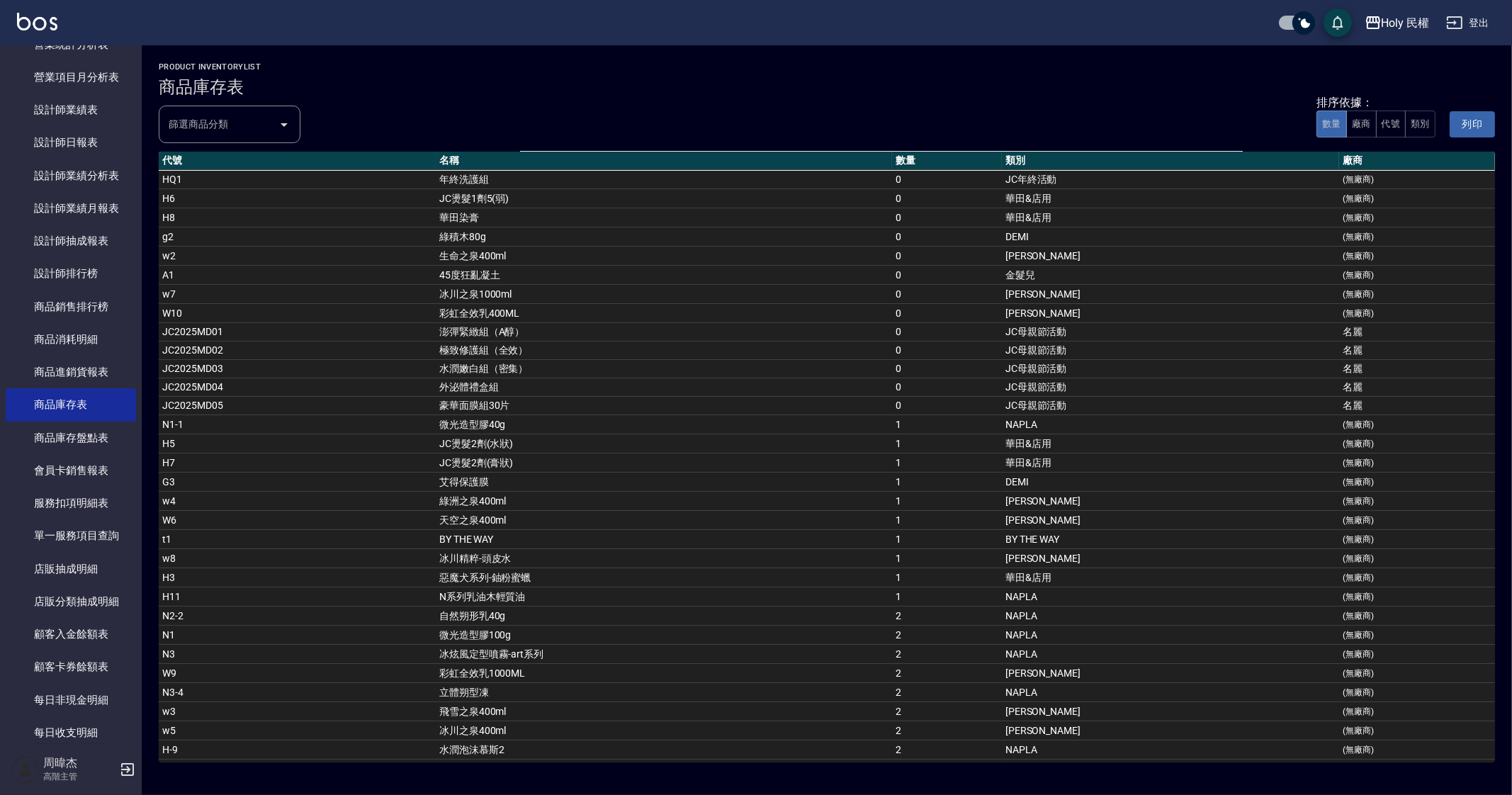
click at [248, 137] on div "篩選商品分類" at bounding box center [229, 124] width 142 height 37
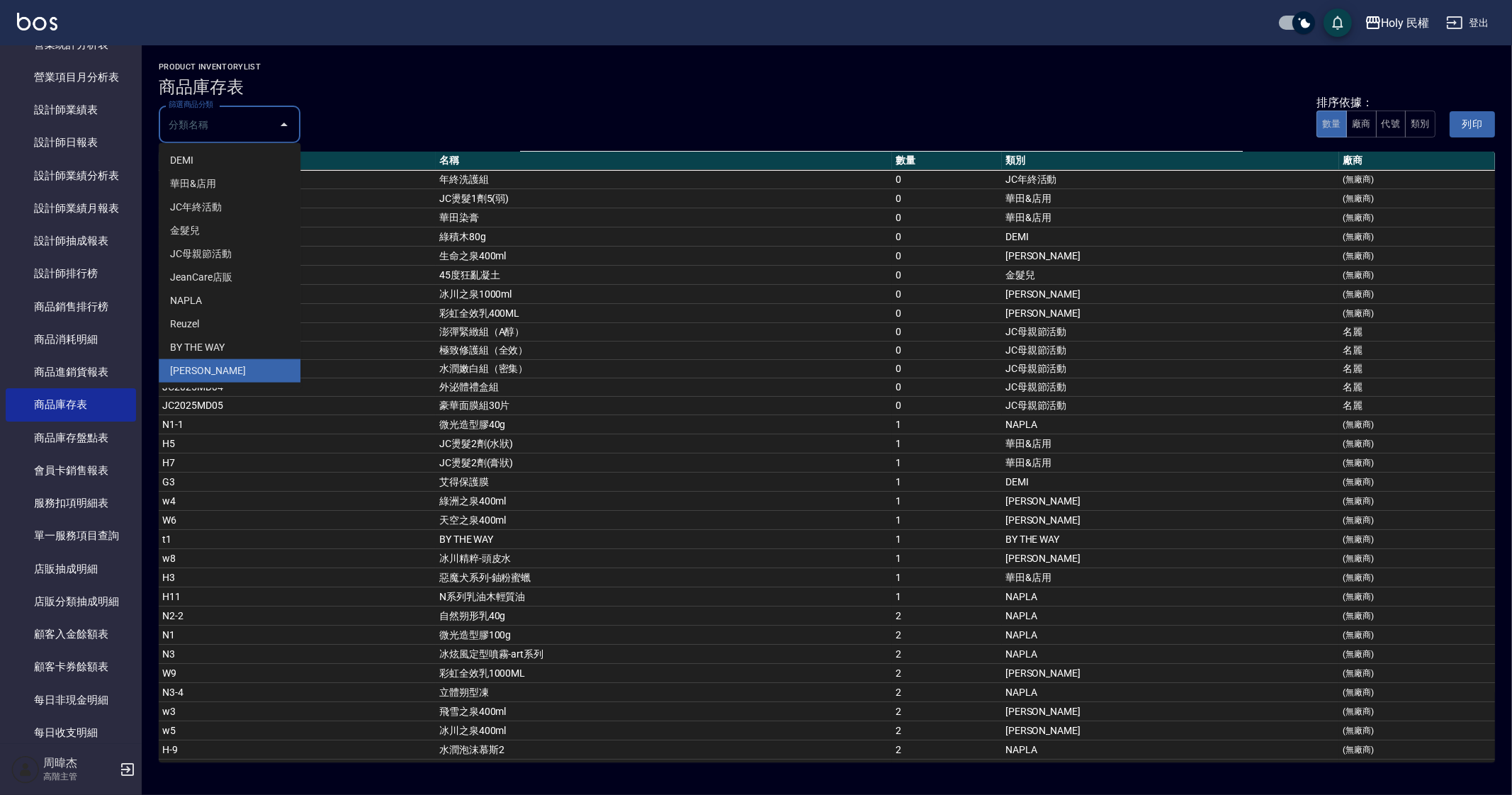
click at [232, 361] on li "[PERSON_NAME]" at bounding box center [229, 371] width 142 height 23
type input "[PERSON_NAME]"
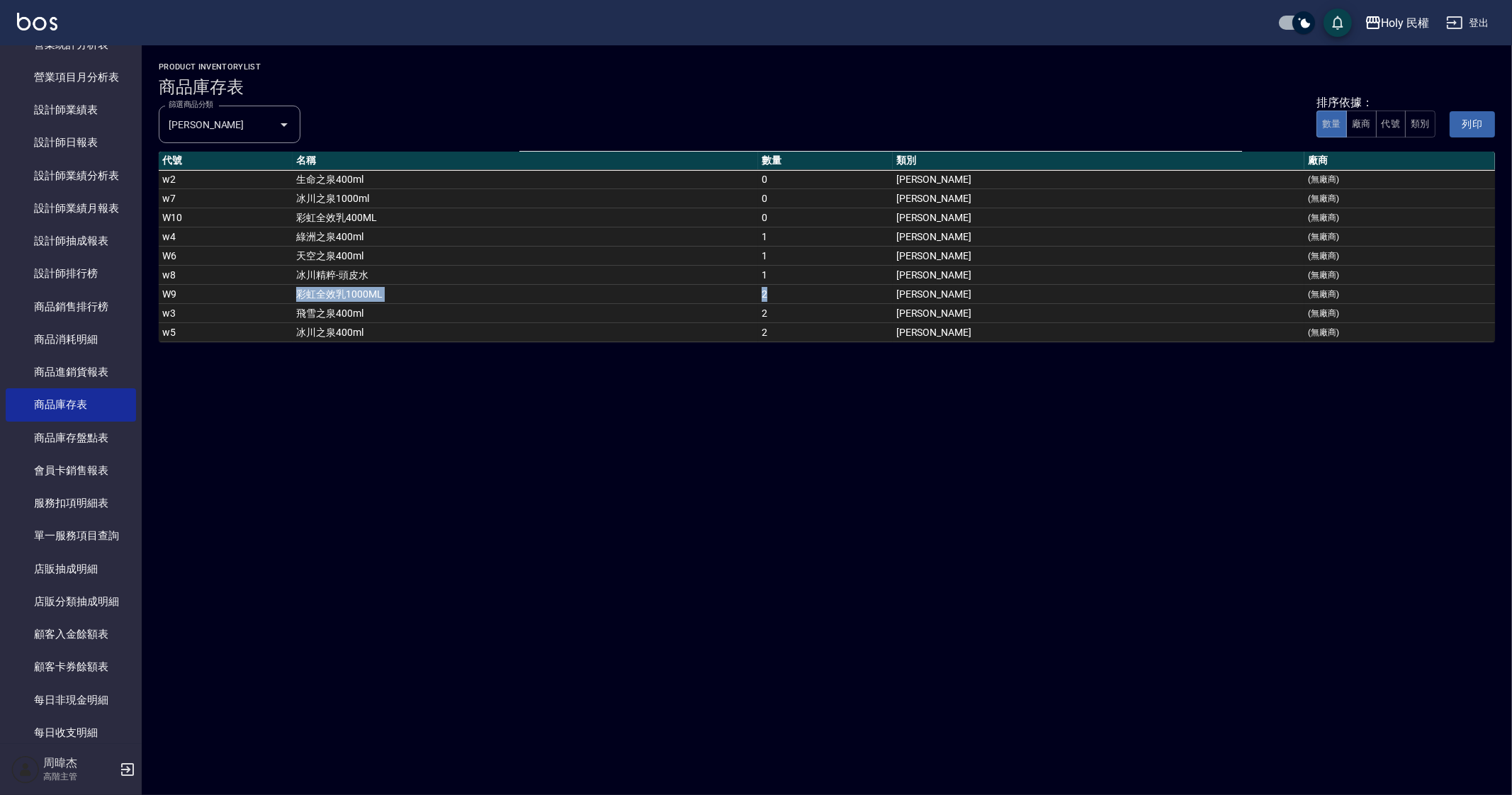
drag, startPoint x: 312, startPoint y: 296, endPoint x: 1037, endPoint y: 298, distance: 725.0
click at [1037, 298] on tr "W9 彩虹全效乳1000ML 2 宏雲 (無廠商)" at bounding box center [827, 295] width 1337 height 20
click at [559, 436] on div "Holy 民權 商品庫存表 列印時間： [DATE][PHONE_NUMBER]:49 product inventoryList 商品庫存表 篩選商品分類 …" at bounding box center [756, 398] width 1512 height 795
click at [843, 545] on div "Holy 民權 商品庫存表 列印時間： [DATE][PHONE_NUMBER]:49 product inventoryList 商品庫存表 篩選商品分類 …" at bounding box center [756, 398] width 1512 height 795
drag, startPoint x: 344, startPoint y: 303, endPoint x: 927, endPoint y: 280, distance: 583.5
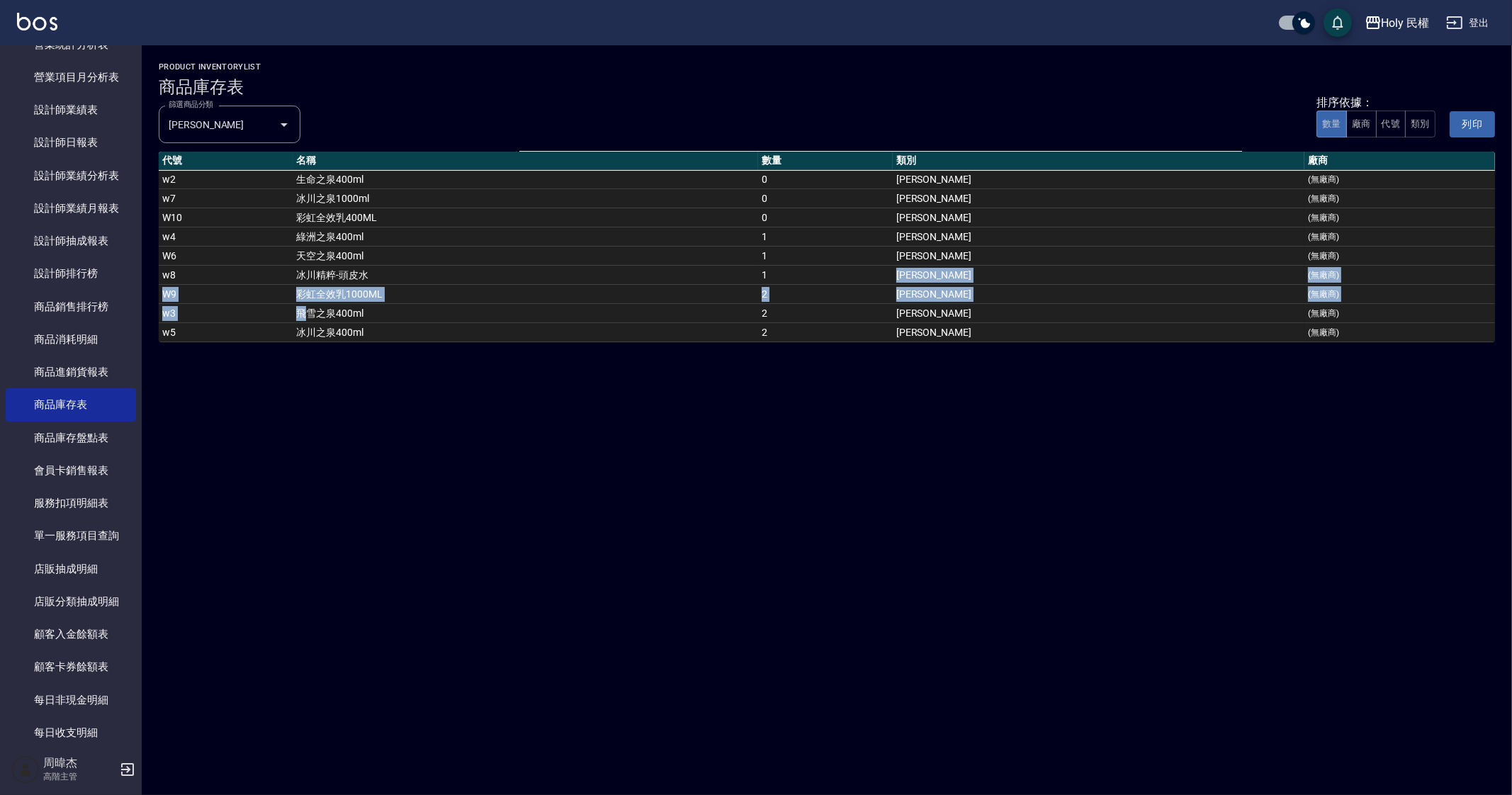
click at [927, 280] on tbody "w2 生命之泉400ml 0 宏雲 (無廠商) w7 冰川之泉1000ml 0 宏雲 (無廠商) W10 彩虹全效乳400ML 0 宏雲 (無廠商) w4 綠…" at bounding box center [827, 257] width 1337 height 172
click at [893, 328] on td "2" at bounding box center [825, 333] width 134 height 20
click at [907, 487] on div "Holy 民權 商品庫存表 列印時間： [DATE][PHONE_NUMBER]:49 product inventoryList 商品庫存表 篩選商品分類 …" at bounding box center [756, 398] width 1512 height 795
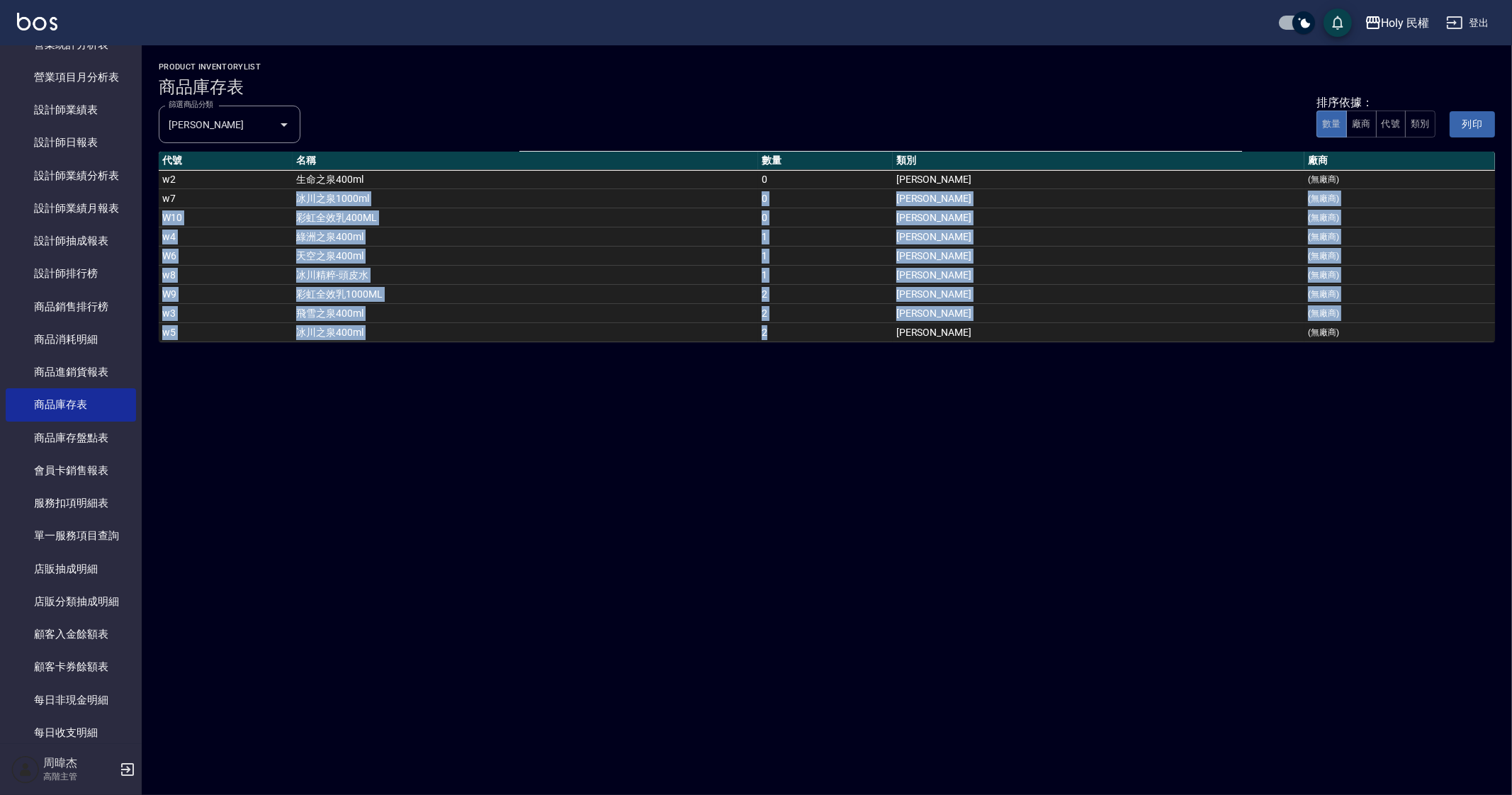
drag, startPoint x: 326, startPoint y: 200, endPoint x: 1000, endPoint y: 331, distance: 686.6
click at [1000, 331] on tbody "w2 生命之泉400ml 0 宏雲 (無廠商) w7 冰川之泉1000ml 0 宏雲 (無廠商) W10 彩虹全效乳400ML 0 宏雲 (無廠商) w4 綠…" at bounding box center [827, 257] width 1337 height 172
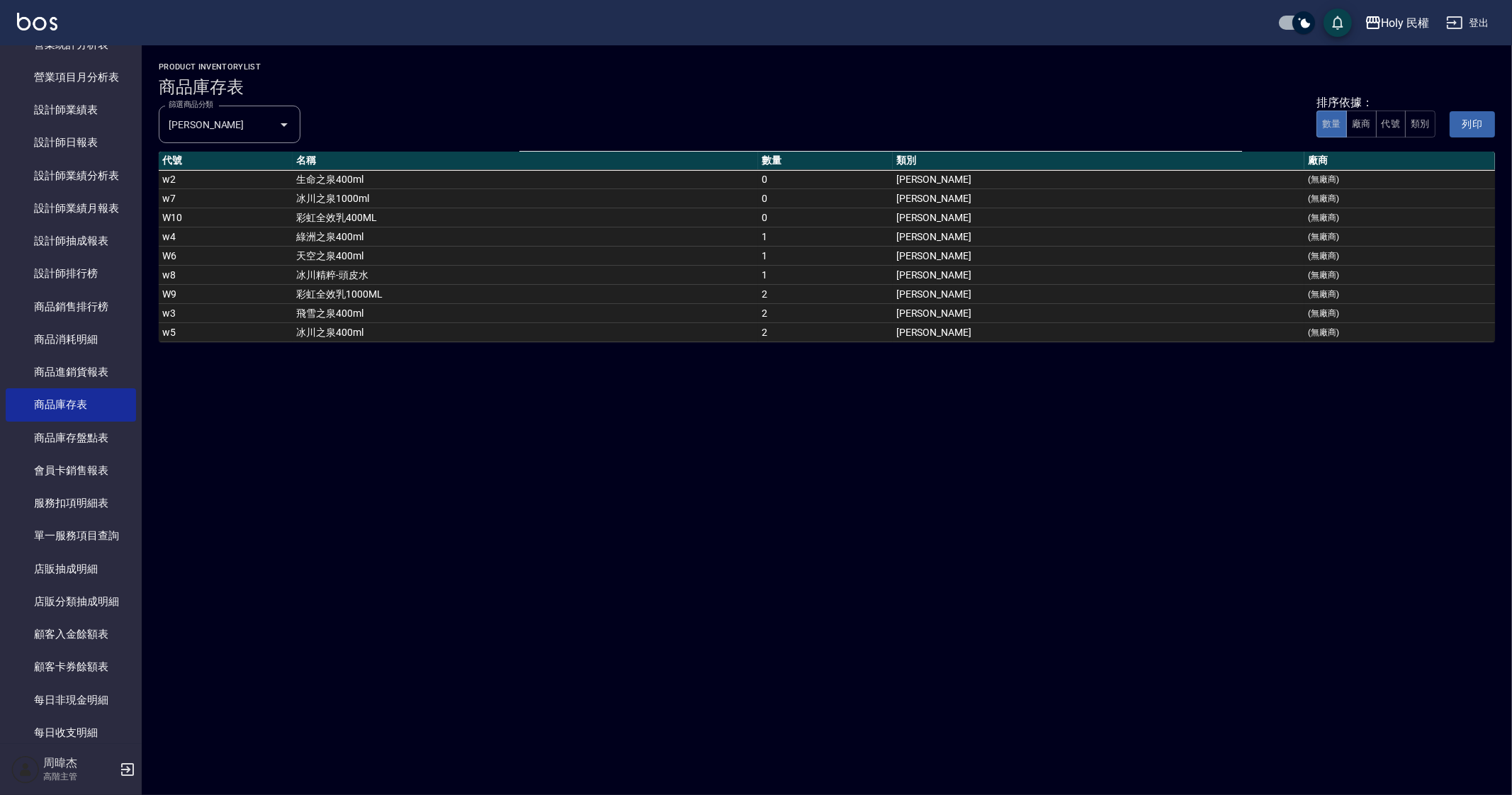
click at [526, 523] on div "Holy 民權 商品庫存表 列印時間： [DATE][PHONE_NUMBER]:49 product inventoryList 商品庫存表 篩選商品分類 …" at bounding box center [756, 398] width 1512 height 795
click at [430, 559] on div "Holy 民權 商品庫存表 列印時間： [DATE][PHONE_NUMBER]:49 product inventoryList 商品庫存表 篩選商品分類 …" at bounding box center [756, 398] width 1512 height 795
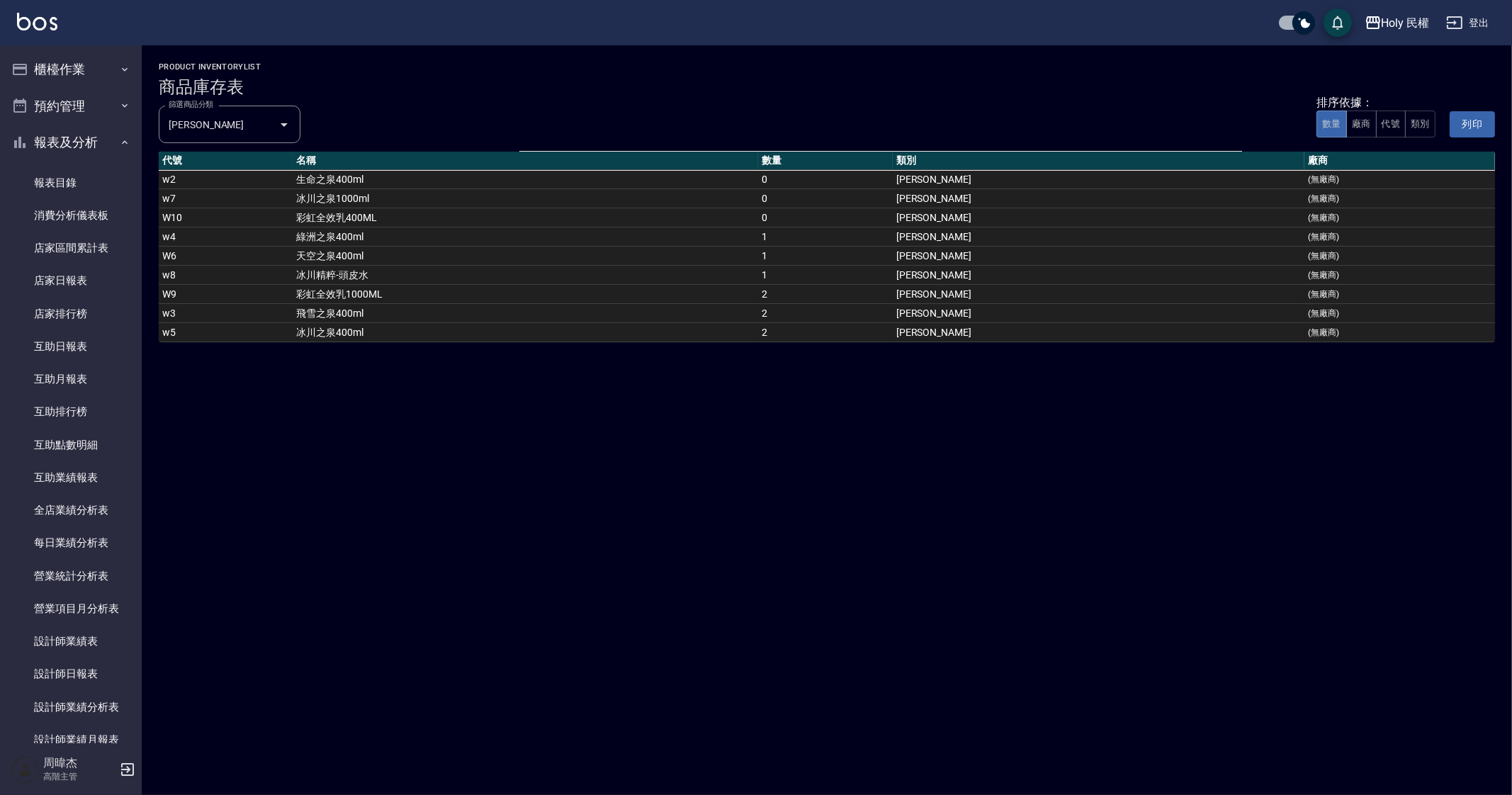
drag, startPoint x: 1008, startPoint y: 709, endPoint x: 969, endPoint y: 759, distance: 63.4
click at [1008, 709] on div "Holy 民權 商品庫存表 列印時間： [DATE][PHONE_NUMBER]:49 product inventoryList 商品庫存表 篩選商品分類 …" at bounding box center [756, 398] width 1512 height 795
click at [39, 81] on button "櫃檯作業" at bounding box center [70, 70] width 130 height 37
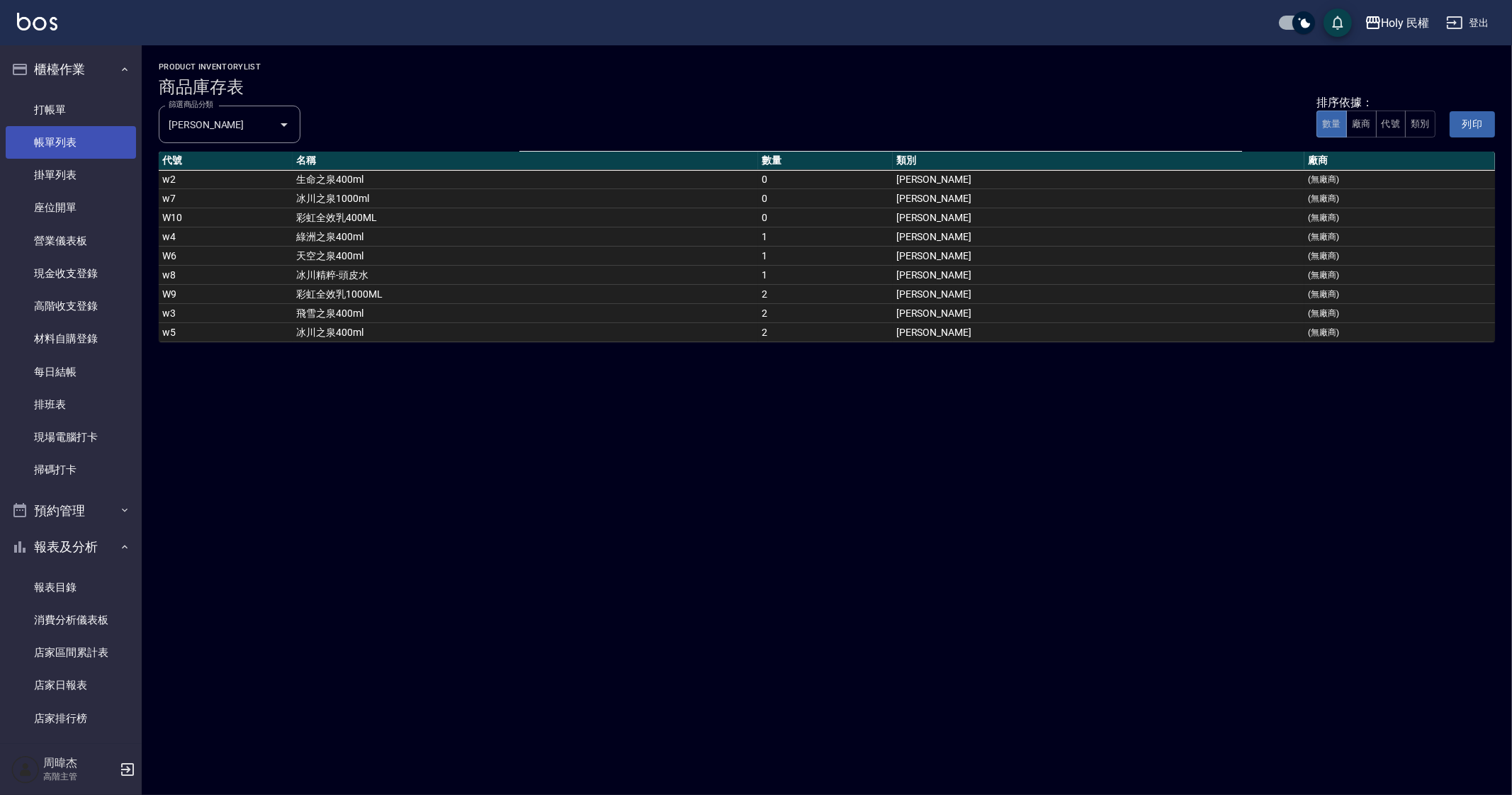
click at [86, 128] on link "帳單列表" at bounding box center [70, 142] width 130 height 32
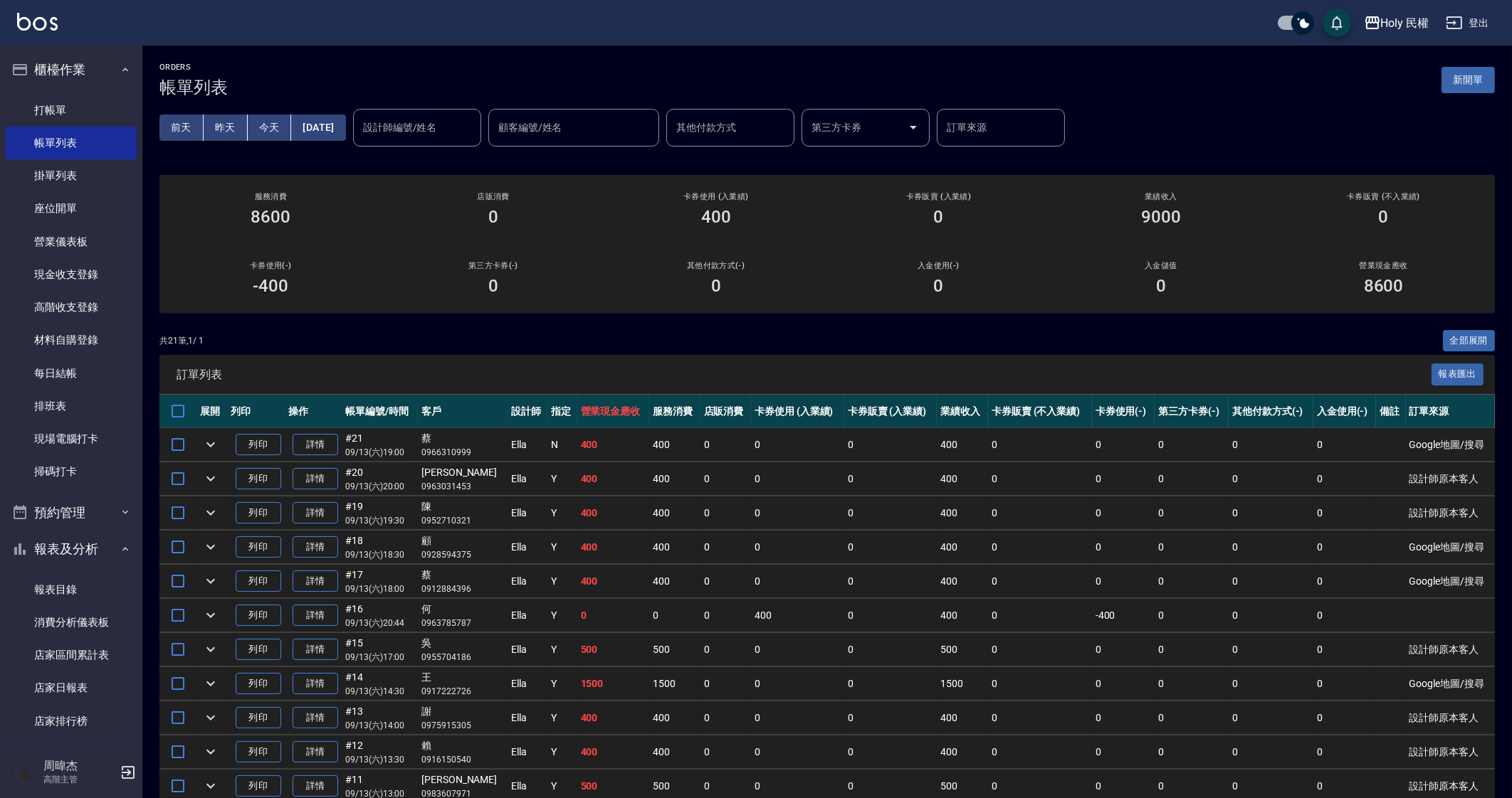
click at [673, 482] on td "400" at bounding box center [673, 480] width 50 height 33
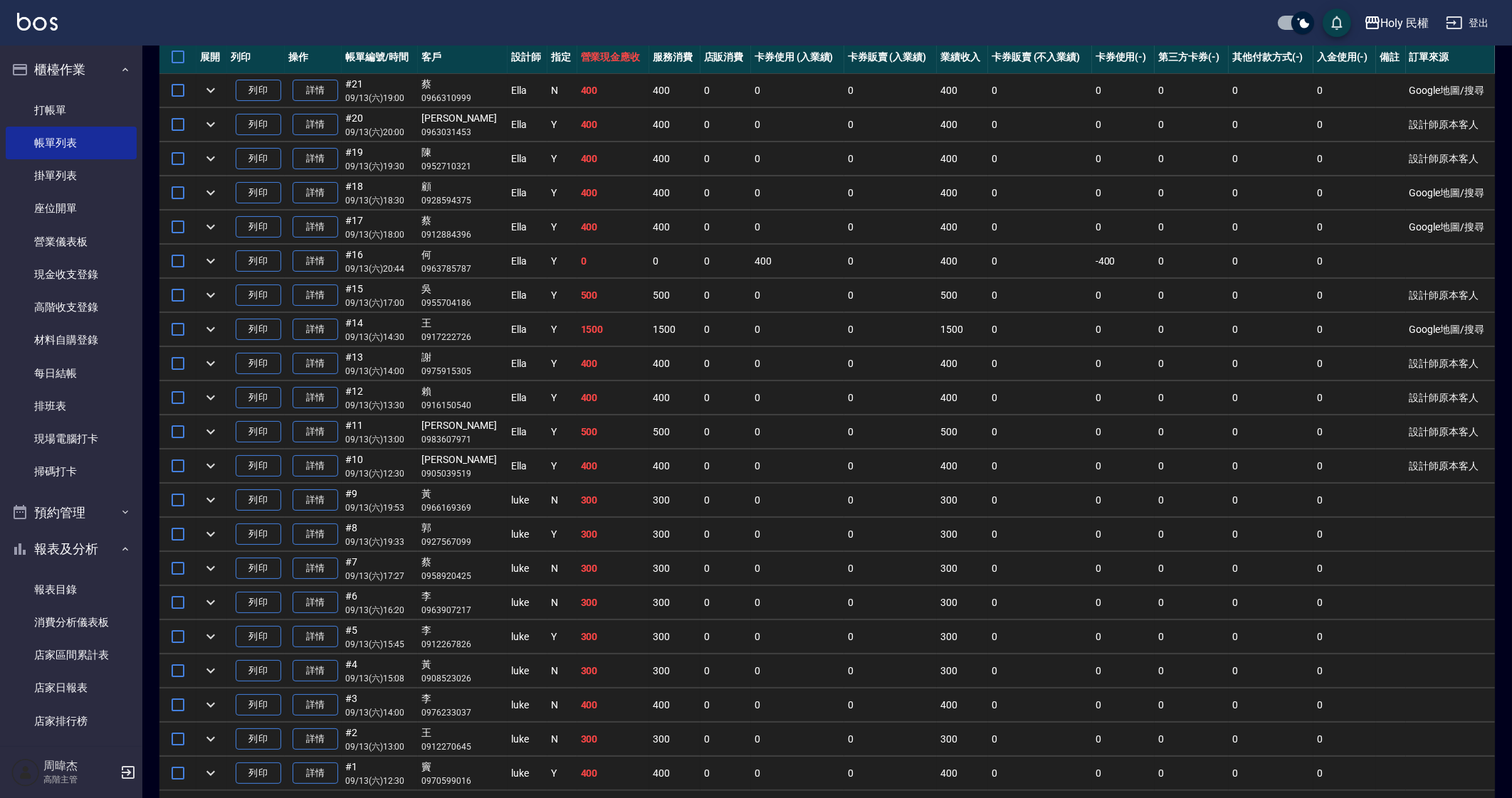
scroll to position [396, 0]
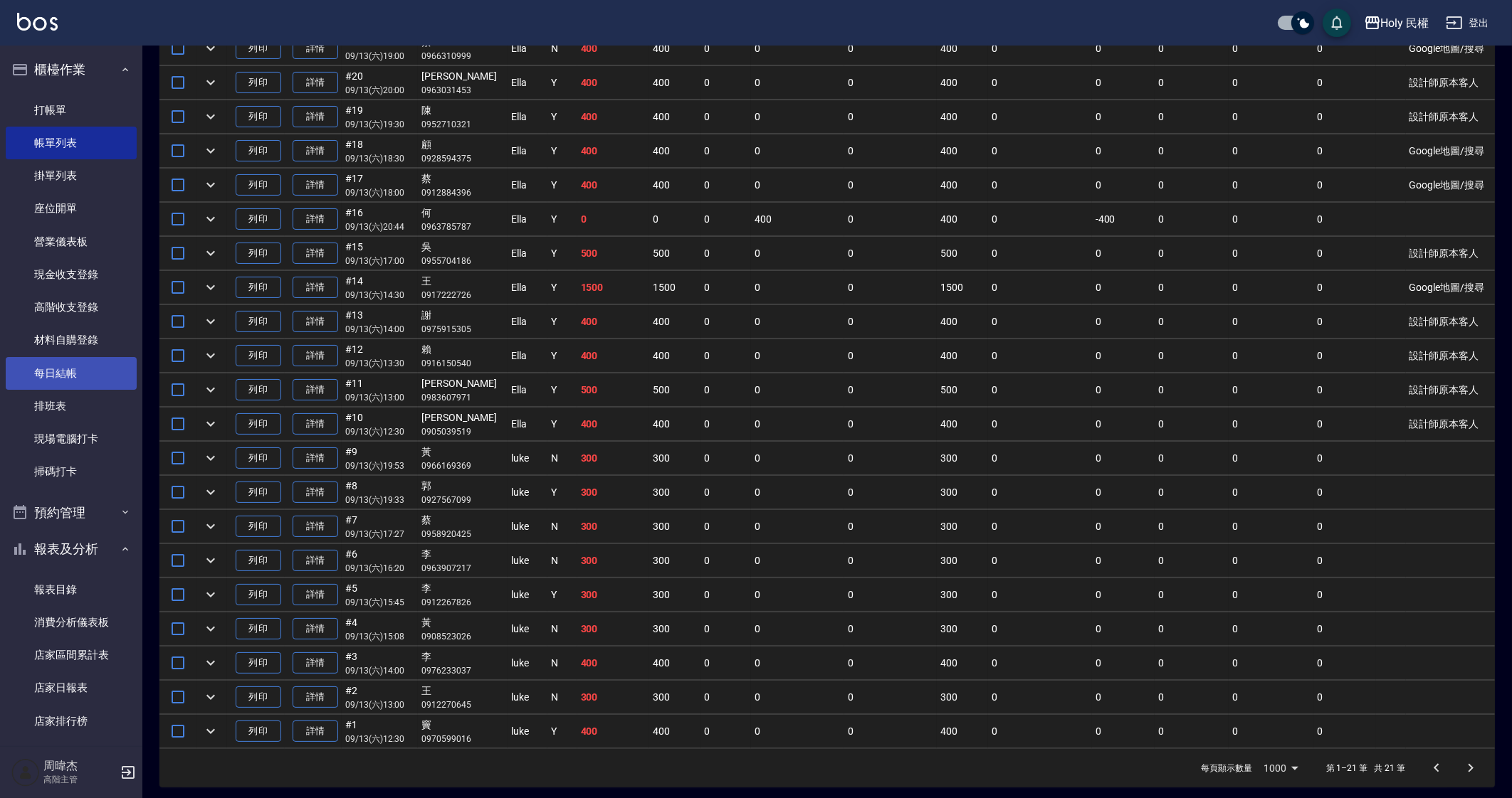
click at [96, 368] on link "每日結帳" at bounding box center [71, 372] width 131 height 32
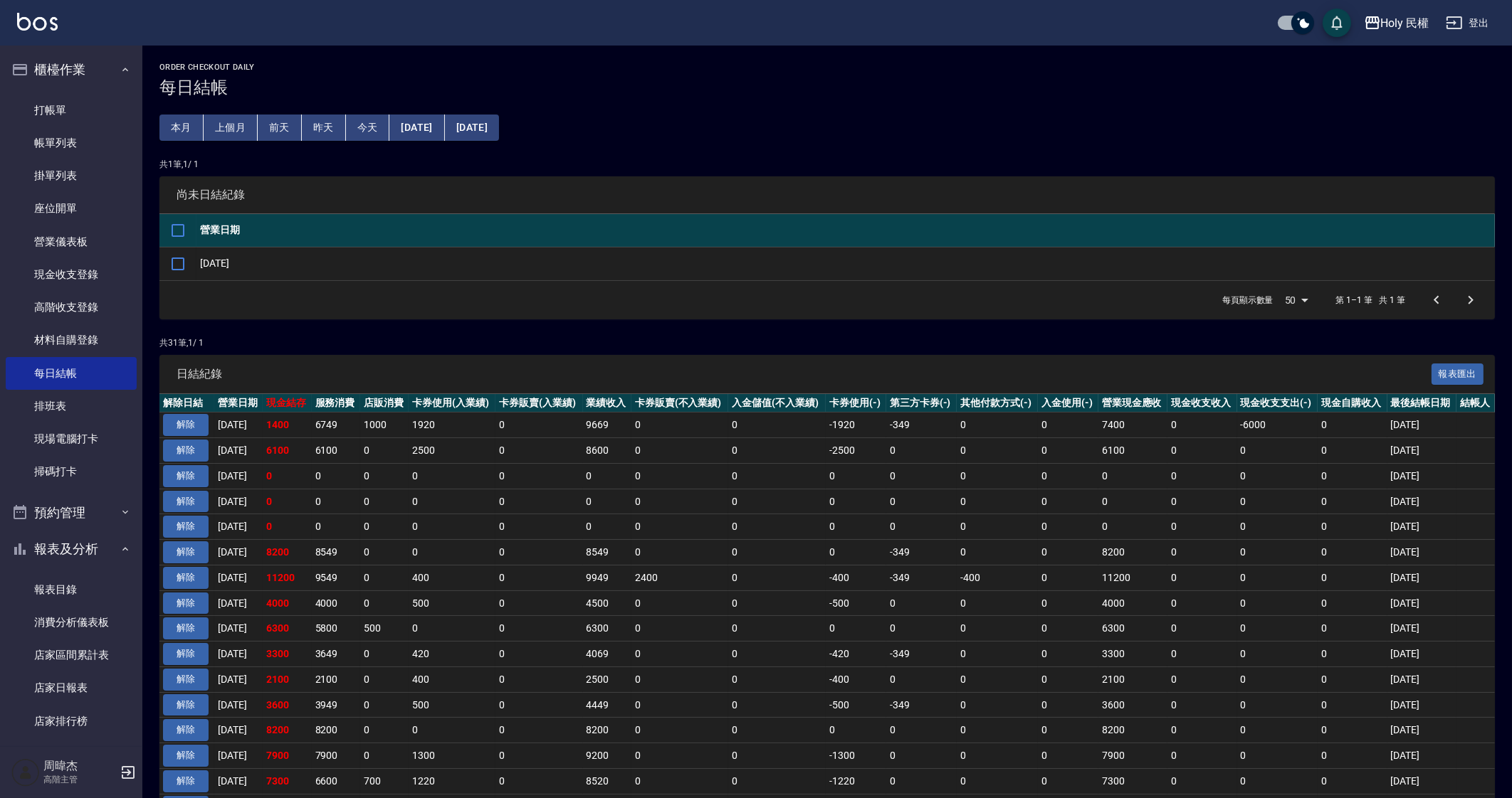
click at [1038, 612] on td "0" at bounding box center [997, 603] width 82 height 26
click at [62, 115] on link "打帳單" at bounding box center [71, 110] width 131 height 32
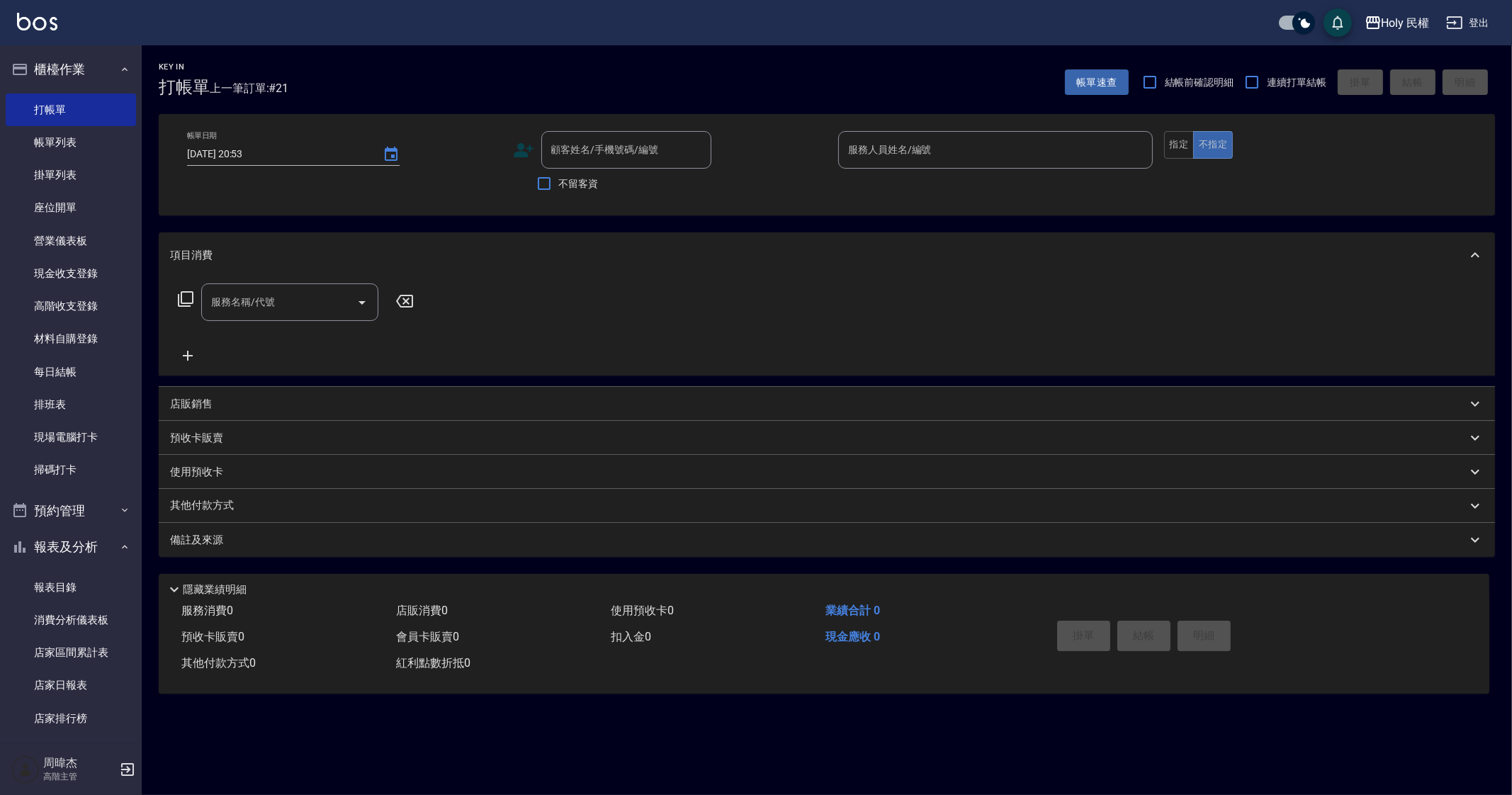
click at [382, 753] on div "Key In 打帳單 上一筆訂單:#21 帳單速查 結帳前確認明細 連續打單結帳 掛單 結帳 明細 帳單日期 2025/09/13 20:53 顧客姓名/手機…" at bounding box center [756, 398] width 1512 height 795
click at [1378, 17] on icon "button" at bounding box center [1373, 23] width 14 height 13
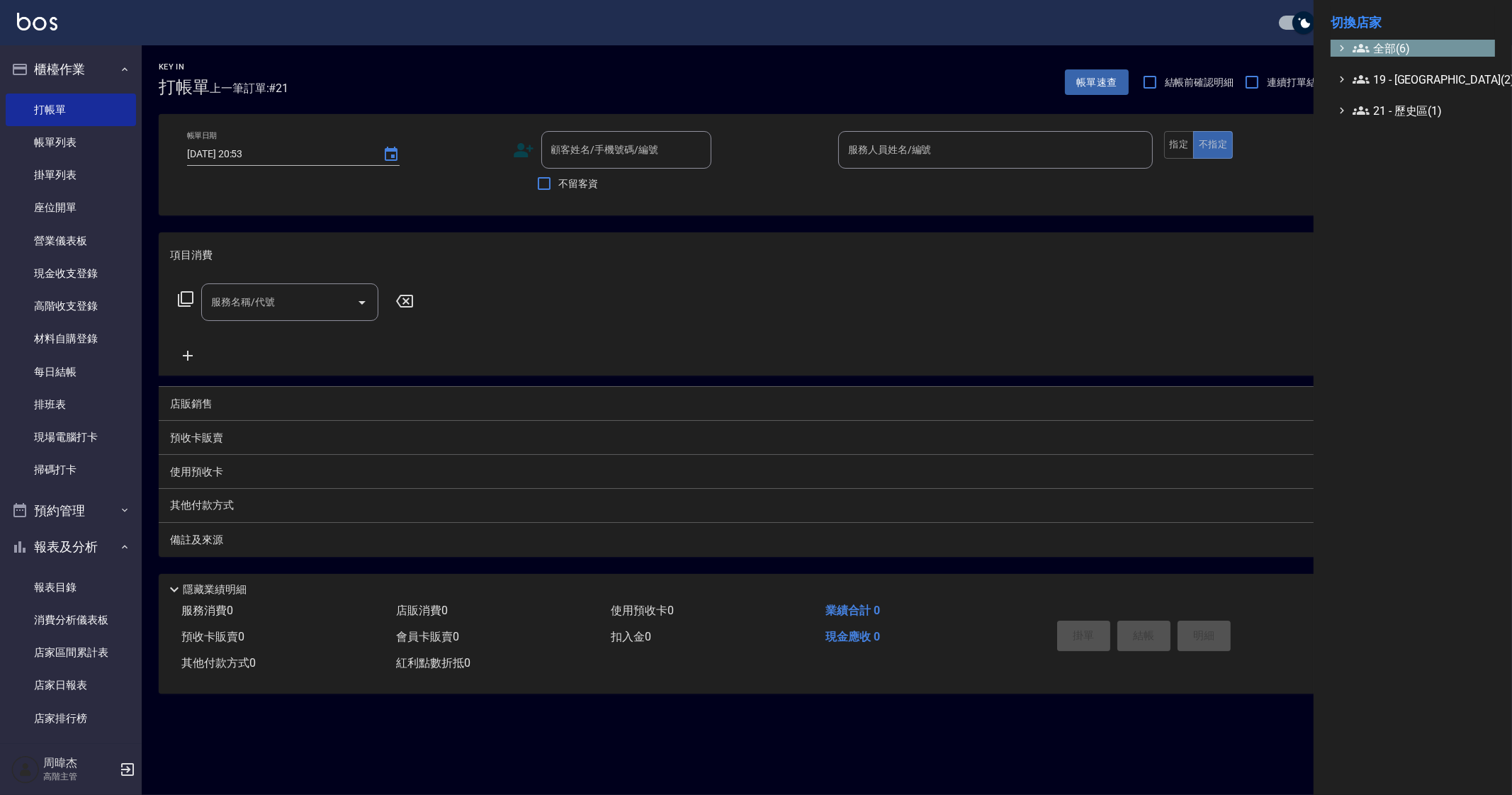
click at [1401, 48] on span "全部(6)" at bounding box center [1421, 48] width 137 height 17
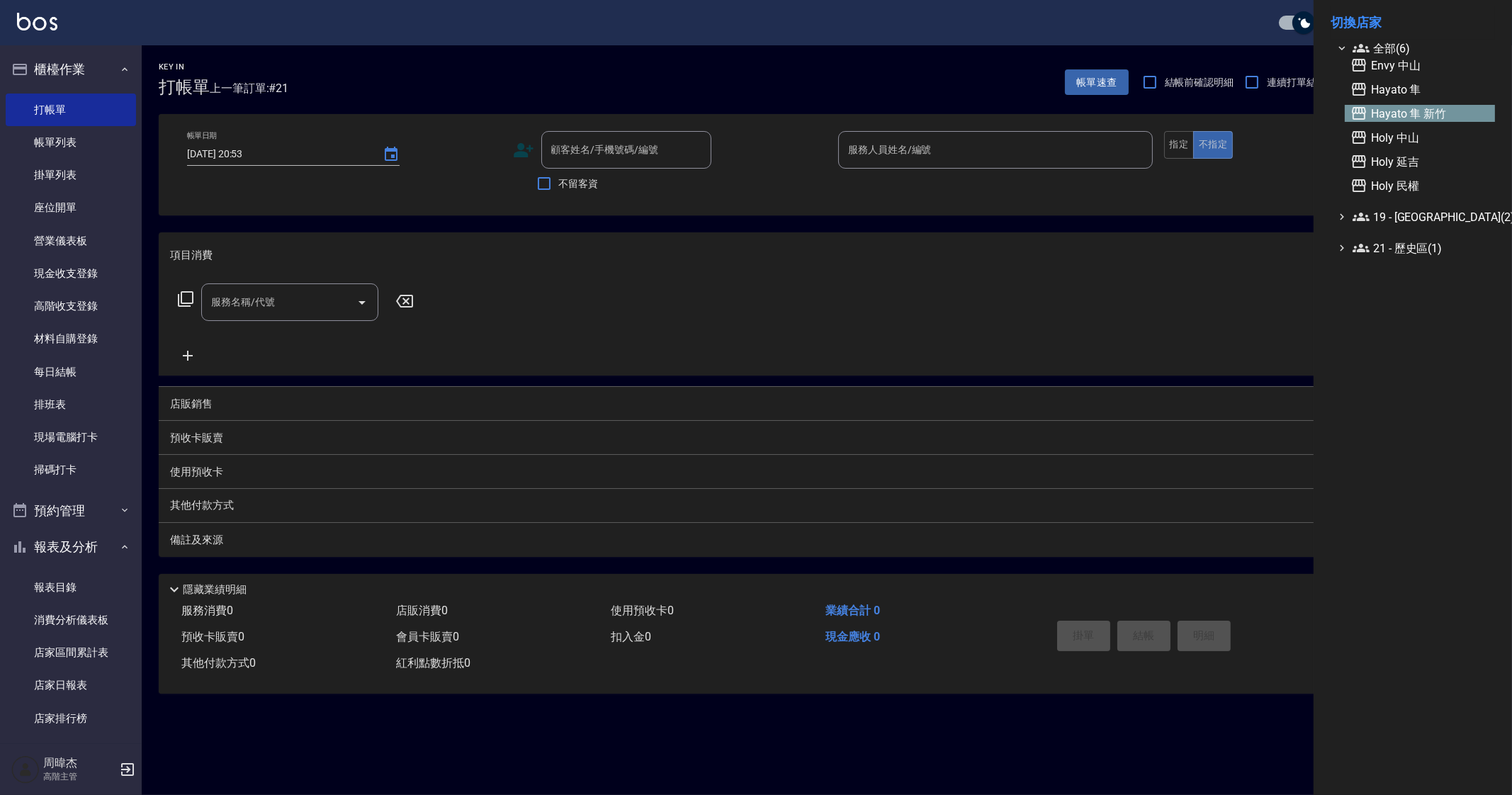
click at [1437, 110] on span "Hayato 隼 新竹" at bounding box center [1420, 113] width 139 height 17
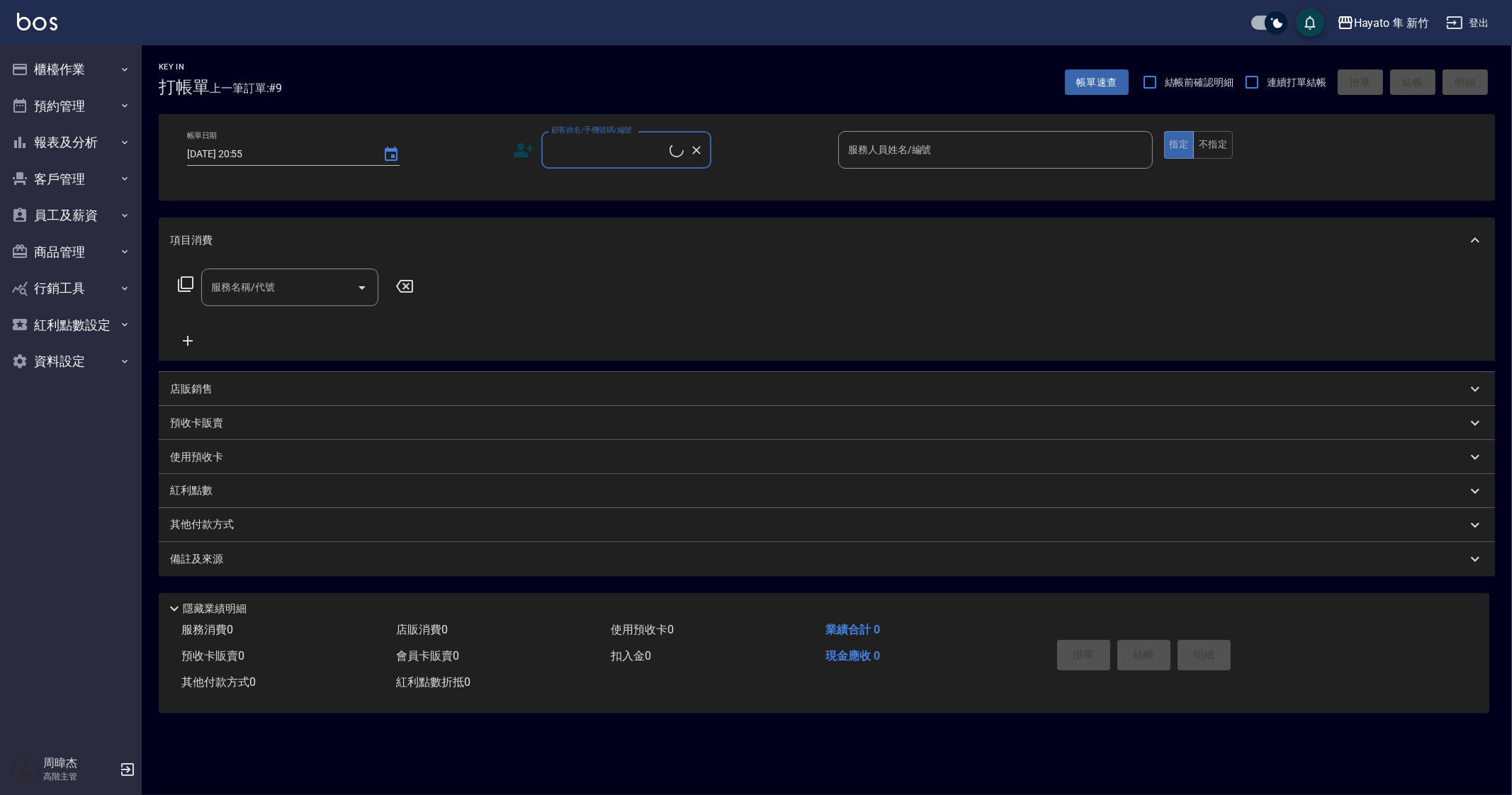
click at [58, 78] on button "櫃檯作業" at bounding box center [70, 70] width 130 height 37
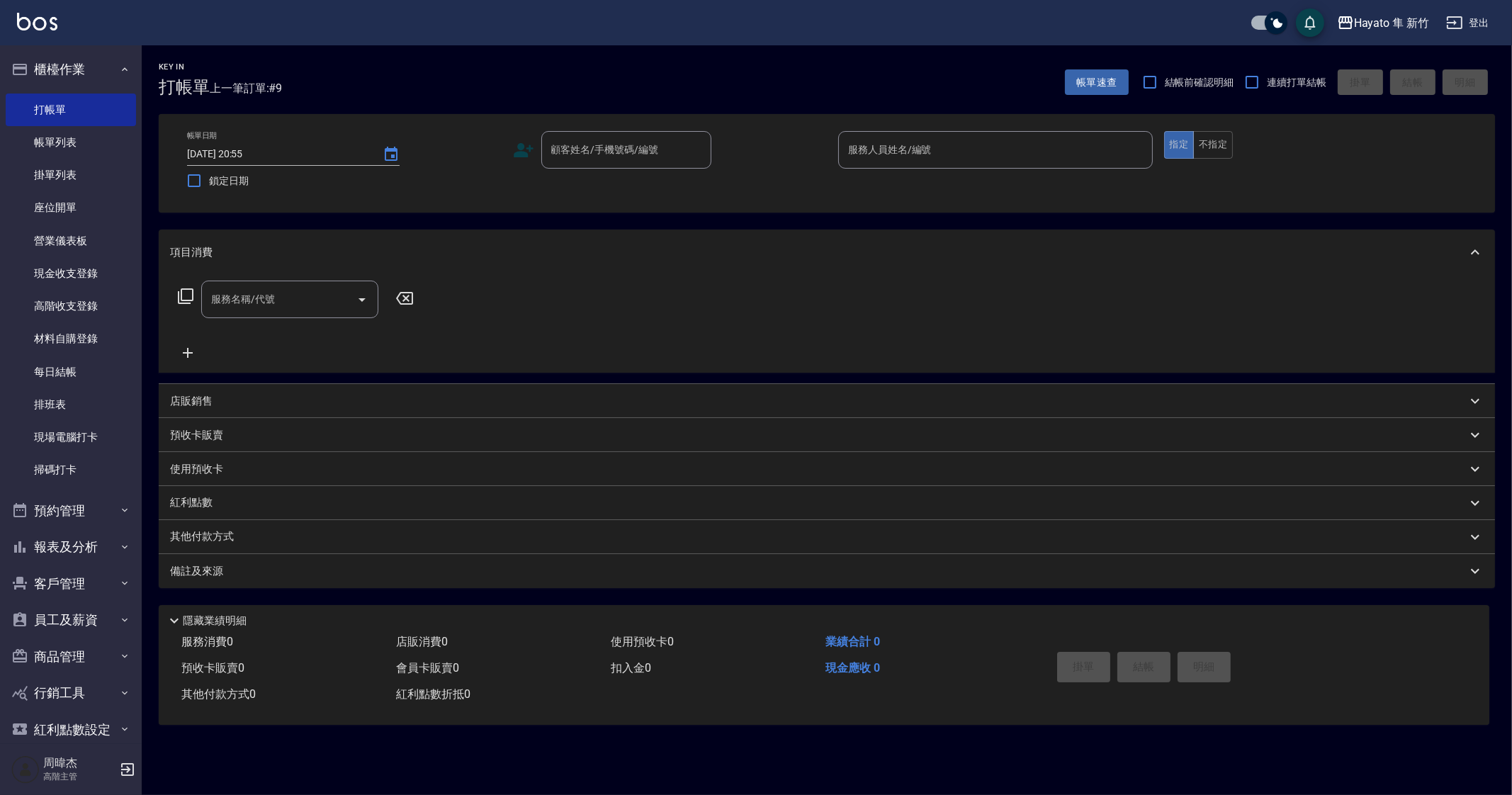
click at [129, 281] on nav "櫃檯作業 打帳單 帳單列表 掛單列表 座位開單 營業儀表板 現金收支登錄 高階收支登錄 材料自購登錄 每日結帳 排班表 現場電腦打卡 掃碼打卡 預約管理 預約…" at bounding box center [70, 394] width 142 height 698
click at [96, 281] on link "現金收支登錄" at bounding box center [70, 273] width 130 height 32
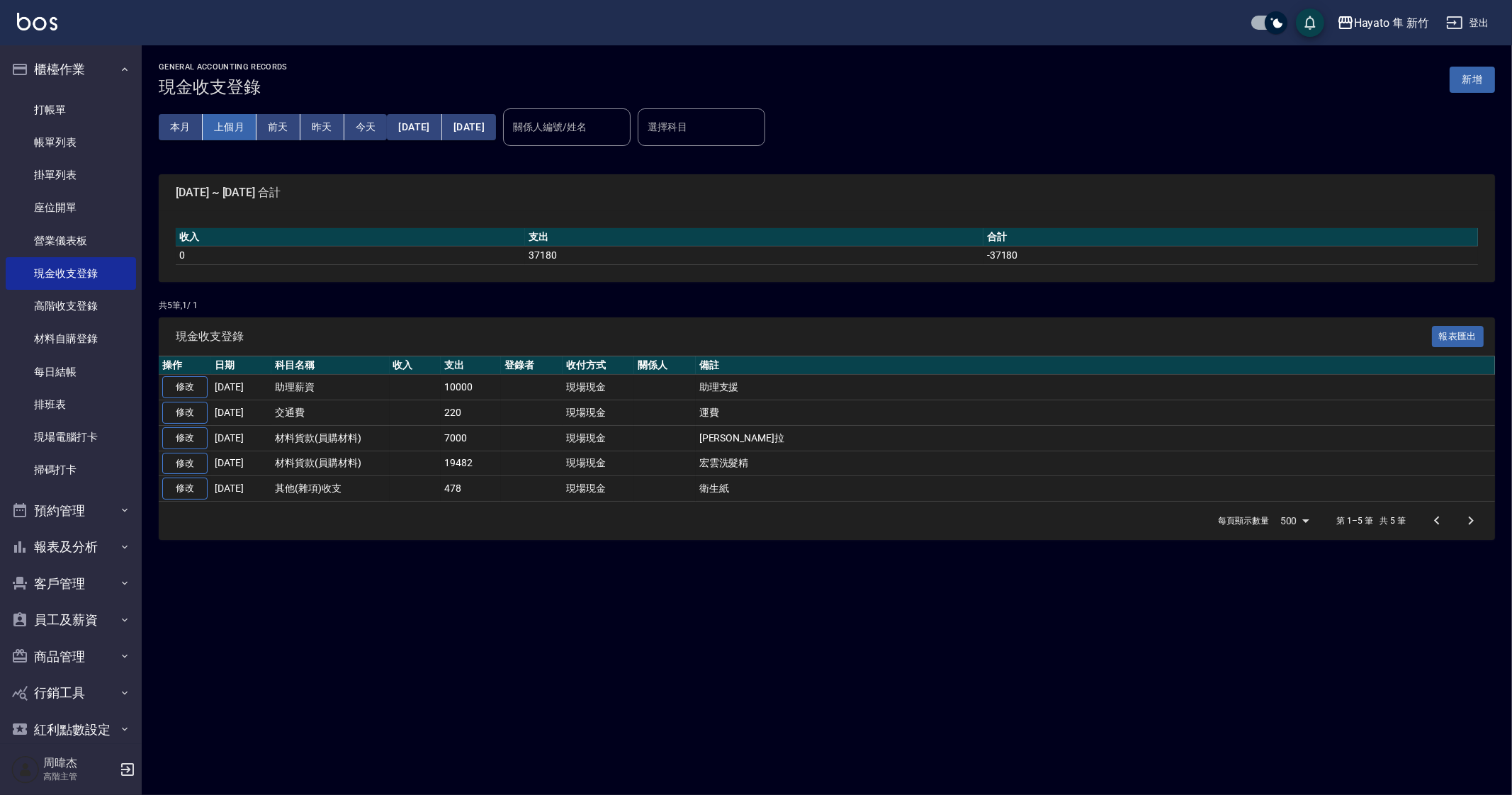
click at [241, 128] on button "上個月" at bounding box center [229, 127] width 54 height 26
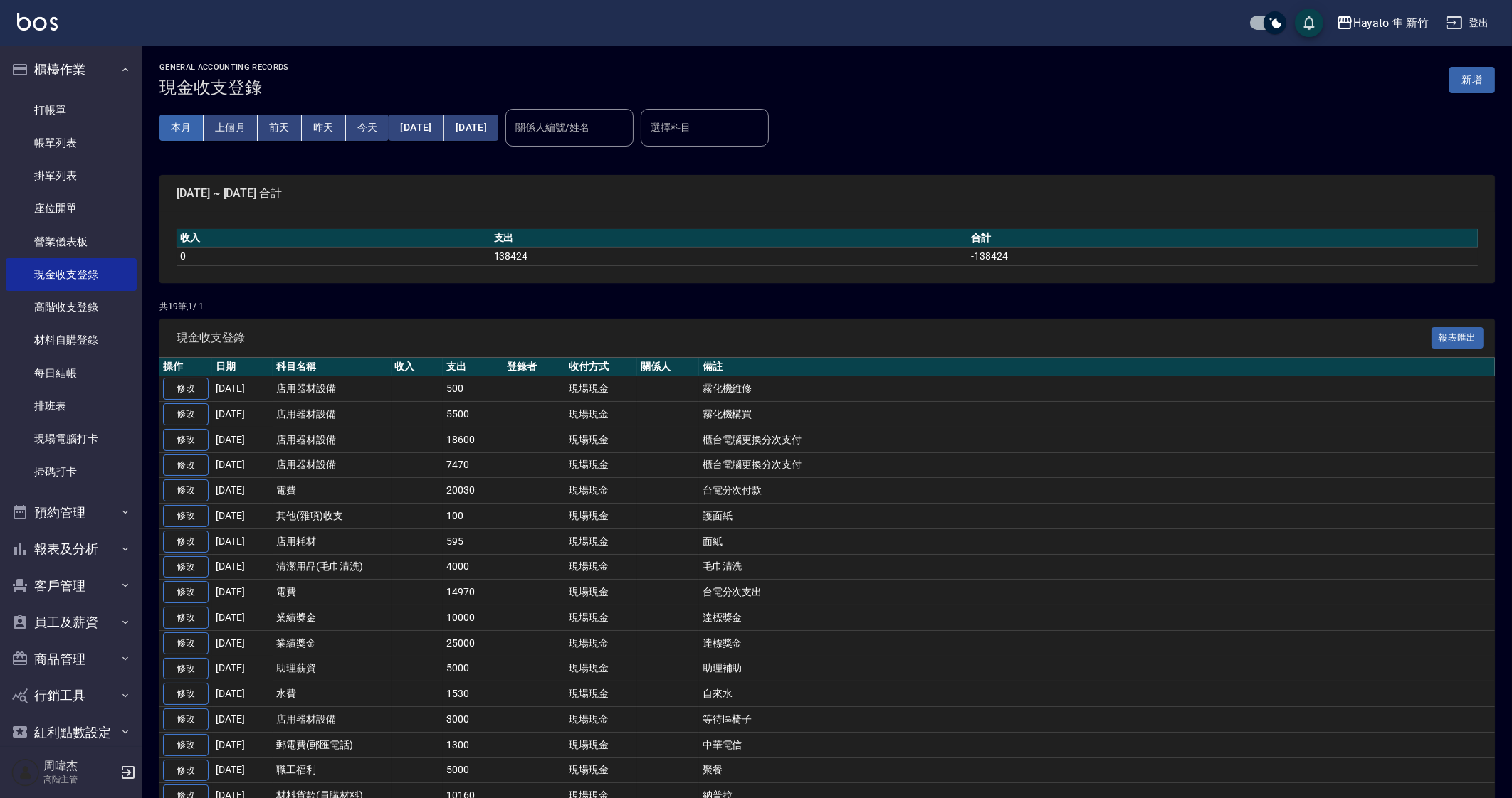
click at [171, 126] on button "本月" at bounding box center [181, 128] width 44 height 27
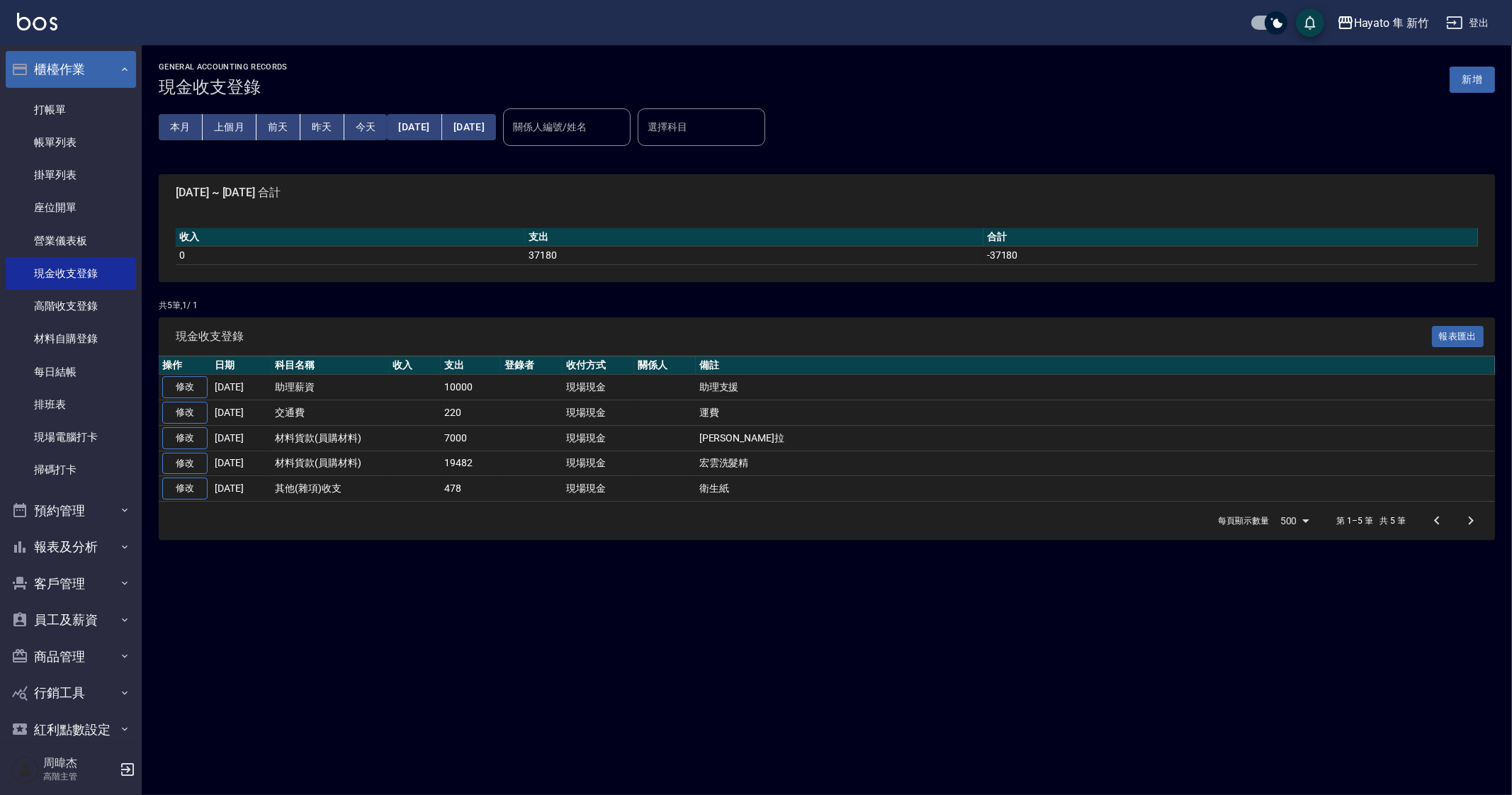
click at [74, 75] on button "櫃檯作業" at bounding box center [70, 70] width 130 height 37
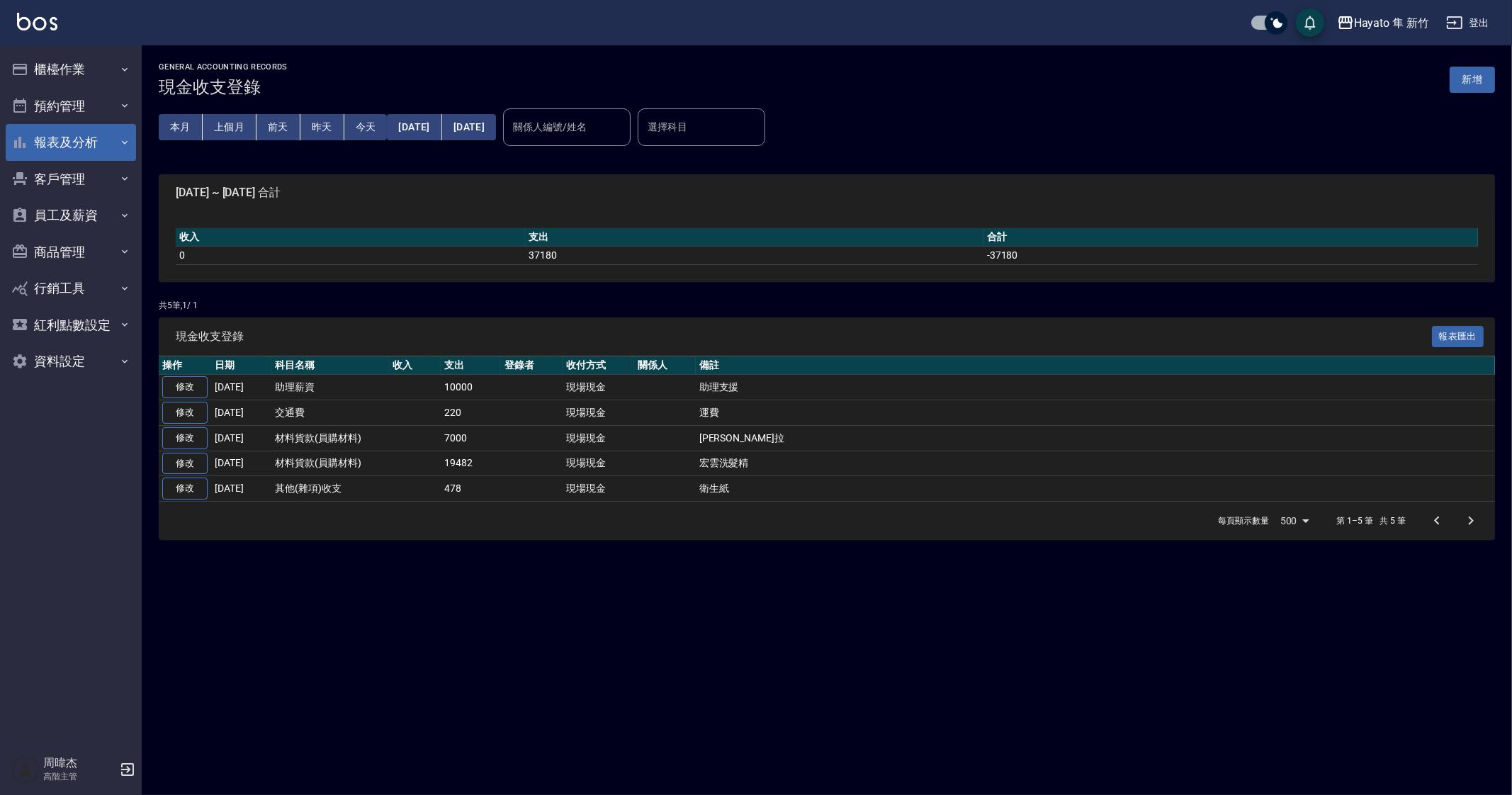
click at [74, 148] on button "報表及分析" at bounding box center [70, 143] width 130 height 37
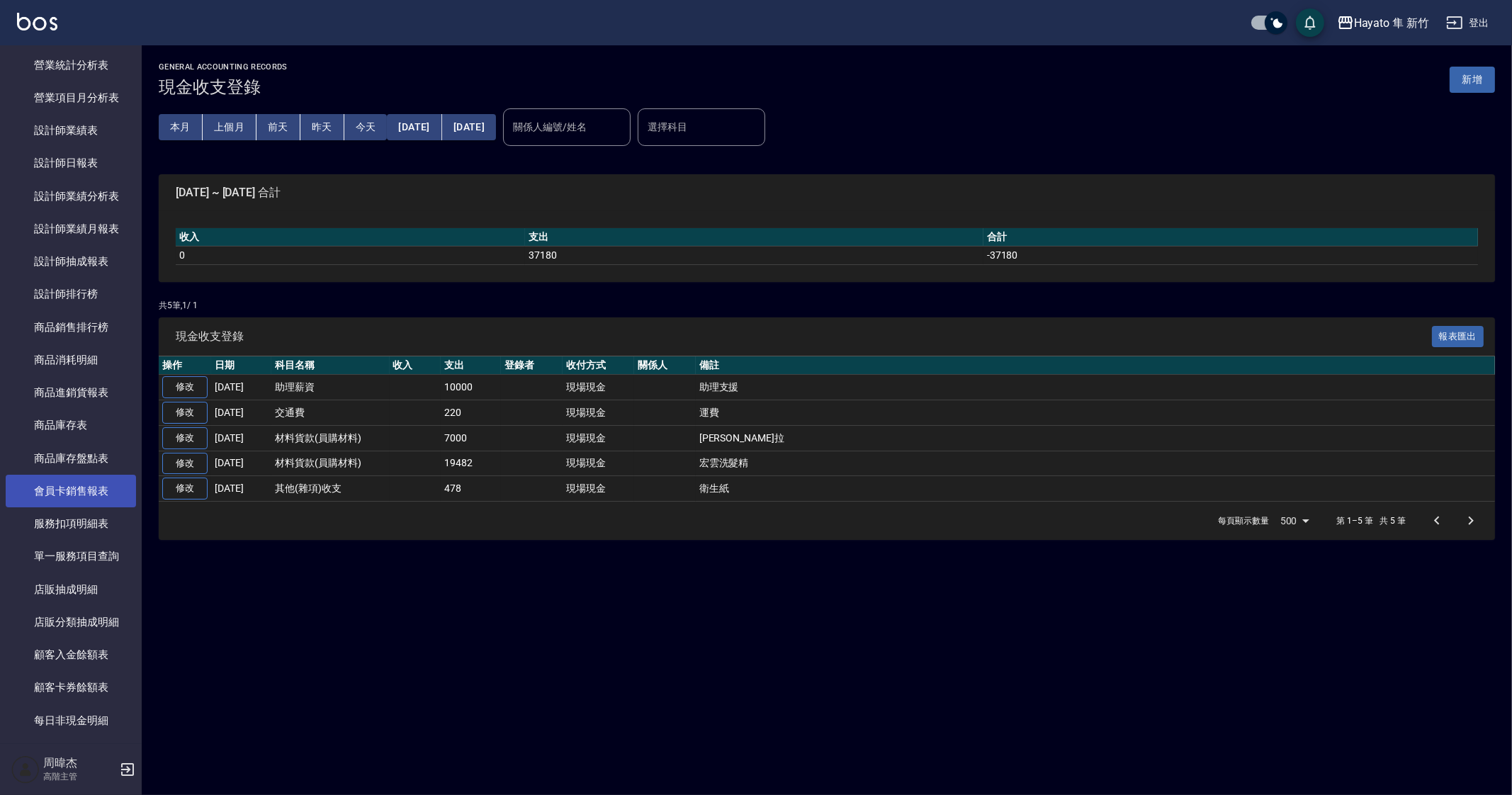
scroll to position [532, 0]
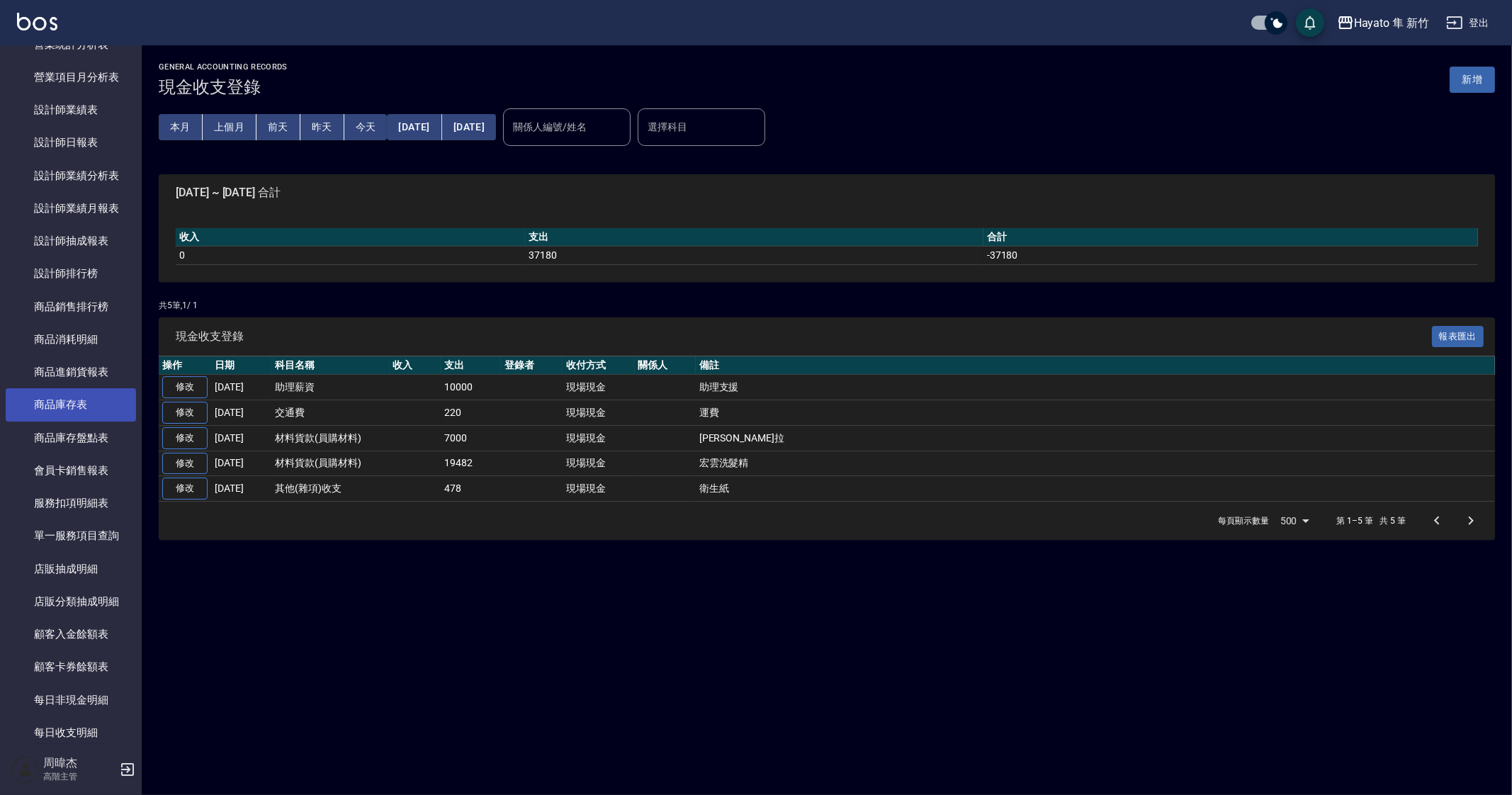
click at [56, 401] on link "商品庫存表" at bounding box center [70, 404] width 130 height 32
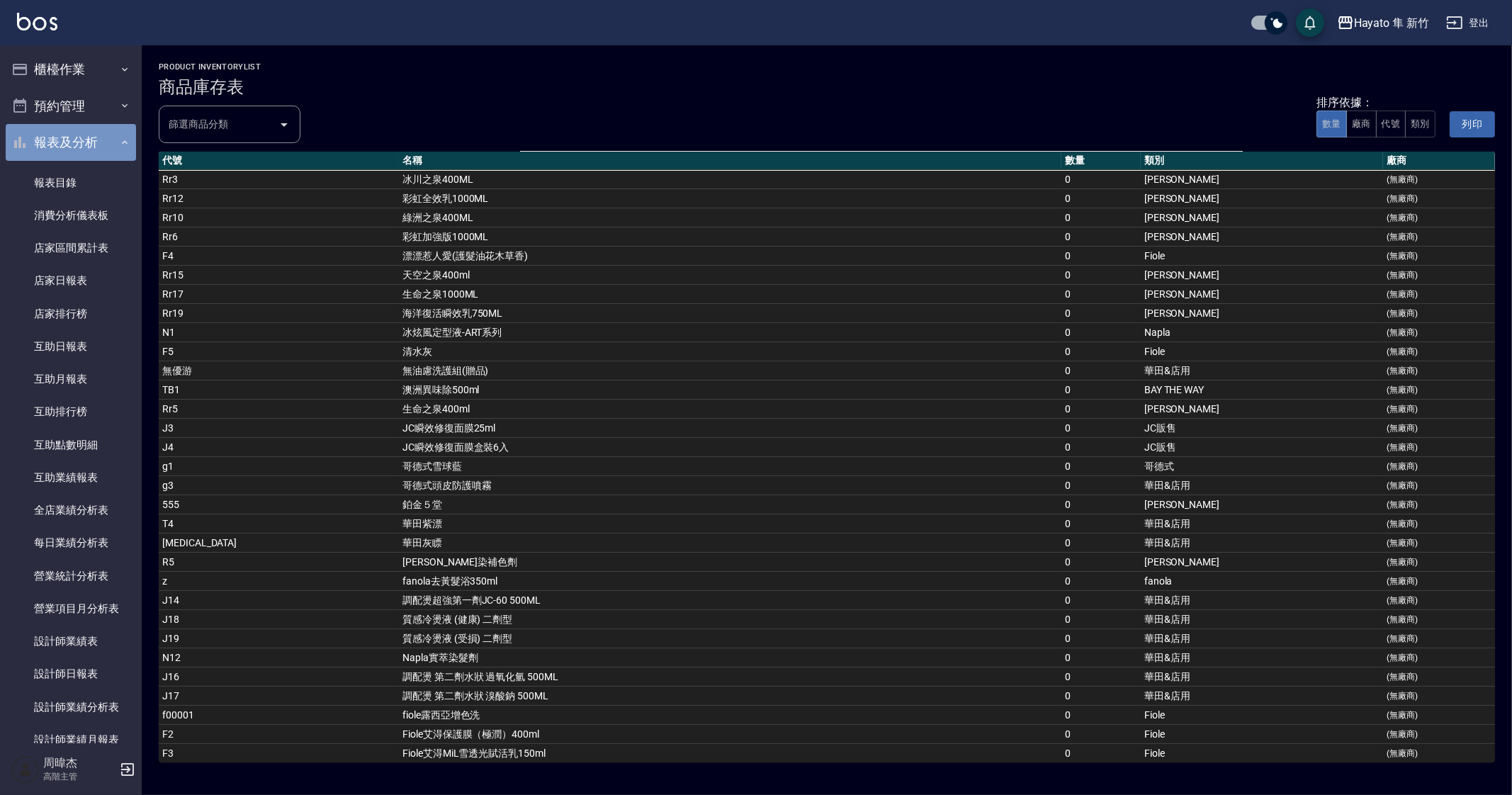
click at [78, 131] on button "報表及分析" at bounding box center [70, 143] width 130 height 37
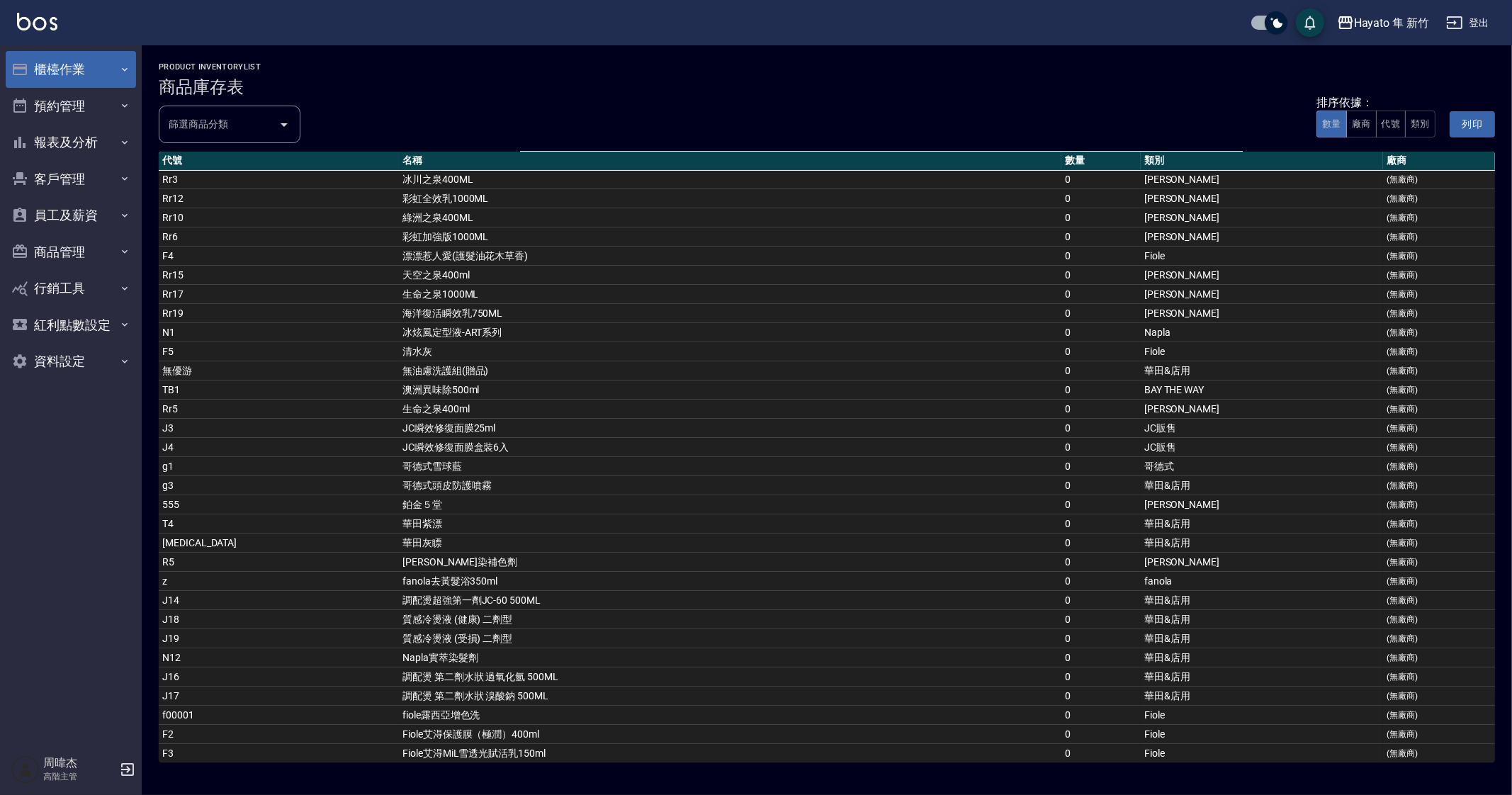
click at [79, 78] on button "櫃檯作業" at bounding box center [70, 70] width 130 height 37
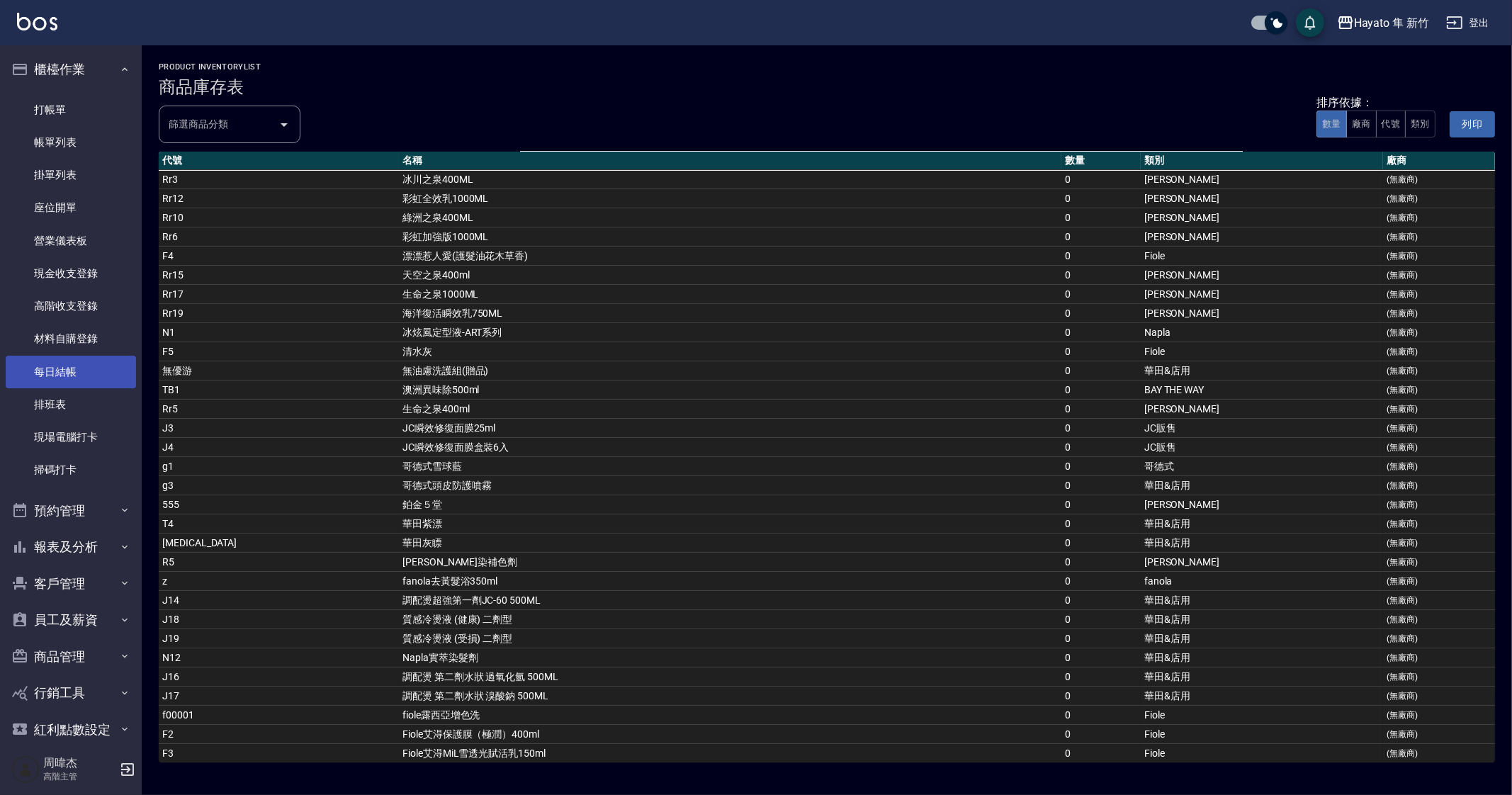
click at [99, 365] on link "每日結帳" at bounding box center [70, 371] width 130 height 32
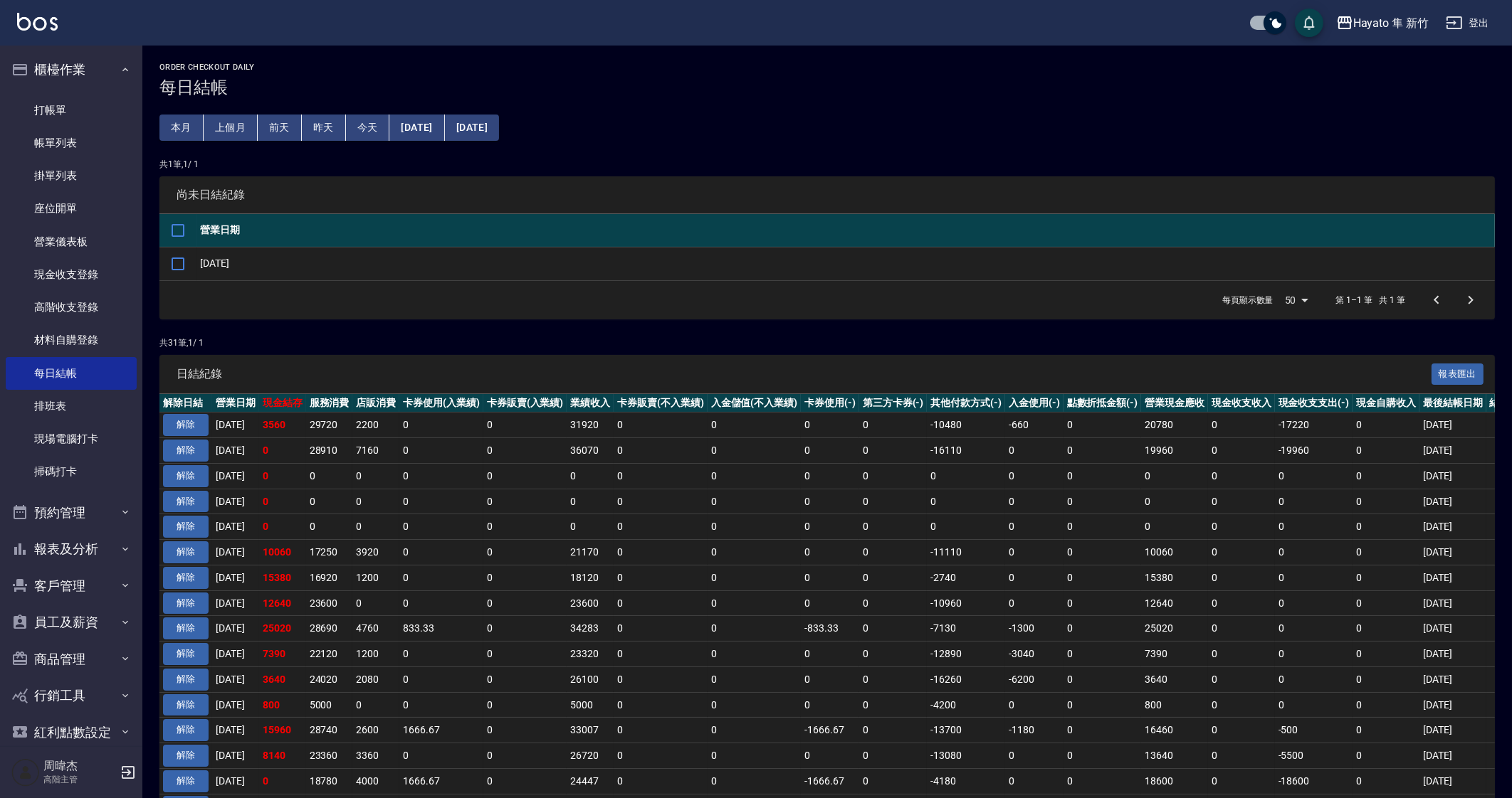
click at [612, 544] on td "21170" at bounding box center [590, 553] width 47 height 26
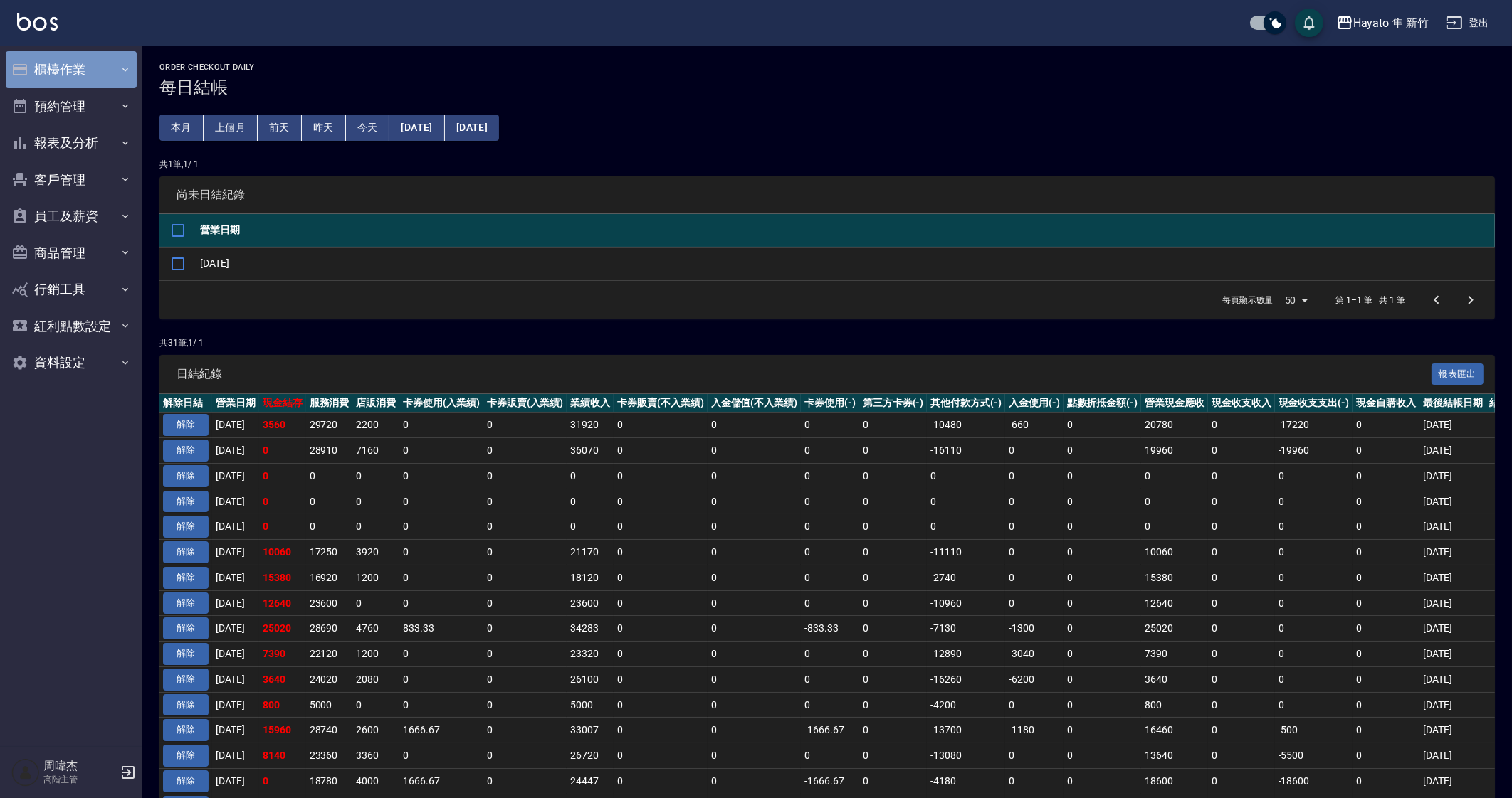
click at [120, 62] on button "櫃檯作業" at bounding box center [71, 70] width 131 height 37
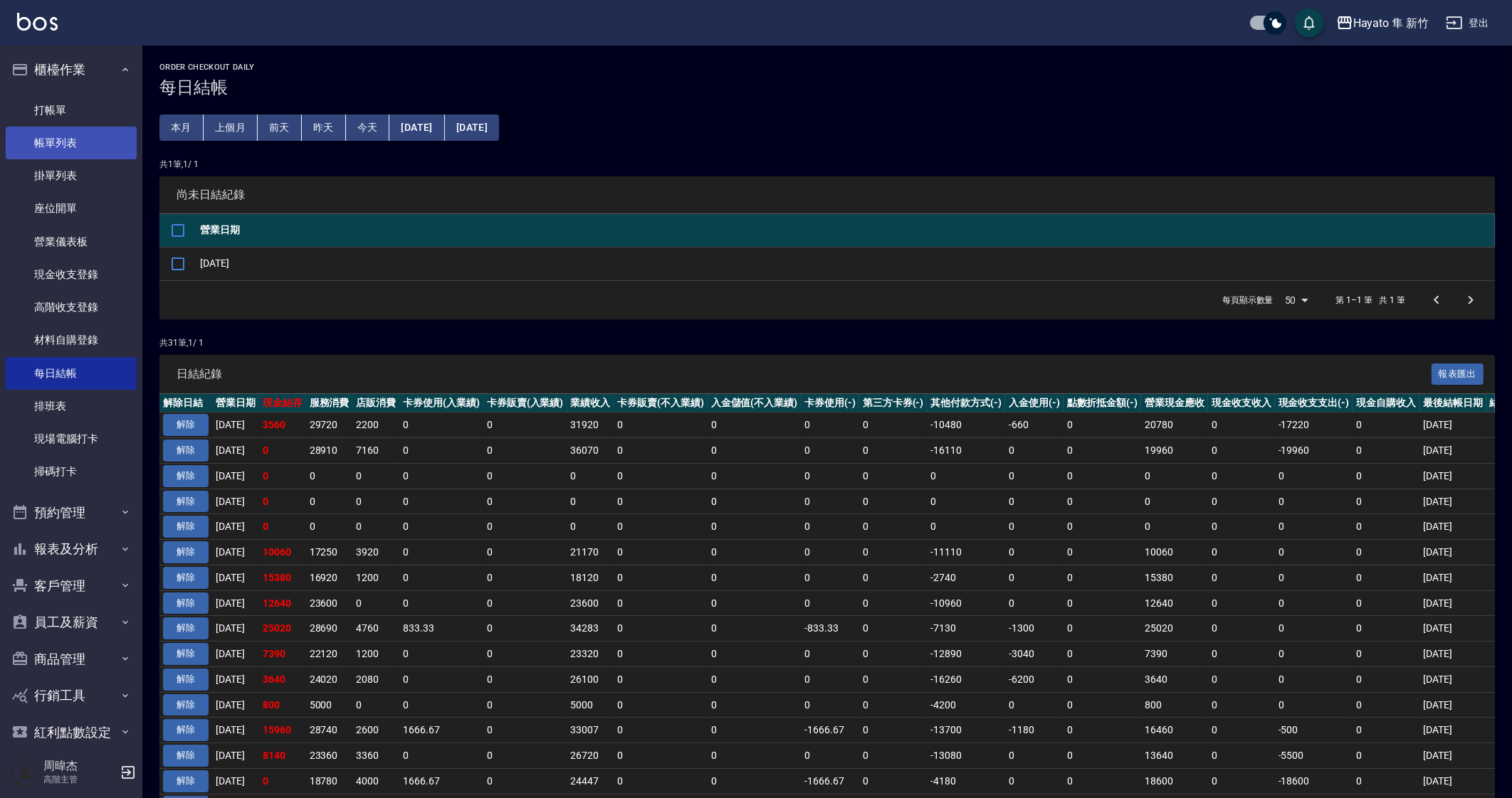
click at [125, 142] on link "帳單列表" at bounding box center [71, 142] width 131 height 32
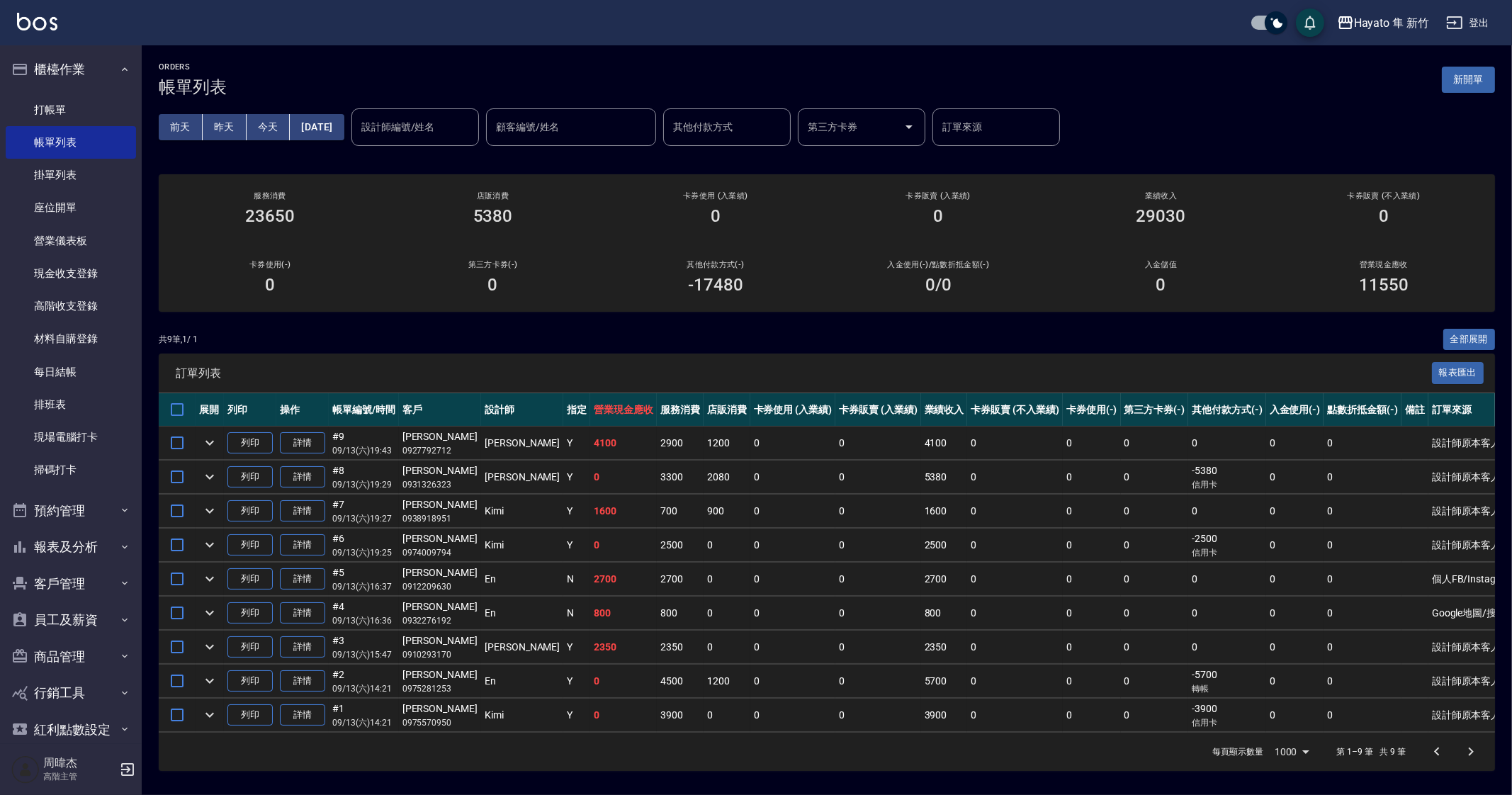
click at [836, 501] on td "0" at bounding box center [879, 511] width 86 height 33
click at [85, 102] on link "打帳單" at bounding box center [70, 110] width 130 height 32
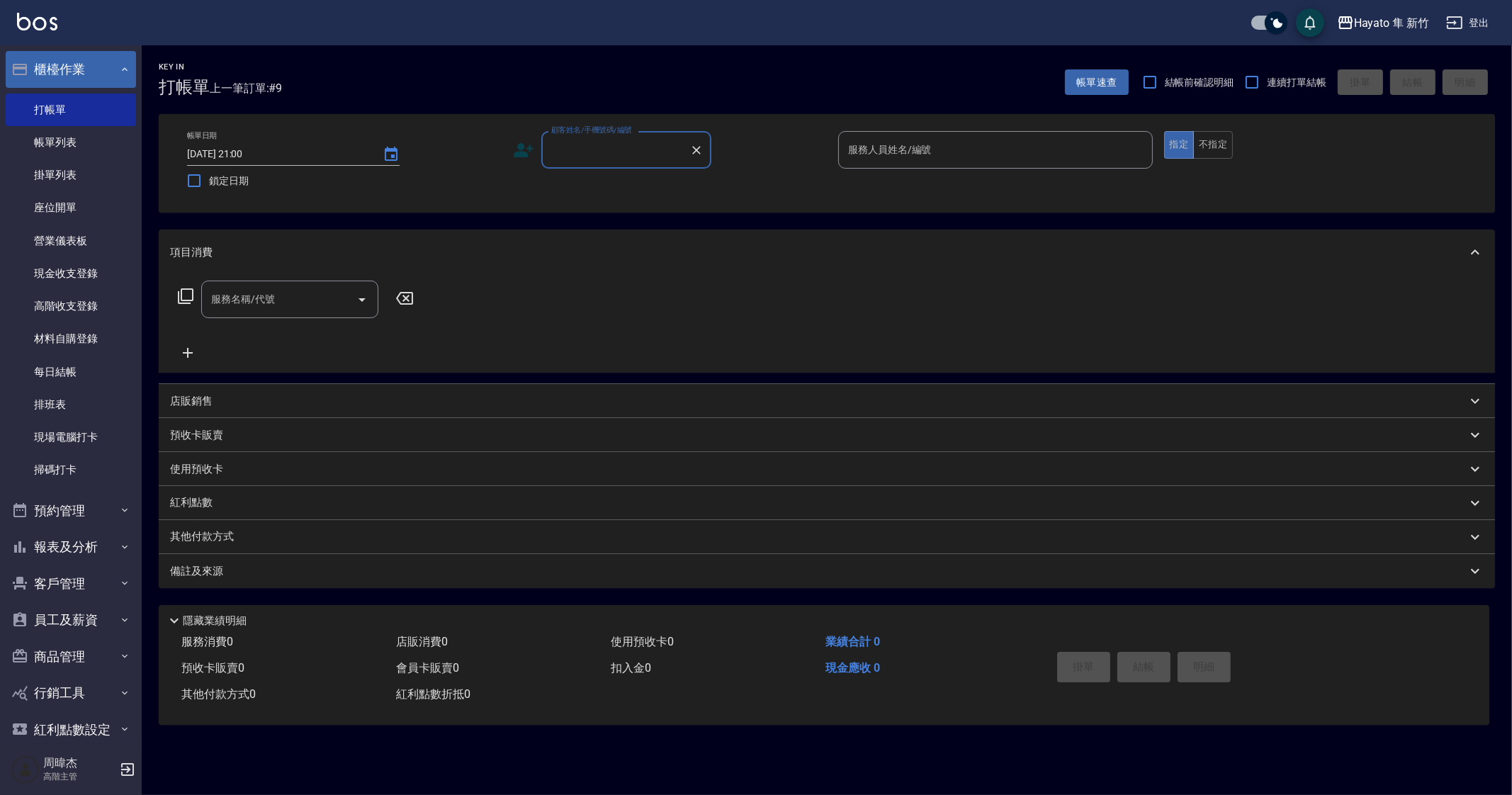
click at [67, 69] on button "櫃檯作業" at bounding box center [70, 70] width 130 height 37
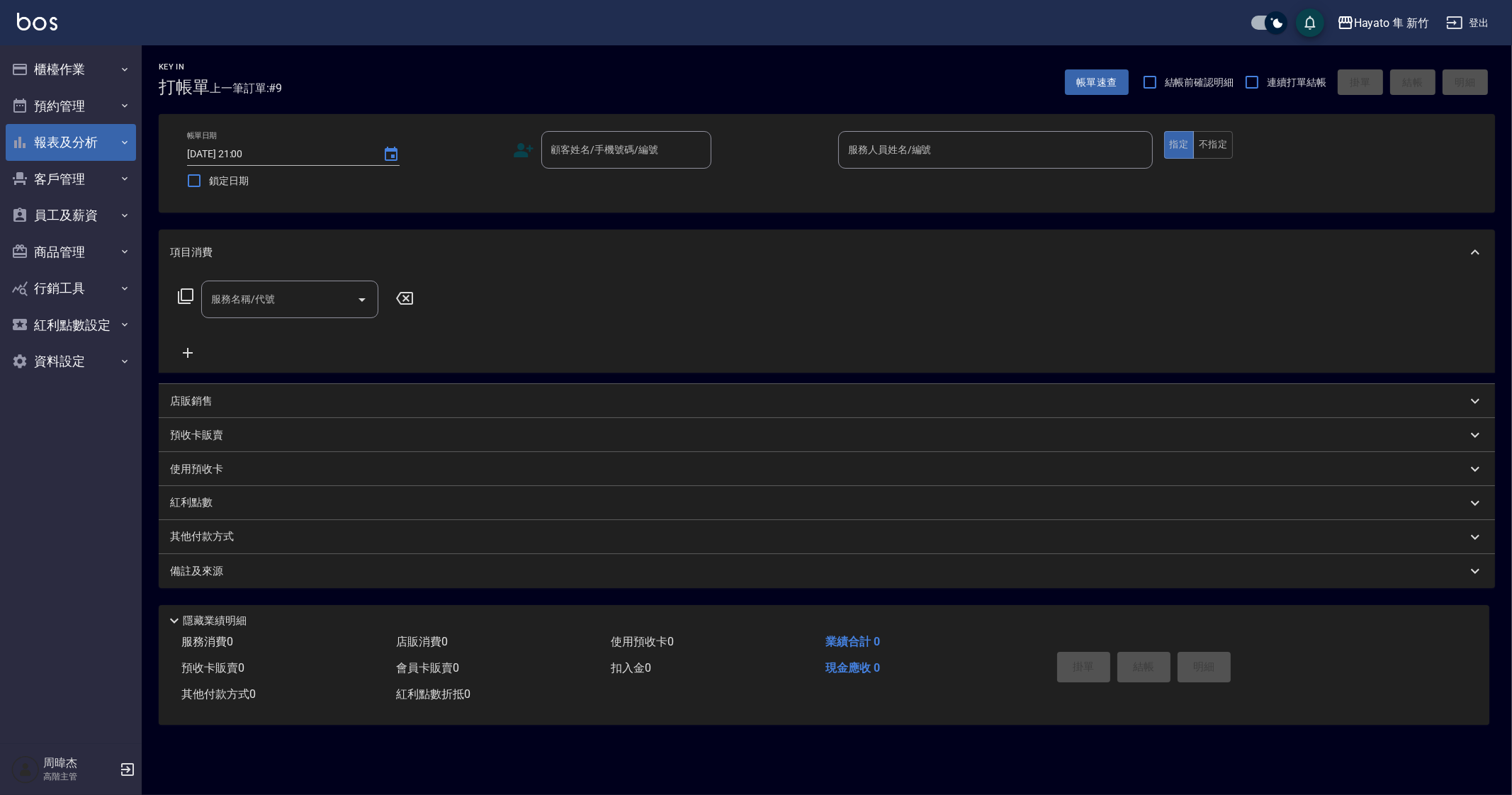
click at [84, 146] on button "報表及分析" at bounding box center [70, 143] width 130 height 37
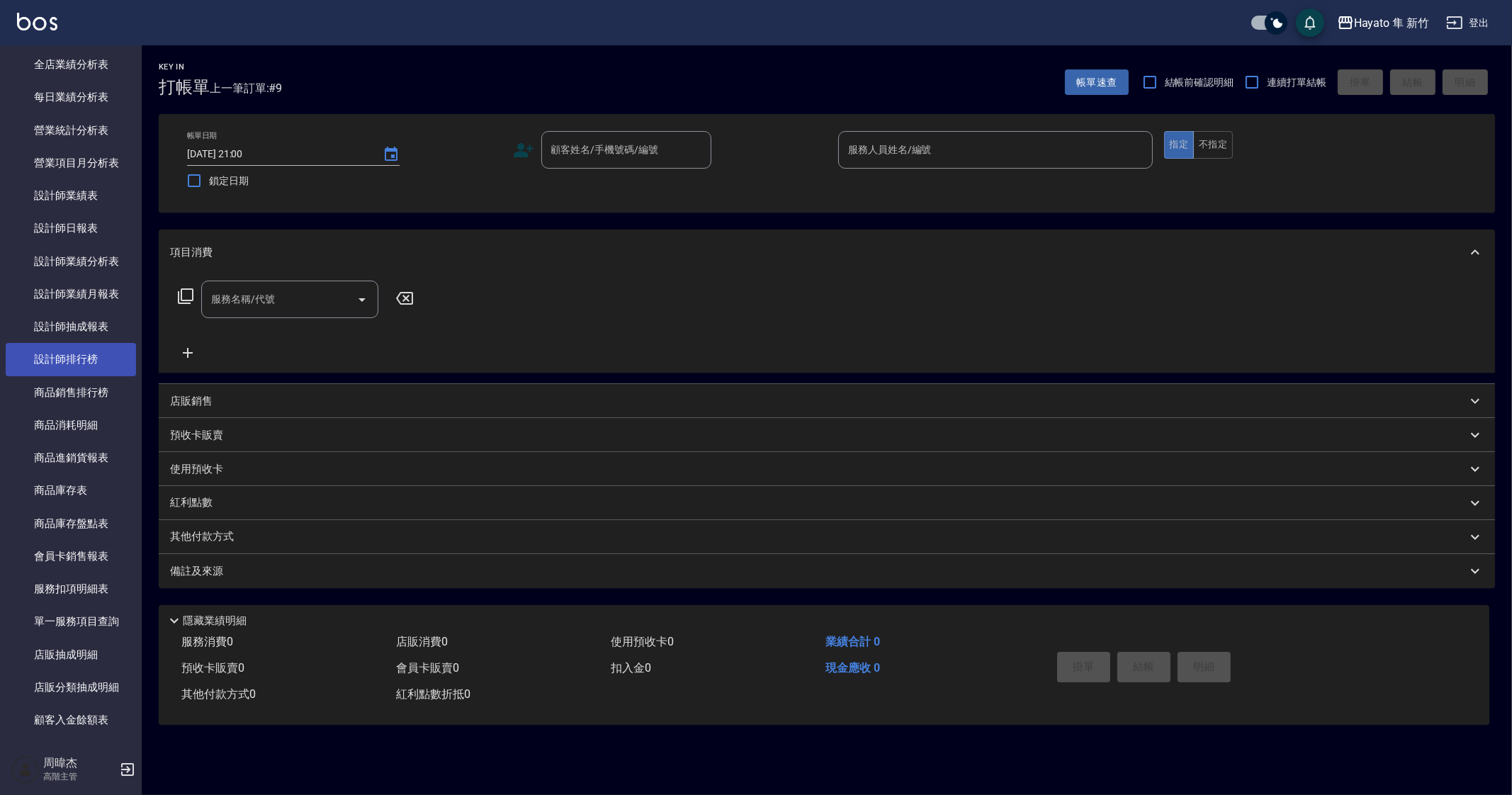
scroll to position [444, 0]
click at [71, 361] on link "設計師排行榜" at bounding box center [70, 361] width 130 height 32
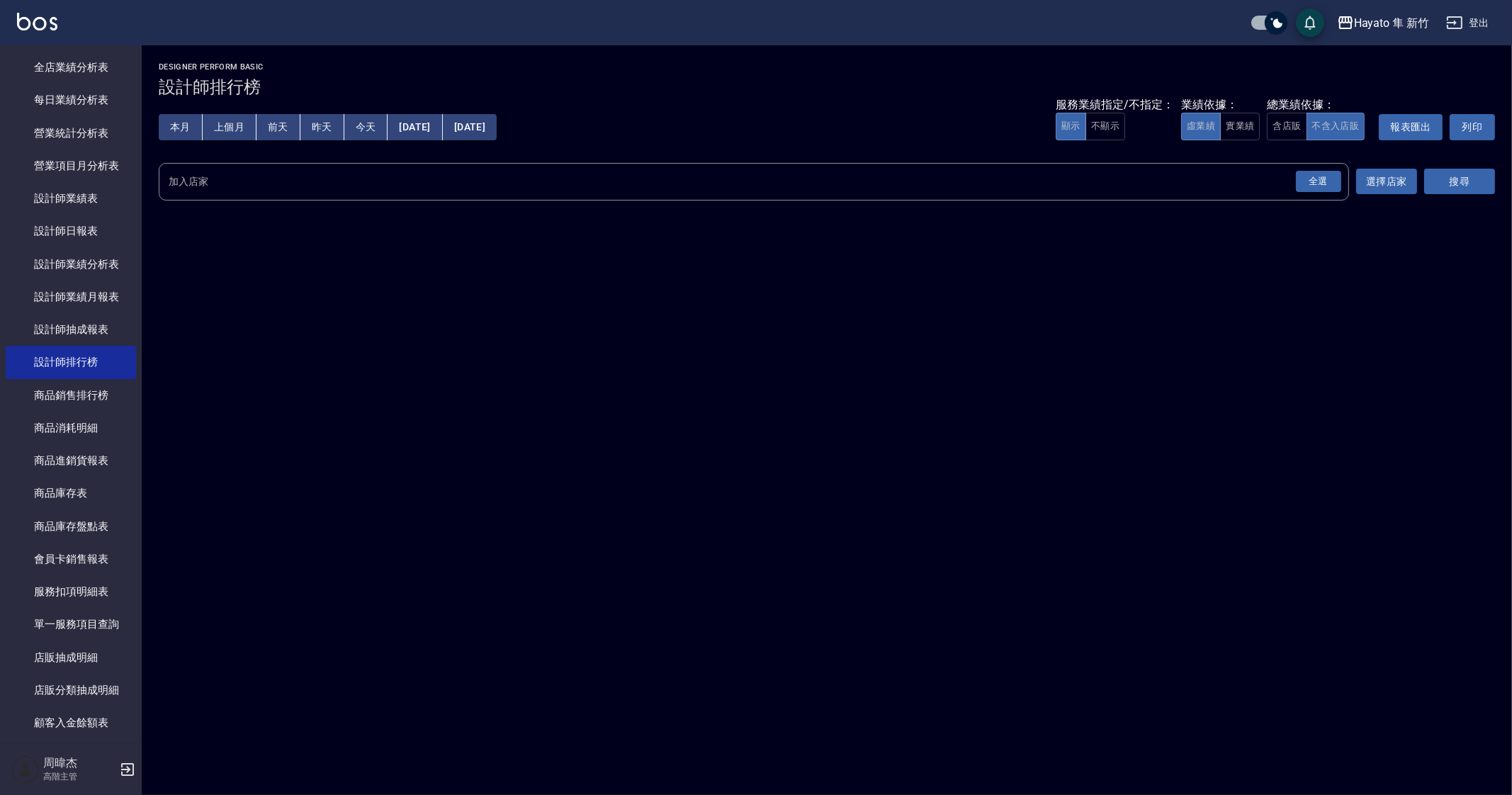
click at [1323, 178] on div "全選" at bounding box center [1318, 181] width 45 height 22
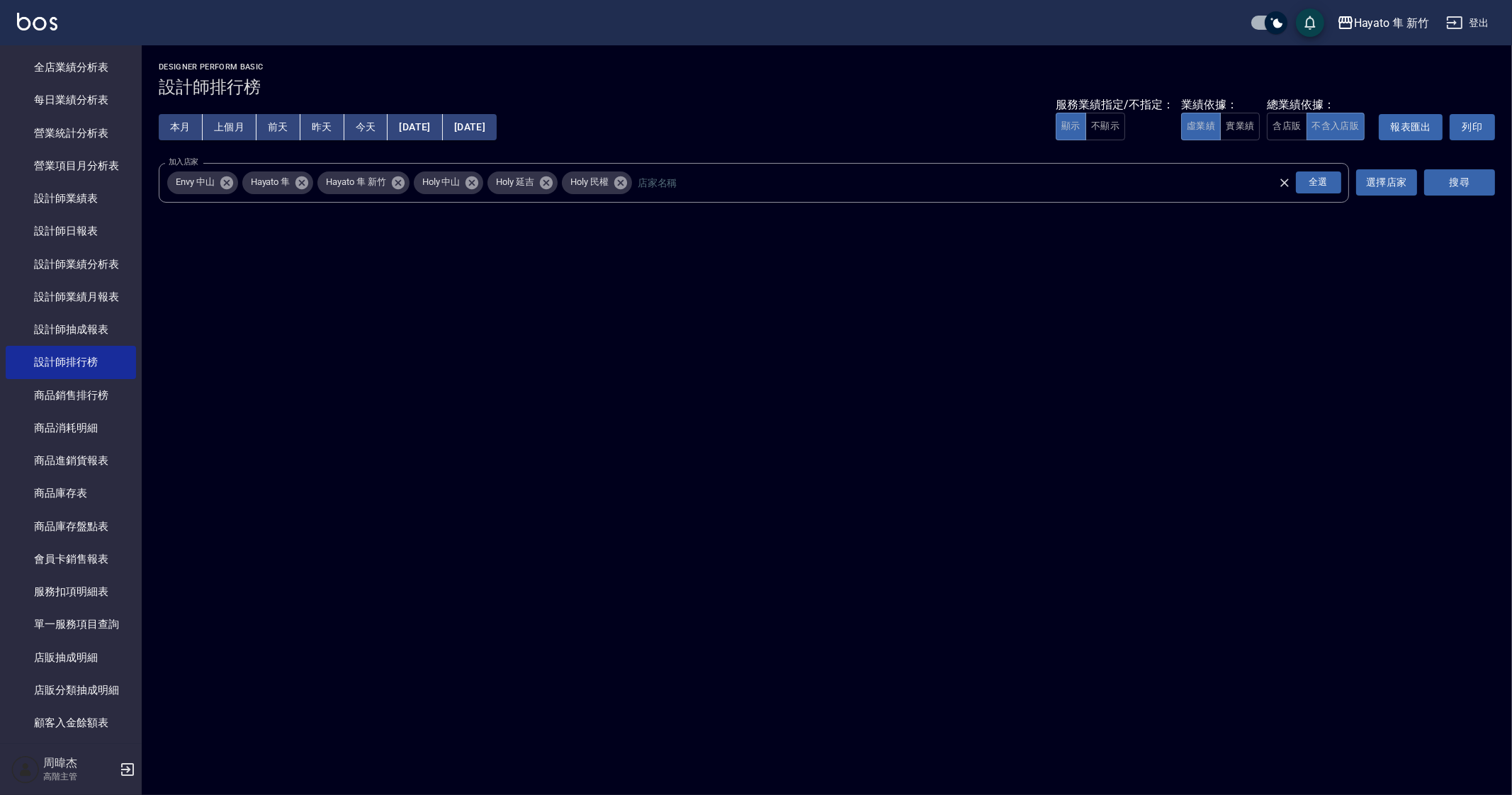
click at [1402, 168] on div "加入店家 Envy 中山 Hayato 隼 Hayato 隼 新竹 Holy 中山 Holy 延吉 Holy 民權 全選 加入店家 選擇店家" at bounding box center [788, 183] width 1259 height 40
click at [1440, 188] on button "搜尋" at bounding box center [1459, 182] width 70 height 26
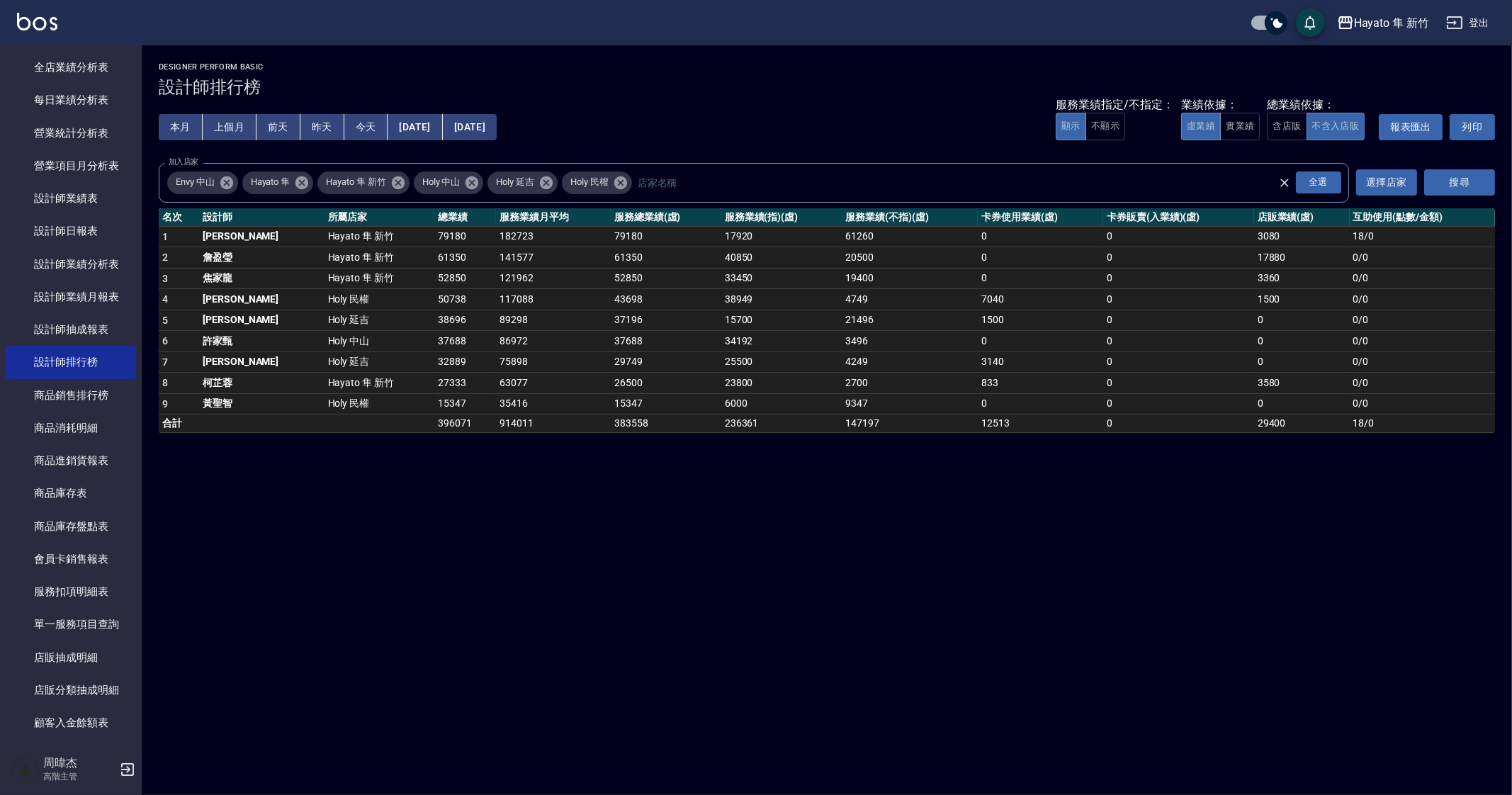
click at [497, 377] on td "63077" at bounding box center [553, 384] width 115 height 22
drag, startPoint x: 373, startPoint y: 351, endPoint x: 569, endPoint y: 355, distance: 196.0
click at [564, 358] on tr "7 [PERSON_NAME] Holy 延吉 32889 75898 29749 25500 4249 3140 0 0 0 / 0" at bounding box center [827, 362] width 1337 height 22
click at [845, 643] on div "Hayato 隼 新竹 [DATE] - [DATE] 設計師排行榜 列印時間： [DATE][PHONE_NUMBER]:02 Designer Perfo…" at bounding box center [756, 398] width 1512 height 795
click at [726, 601] on div "Hayato 隼 新竹 [DATE] - [DATE] 設計師排行榜 列印時間： [DATE][PHONE_NUMBER]:02 Designer Perfo…" at bounding box center [756, 398] width 1512 height 795
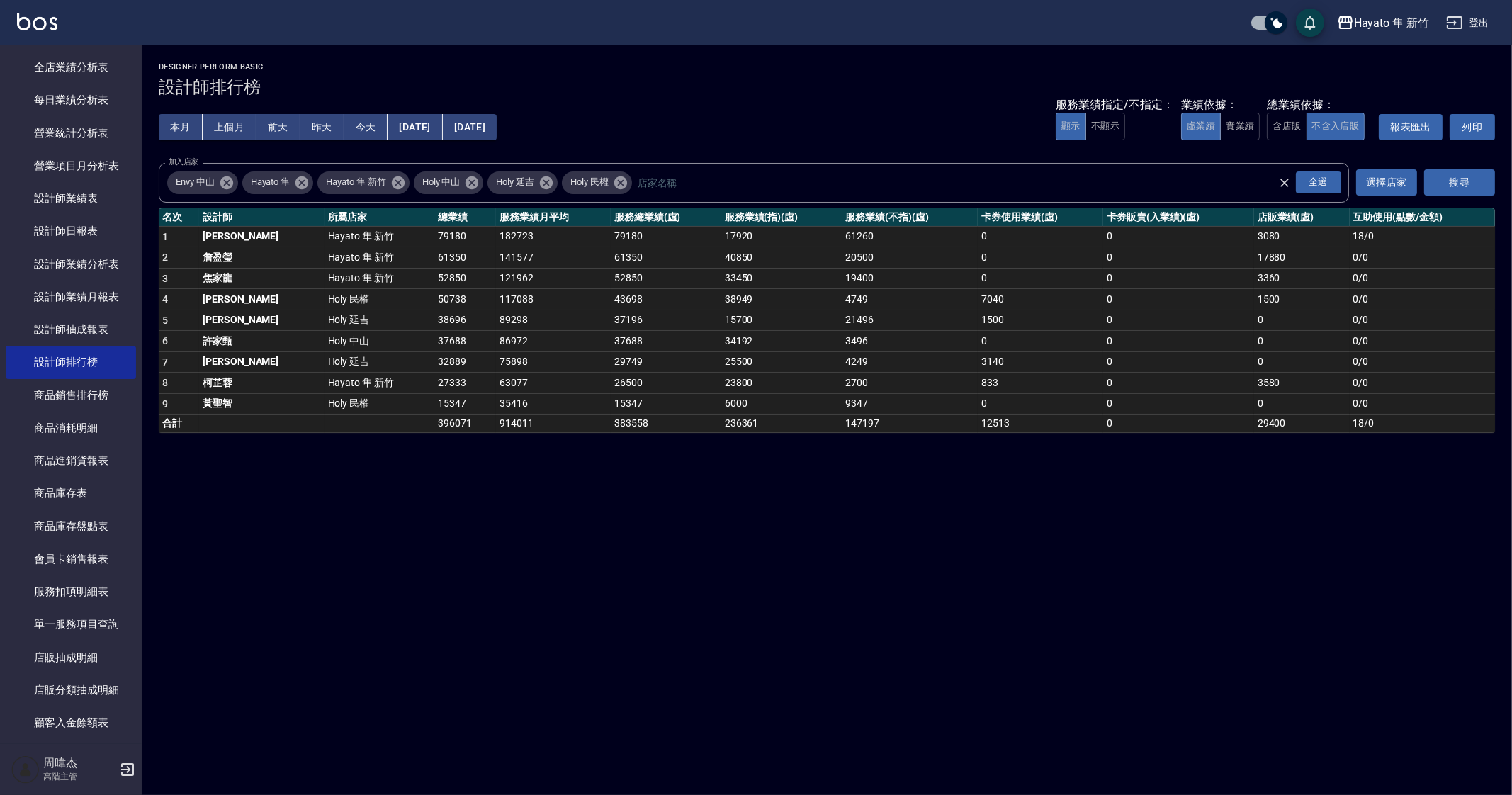
click at [907, 577] on div "Hayato 隼 新竹 [DATE] - [DATE] 設計師排行榜 列印時間： [DATE][PHONE_NUMBER]:02 Designer Perfo…" at bounding box center [756, 398] width 1512 height 795
drag, startPoint x: 1015, startPoint y: 520, endPoint x: 1013, endPoint y: 598, distance: 78.0
click at [1016, 520] on div "Hayato 隼 新竹 [DATE] - [DATE] 設計師排行榜 列印時間： [DATE][PHONE_NUMBER]:02 Designer Perfo…" at bounding box center [756, 398] width 1512 height 795
click at [1258, 645] on div "Hayato 隼 新竹 [DATE] - [DATE] 設計師排行榜 列印時間： [DATE][PHONE_NUMBER]:02 Designer Perfo…" at bounding box center [756, 398] width 1512 height 795
click at [1100, 673] on div "Hayato 隼 新竹 [DATE] - [DATE] 設計師排行榜 列印時間： [DATE][PHONE_NUMBER]:02 Designer Perfo…" at bounding box center [756, 398] width 1512 height 795
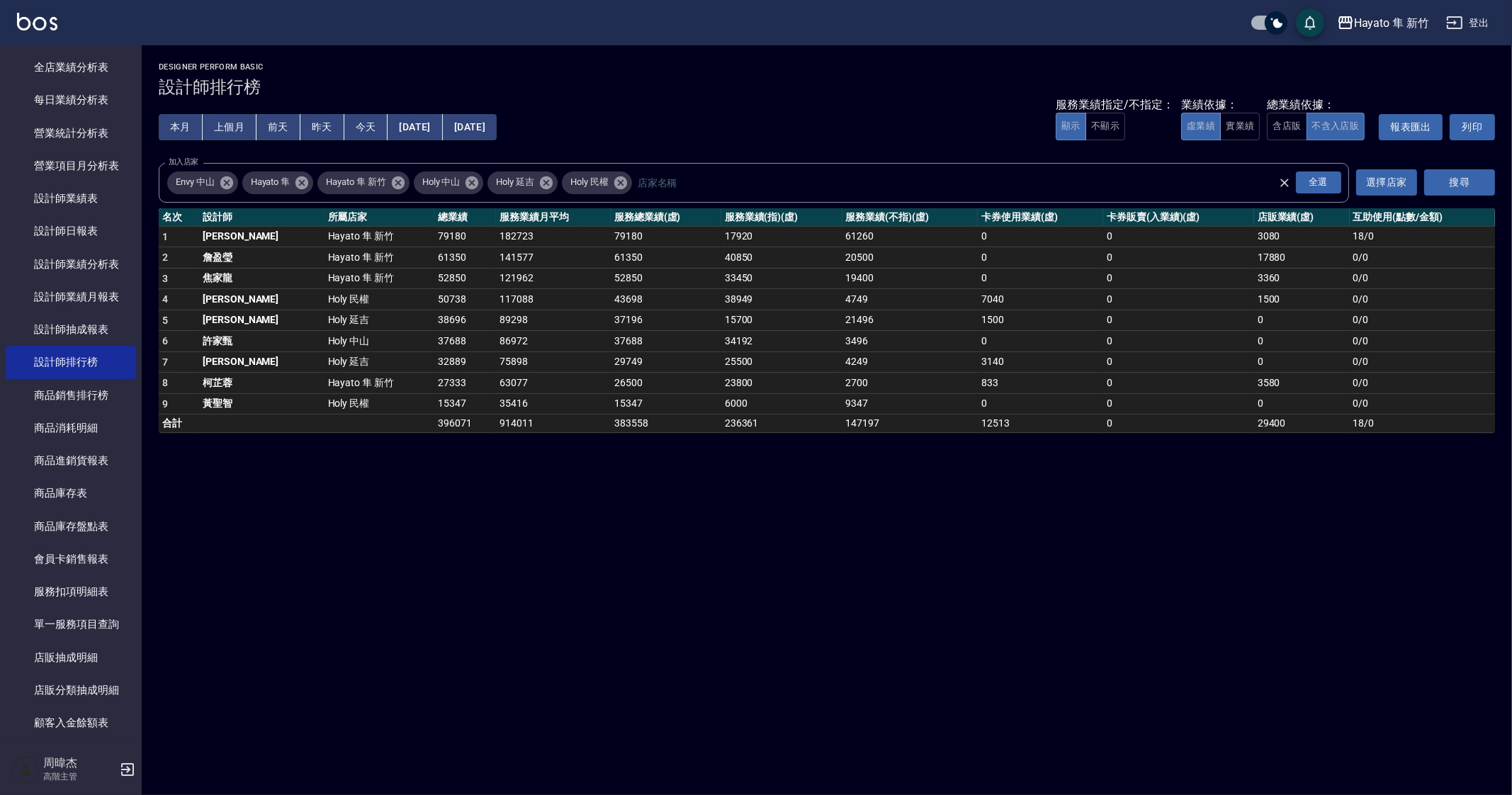
drag, startPoint x: 921, startPoint y: 683, endPoint x: 928, endPoint y: 678, distance: 8.6
click at [918, 683] on div "Hayato 隼 新竹 [DATE] - [DATE] 設計師排行榜 列印時間： [DATE][PHONE_NUMBER]:02 Designer Perfo…" at bounding box center [756, 398] width 1512 height 795
click at [964, 466] on div "Hayato 隼 新竹 [DATE] - [DATE] 設計師排行榜 列印時間： [DATE][PHONE_NUMBER]:02 Designer Perfo…" at bounding box center [756, 398] width 1512 height 795
click at [943, 683] on div "Hayato 隼 新竹 [DATE] - [DATE] 設計師排行榜 列印時間： [DATE][PHONE_NUMBER]:02 Designer Perfo…" at bounding box center [756, 398] width 1512 height 795
drag, startPoint x: 241, startPoint y: 343, endPoint x: 499, endPoint y: 338, distance: 258.0
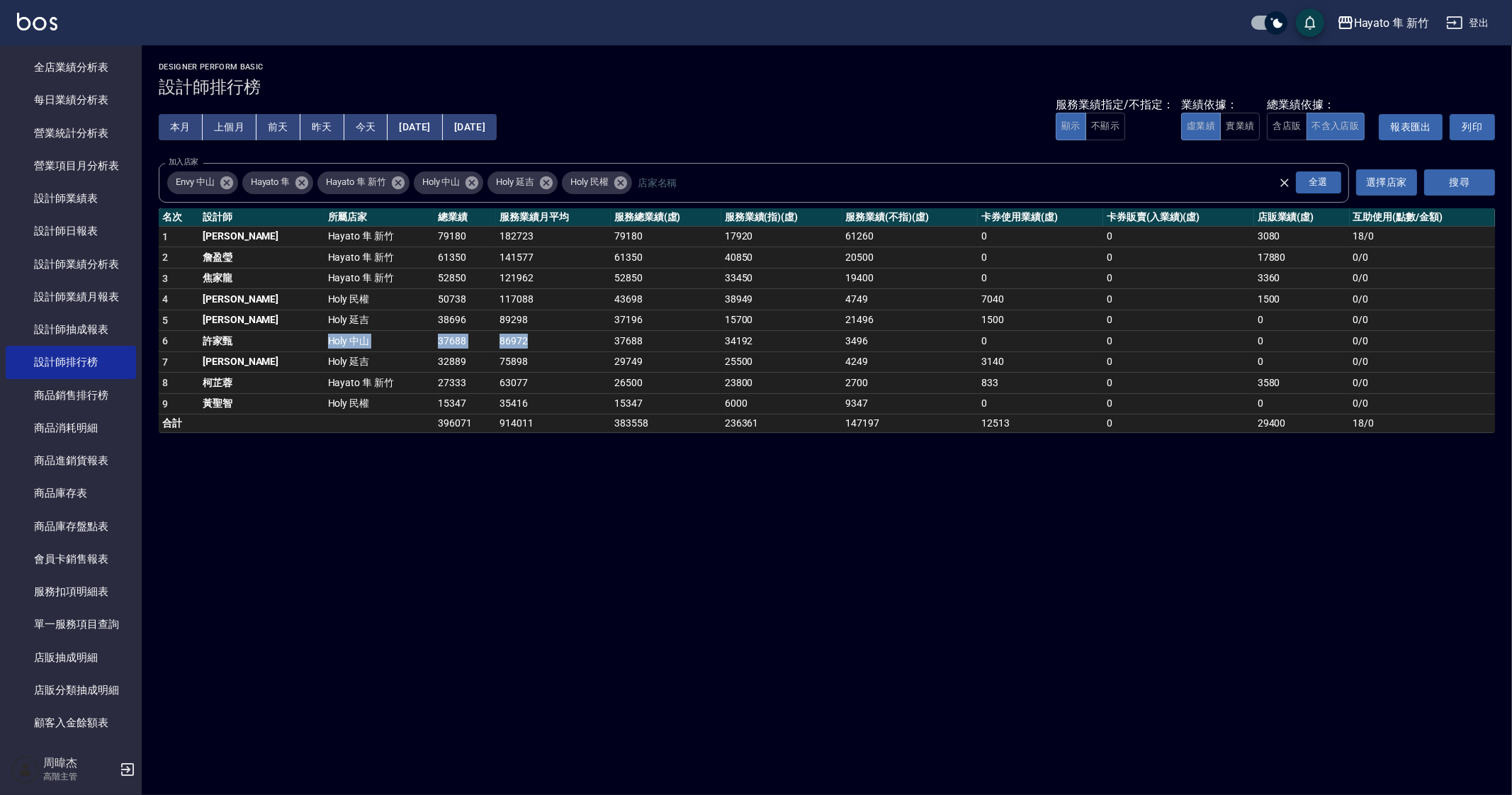
click at [497, 338] on tr "6 [PERSON_NAME]Holy 中山 37688 86972 37688 34192 3496 0 0 0 0 / 0" at bounding box center [827, 342] width 1337 height 22
click at [475, 541] on div "Hayato 隼 新竹 [DATE] - [DATE] 設計師排行榜 列印時間： [DATE][PHONE_NUMBER]:02 Designer Perfo…" at bounding box center [756, 398] width 1512 height 795
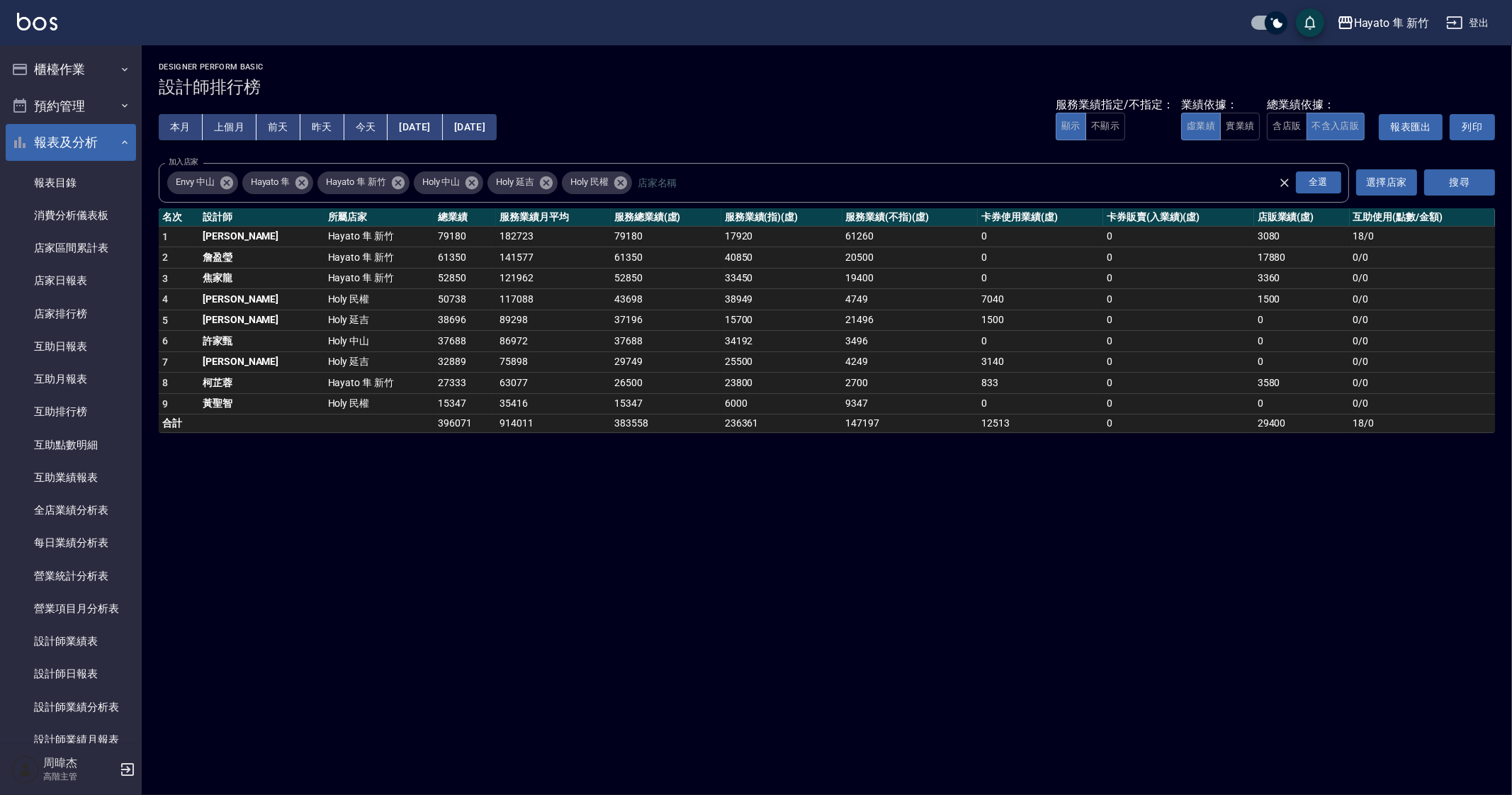
click at [45, 143] on button "報表及分析" at bounding box center [70, 143] width 130 height 37
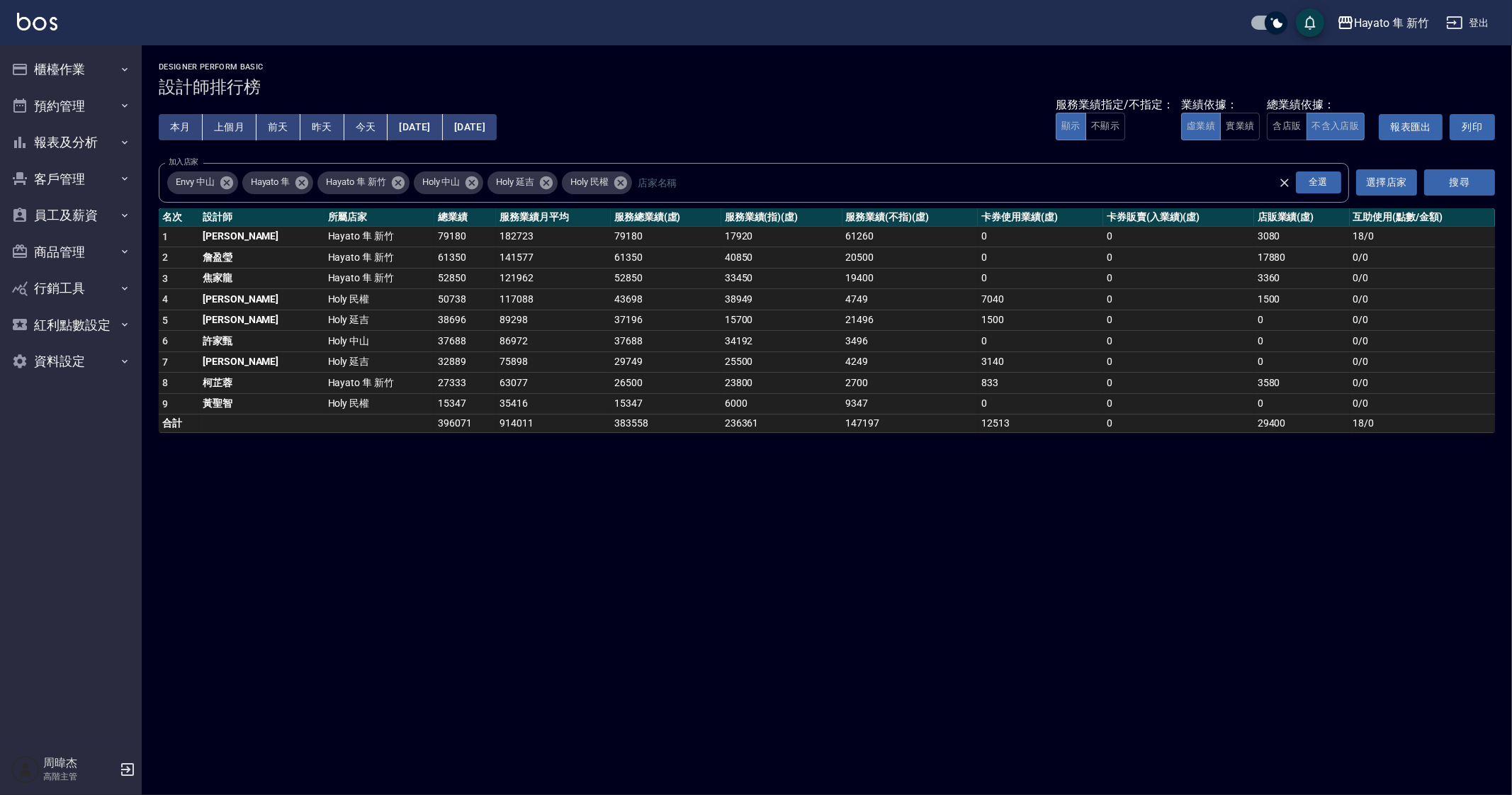
drag, startPoint x: 1024, startPoint y: 650, endPoint x: 1018, endPoint y: 662, distance: 13.4
click at [1023, 650] on div "Hayato 隼 新竹 [DATE] - [DATE] 設計師排行榜 列印時間： [DATE][PHONE_NUMBER]:02 Designer Perfo…" at bounding box center [756, 398] width 1512 height 795
drag, startPoint x: 918, startPoint y: 619, endPoint x: 1247, endPoint y: 410, distance: 389.8
click at [918, 619] on div "Hayato 隼 新竹 [DATE] - [DATE] 設計師排行榜 列印時間： [DATE][PHONE_NUMBER]:02 Designer Perfo…" at bounding box center [756, 398] width 1512 height 795
click at [1378, 22] on div "Hayato 隼 新竹" at bounding box center [1392, 23] width 75 height 18
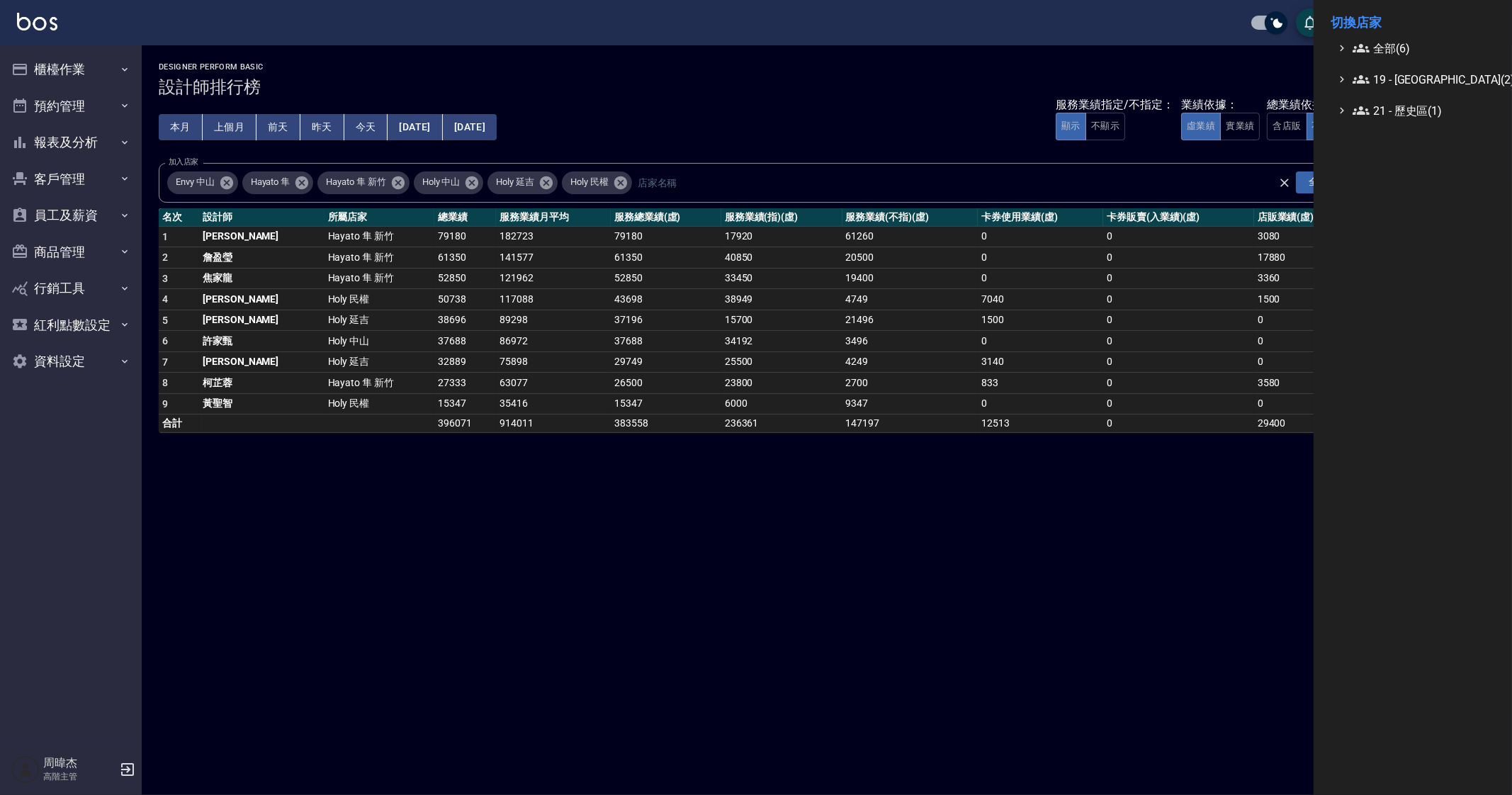
click at [1385, 41] on span "全部(6)" at bounding box center [1421, 48] width 137 height 17
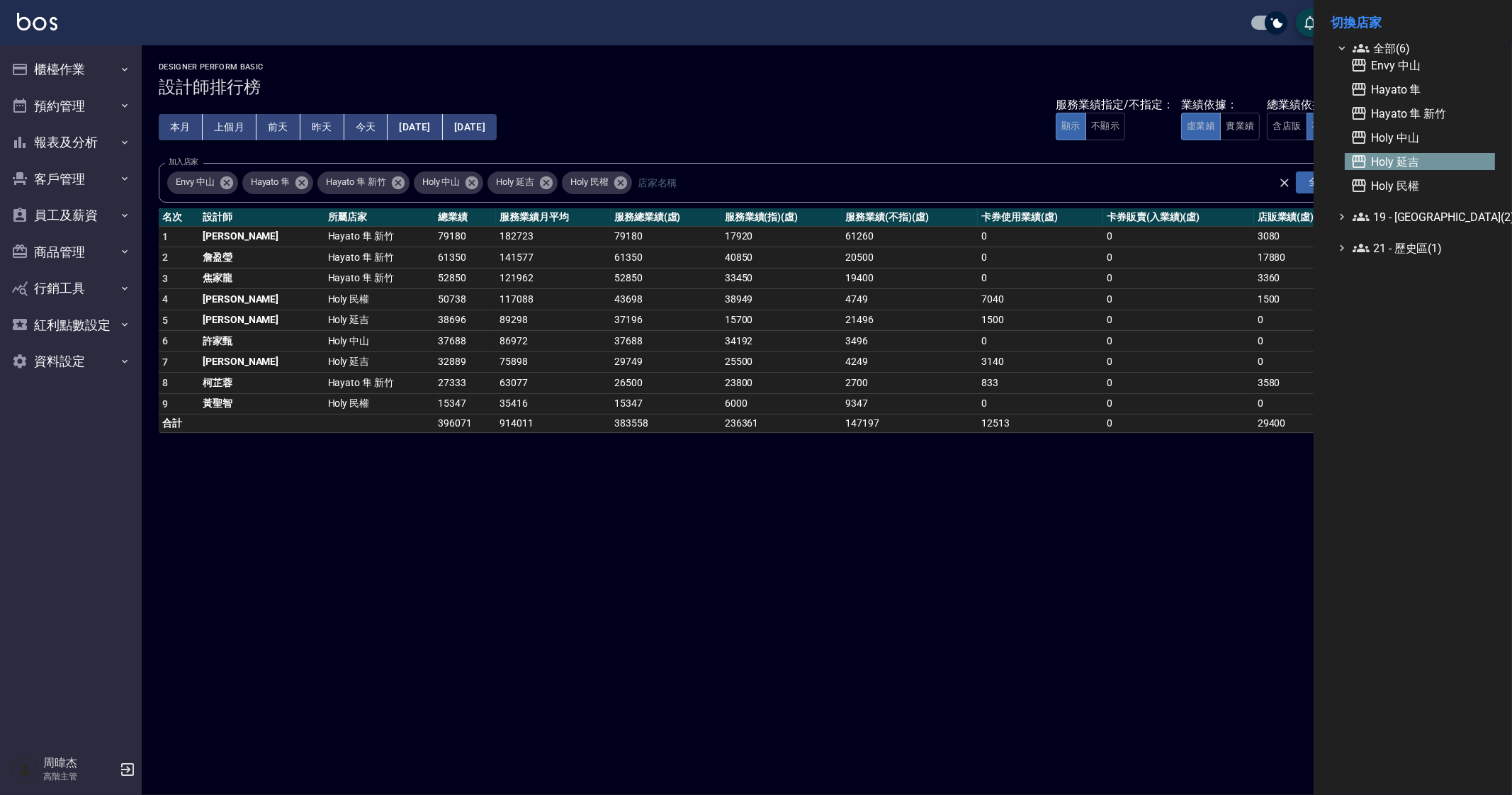
click at [1419, 159] on span "Holy 延吉" at bounding box center [1420, 161] width 139 height 17
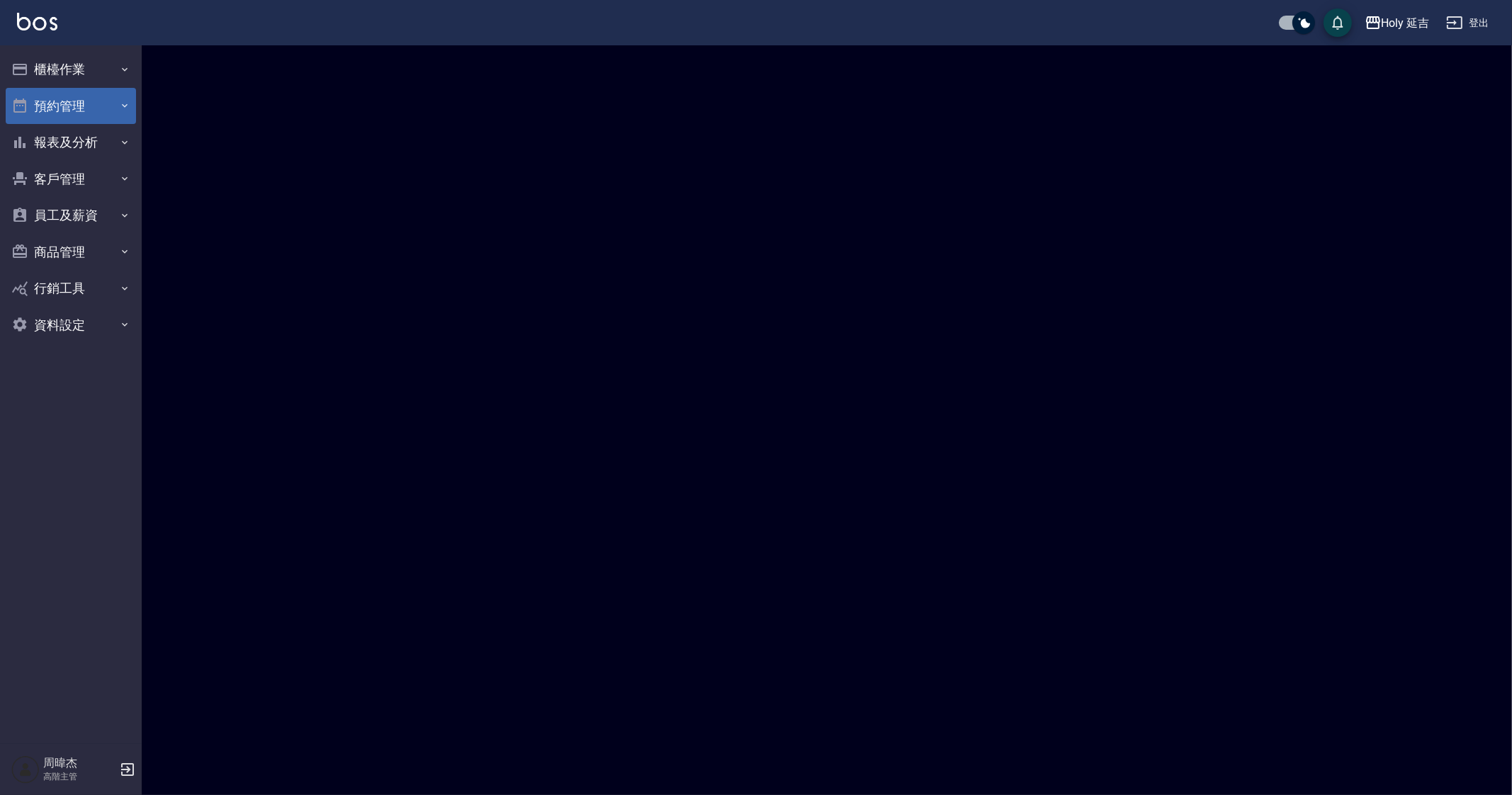
click at [99, 68] on button "櫃檯作業" at bounding box center [70, 70] width 130 height 37
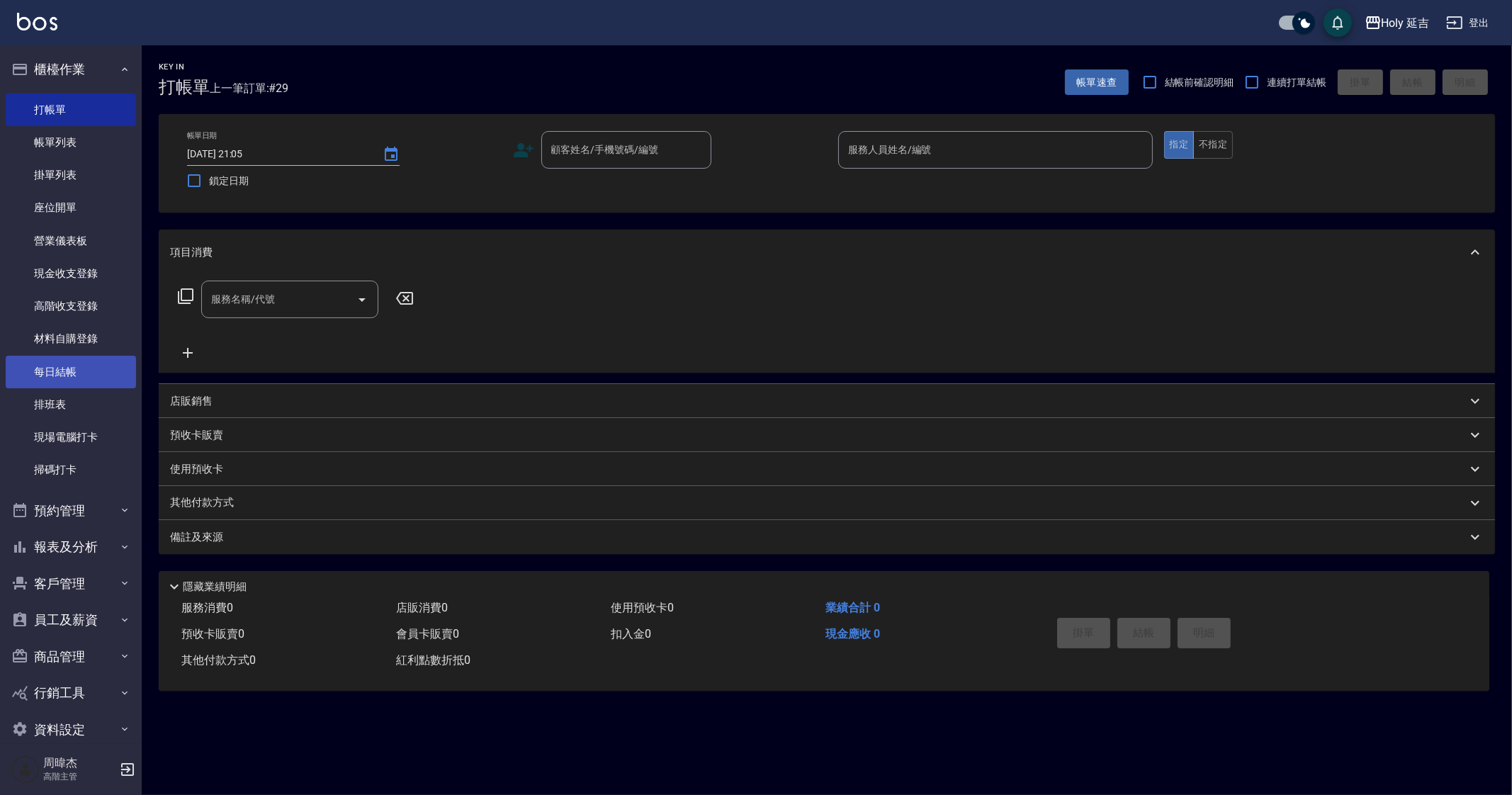
click at [76, 377] on link "每日結帳" at bounding box center [70, 371] width 130 height 32
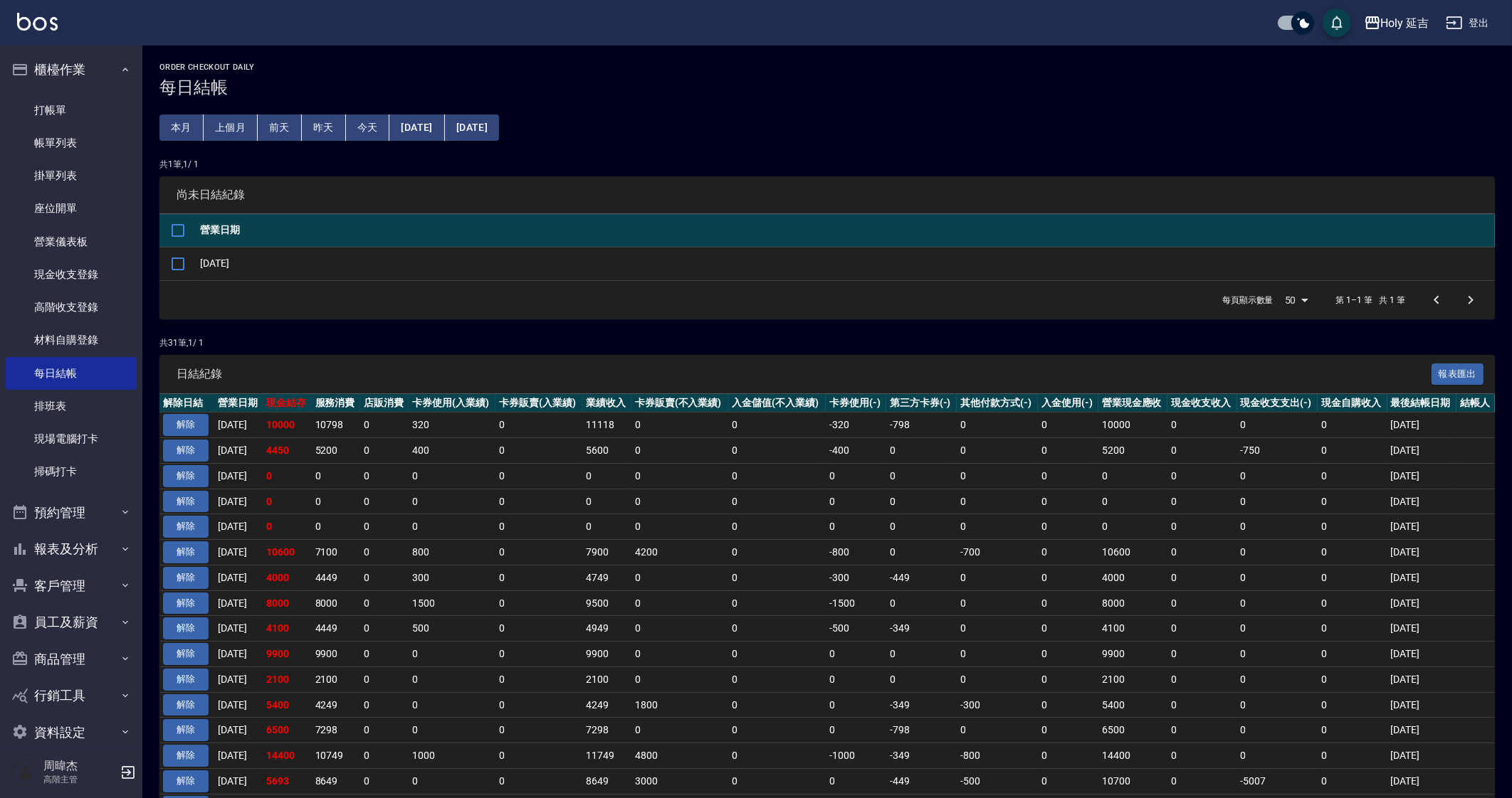
click at [239, 133] on button "上個月" at bounding box center [230, 128] width 54 height 27
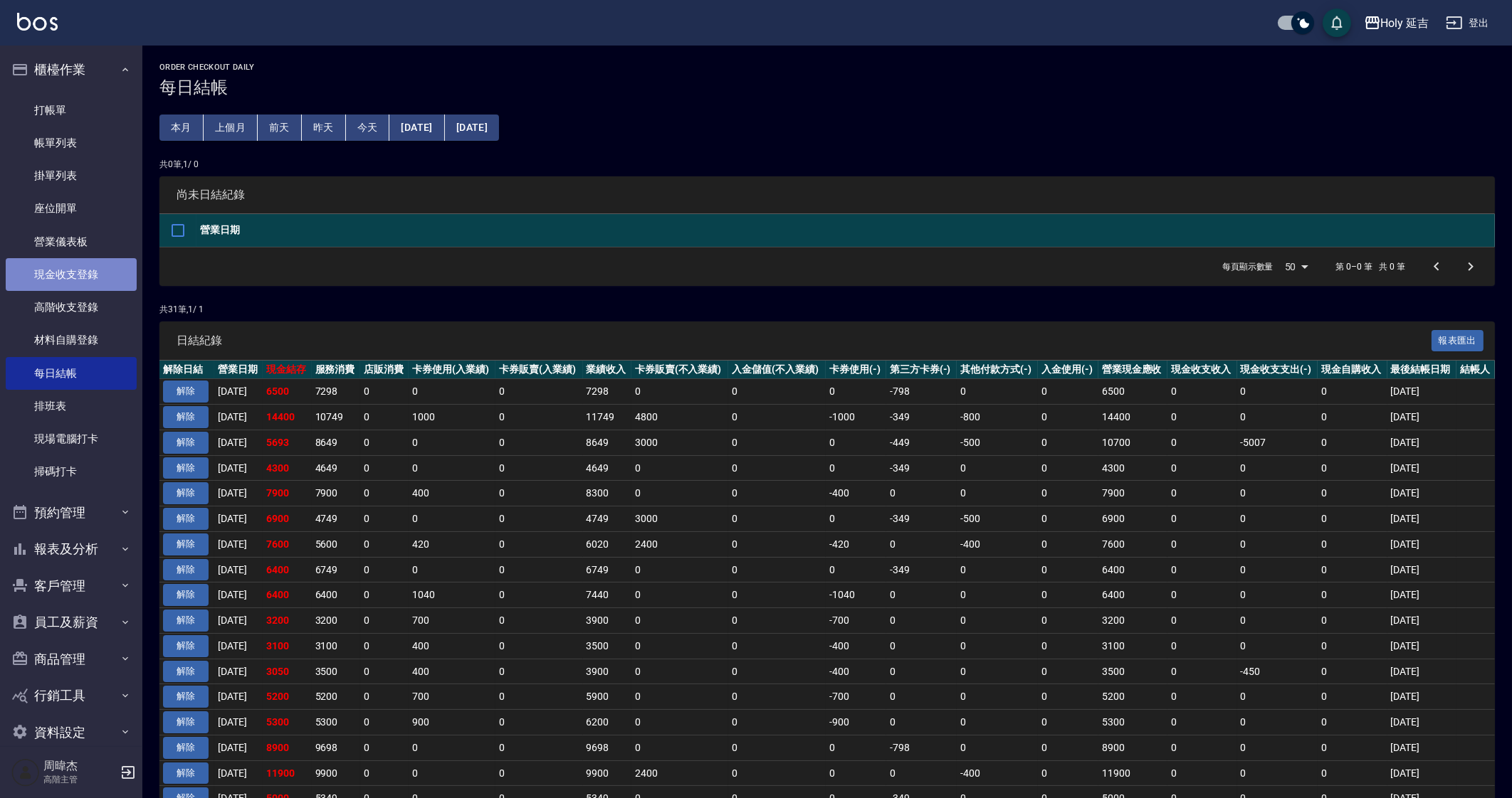
click at [83, 272] on link "現金收支登錄" at bounding box center [71, 274] width 131 height 32
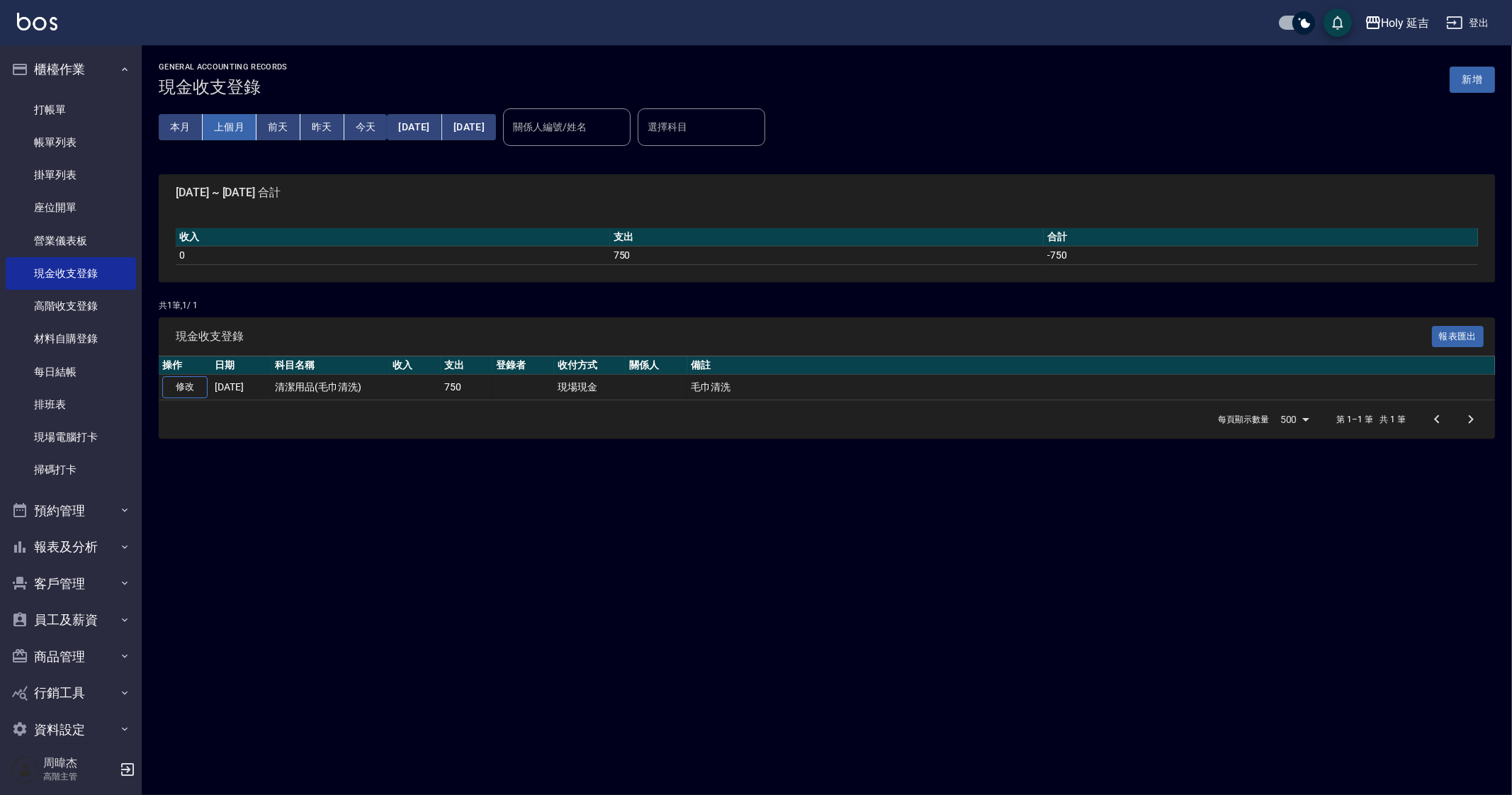
click at [212, 129] on button "上個月" at bounding box center [229, 127] width 54 height 26
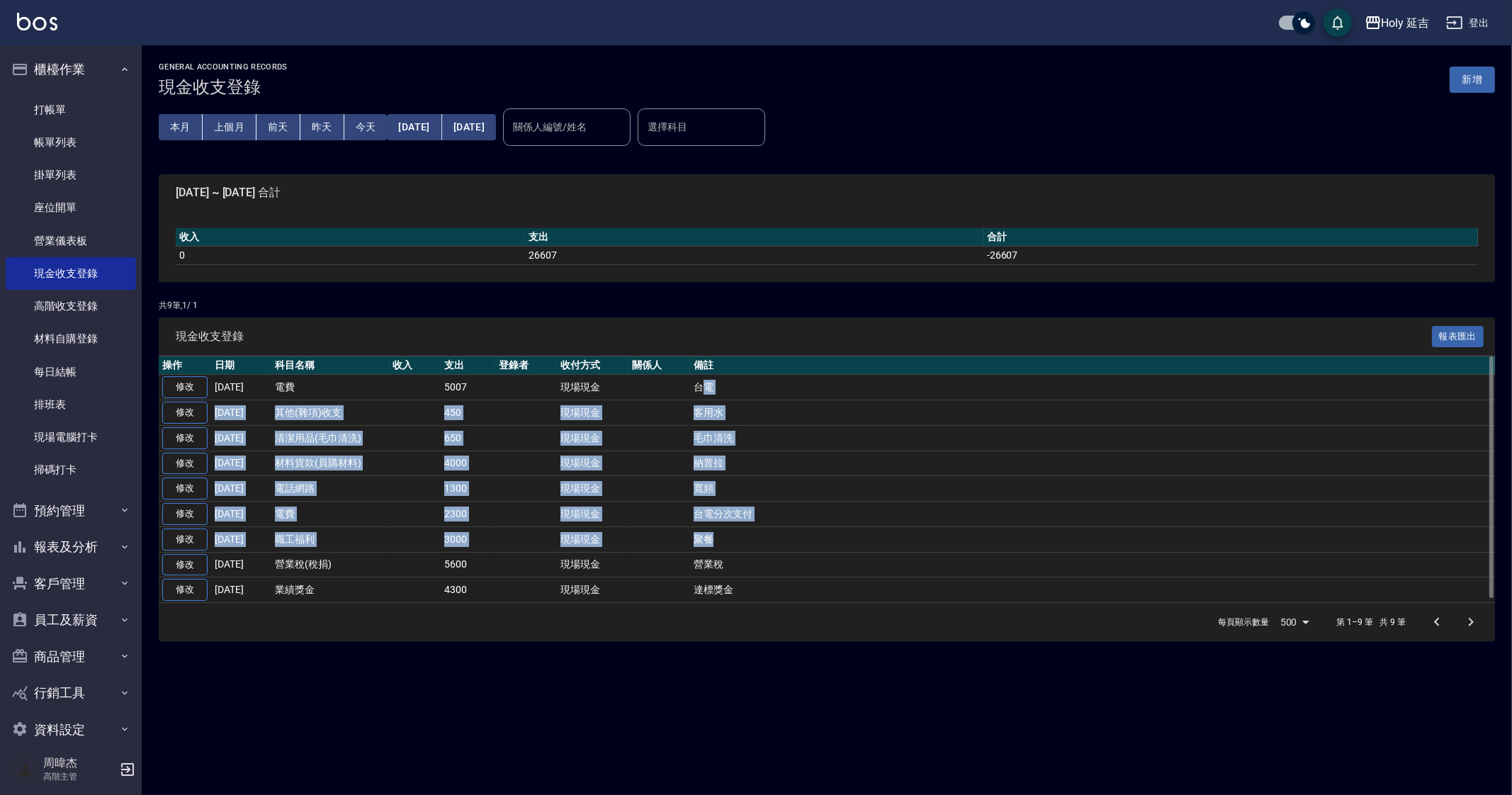
drag, startPoint x: 701, startPoint y: 377, endPoint x: 819, endPoint y: 580, distance: 234.8
click at [802, 550] on tbody "修改 2025-08-29 電費 5007 現場現金 台電 修改 2025-08-20 其他(雜項)收支 450 現場現金 客用水 修改 2025-08-12…" at bounding box center [827, 489] width 1337 height 228
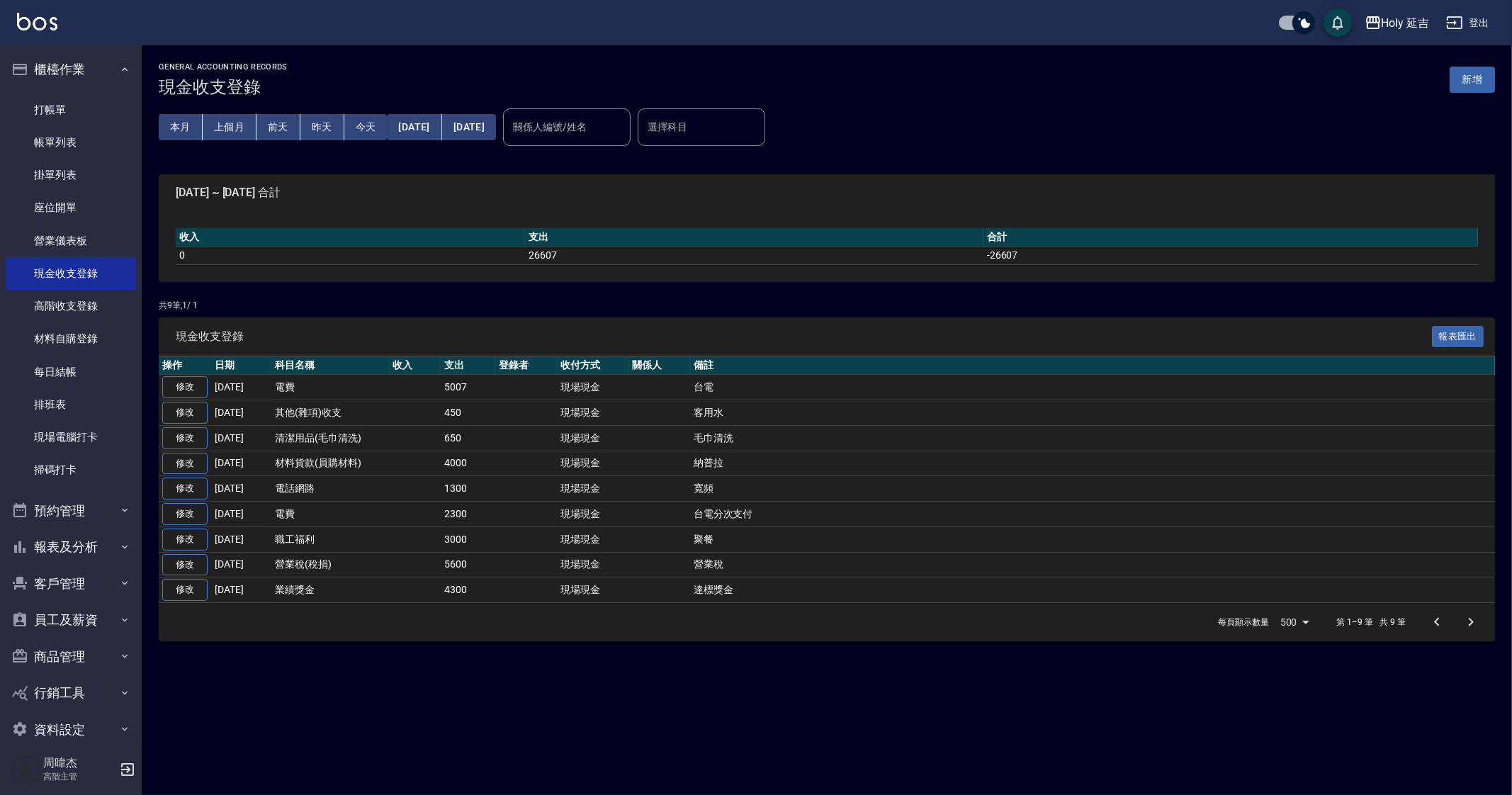
click at [874, 686] on div "GENERAL ACCOUNTING RECORDS 現金收支登錄 新增 本月 上個月 前天 昨天 今天 2025/08/01 2025/08/31 關係人編…" at bounding box center [756, 398] width 1512 height 795
drag, startPoint x: 316, startPoint y: 600, endPoint x: 915, endPoint y: 611, distance: 599.1
click at [679, 597] on div "現金收支登錄 報表匯出 操作 日期 科目名稱 收入 支出 登錄者 收付方式 關係人 備註 修改 2025-08-29 電費 5007 現場現金 台電 修改 2…" at bounding box center [827, 480] width 1337 height 325
click at [815, 673] on div "GENERAL ACCOUNTING RECORDS 現金收支登錄 新增 本月 上個月 前天 昨天 今天 2025/08/01 2025/08/31 關係人編…" at bounding box center [756, 398] width 1512 height 795
click at [188, 128] on button "本月" at bounding box center [180, 127] width 44 height 26
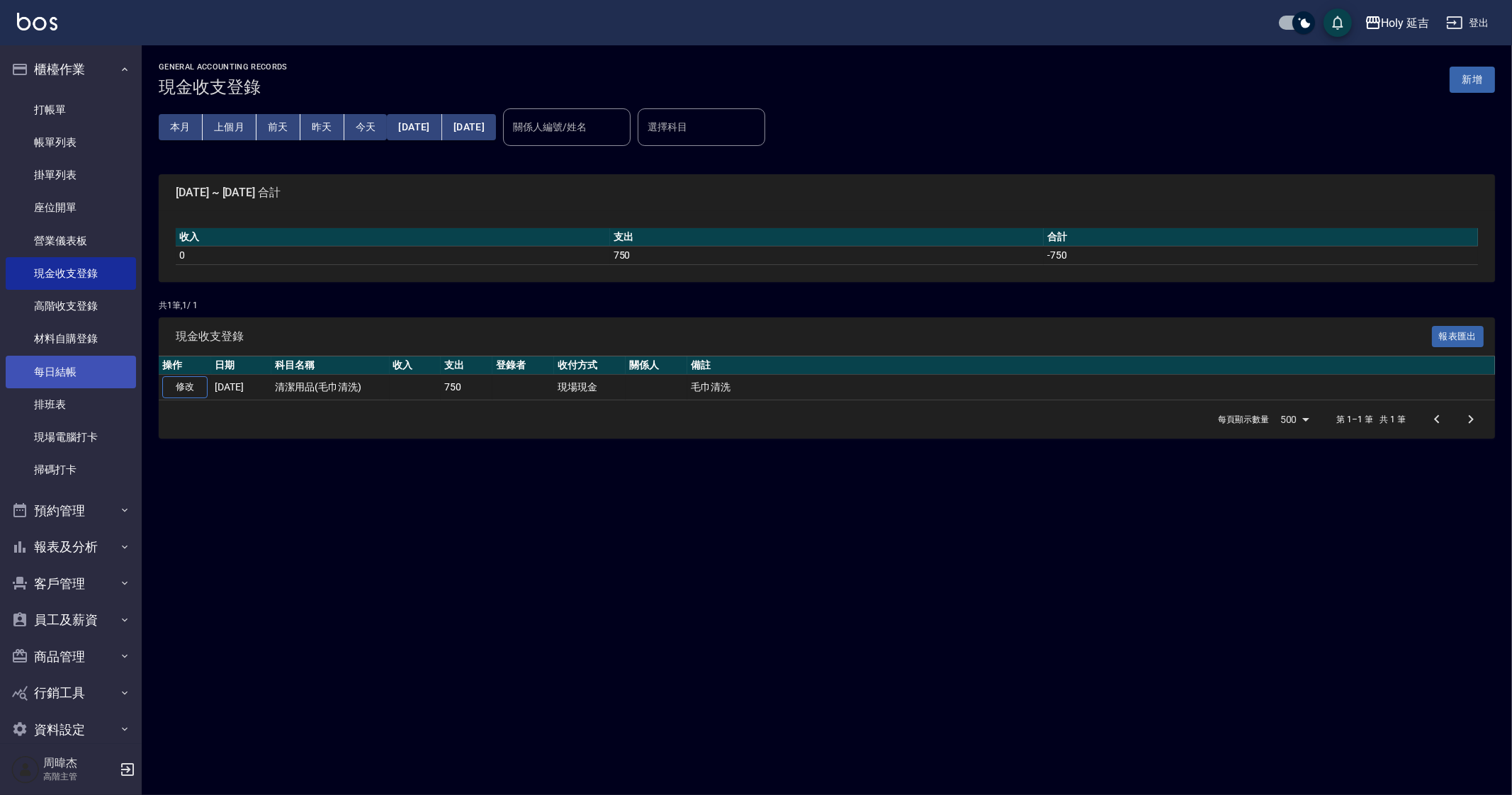
click at [86, 375] on link "每日結帳" at bounding box center [70, 371] width 130 height 32
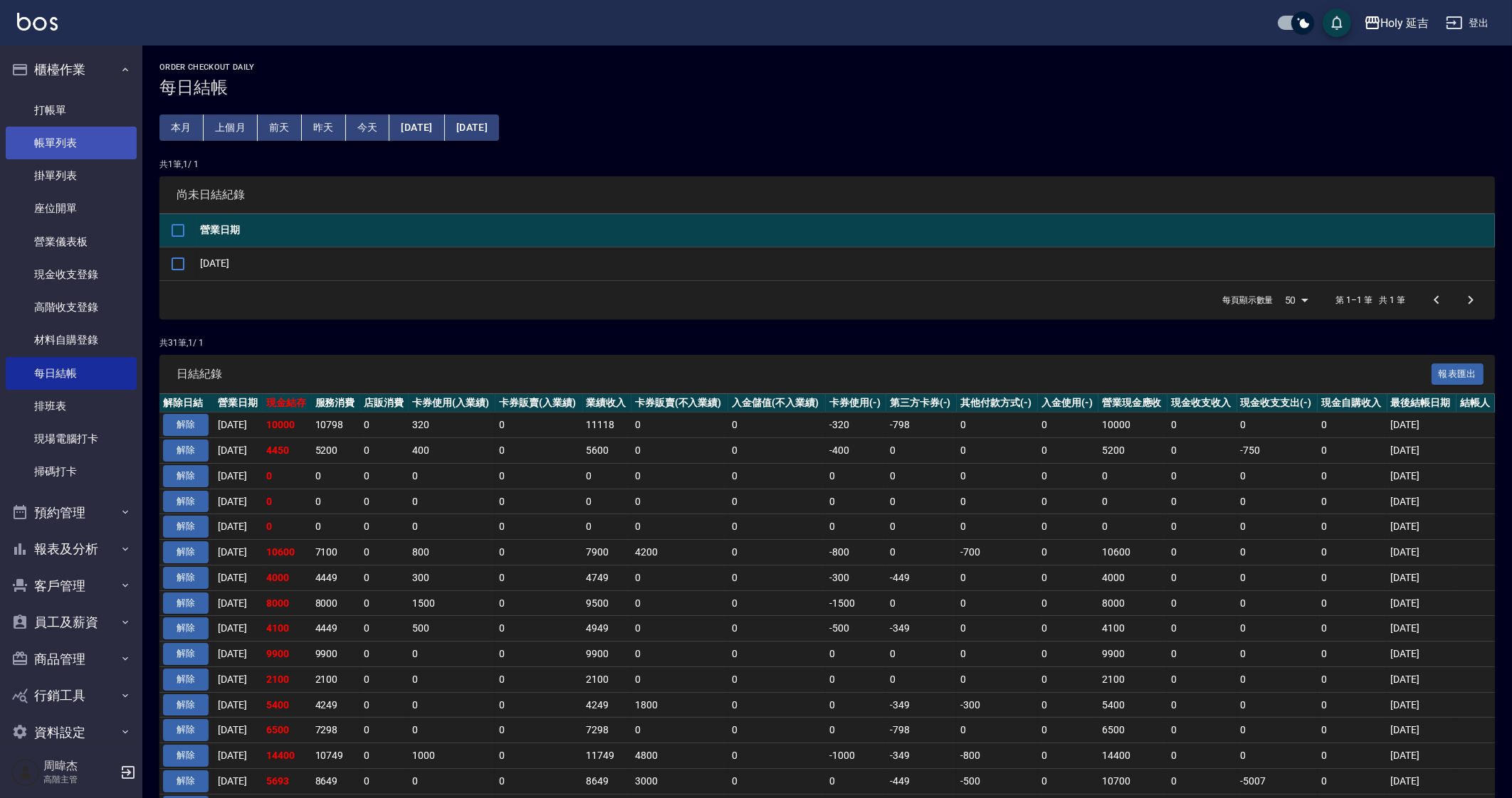
click at [74, 135] on link "帳單列表" at bounding box center [71, 142] width 131 height 32
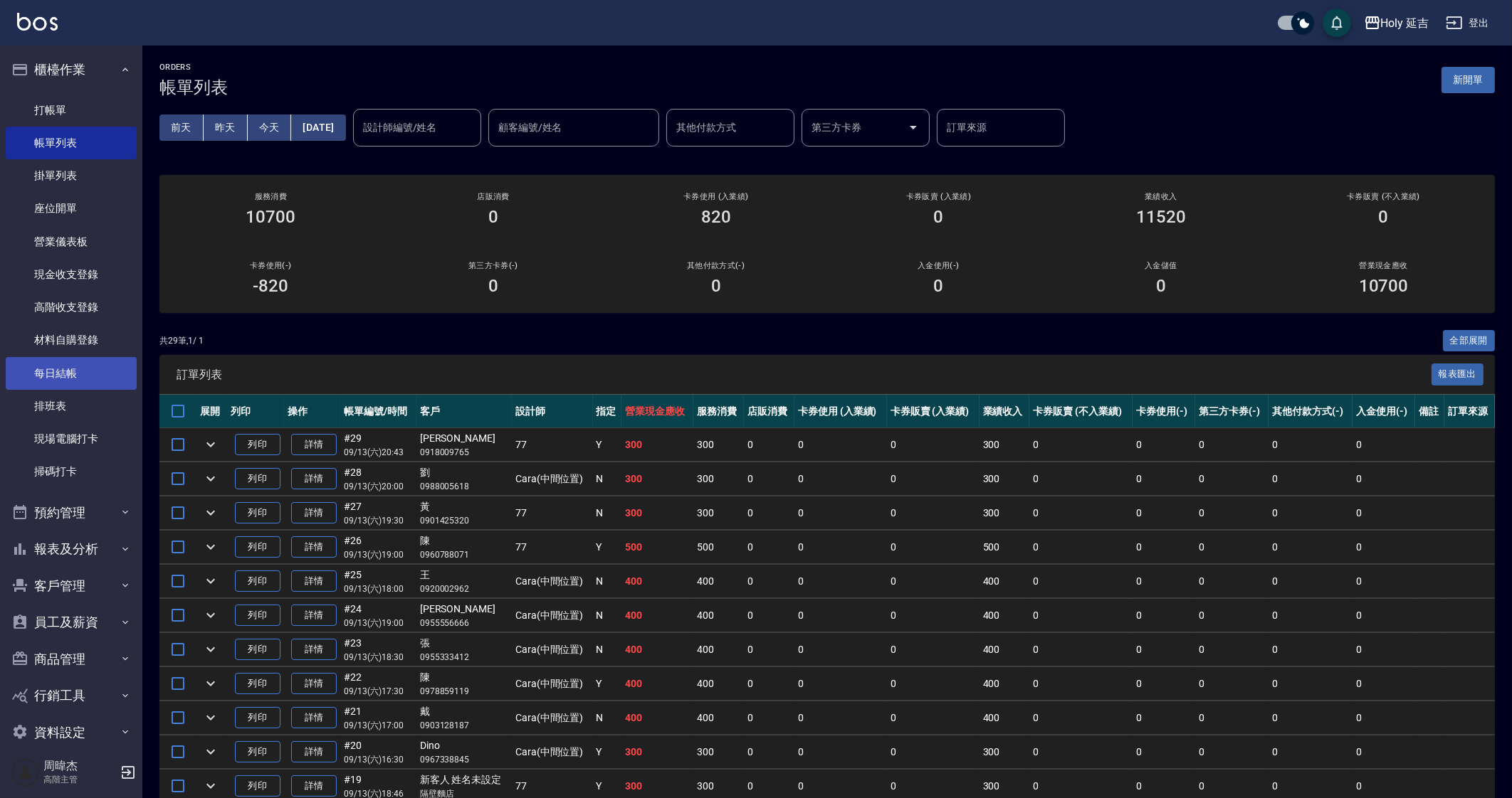
click at [84, 364] on link "每日結帳" at bounding box center [71, 372] width 131 height 32
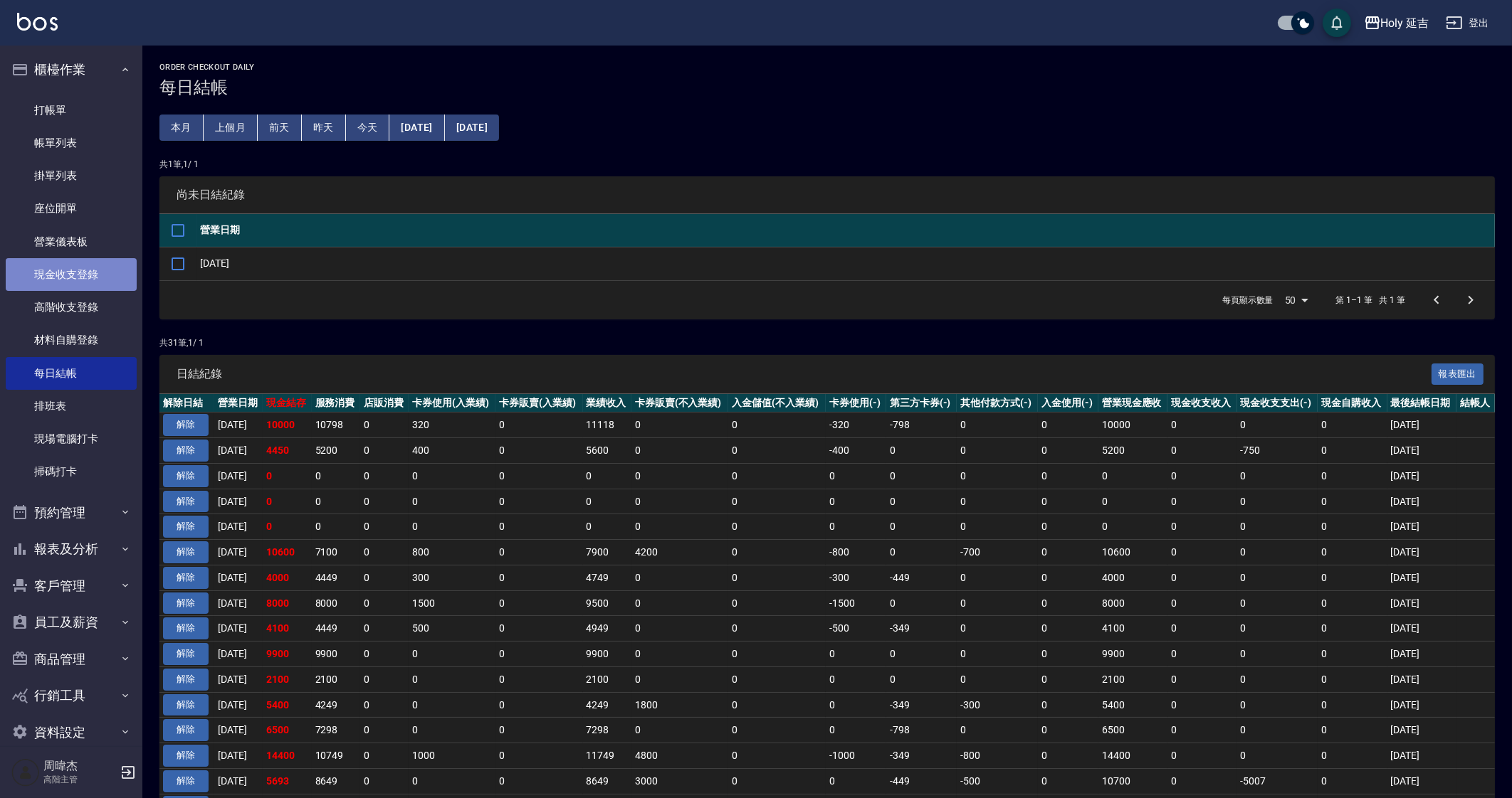
click at [82, 275] on link "現金收支登錄" at bounding box center [71, 274] width 131 height 32
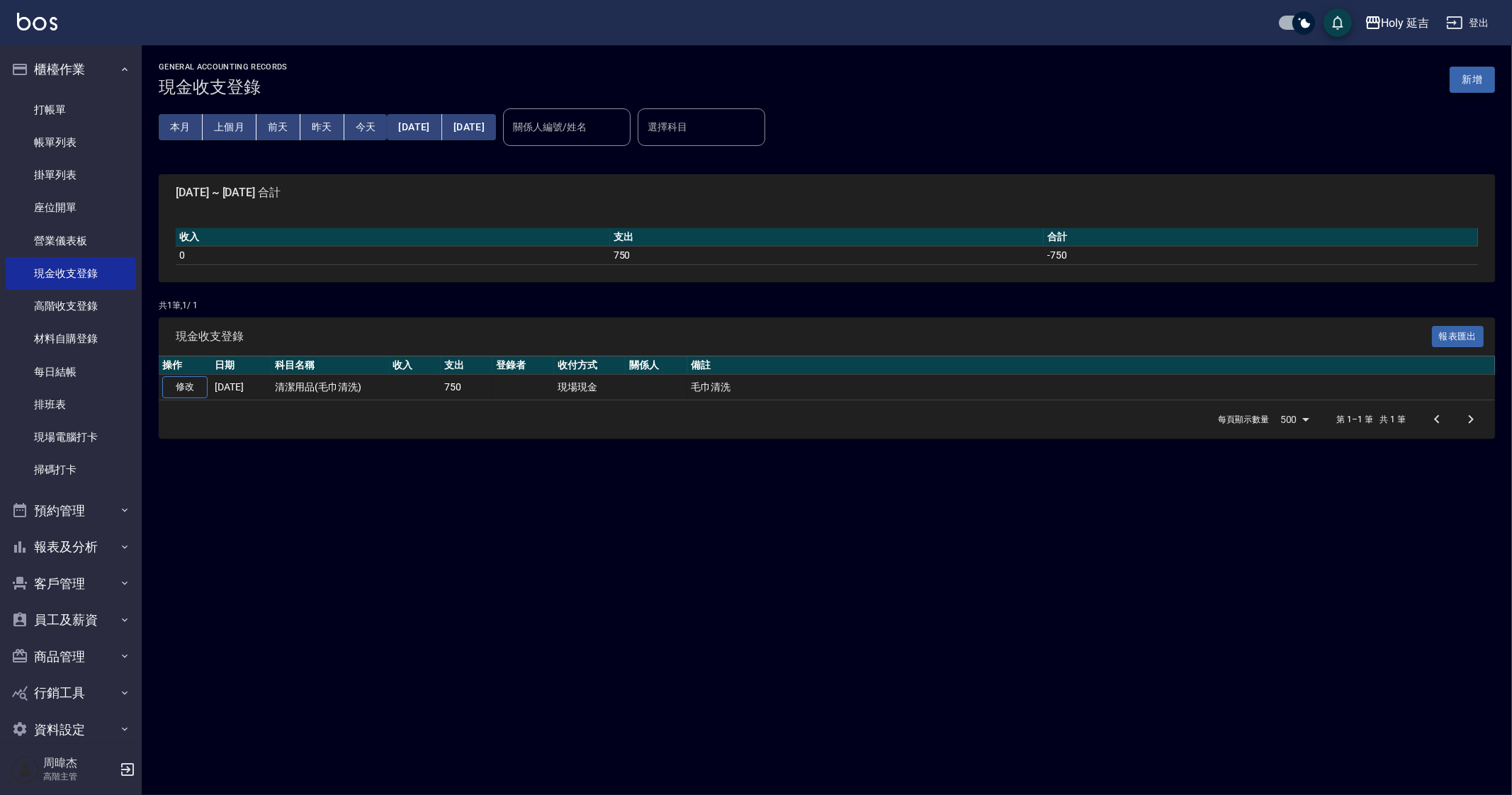
click at [1470, 78] on button "新增" at bounding box center [1472, 79] width 45 height 26
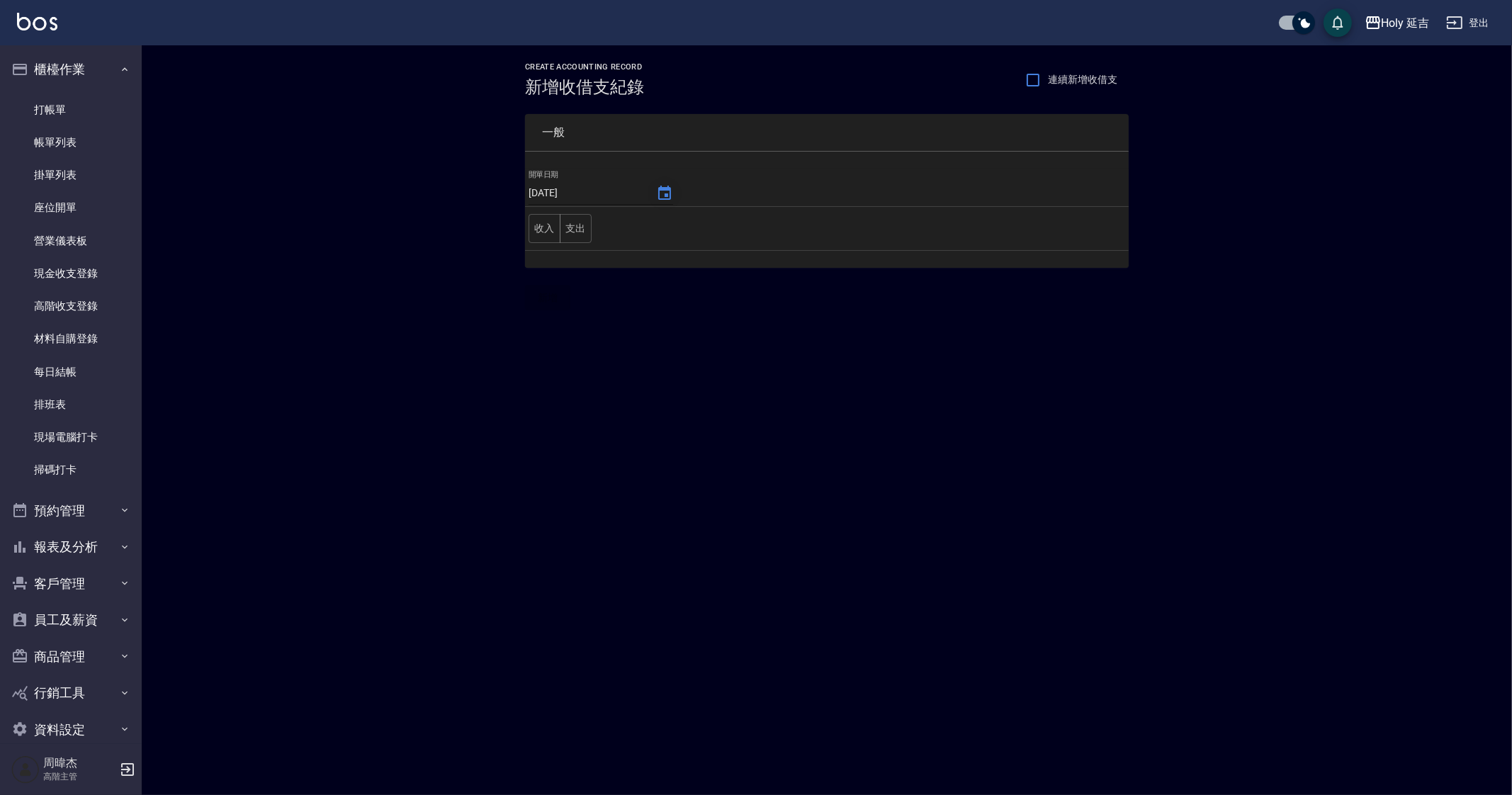
click at [665, 190] on icon "Choose date, selected date is 2025-09-13" at bounding box center [664, 193] width 13 height 14
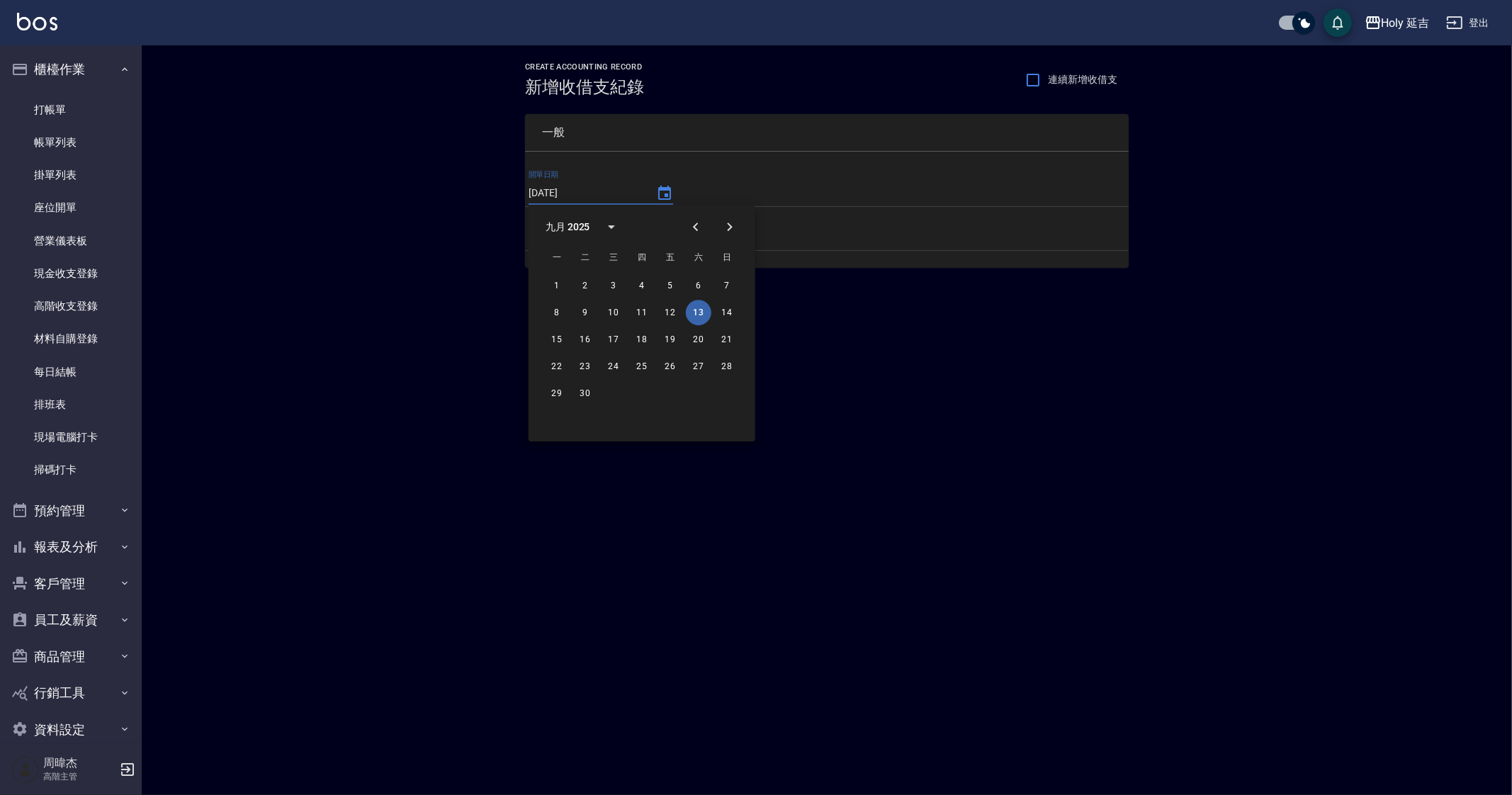
click at [699, 511] on div "CREATE ACCOUNTING RECORD 新增收借支紀錄 連續新增收借支 一般 開單日期 2025/09/13 收入 支出 新增" at bounding box center [756, 398] width 1512 height 795
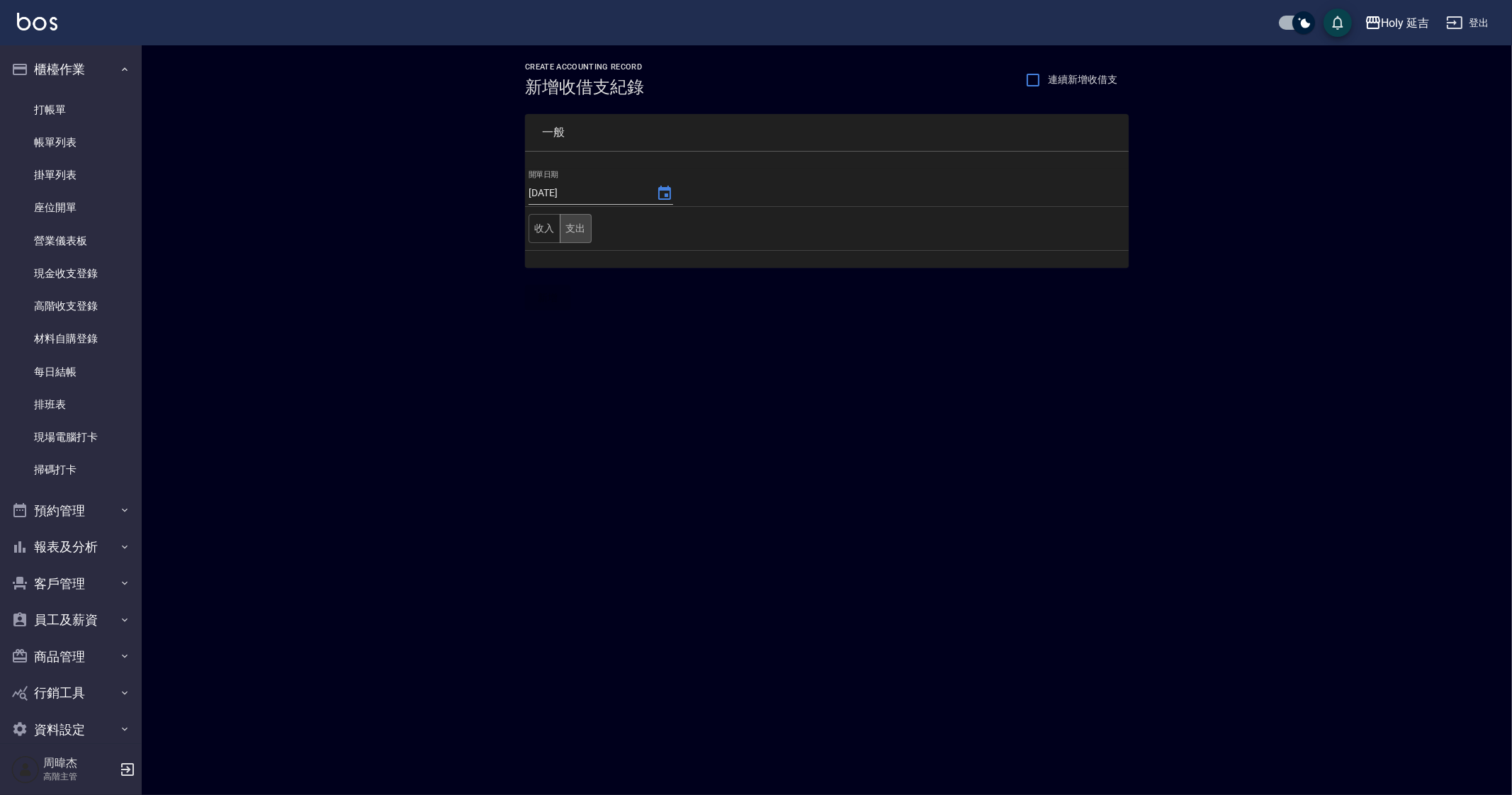
click at [577, 232] on button "支出" at bounding box center [575, 229] width 32 height 29
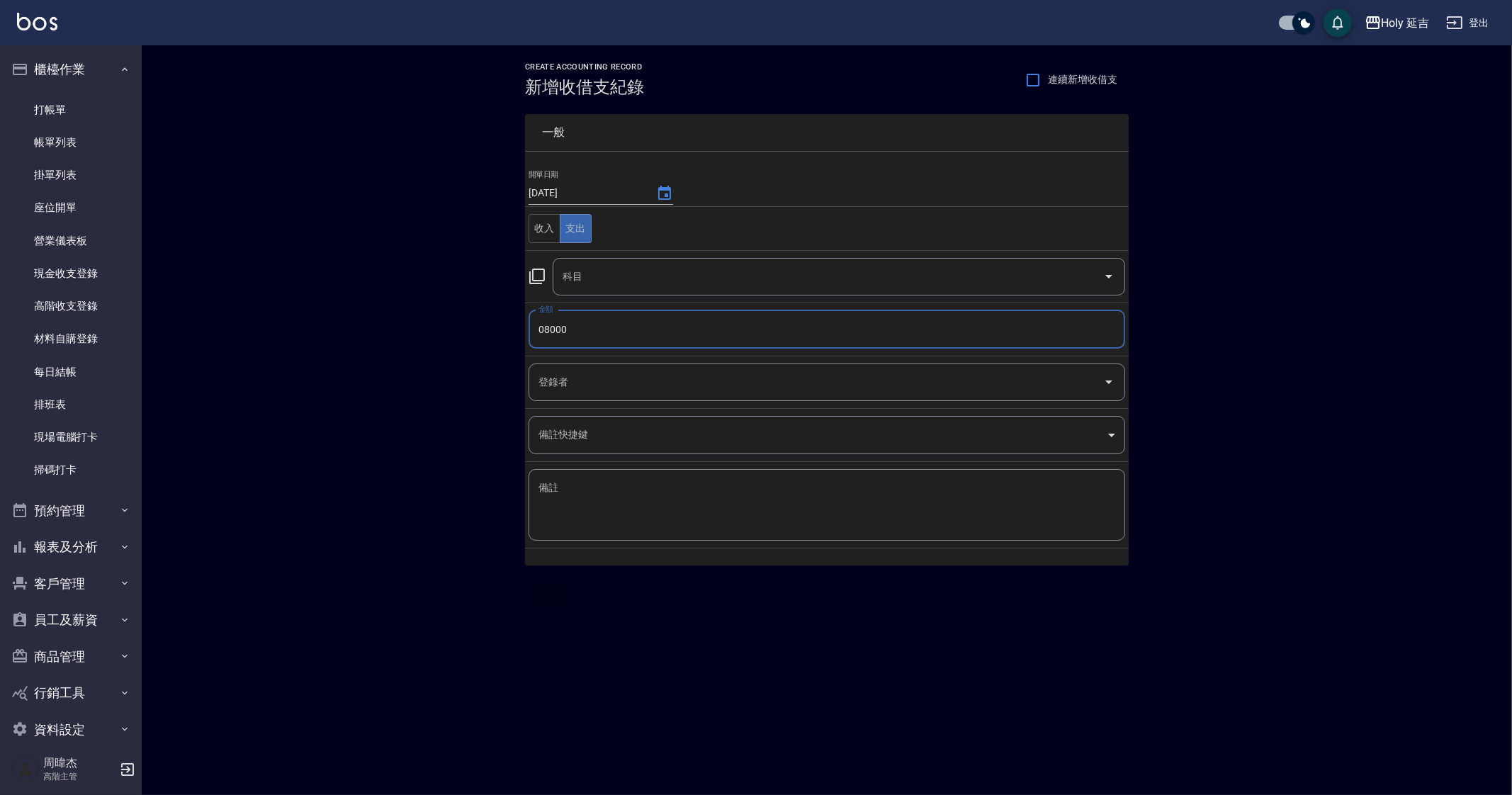
type input "08000"
click at [681, 499] on textarea "備註" at bounding box center [826, 505] width 576 height 48
type textarea "c"
type textarea "k"
type textarea "花蓮員旅"
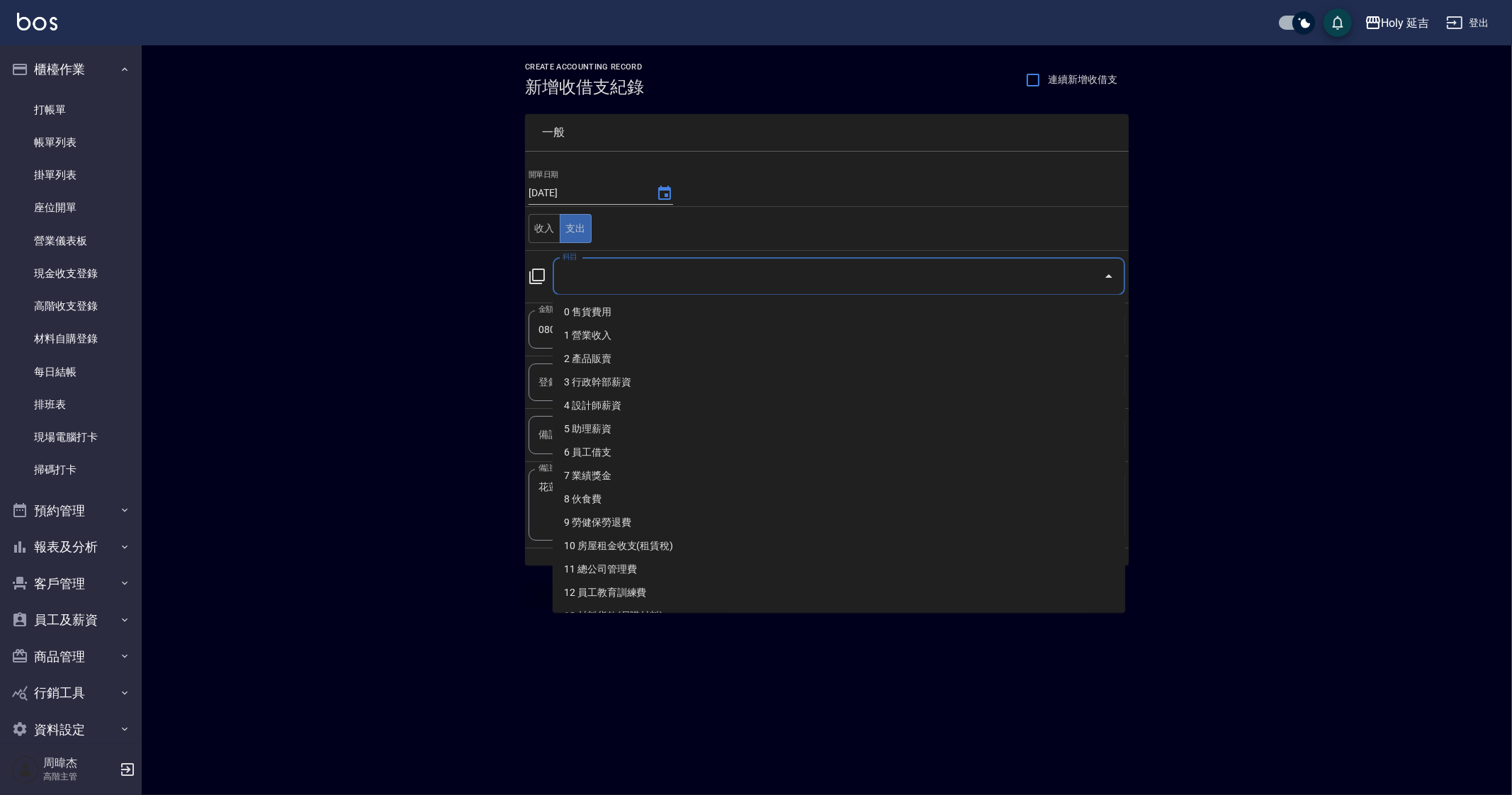
click at [687, 267] on input "科目" at bounding box center [828, 276] width 538 height 24
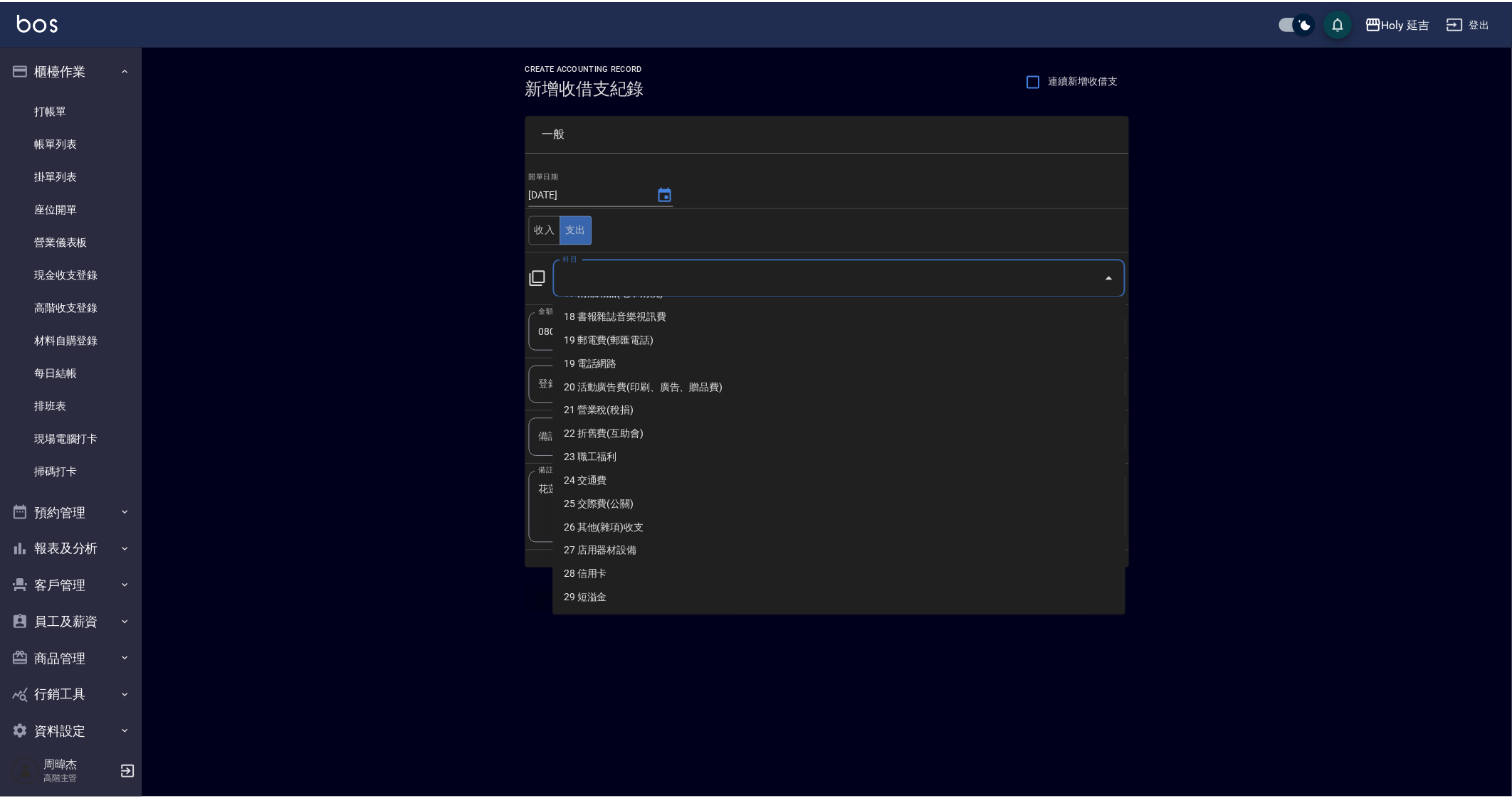
scroll to position [445, 0]
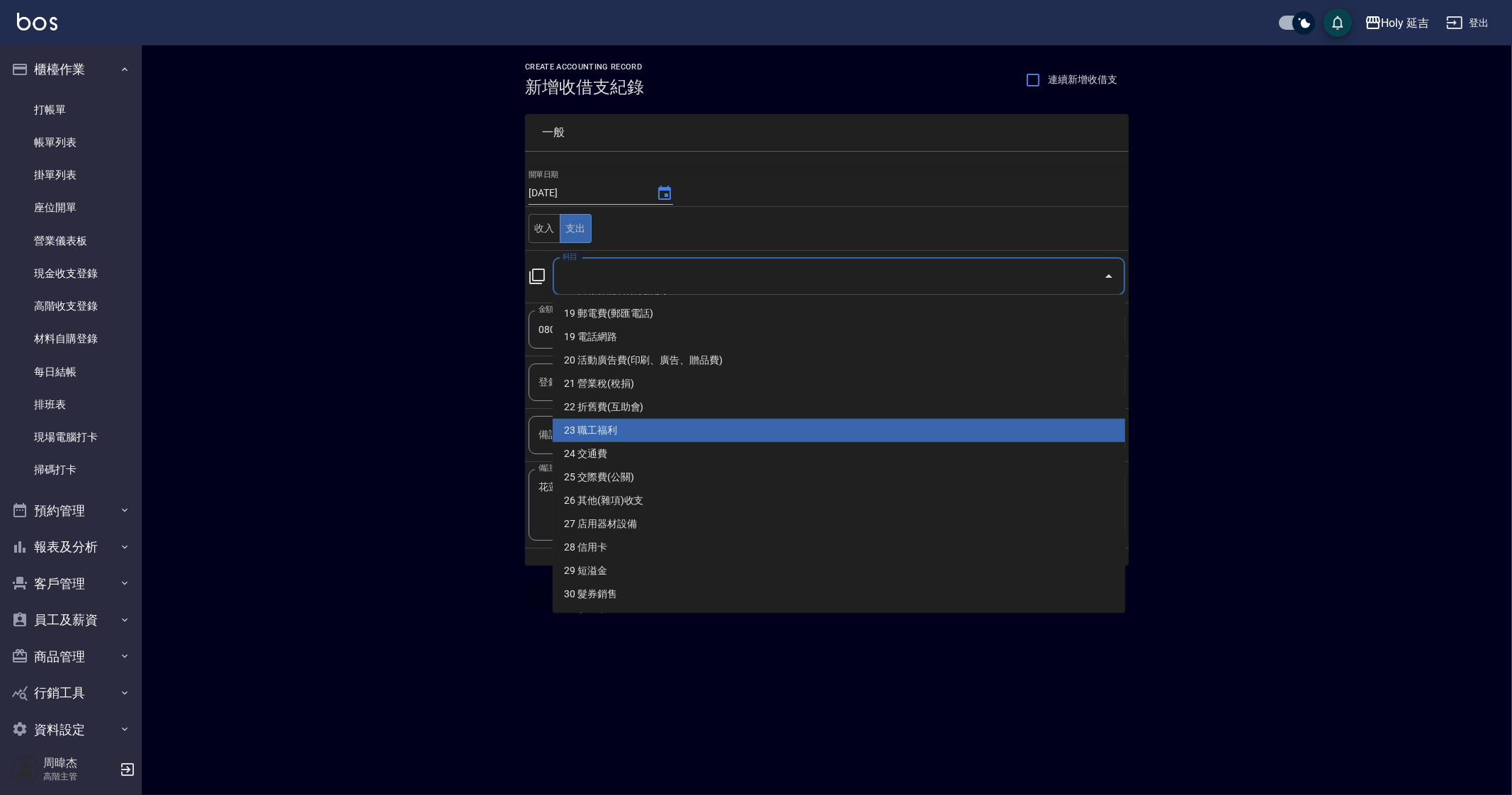
click at [744, 430] on li "23 職工福利" at bounding box center [839, 431] width 573 height 23
type input "23 職工福利"
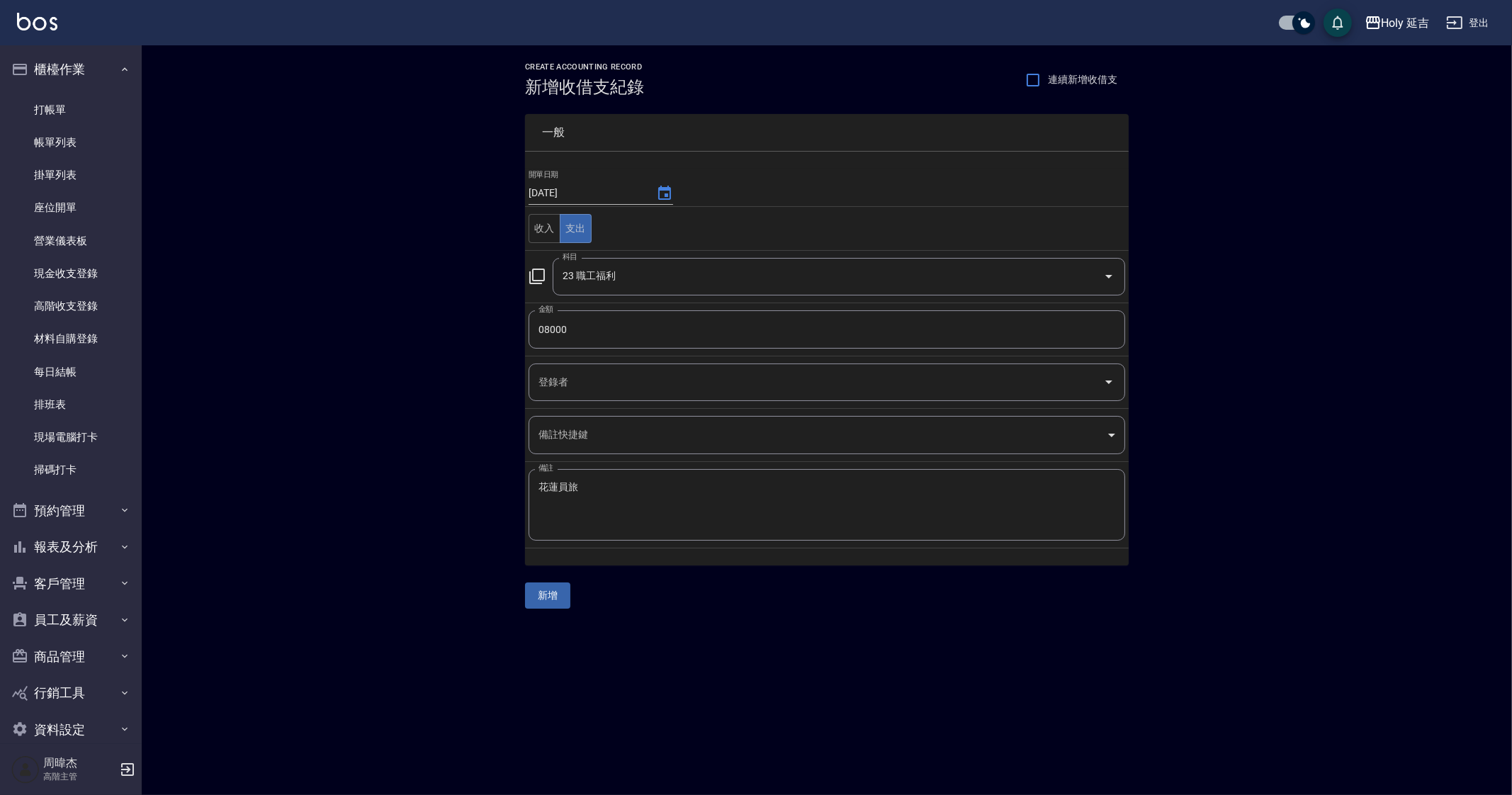
click at [717, 620] on div "CREATE ACCOUNTING RECORD 新增收借支紀錄 連續新增收借支 一般 開單日期 2025/09/13 收入 支出 科目 23 職工福利 科目…" at bounding box center [827, 335] width 1370 height 581
click at [558, 602] on button "新增" at bounding box center [548, 595] width 45 height 26
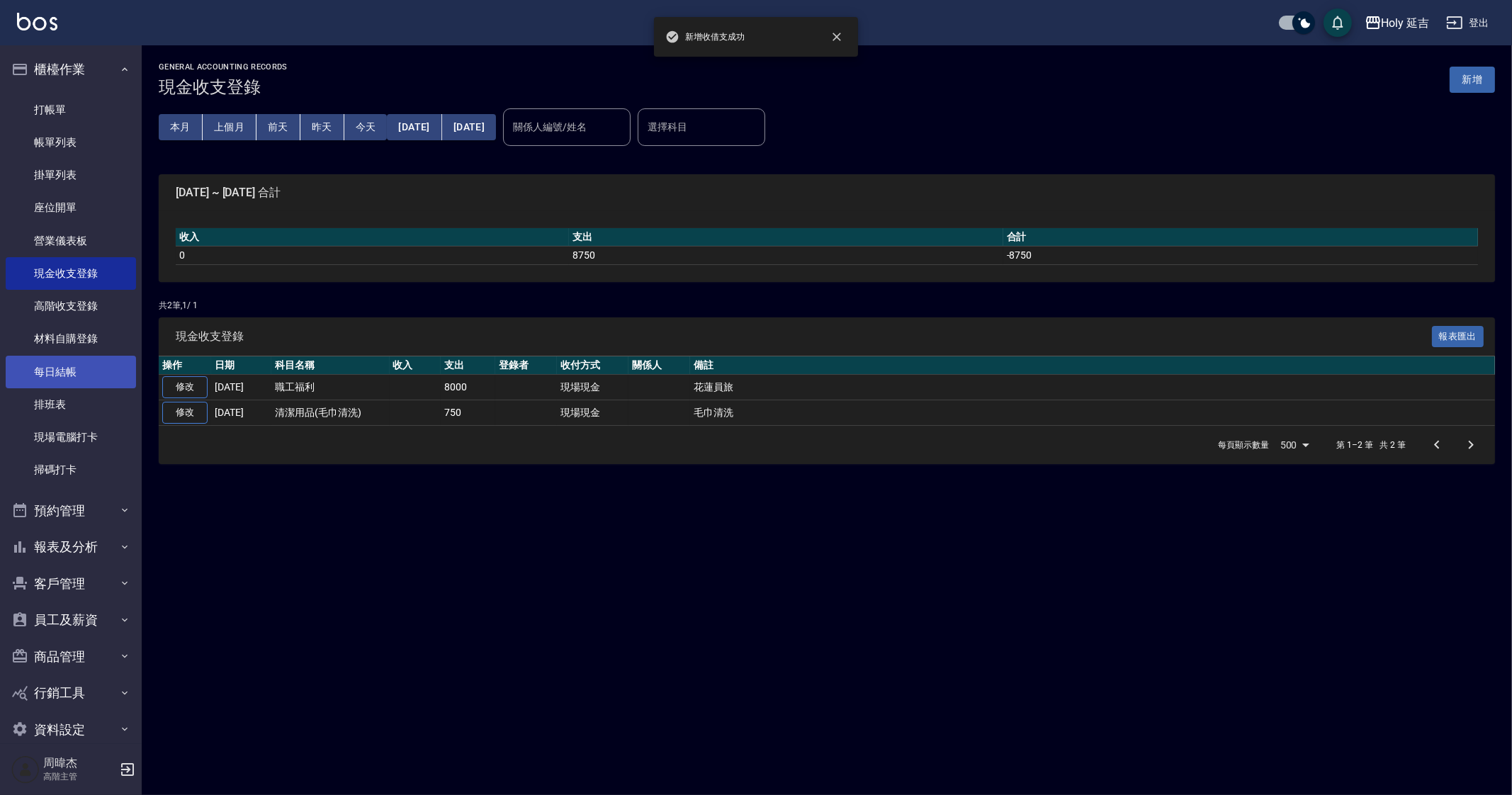
click at [71, 378] on link "每日結帳" at bounding box center [70, 371] width 130 height 32
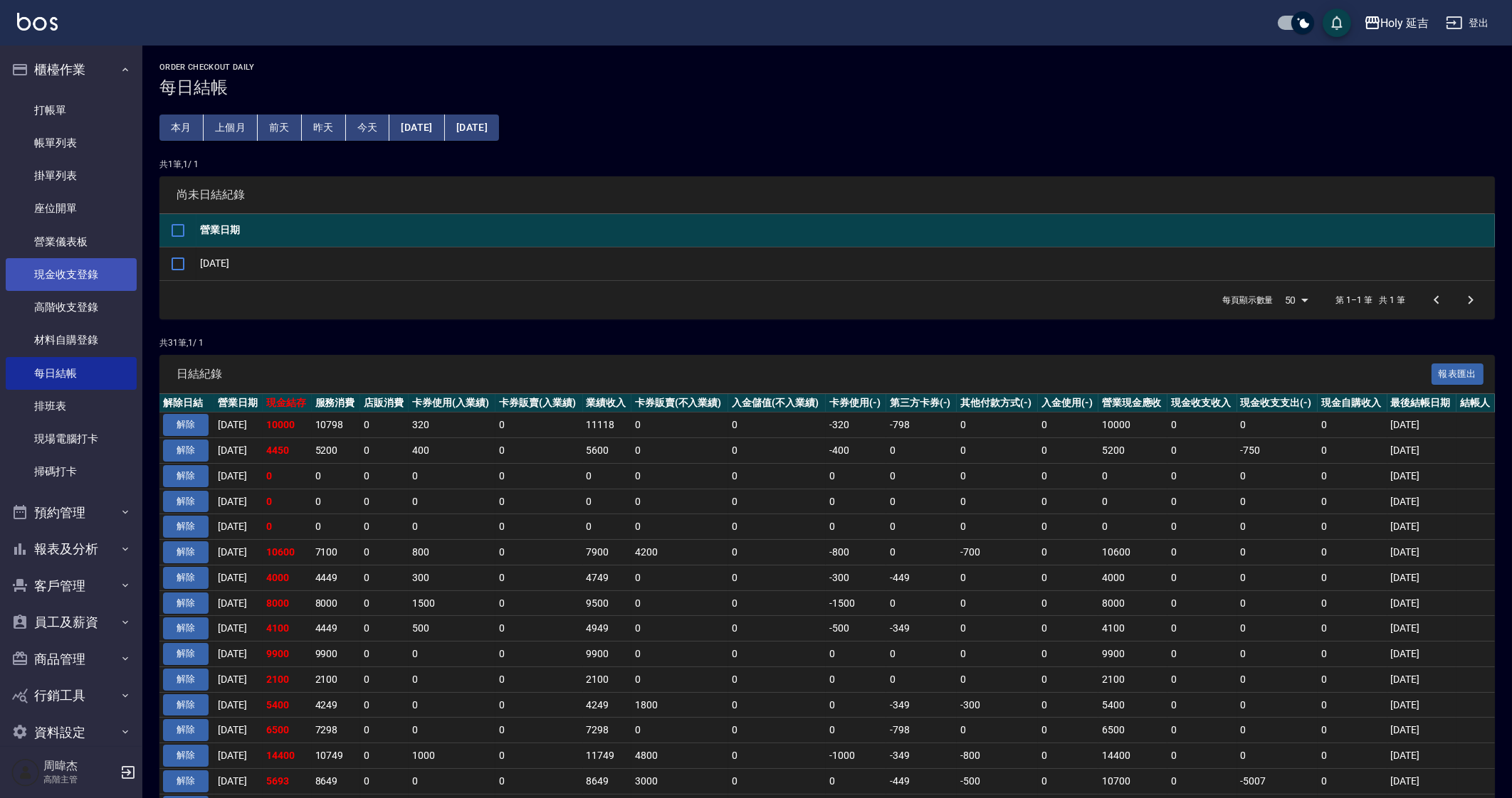
click at [75, 261] on link "現金收支登錄" at bounding box center [71, 274] width 131 height 32
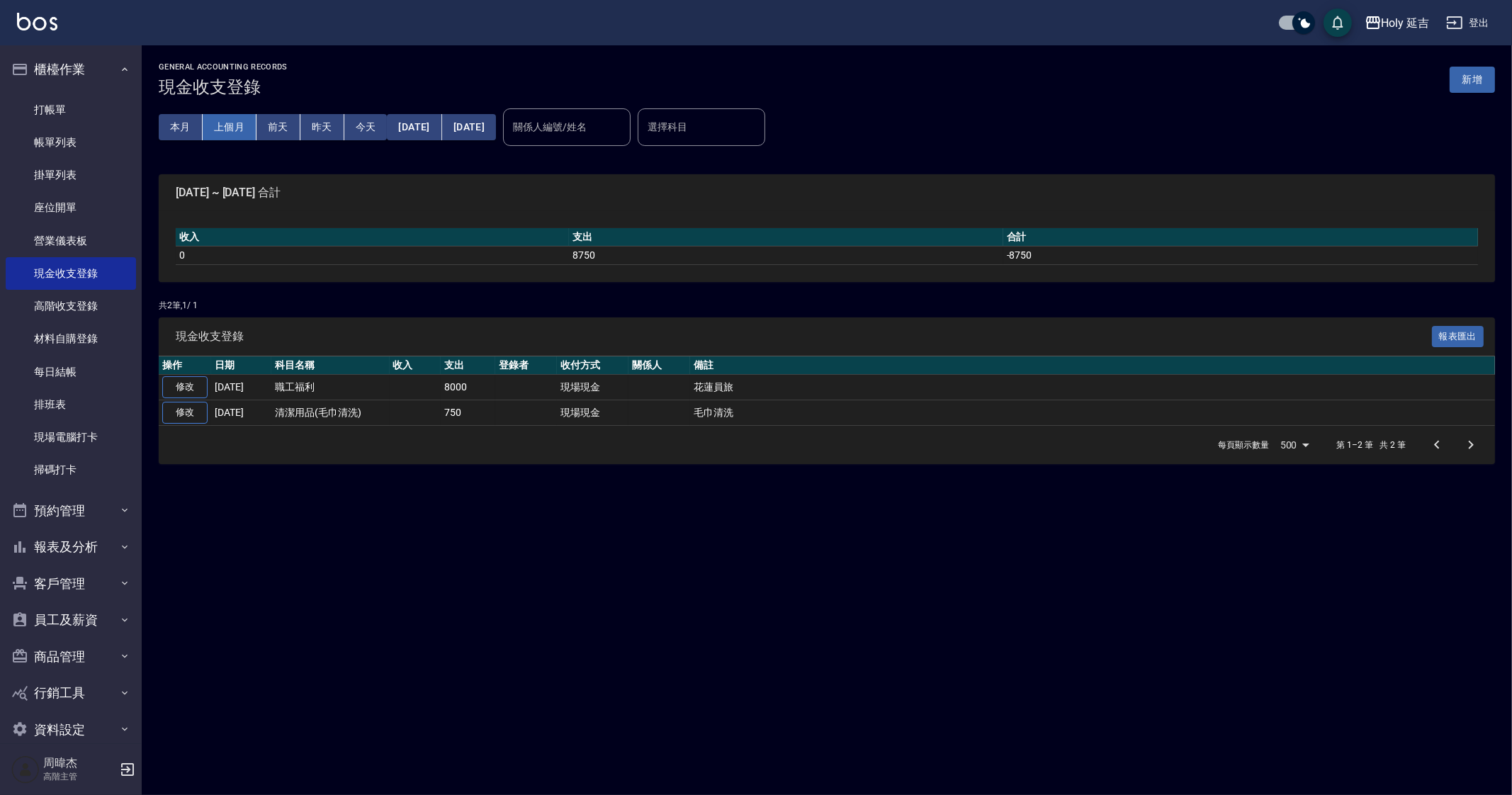
click at [231, 124] on button "上個月" at bounding box center [229, 127] width 54 height 26
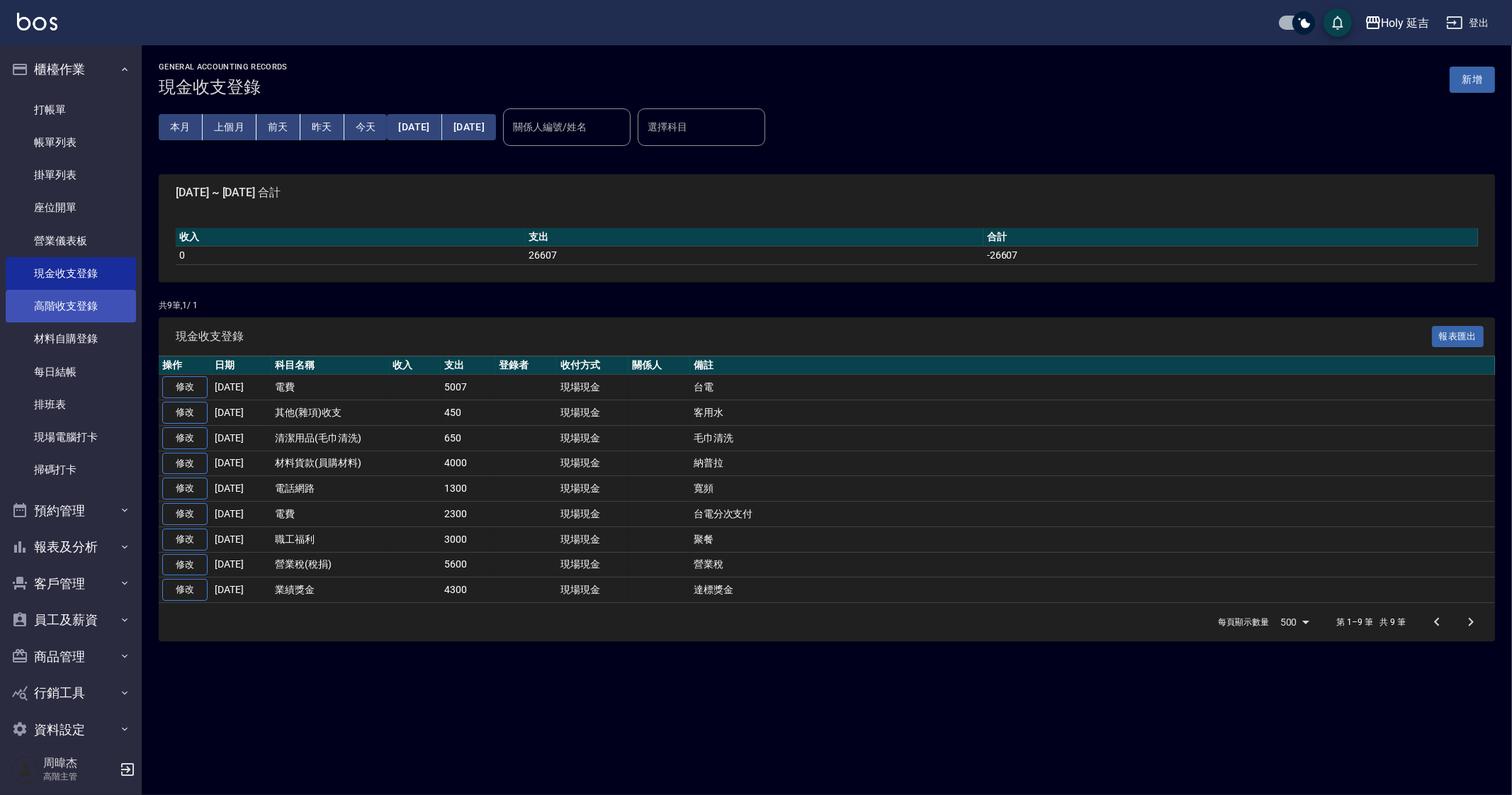
click at [80, 302] on link "高階收支登錄" at bounding box center [70, 305] width 130 height 32
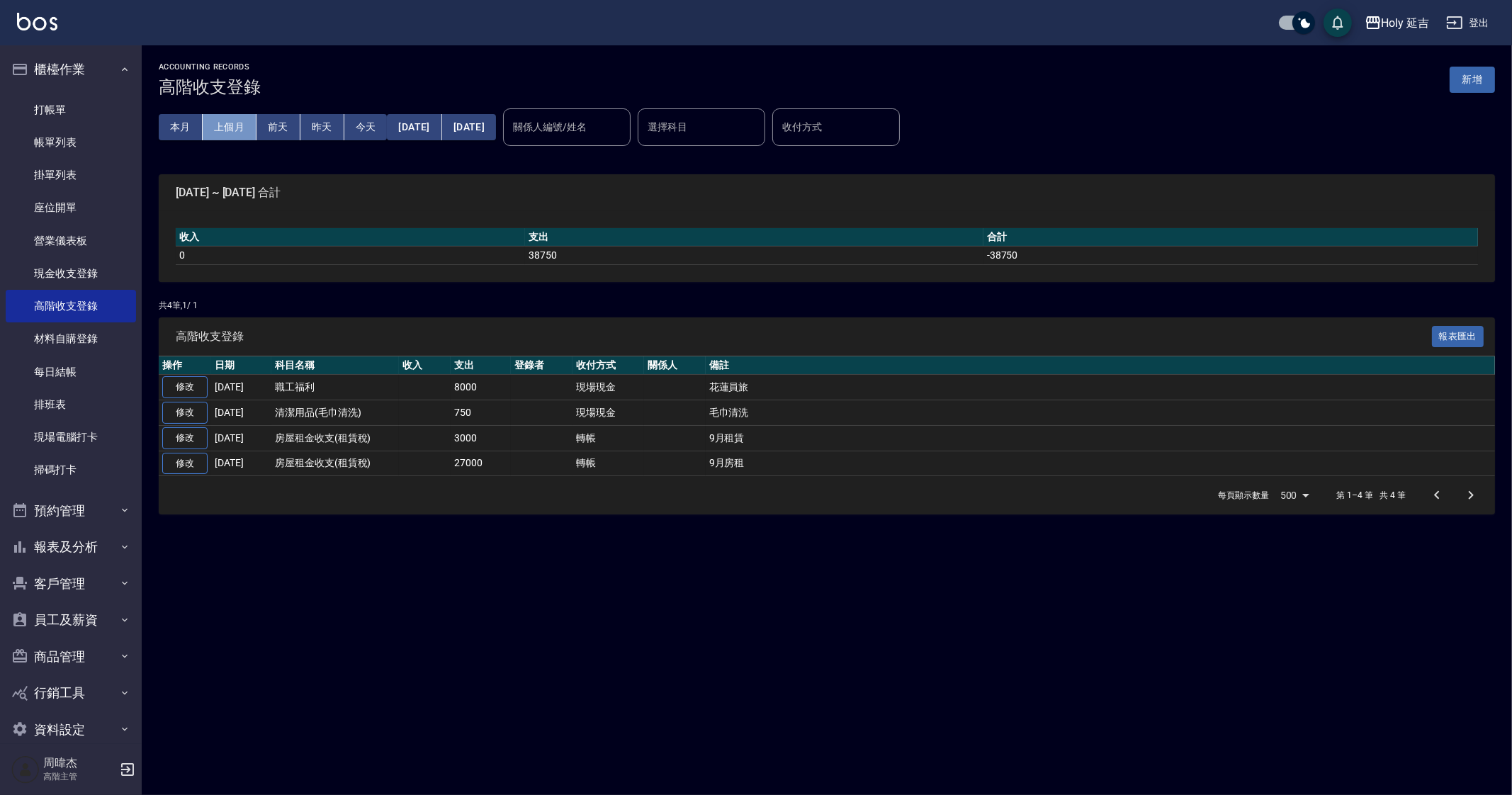
click at [228, 123] on button "上個月" at bounding box center [229, 127] width 54 height 26
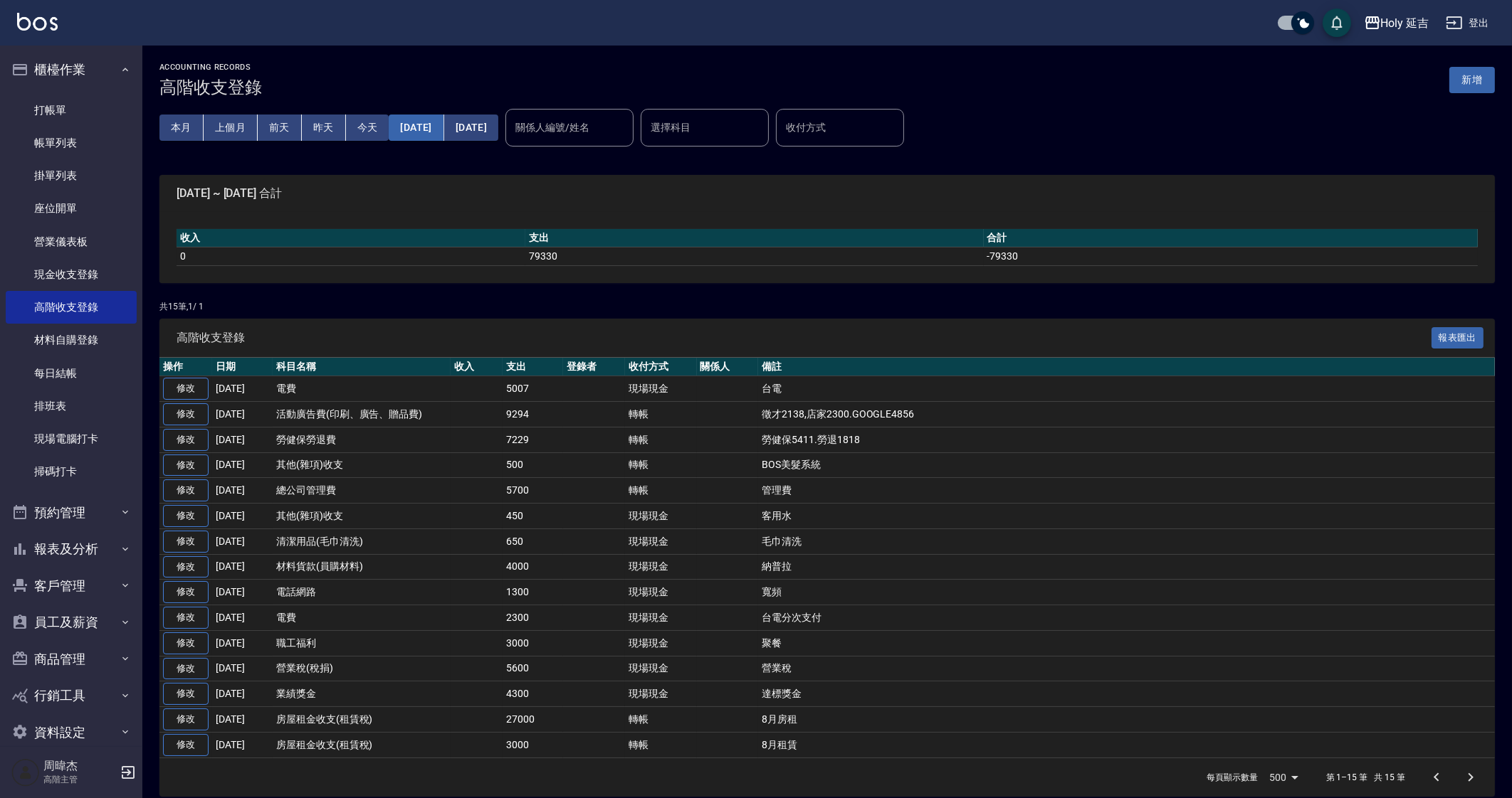
click at [414, 134] on button "2025/08/01" at bounding box center [416, 128] width 55 height 27
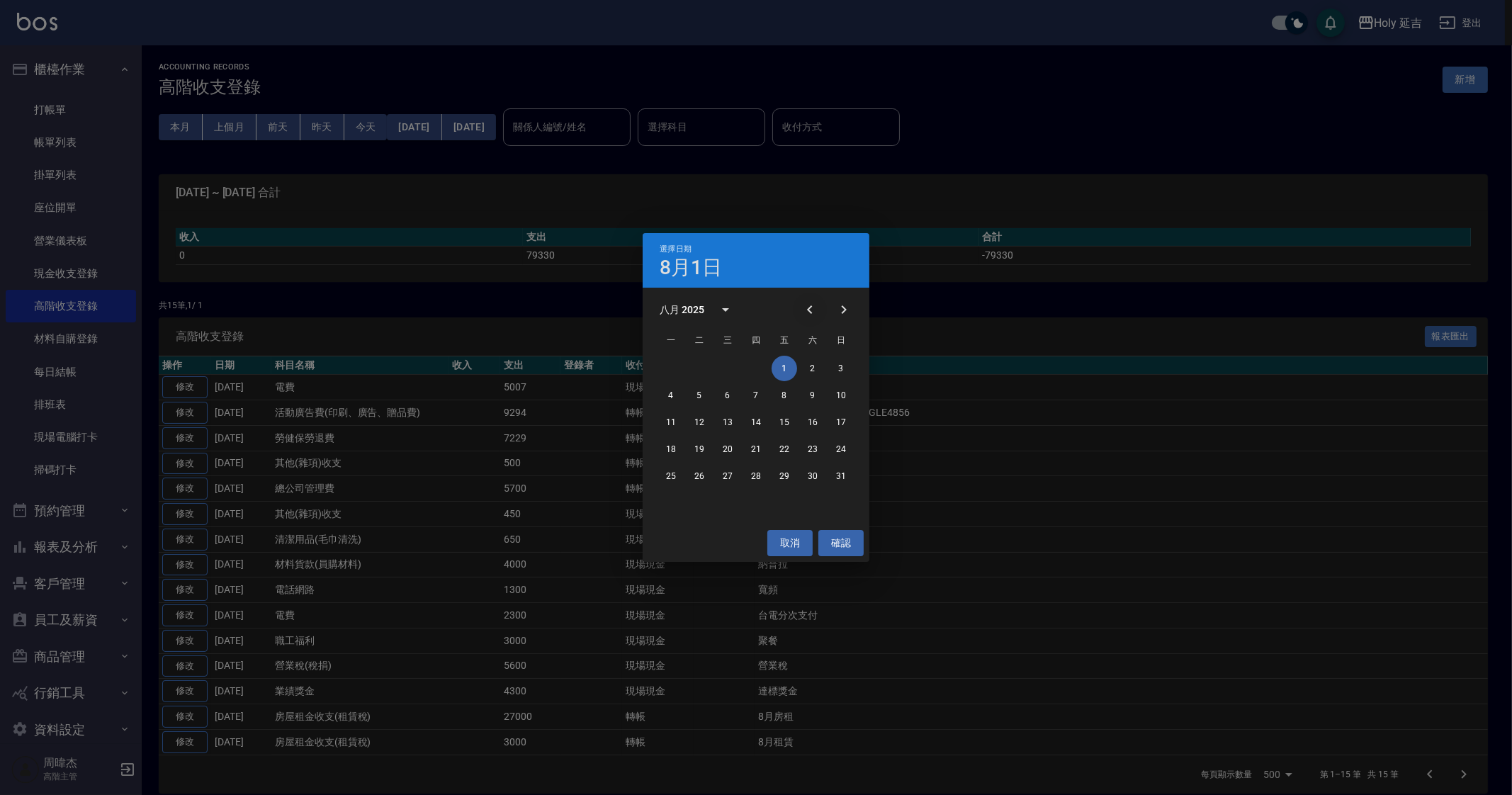
click at [815, 309] on icon "Previous month" at bounding box center [809, 309] width 17 height 17
click at [706, 365] on button "1" at bounding box center [700, 368] width 25 height 25
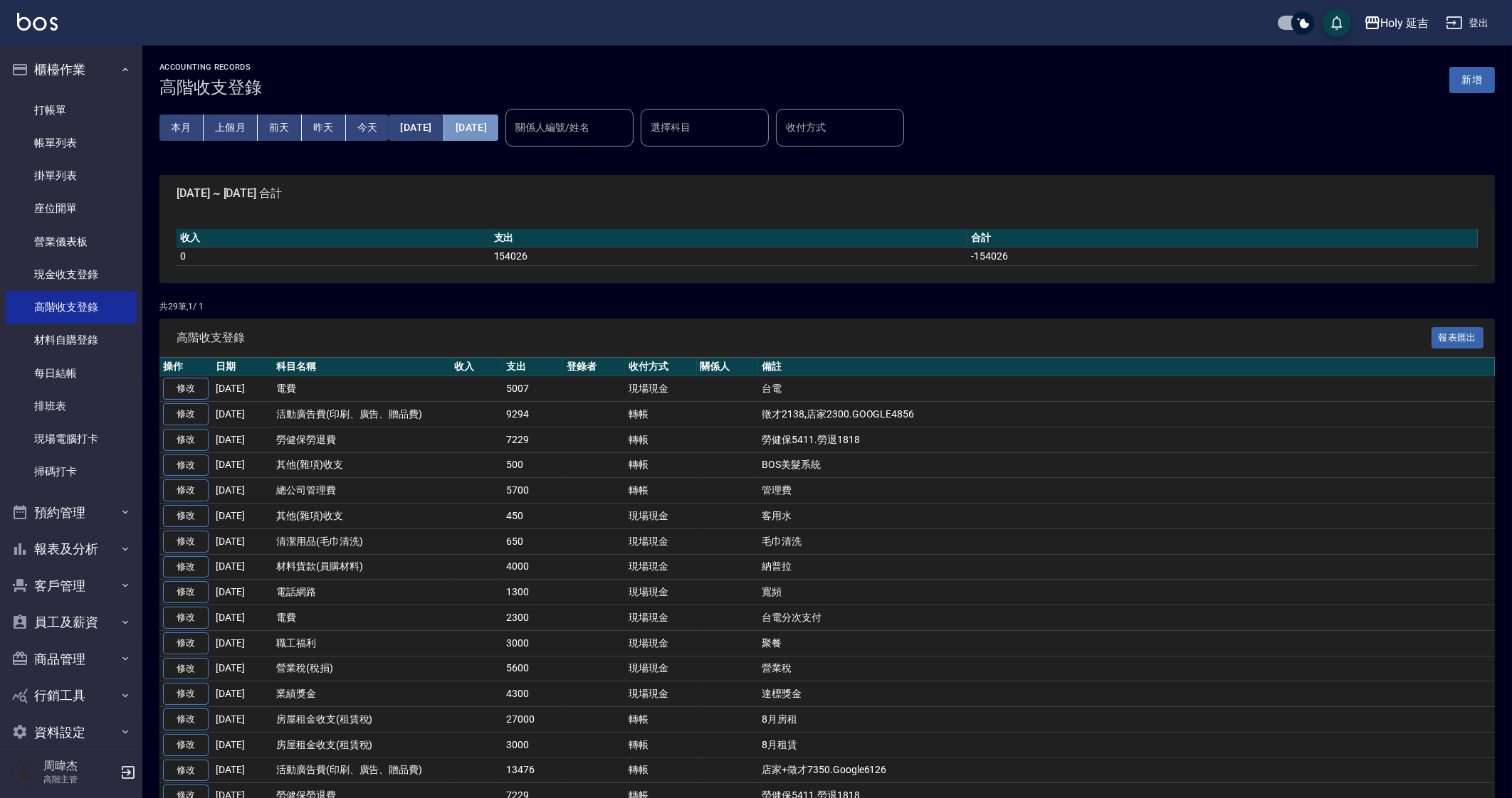
click at [498, 138] on button "[DATE]" at bounding box center [471, 128] width 54 height 27
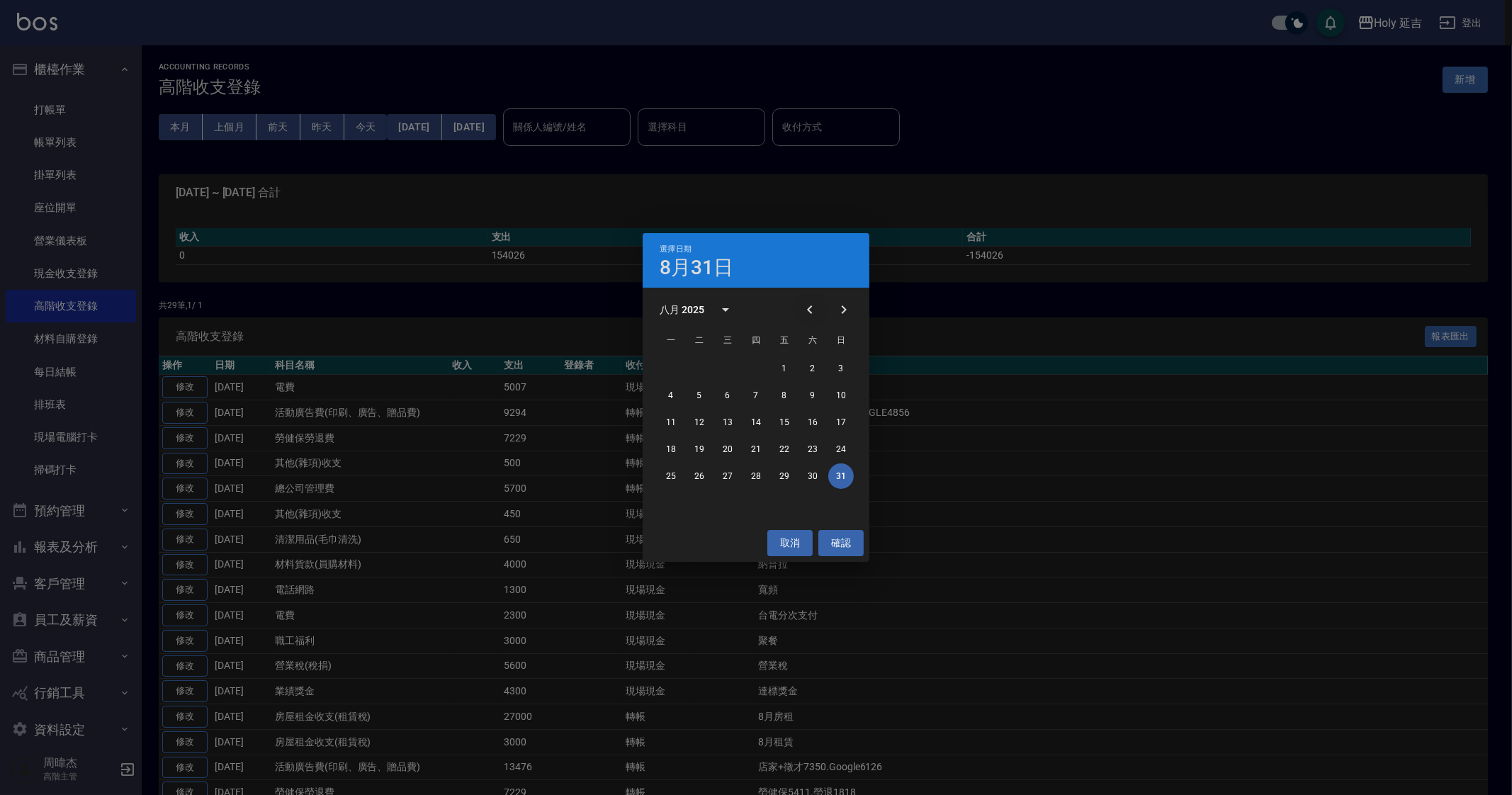
click at [805, 303] on icon "Previous month" at bounding box center [809, 309] width 17 height 17
click at [754, 478] on button "31" at bounding box center [756, 477] width 25 height 25
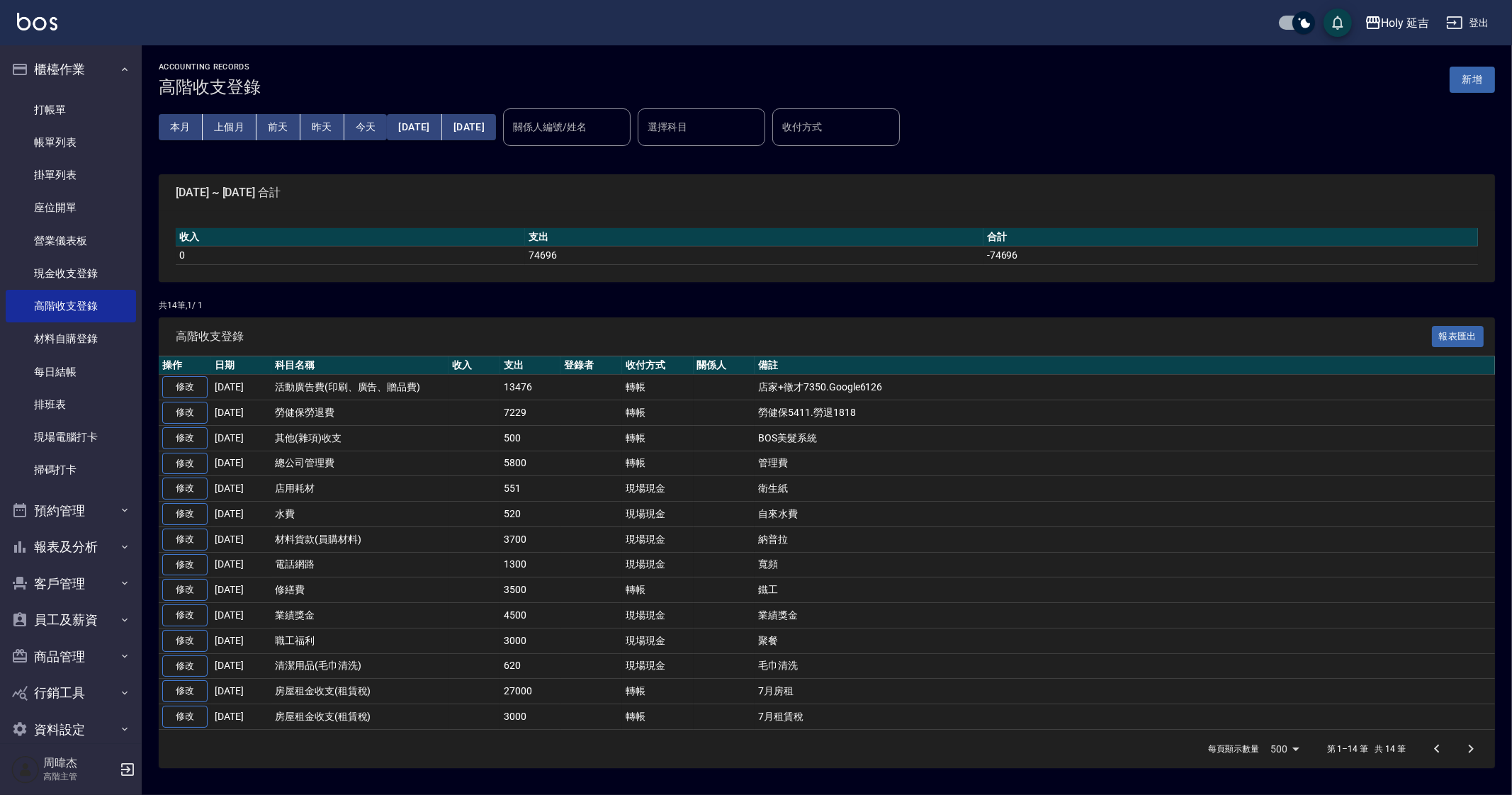
click at [512, 309] on p "共 14 筆, 1 / 1" at bounding box center [827, 305] width 1337 height 13
click at [212, 122] on button "上個月" at bounding box center [229, 127] width 54 height 26
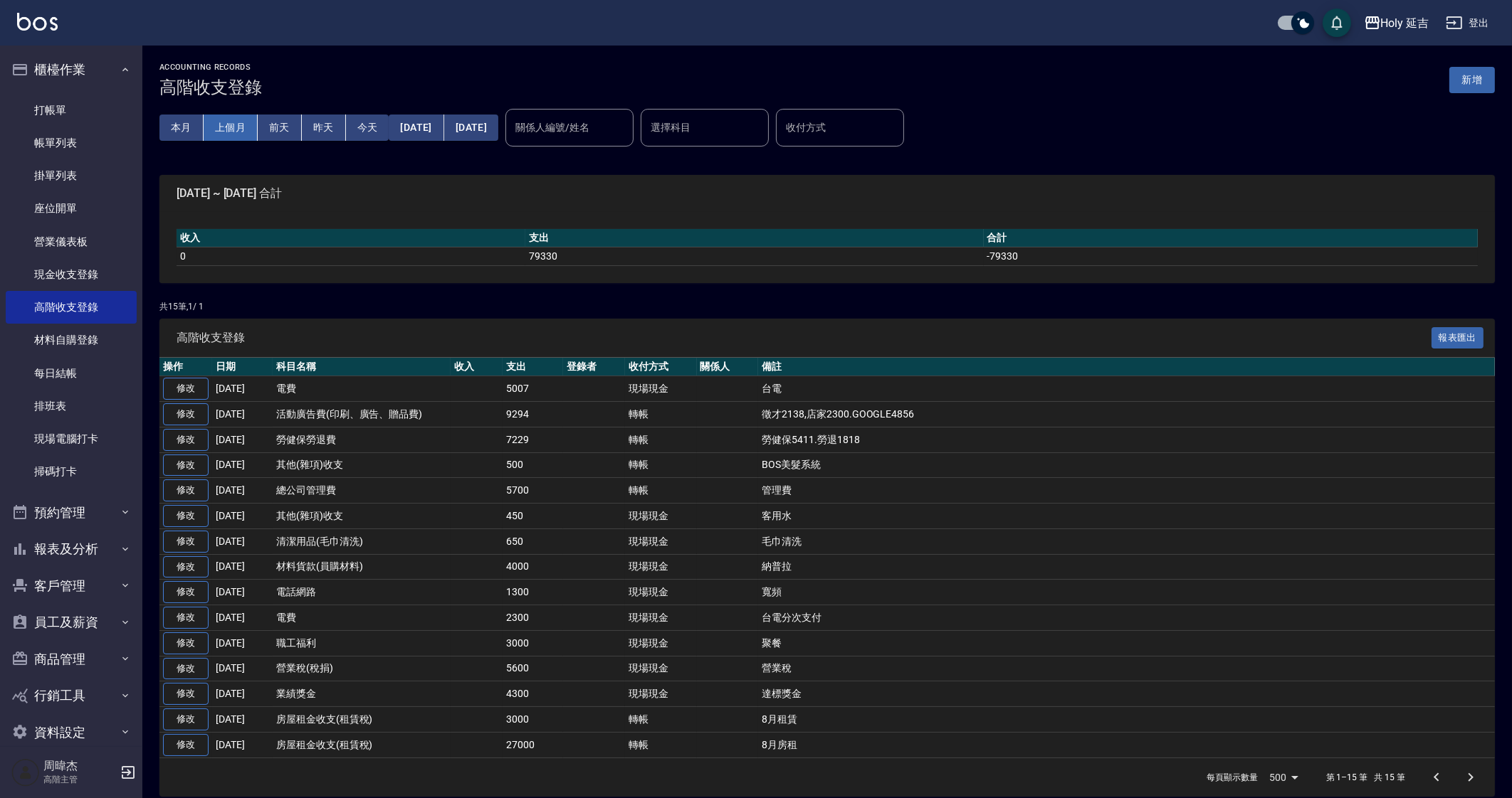
click at [213, 123] on button "上個月" at bounding box center [230, 128] width 54 height 27
click at [96, 264] on link "現金收支登錄" at bounding box center [71, 274] width 131 height 32
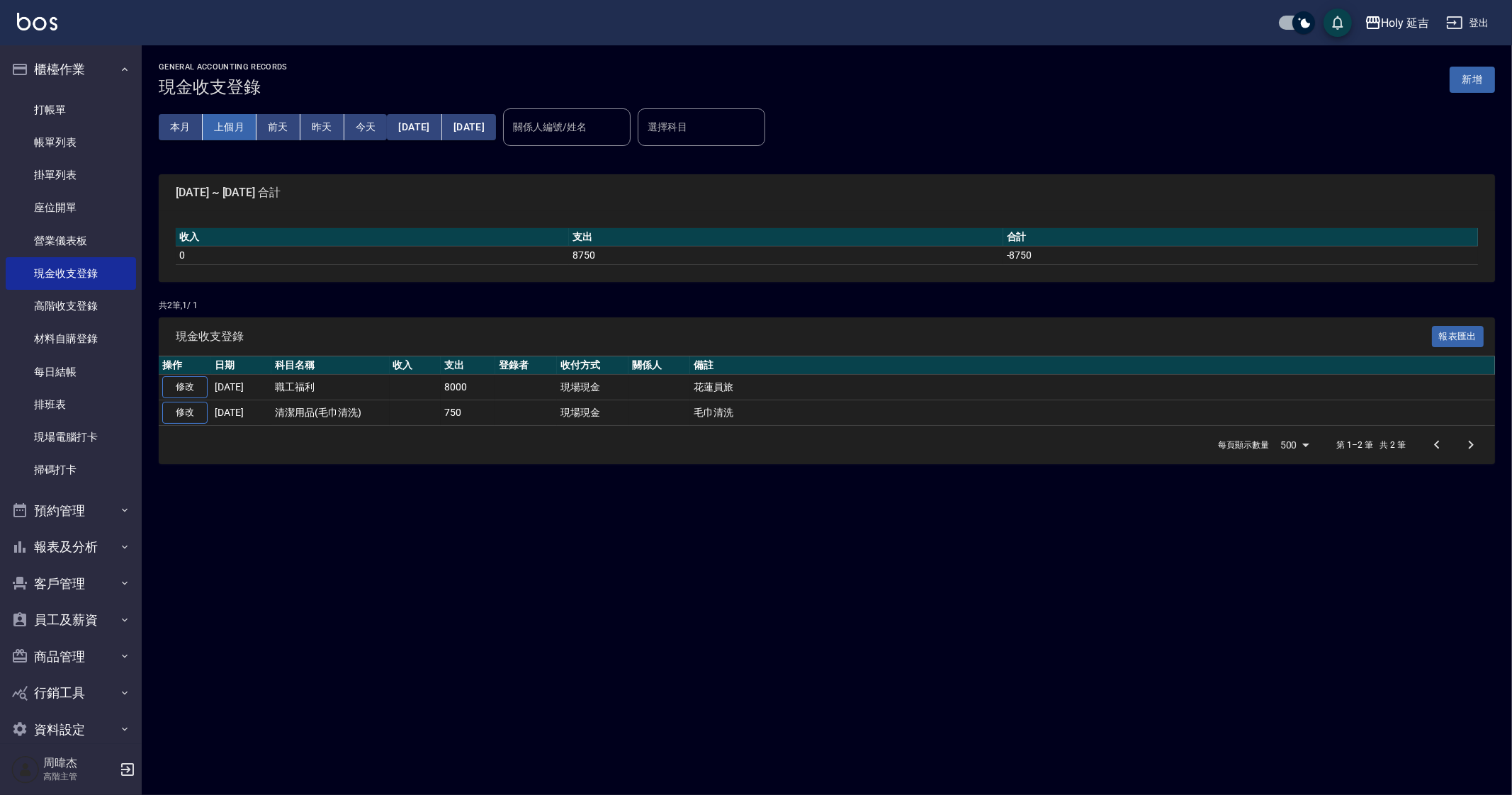
click at [252, 128] on button "上個月" at bounding box center [229, 127] width 54 height 26
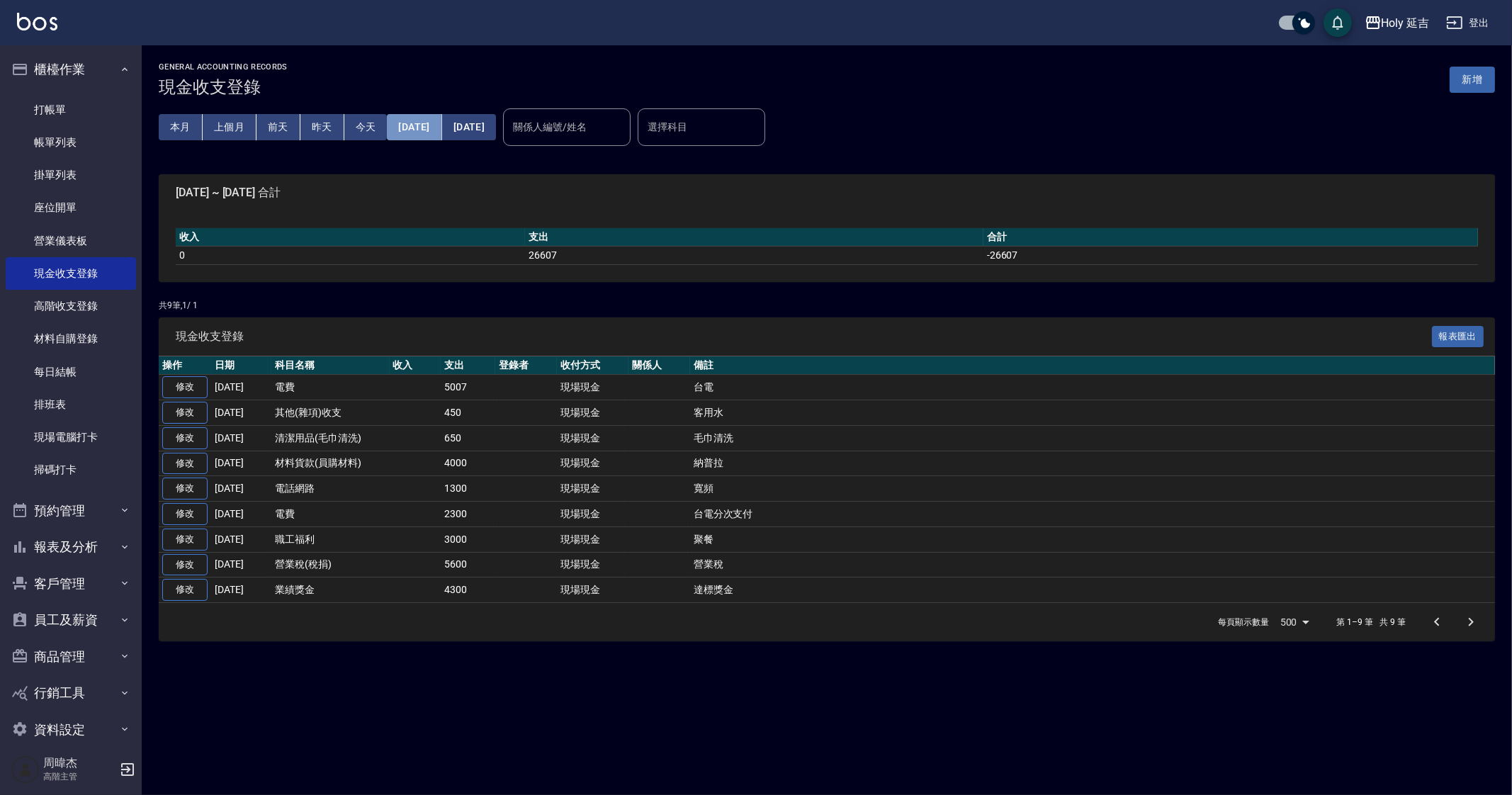
click at [412, 127] on button "2025/08/01" at bounding box center [414, 127] width 55 height 26
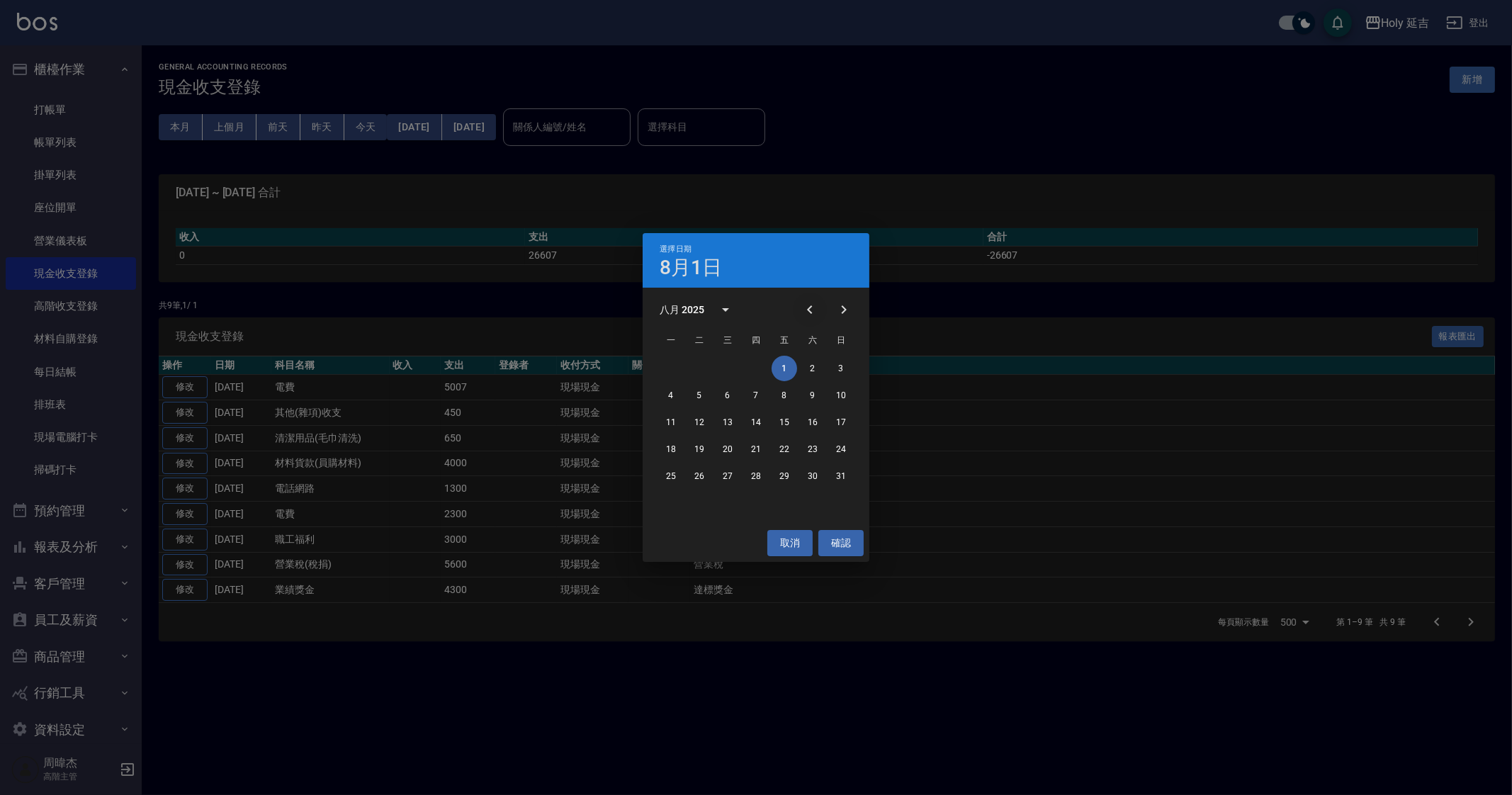
click at [815, 311] on icon "Previous month" at bounding box center [809, 309] width 17 height 17
click at [697, 371] on button "1" at bounding box center [700, 368] width 25 height 25
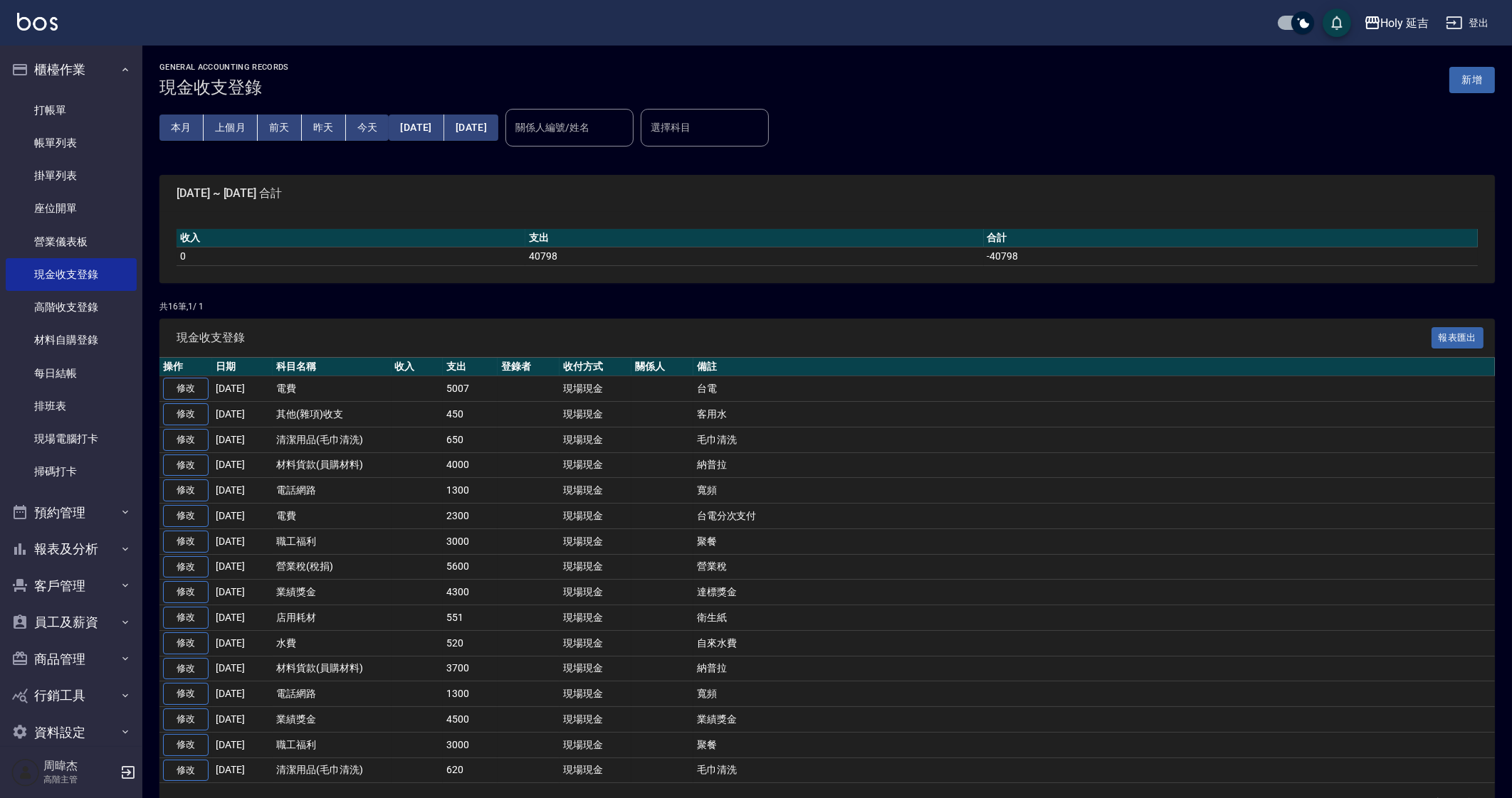
click at [498, 113] on div "本月 上個月 前天 昨天 今天 2025/07/01 2025/08/31" at bounding box center [328, 128] width 339 height 61
click at [489, 130] on button "[DATE]" at bounding box center [471, 128] width 54 height 27
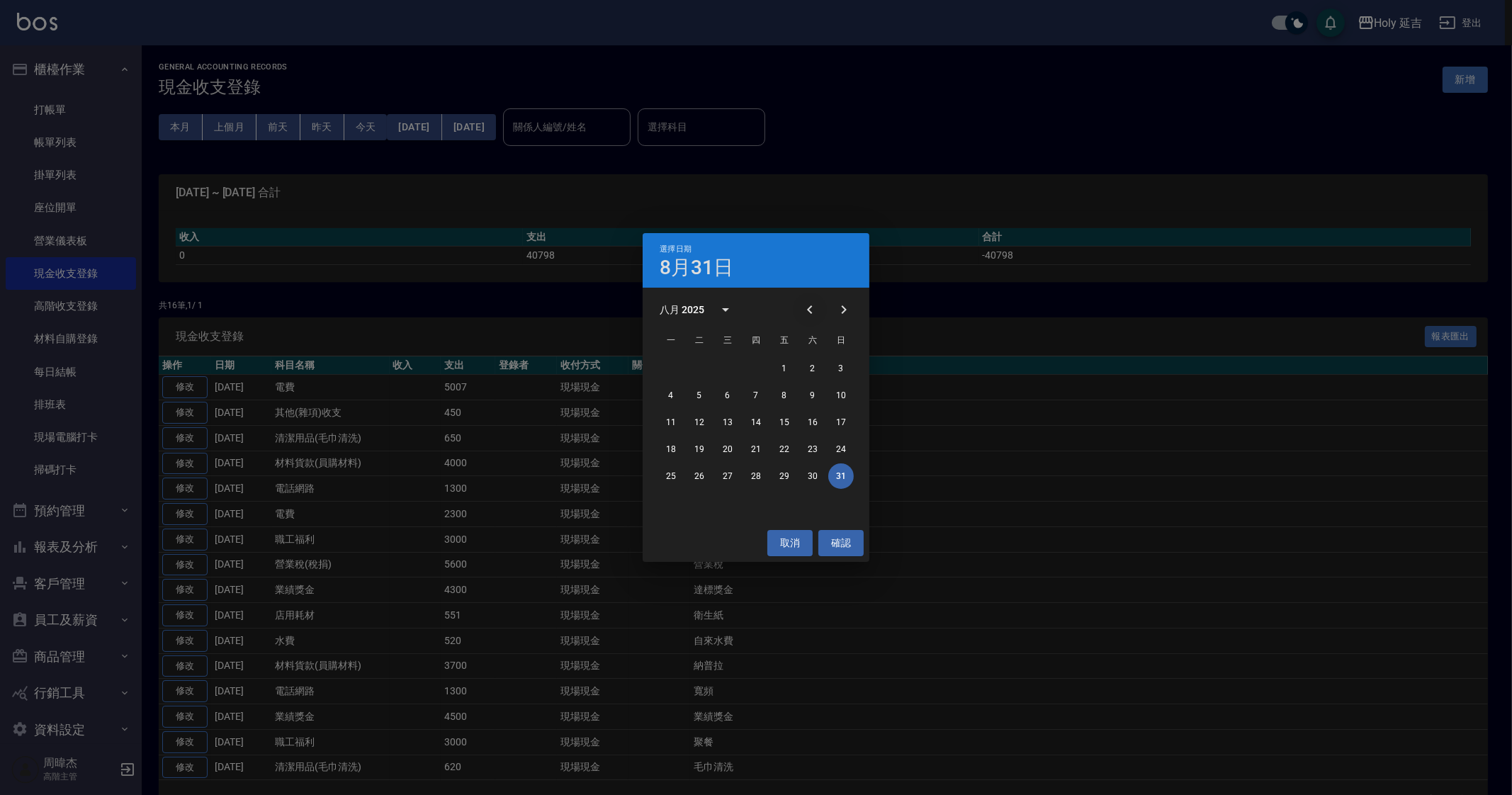
click at [802, 304] on icon "Previous month" at bounding box center [809, 309] width 17 height 17
click at [752, 484] on button "31" at bounding box center [756, 477] width 25 height 25
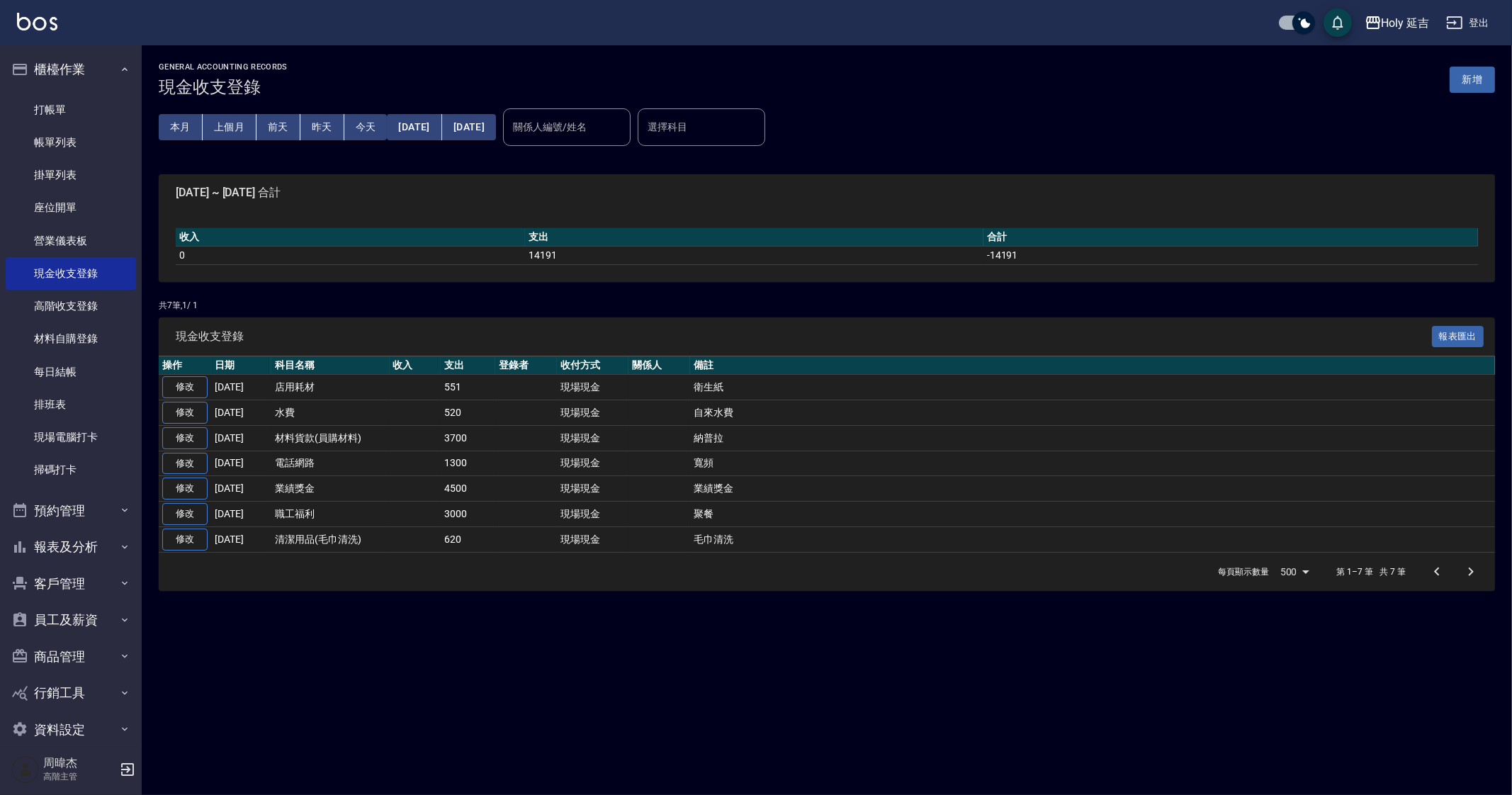
click at [485, 264] on div "收入 支出 合計 0 14191 -14191" at bounding box center [827, 247] width 1337 height 70
click at [596, 314] on div "共 7 筆, 1 / 1 現金收支登錄 報表匯出 操作 日期 科目名稱 收入 支出 登錄者 收付方式 關係人 備註 修改 2025-07-27 店用耗材 55…" at bounding box center [827, 445] width 1337 height 292
click at [176, 132] on button "本月" at bounding box center [180, 127] width 44 height 26
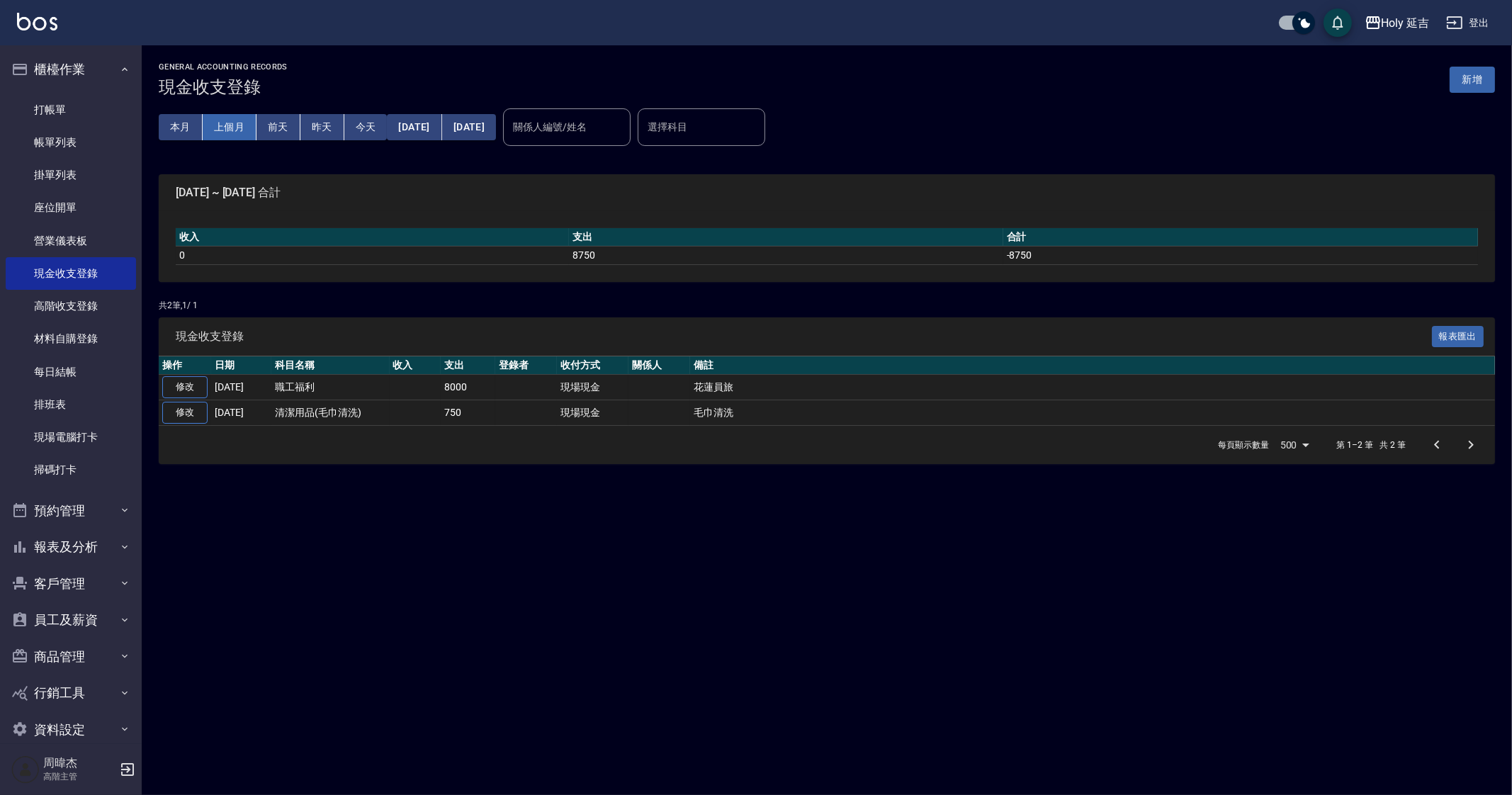
click at [220, 129] on button "上個月" at bounding box center [229, 127] width 54 height 26
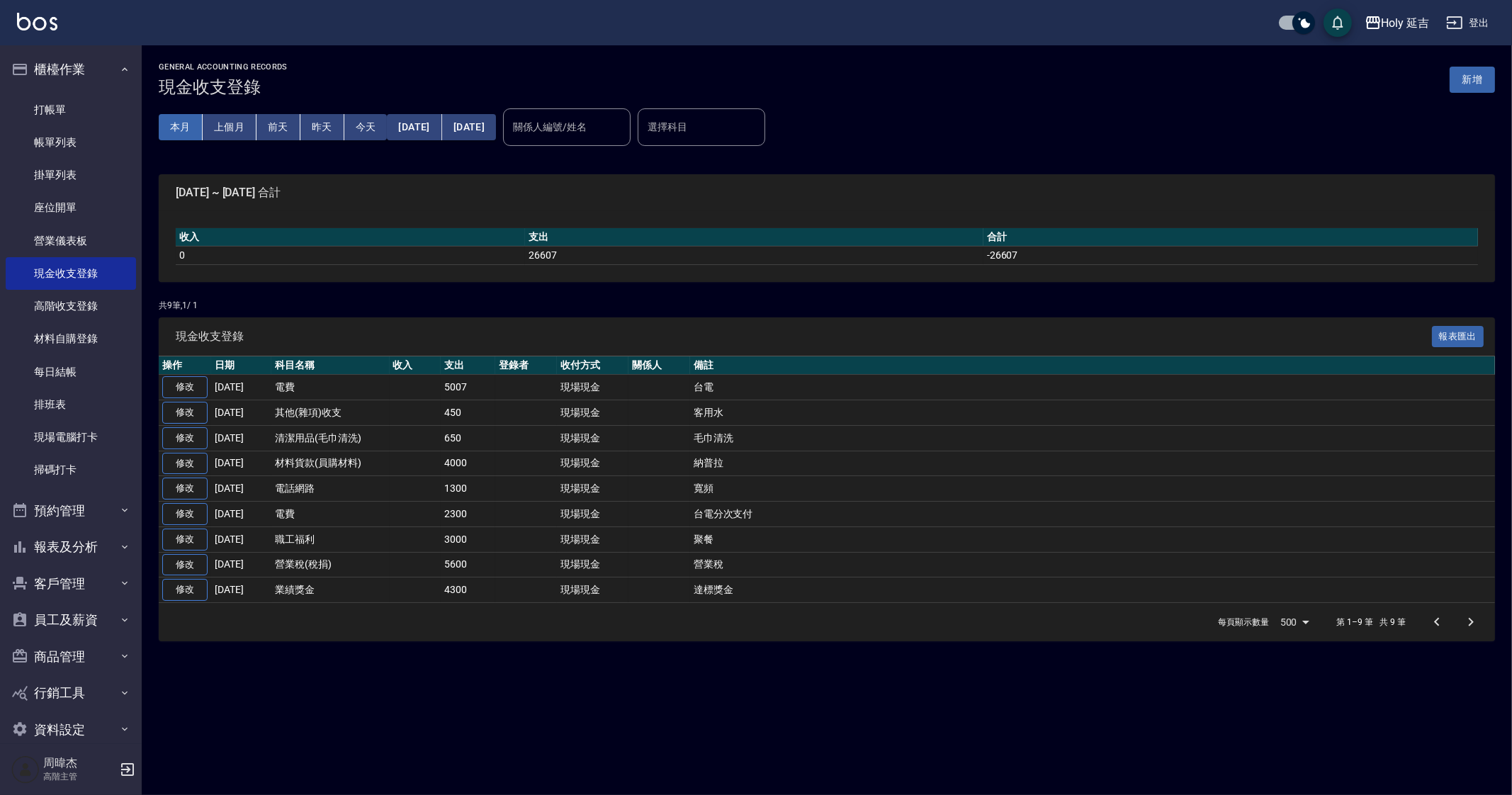
click at [165, 125] on button "本月" at bounding box center [180, 127] width 44 height 26
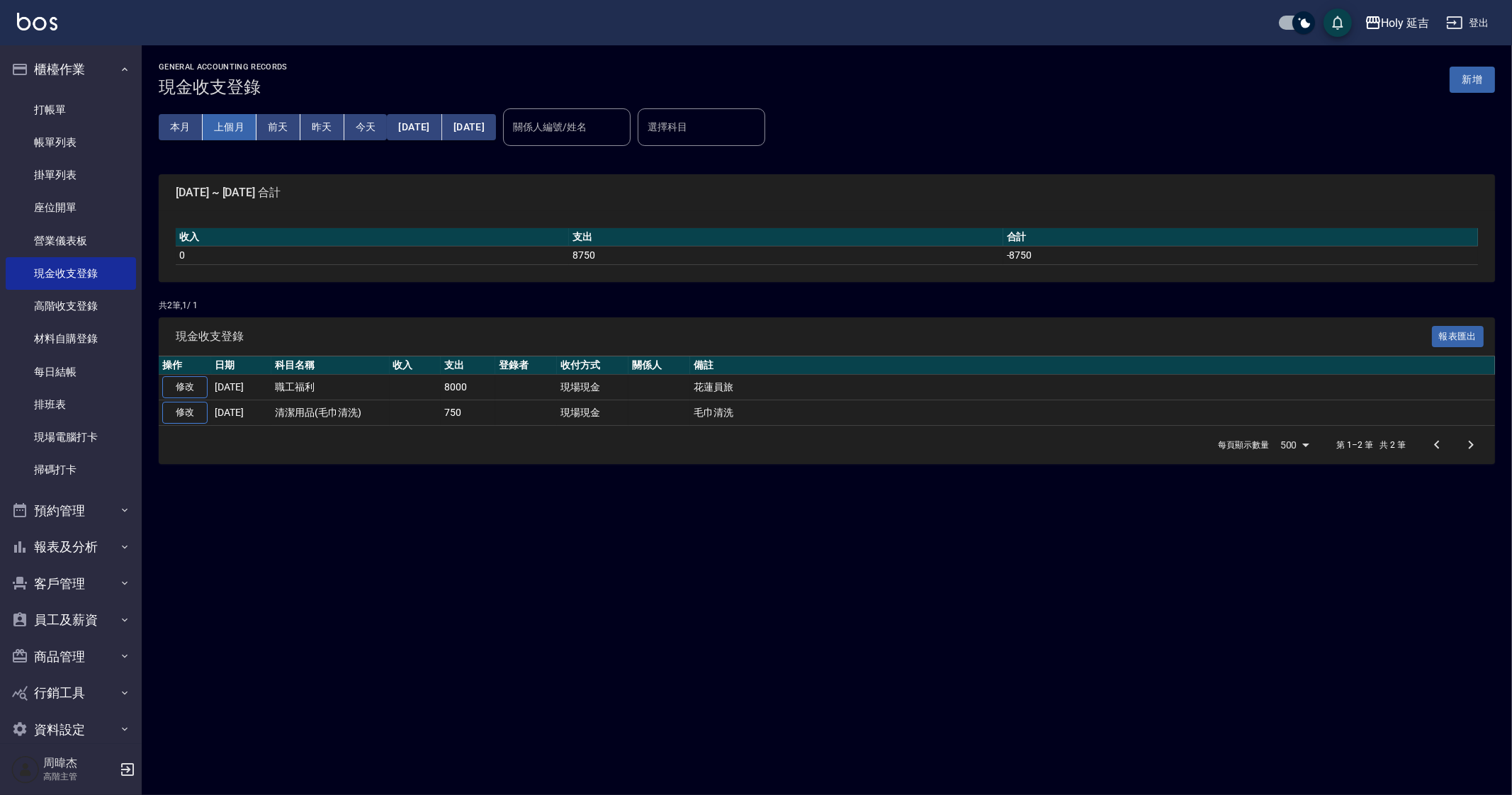
click at [243, 123] on button "上個月" at bounding box center [229, 127] width 54 height 26
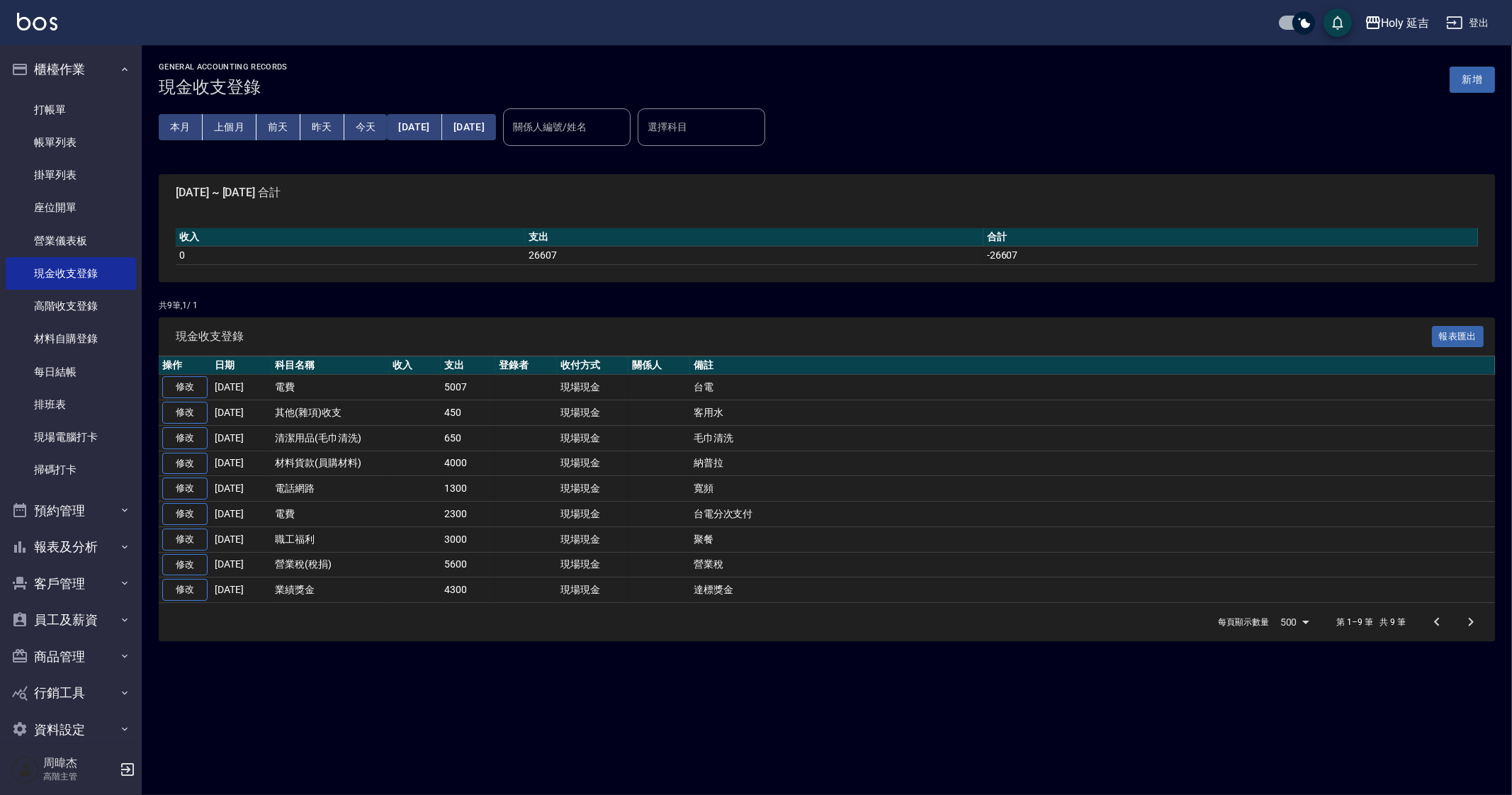
click at [941, 637] on div "GENERAL ACCOUNTING RECORDS 現金收支登錄 新增 本月 上個月 前天 昨天 今天 2025/08/01 2025/08/31 關係人編…" at bounding box center [827, 351] width 1370 height 613
click at [950, 681] on div "GENERAL ACCOUNTING RECORDS 現金收支登錄 新增 本月 上個月 前天 昨天 今天 2025/08/01 2025/08/31 關係人編…" at bounding box center [756, 398] width 1512 height 795
click at [802, 734] on div "GENERAL ACCOUNTING RECORDS 現金收支登錄 新增 本月 上個月 前天 昨天 今天 2025/08/01 2025/08/31 關係人編…" at bounding box center [756, 398] width 1512 height 795
click at [848, 701] on div "GENERAL ACCOUNTING RECORDS 現金收支登錄 新增 本月 上個月 前天 昨天 今天 2025/08/01 2025/08/31 關係人編…" at bounding box center [756, 398] width 1512 height 795
click at [61, 116] on link "打帳單" at bounding box center [70, 110] width 130 height 32
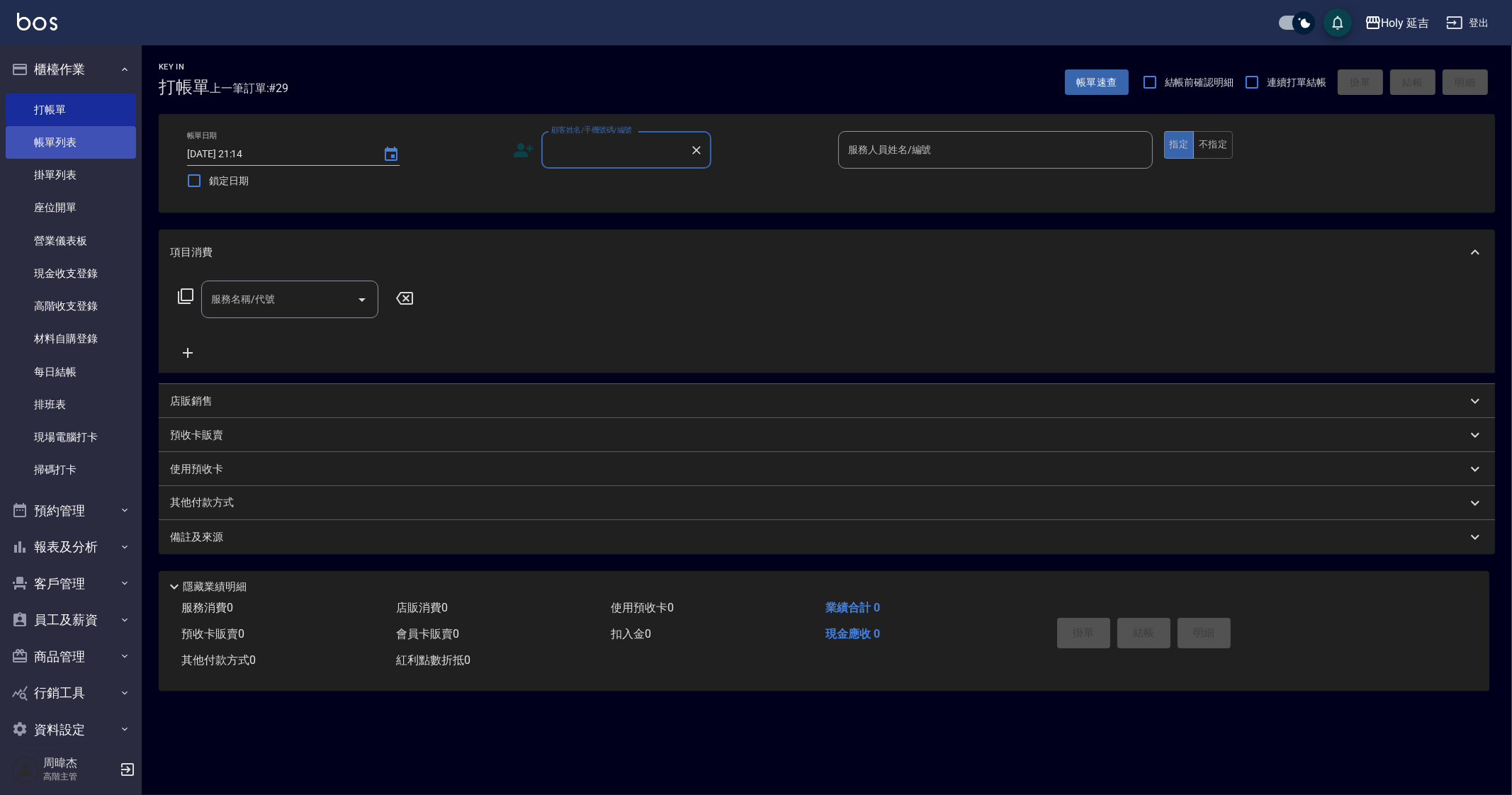
click at [50, 152] on link "帳單列表" at bounding box center [70, 142] width 130 height 32
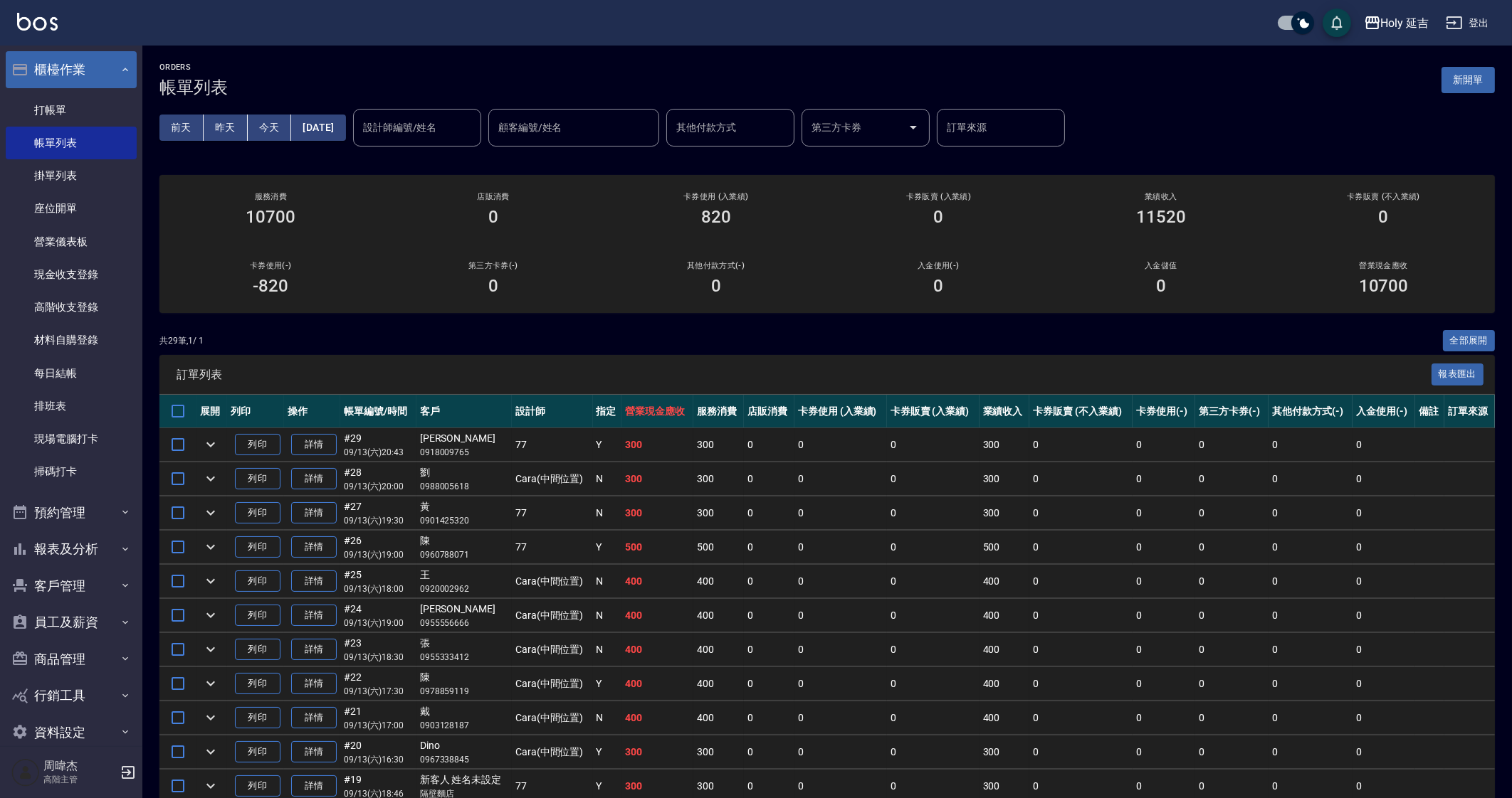
click at [85, 57] on button "櫃檯作業" at bounding box center [71, 70] width 131 height 37
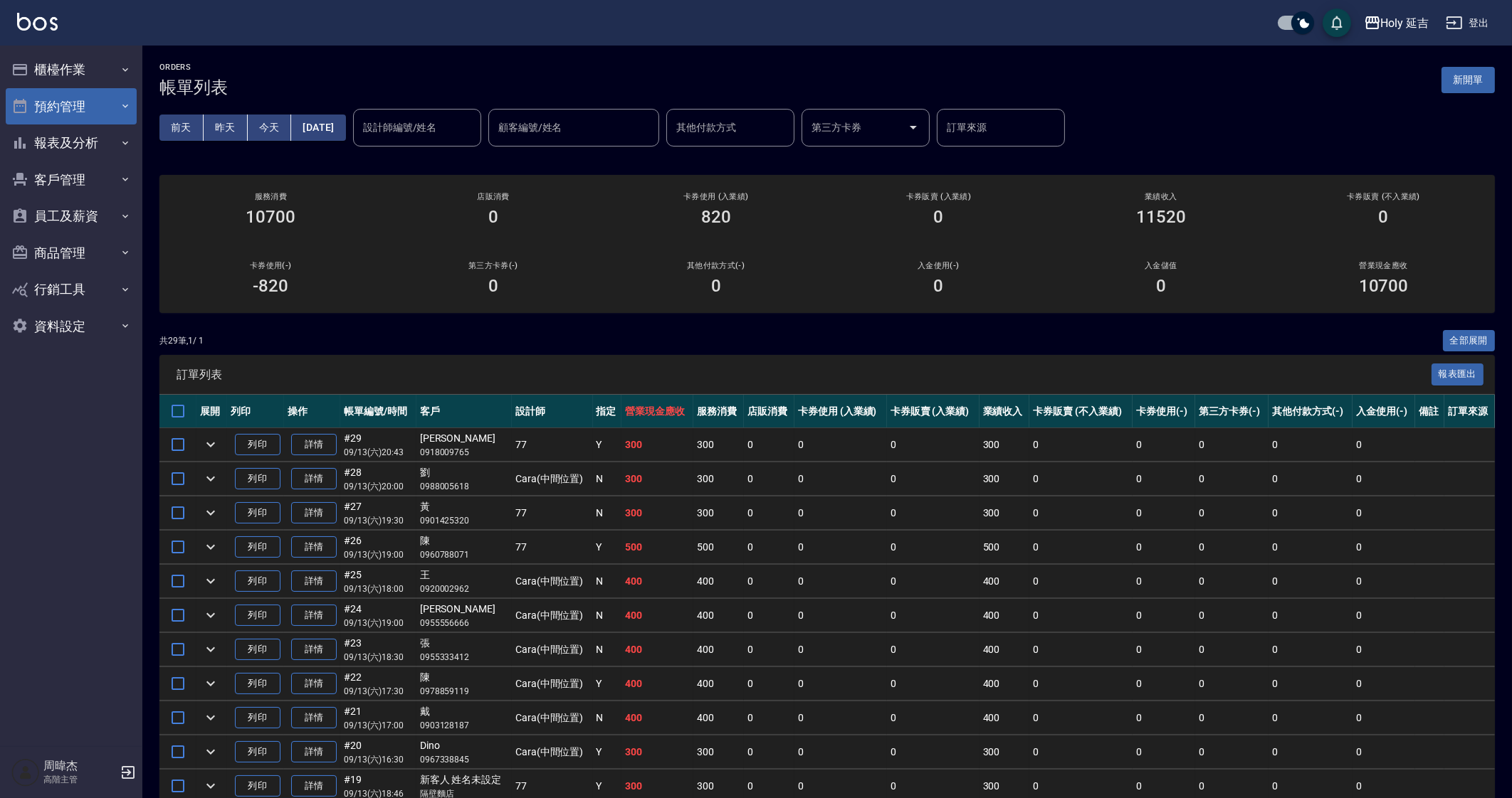
click at [91, 117] on button "預約管理" at bounding box center [71, 107] width 131 height 37
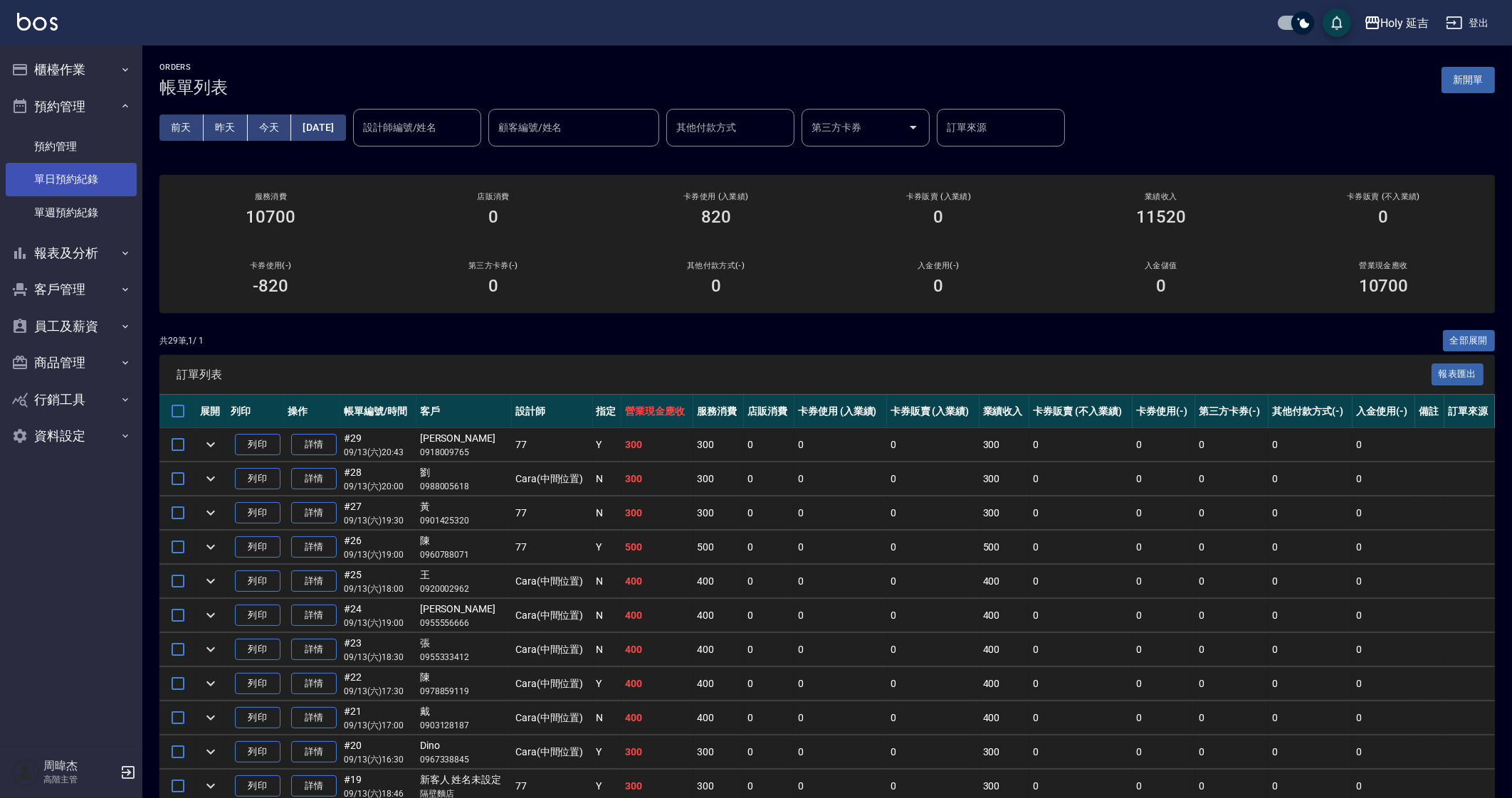
click at [106, 182] on link "單日預約紀錄" at bounding box center [71, 179] width 131 height 32
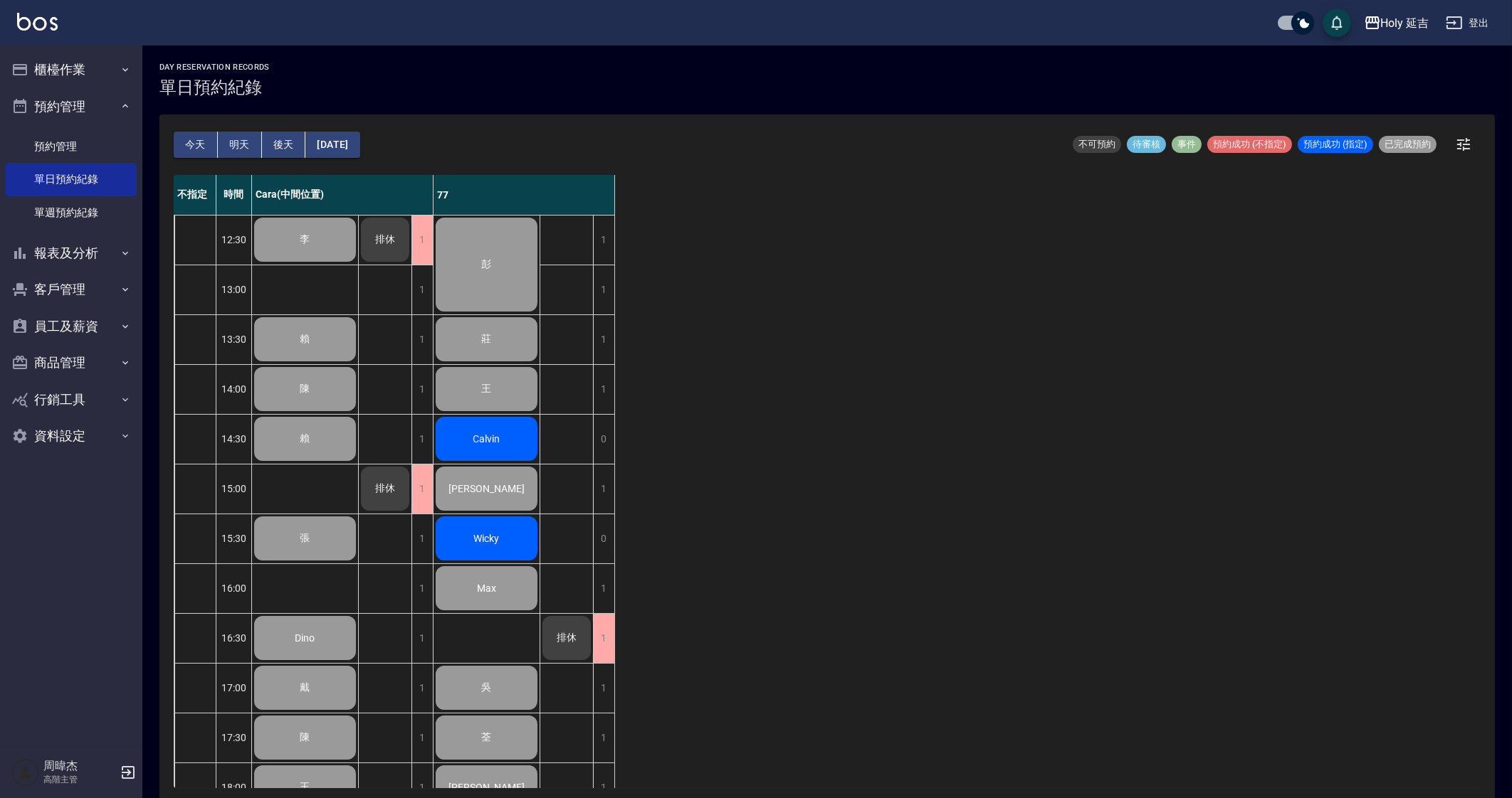
click at [244, 150] on button "明天" at bounding box center [240, 144] width 44 height 27
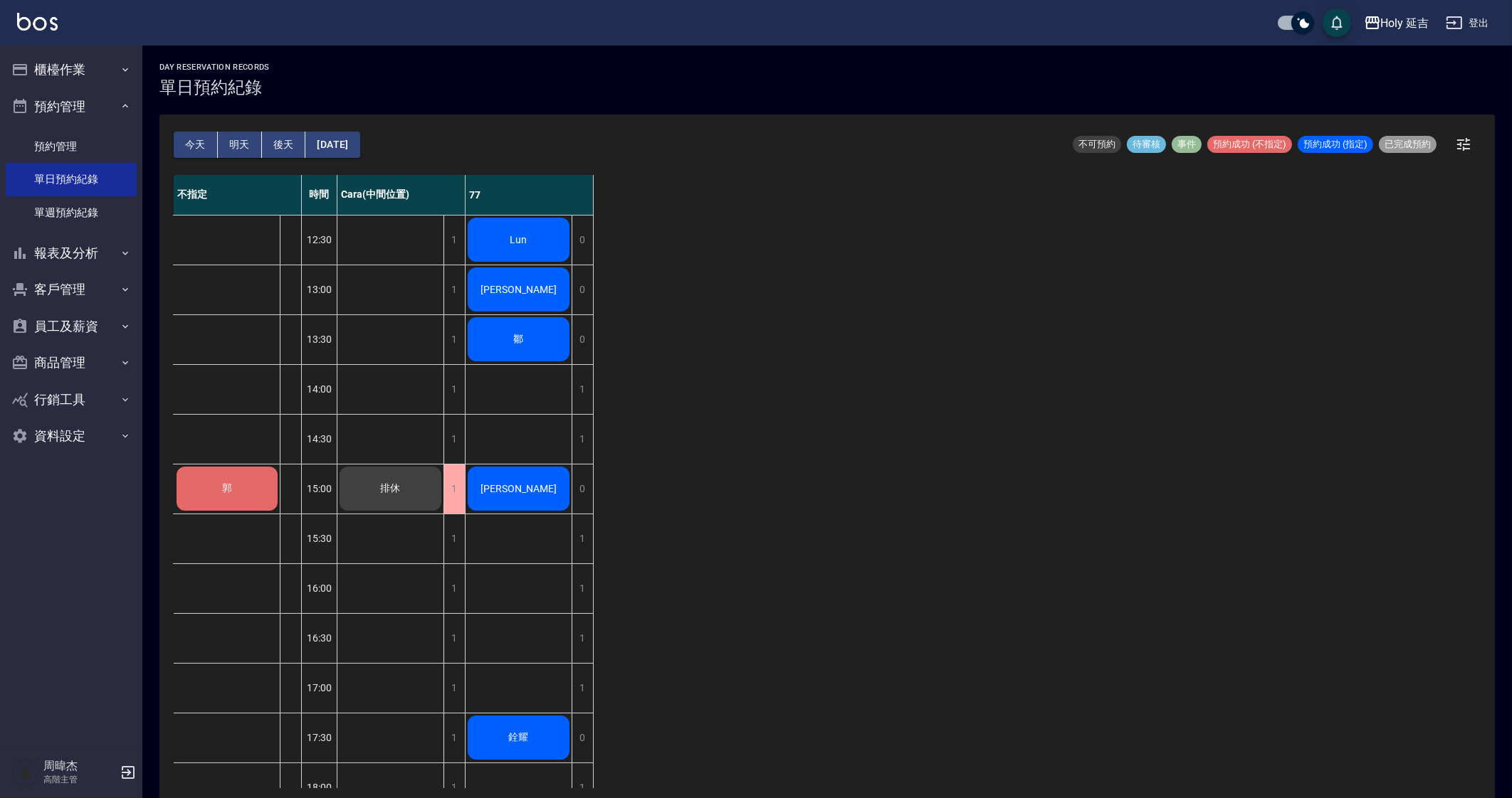
click at [860, 590] on div "不指定 時間 Cara(中間位置) 77 郭 林 12:30 13:00 13:30 14:00 14:30 15:00 15:30 16:00 16:30 …" at bounding box center [827, 482] width 1307 height 613
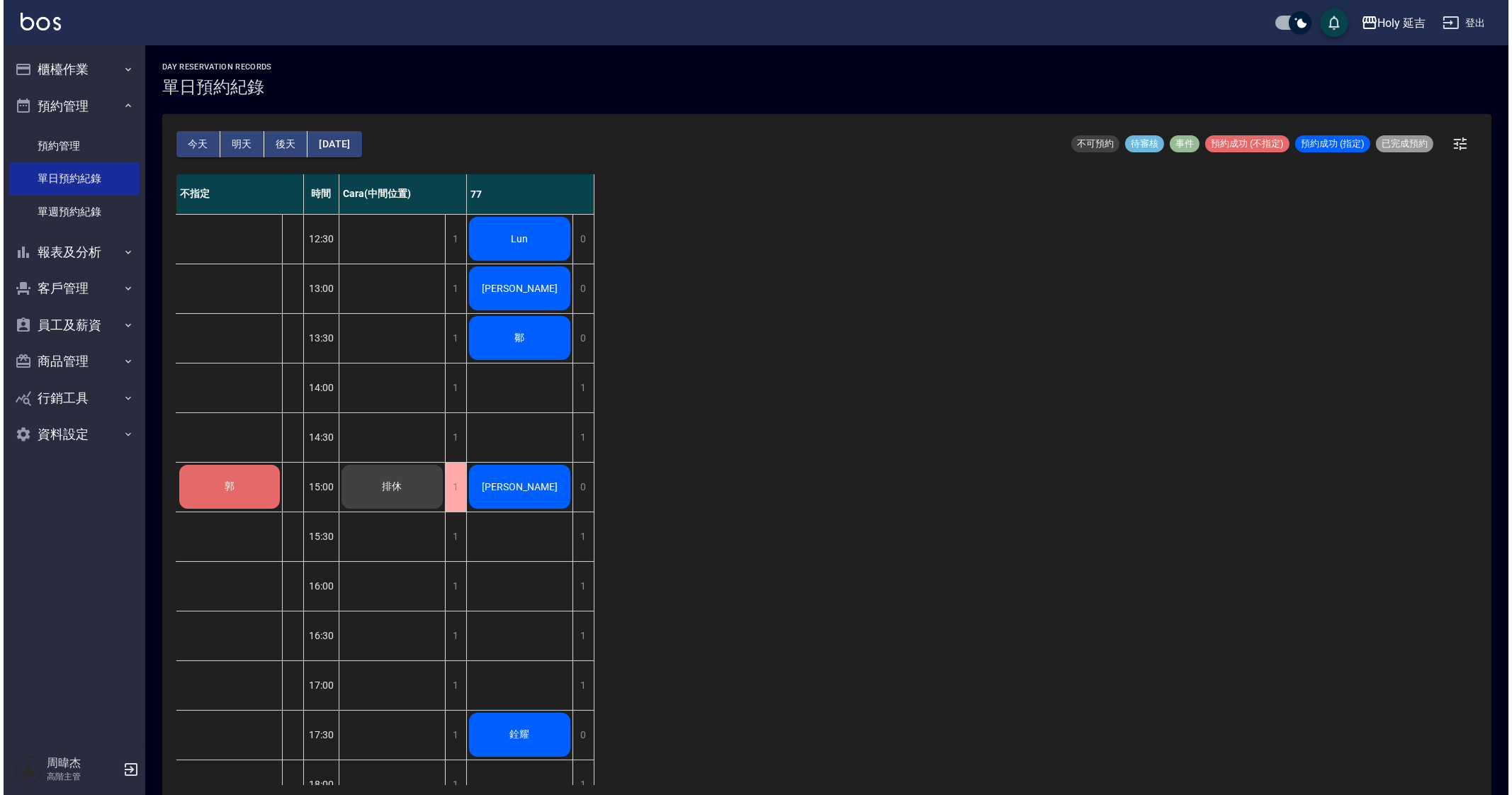
scroll to position [236, 0]
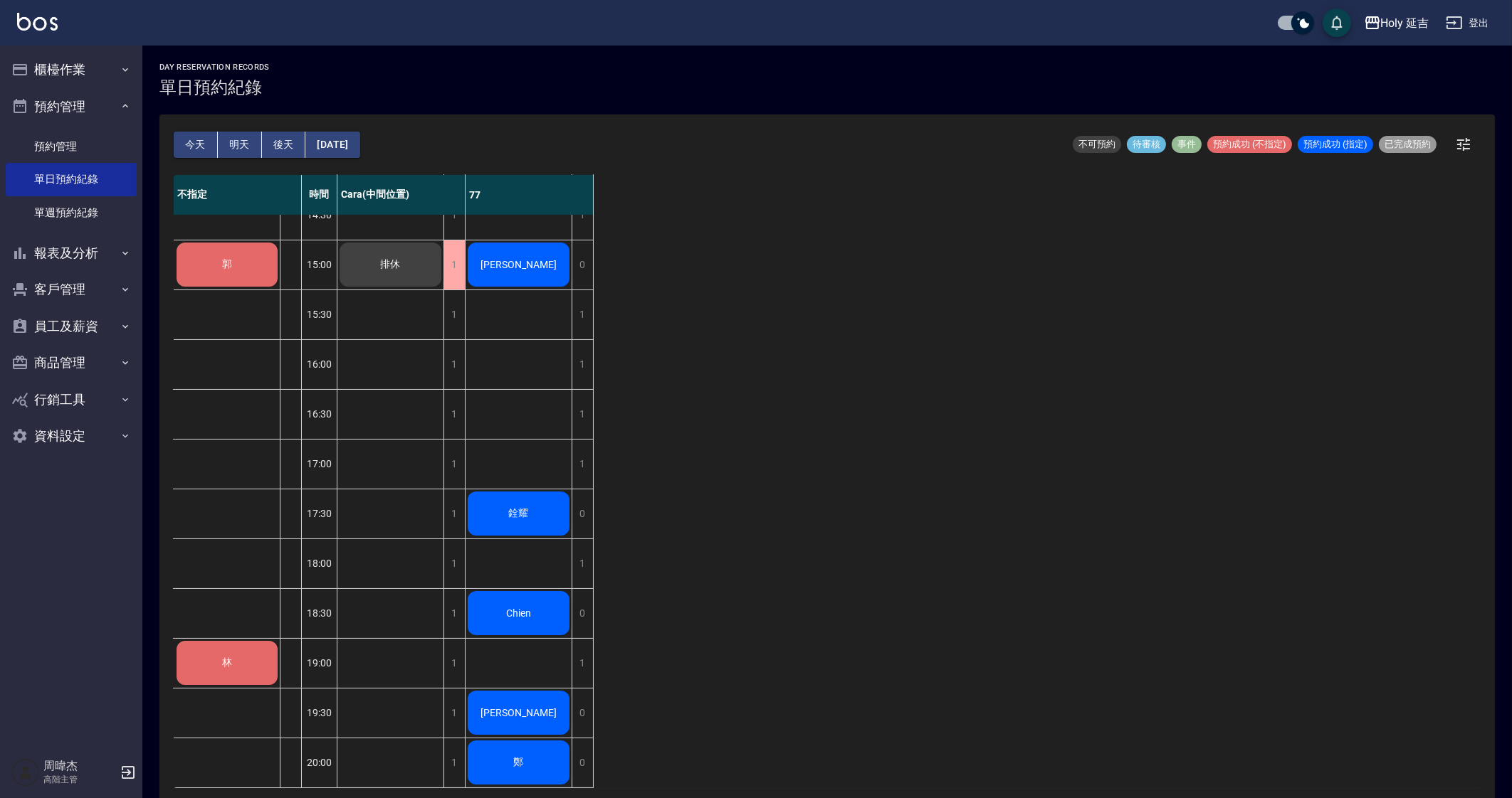
click at [1138, 613] on div "不指定 時間 Cara(中間位置) 77 郭 林 12:30 13:00 13:30 14:00 14:30 15:00 15:30 16:00 16:30 …" at bounding box center [827, 482] width 1307 height 613
click at [943, 499] on div "不指定 時間 Cara(中間位置) 77 郭 林 12:30 13:00 13:30 14:00 14:30 15:00 15:30 16:00 16:30 …" at bounding box center [827, 482] width 1307 height 613
click at [910, 428] on div "不指定 時間 Cara(中間位置) 77 郭 林 12:30 13:00 13:30 14:00 14:30 15:00 15:30 16:00 16:30 …" at bounding box center [827, 482] width 1307 height 613
click at [61, 71] on button "櫃檯作業" at bounding box center [71, 70] width 131 height 37
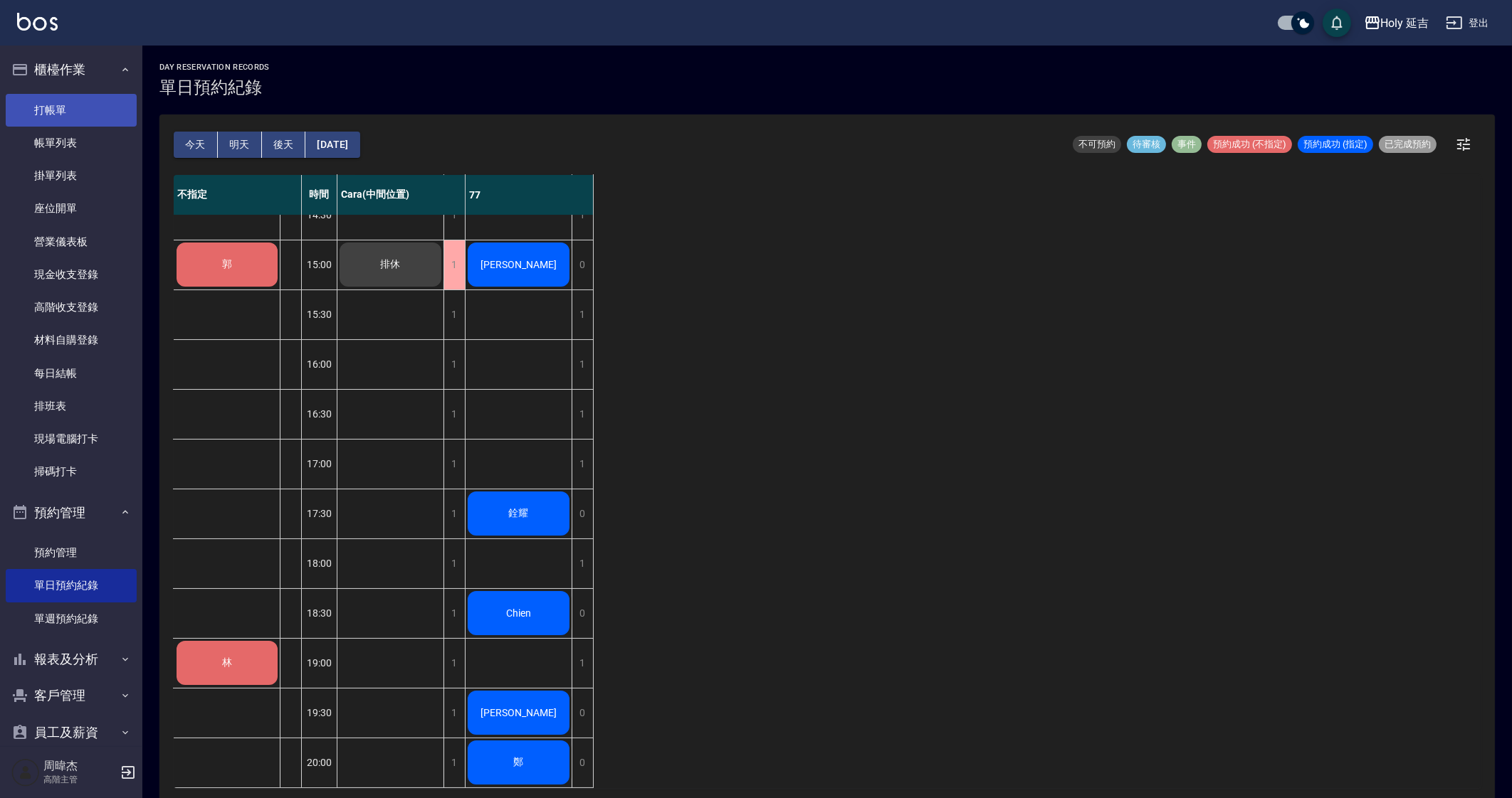
click at [74, 120] on link "打帳單" at bounding box center [71, 110] width 131 height 32
